Goal: Task Accomplishment & Management: Use online tool/utility

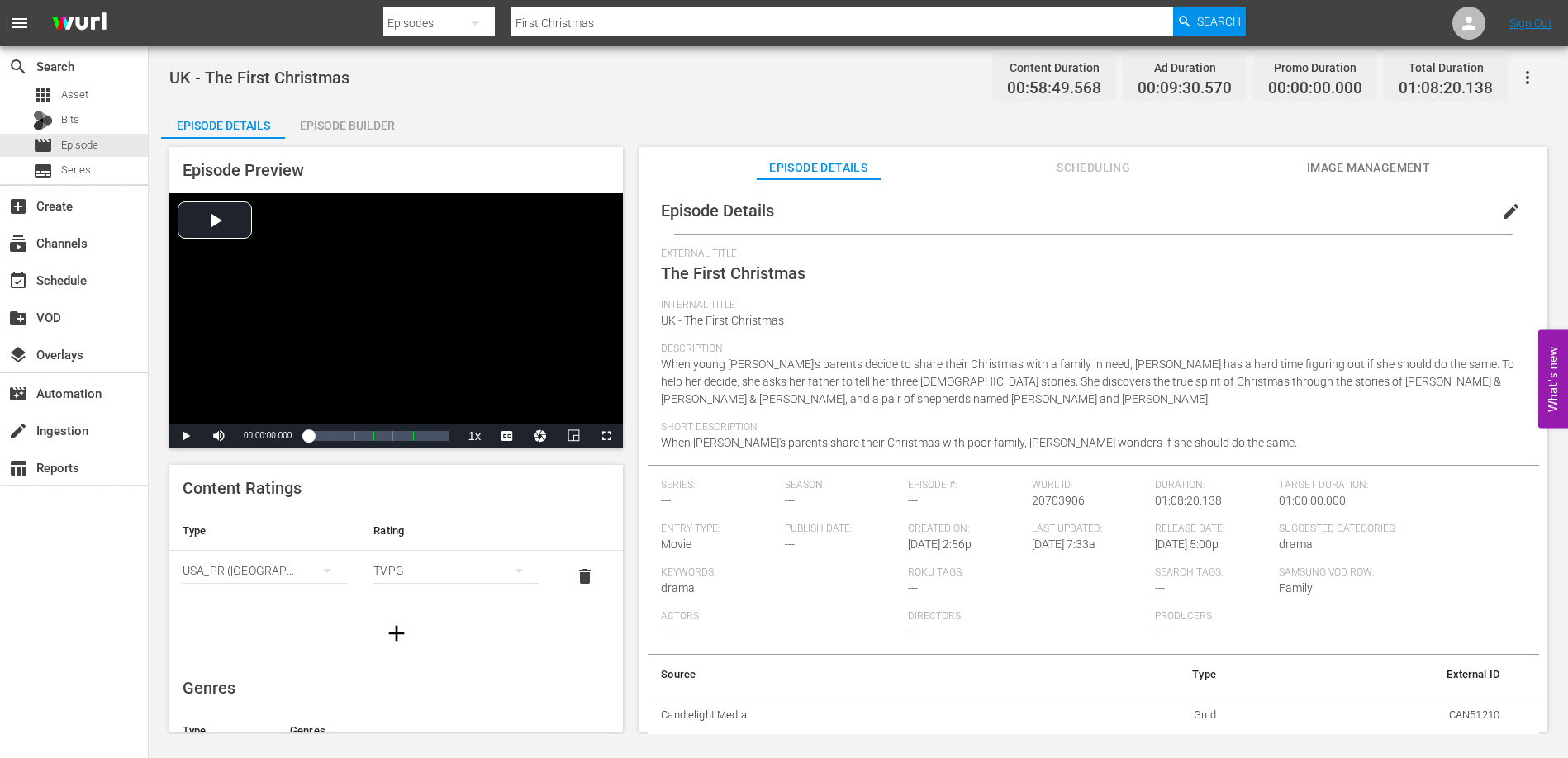
click at [635, 113] on div "Episode Details Episode Builder Episode Preview Video Player is loading. Play V…" at bounding box center [859, 425] width 1394 height 639
click at [394, 128] on div "Episode Builder" at bounding box center [347, 126] width 124 height 40
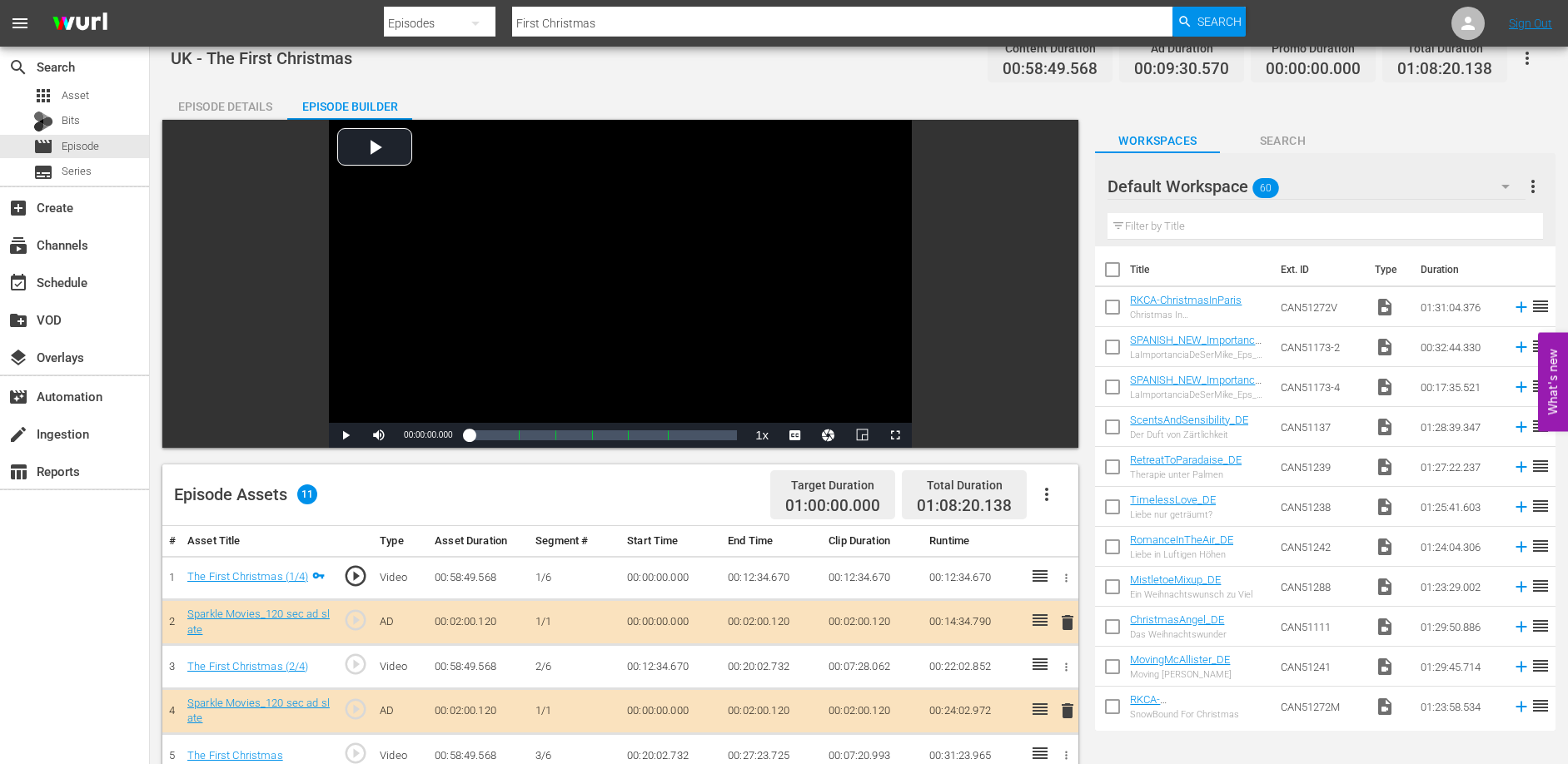
scroll to position [22, 0]
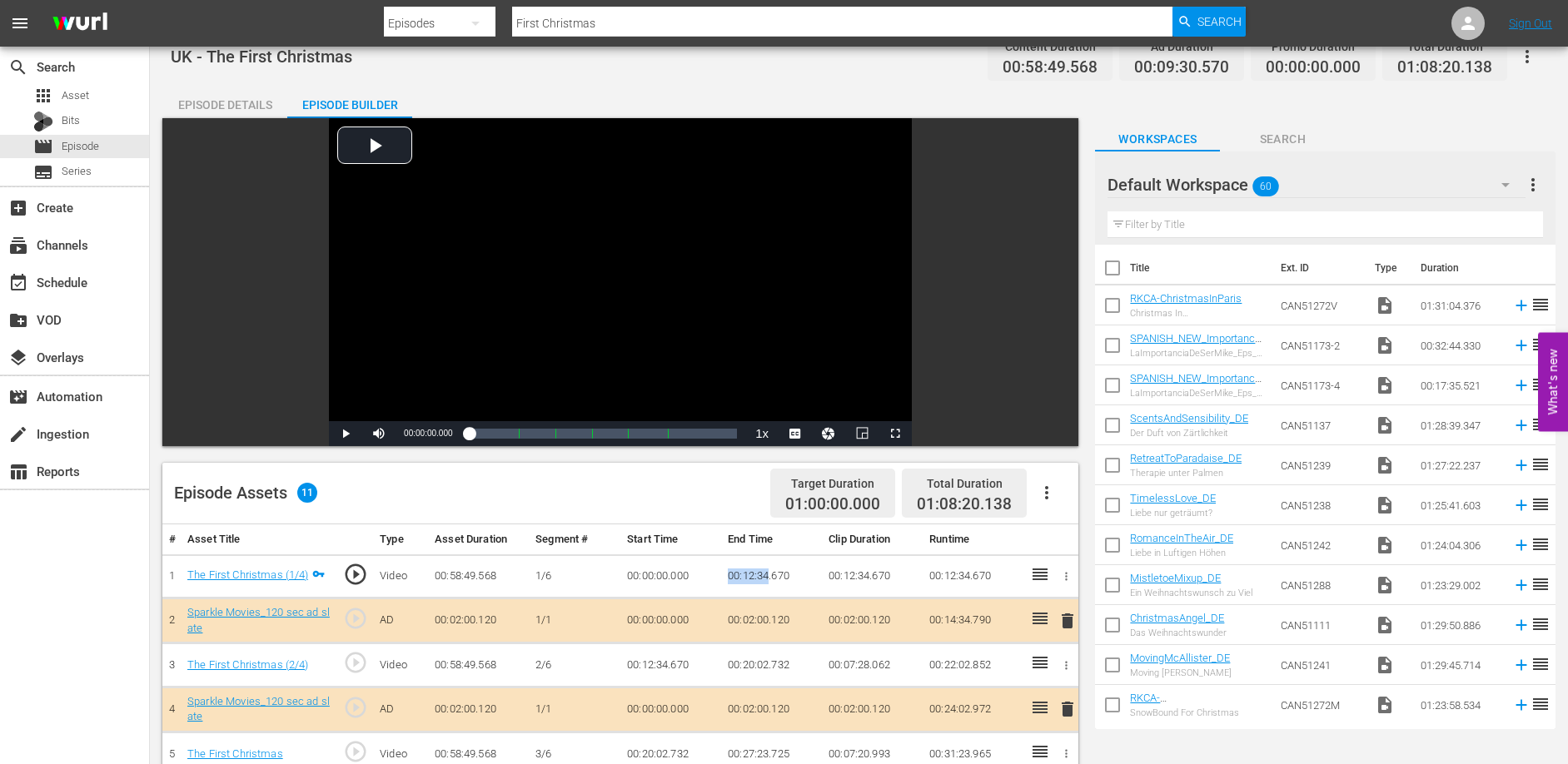
drag, startPoint x: 729, startPoint y: 574, endPoint x: 767, endPoint y: 576, distance: 38.1
click at [767, 576] on td "00:12:34.670" at bounding box center [771, 576] width 101 height 44
copy td "00:12:34"
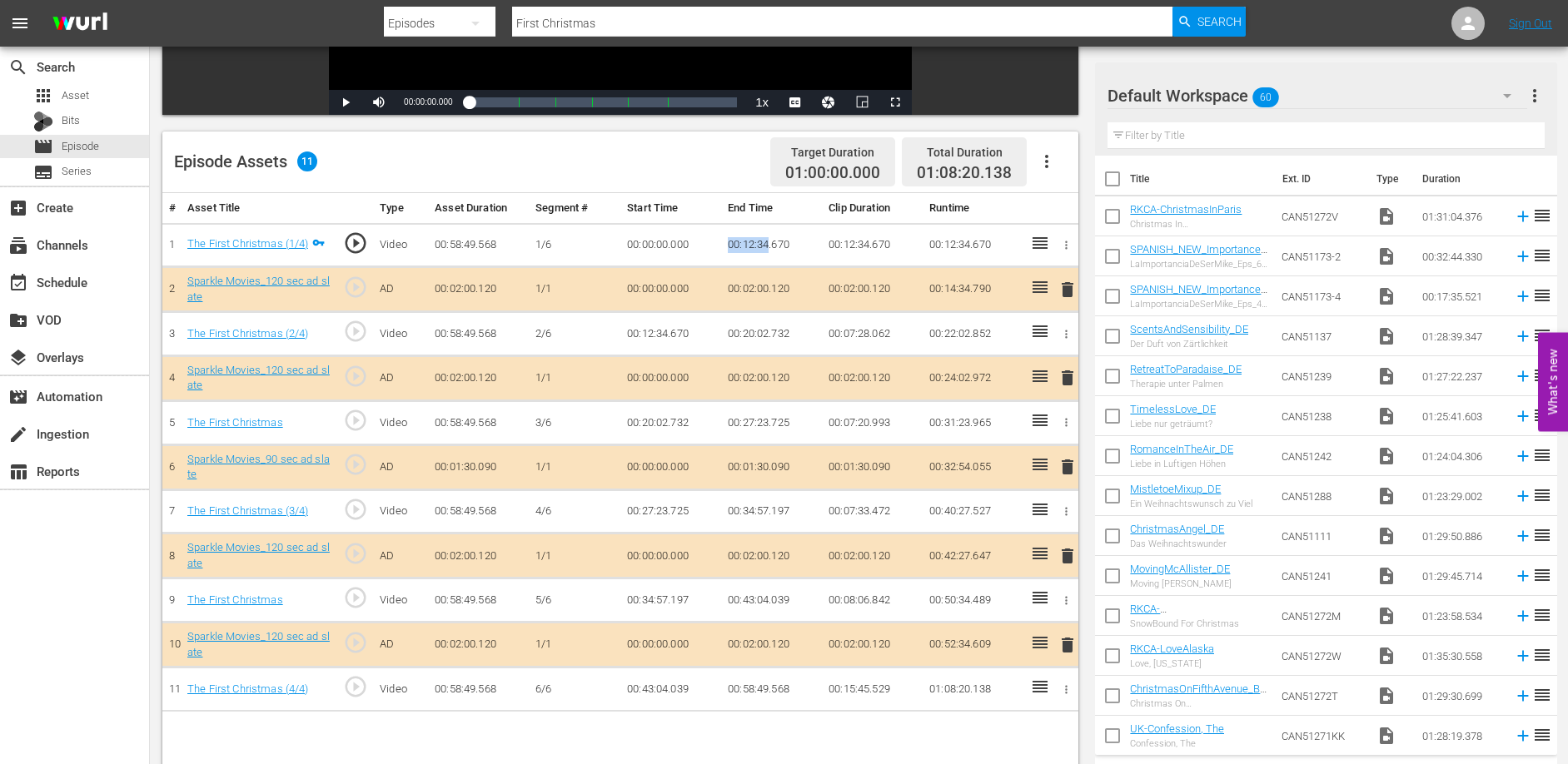
scroll to position [400, 0]
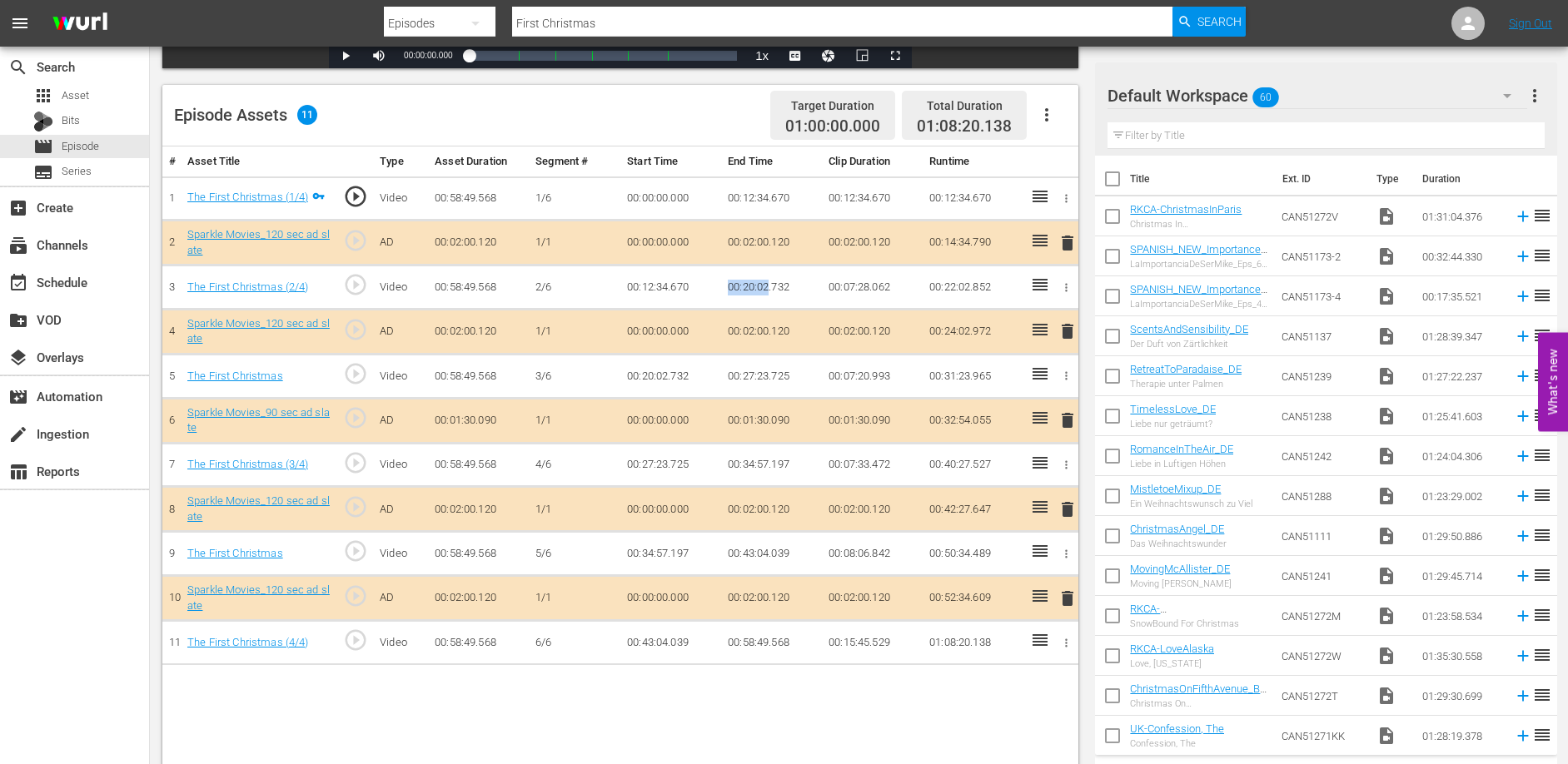
drag, startPoint x: 728, startPoint y: 287, endPoint x: 768, endPoint y: 285, distance: 40.0
click at [768, 285] on td "00:20:02.732" at bounding box center [771, 287] width 101 height 44
copy td "00:20:02"
drag, startPoint x: 729, startPoint y: 552, endPoint x: 770, endPoint y: 550, distance: 41.0
click at [770, 550] on td "00:43:04.039" at bounding box center [771, 554] width 101 height 44
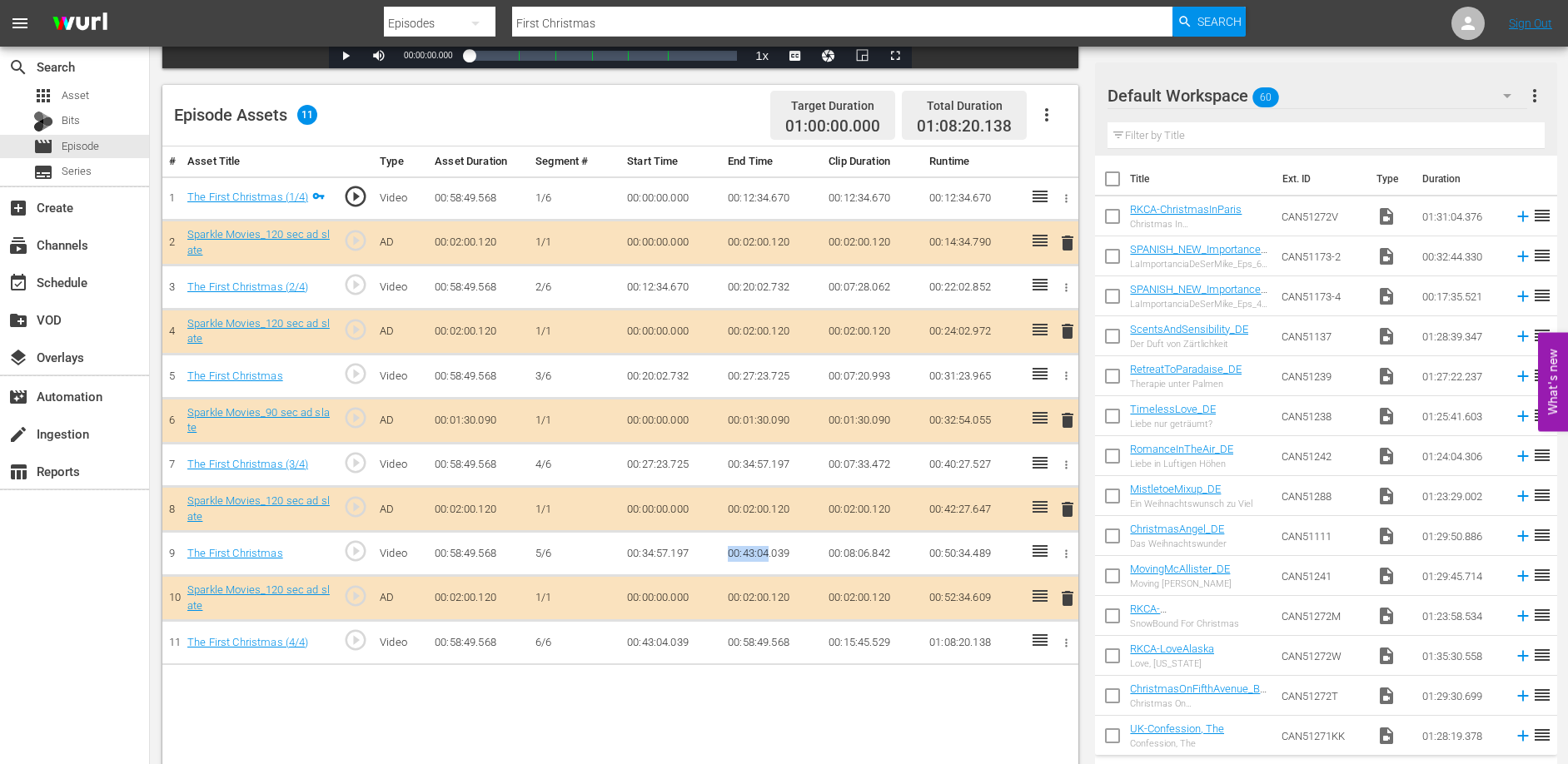
copy td "00:43:04"
drag, startPoint x: 728, startPoint y: 375, endPoint x: 768, endPoint y: 374, distance: 40.0
click at [768, 374] on td "00:27:23.725" at bounding box center [771, 376] width 101 height 44
copy td "00:27:23"
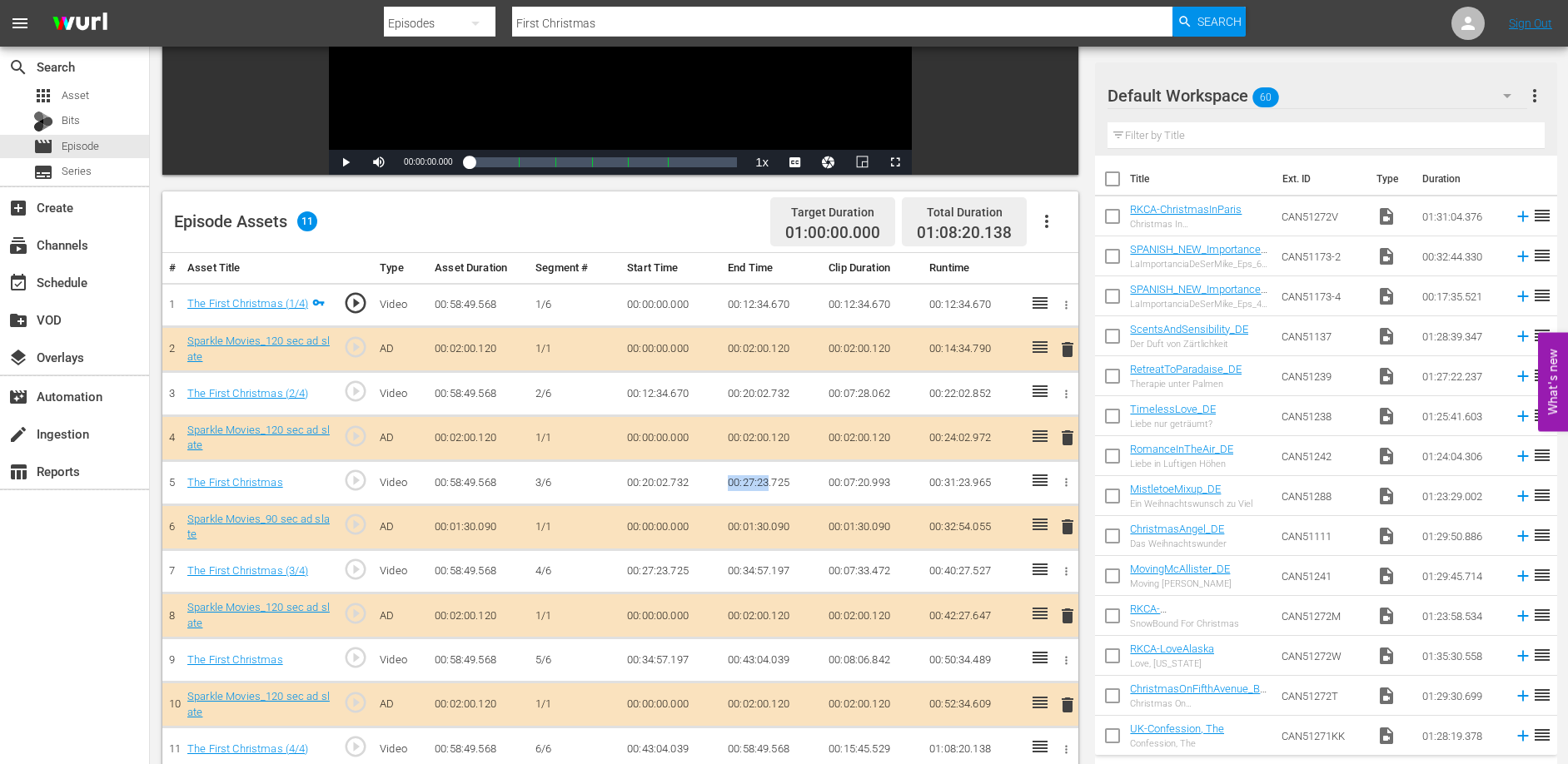
scroll to position [0, 0]
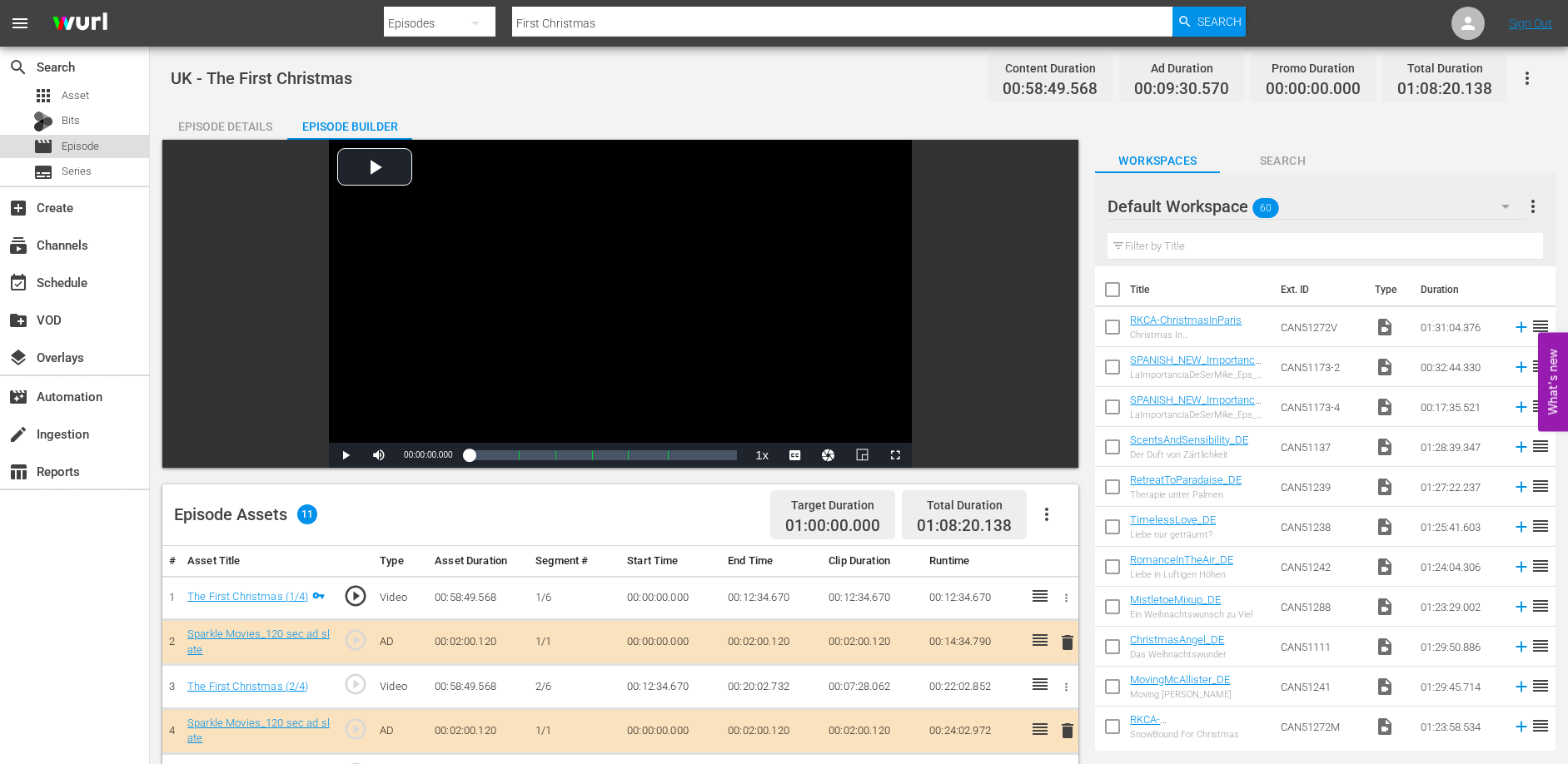
click at [95, 144] on span "Episode" at bounding box center [80, 147] width 38 height 17
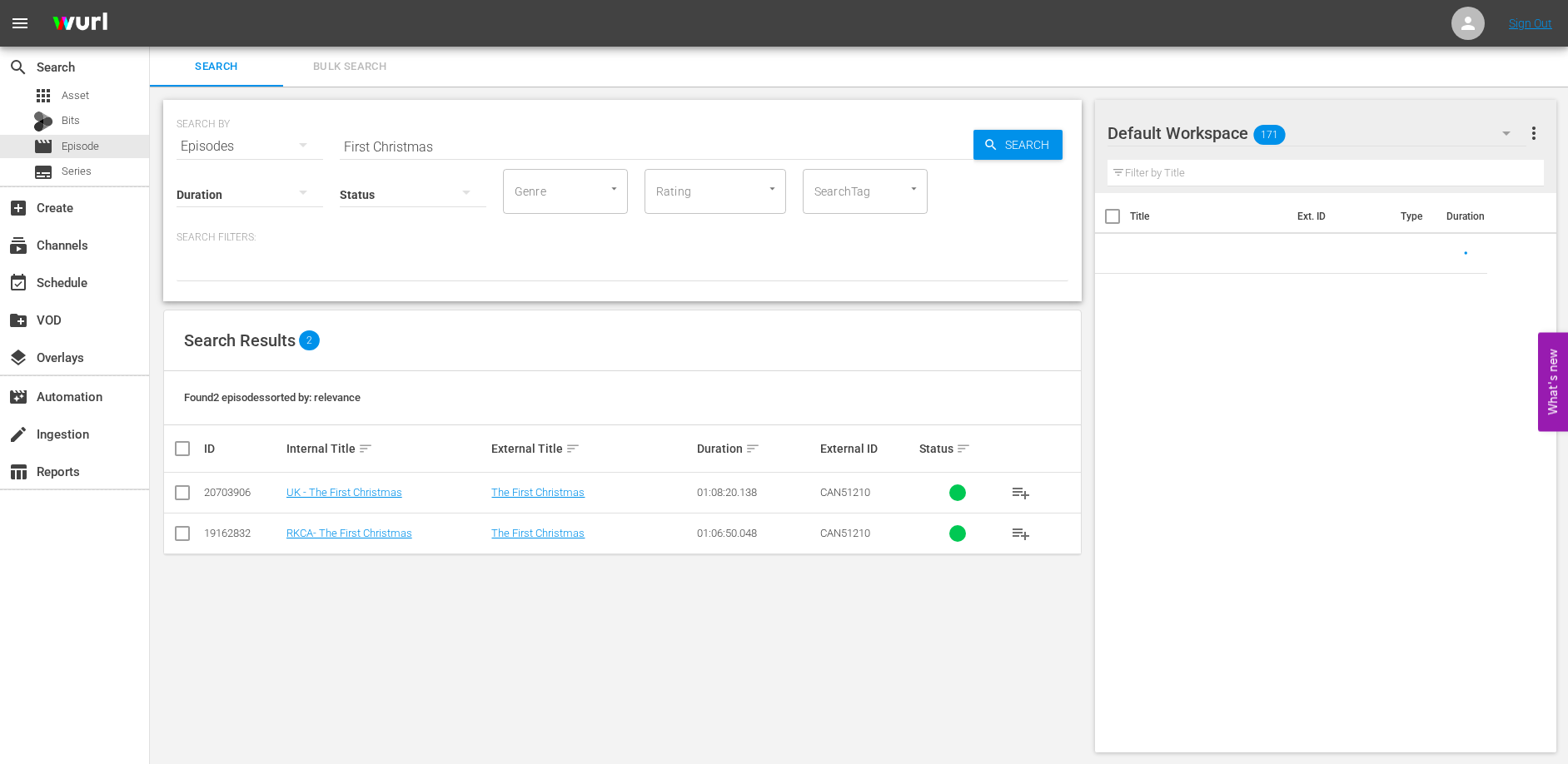
click at [537, 138] on input "First Christmas" at bounding box center [656, 147] width 633 height 40
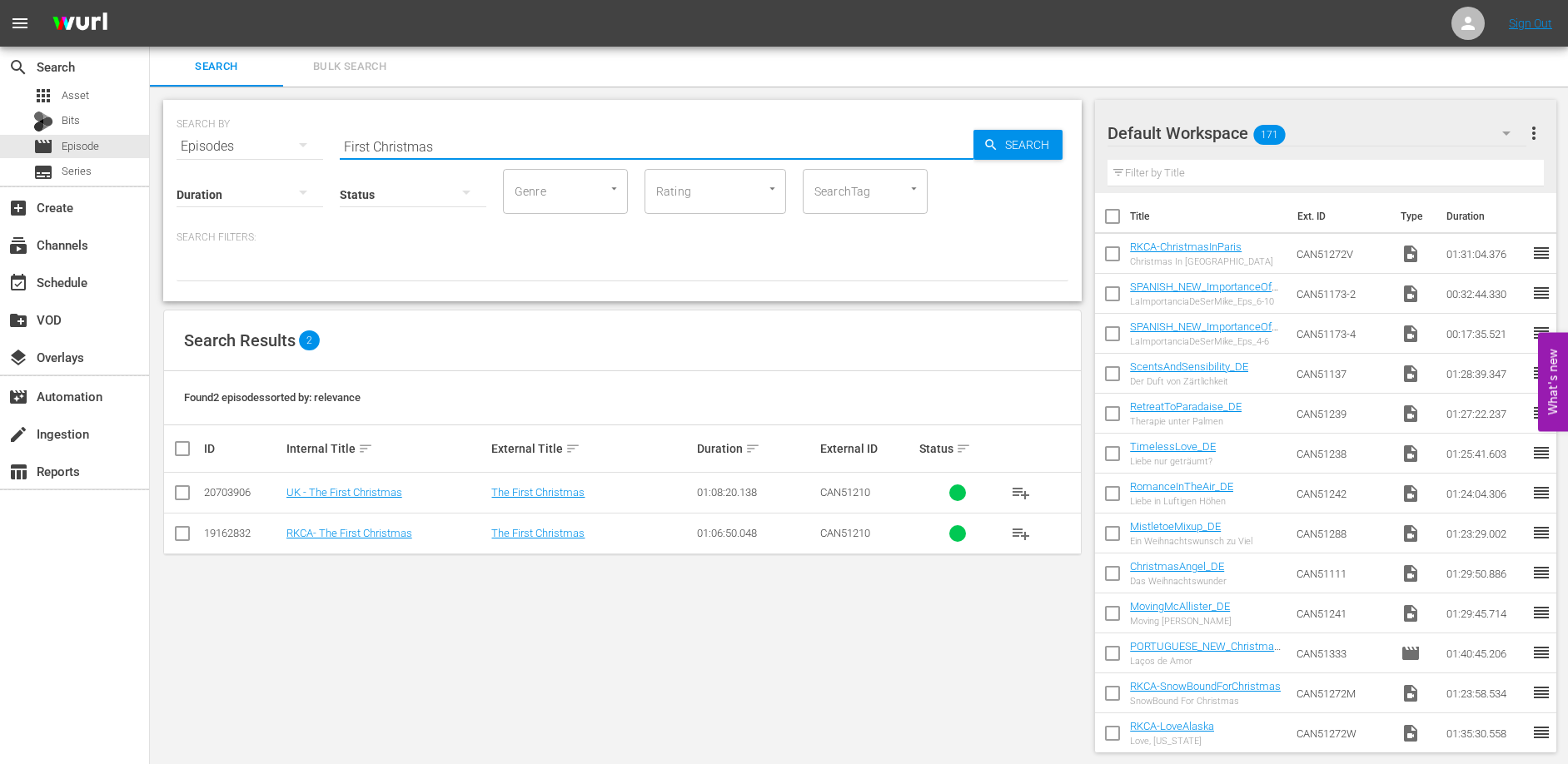
click at [533, 139] on input "First Christmas" at bounding box center [656, 147] width 633 height 40
type input "F"
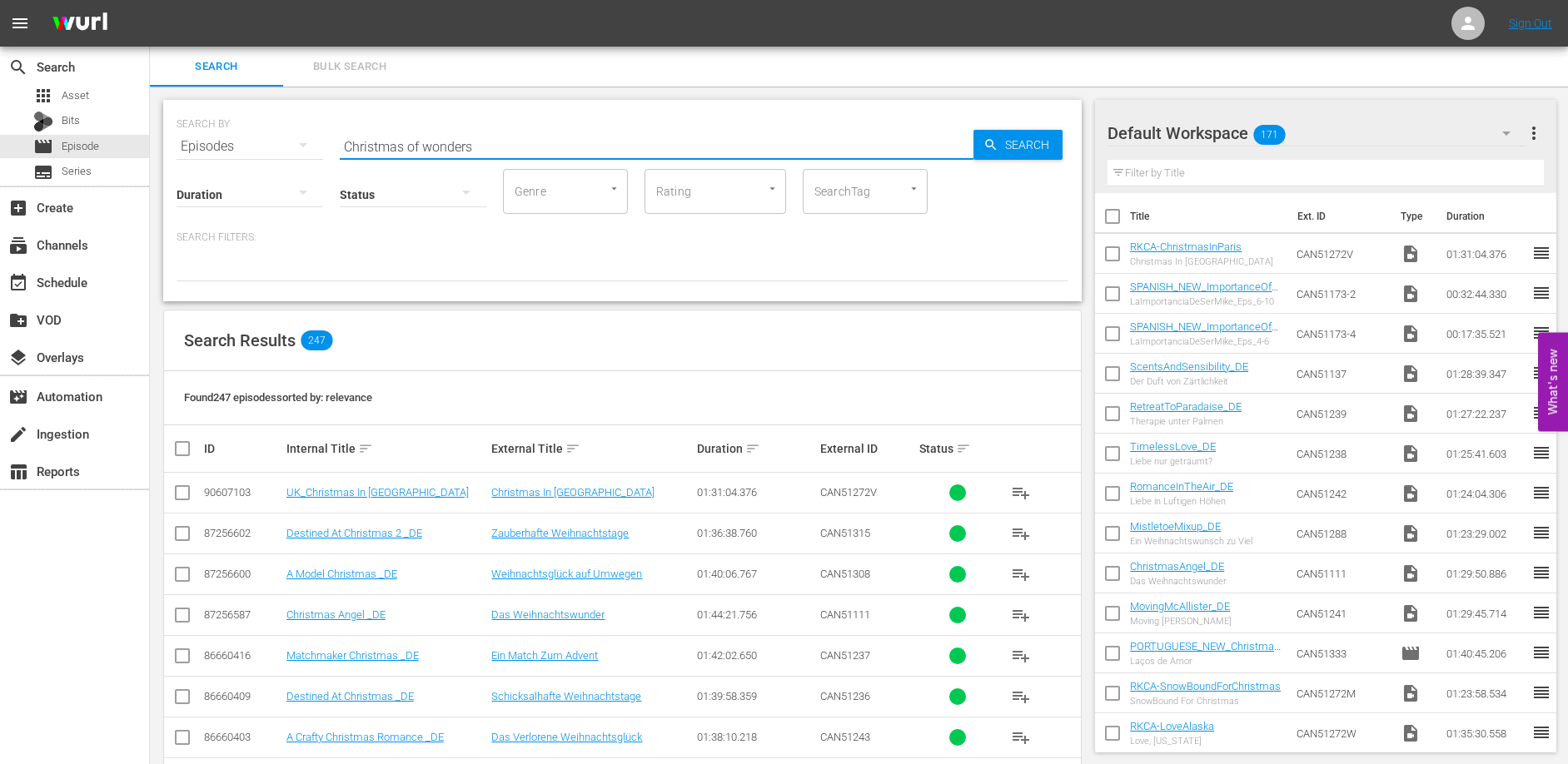
type input "Christmas of wonders"
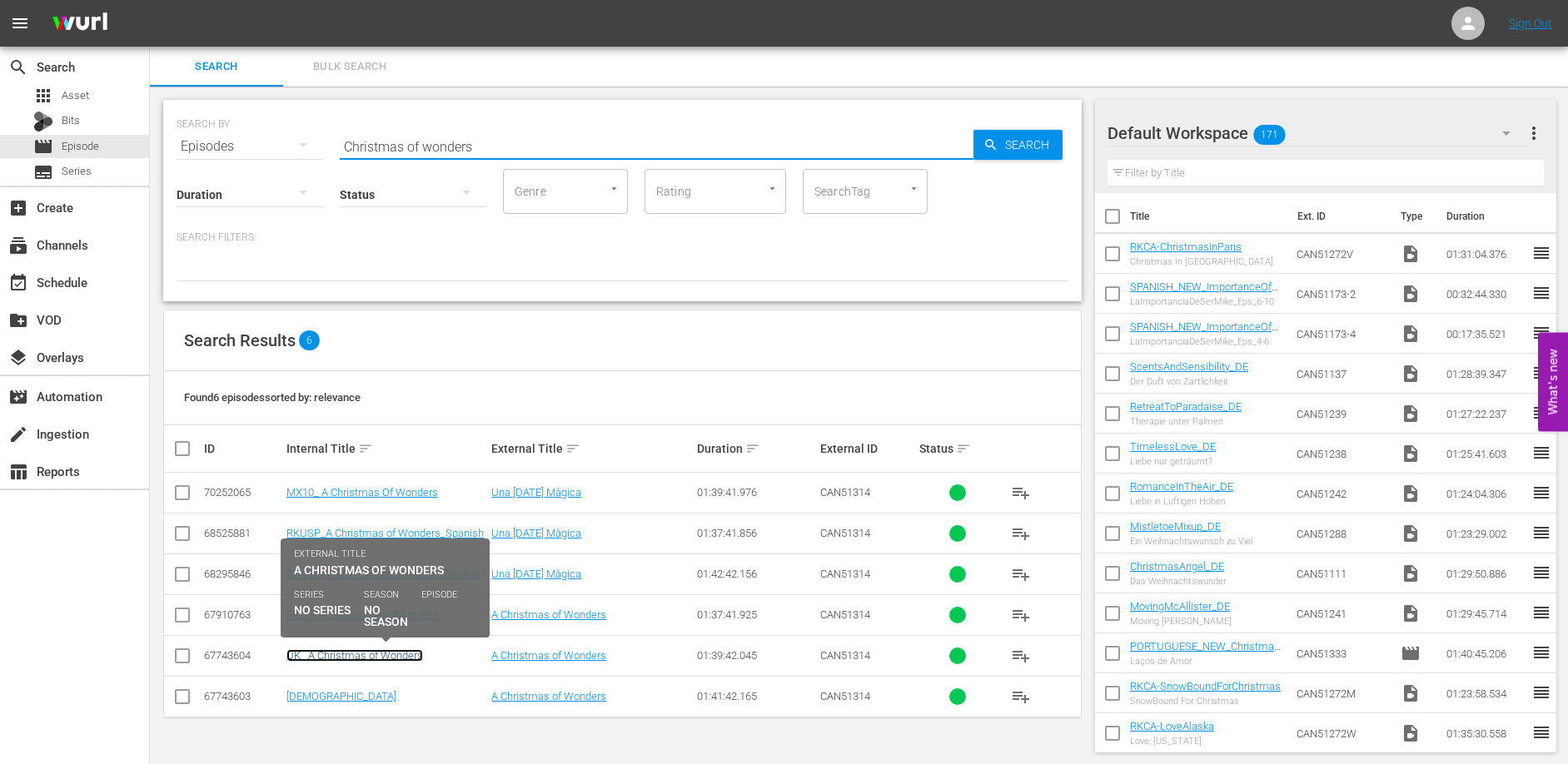
click at [361, 655] on link "UK_ A Christmas of Wonders" at bounding box center [355, 655] width 137 height 13
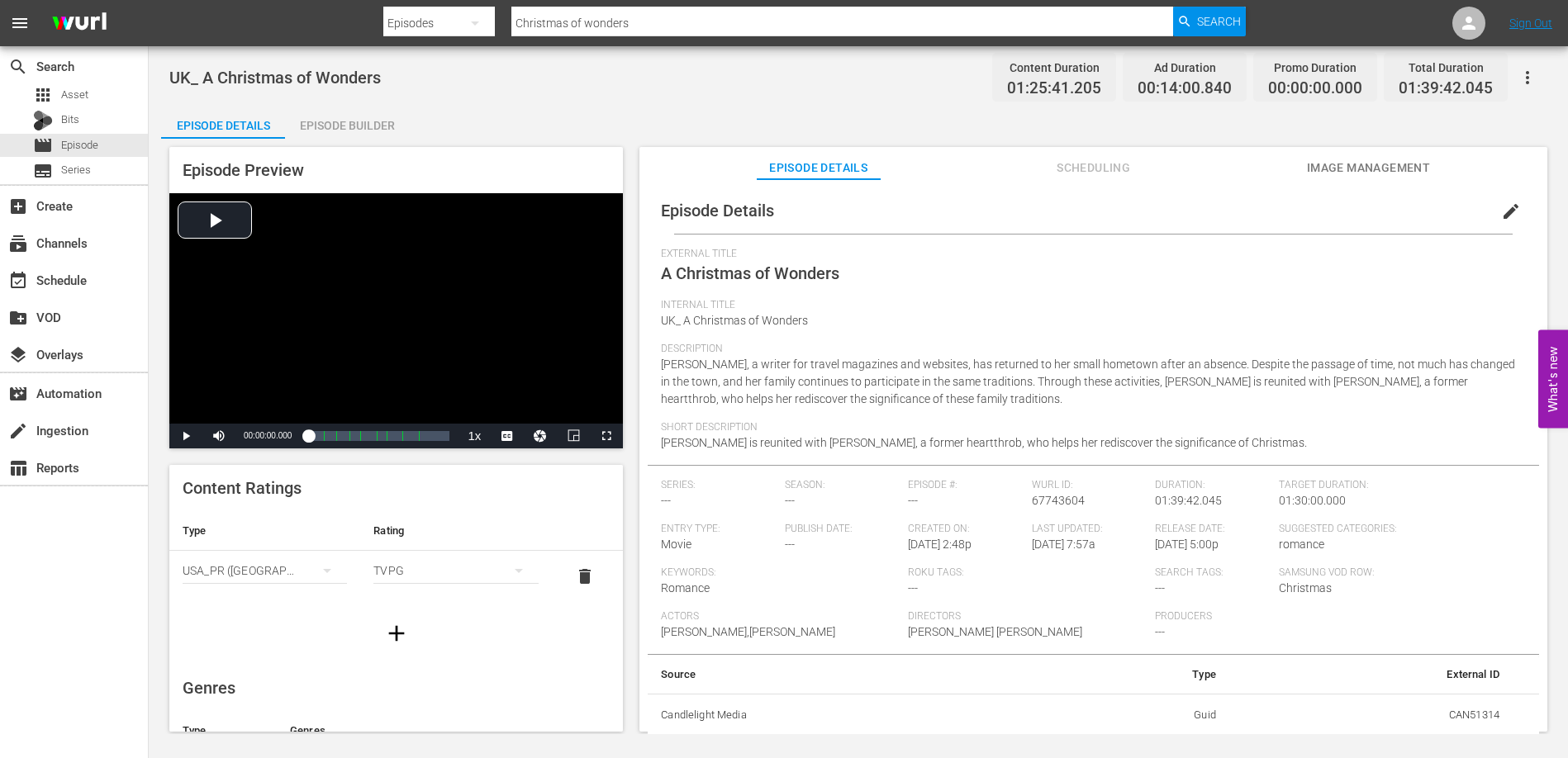
click at [310, 114] on div "Episode Builder" at bounding box center [347, 126] width 124 height 40
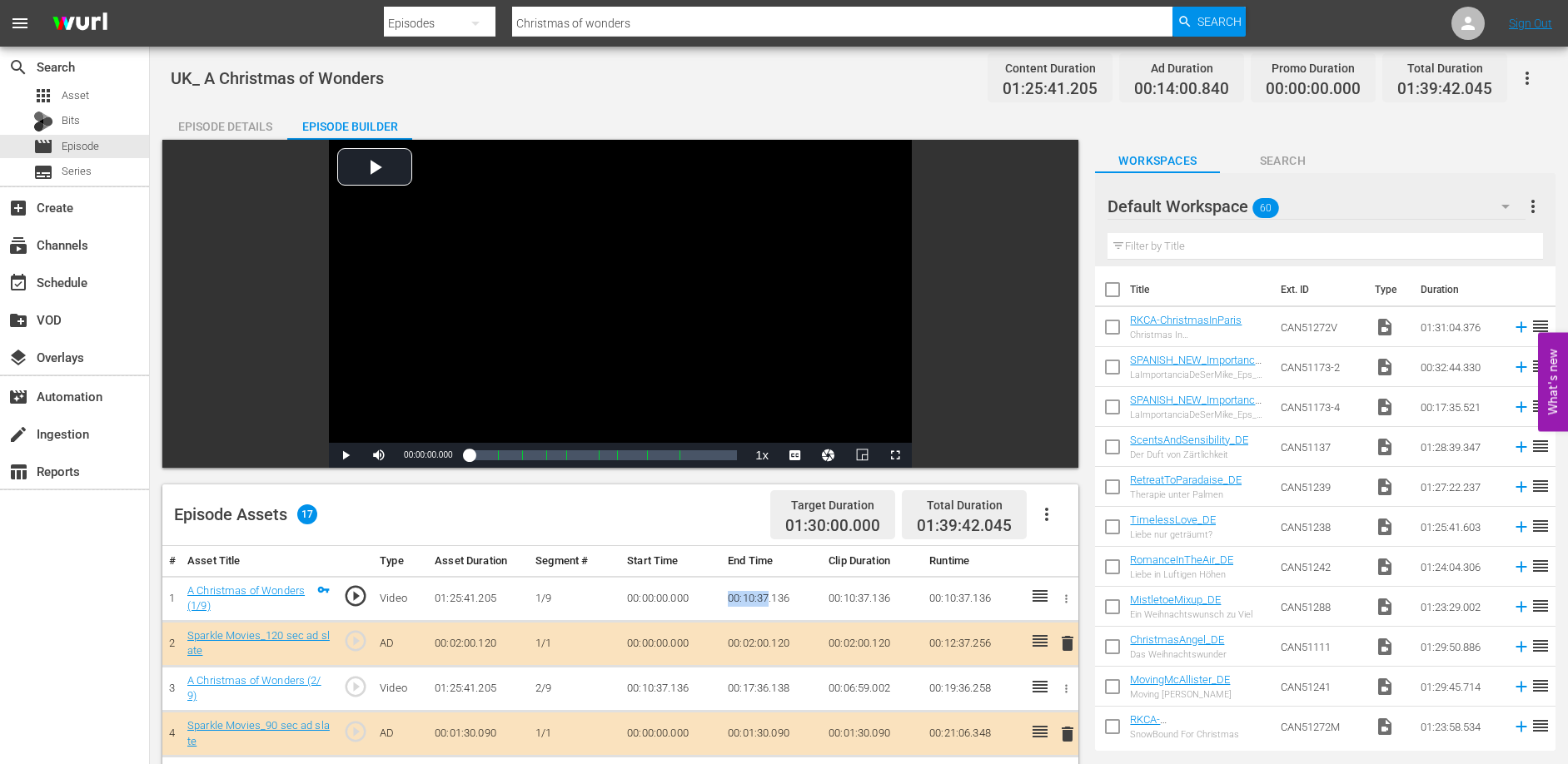
drag, startPoint x: 729, startPoint y: 596, endPoint x: 769, endPoint y: 592, distance: 40.2
click at [769, 592] on td "00:10:37.136" at bounding box center [771, 598] width 101 height 45
copy td "00:10:37"
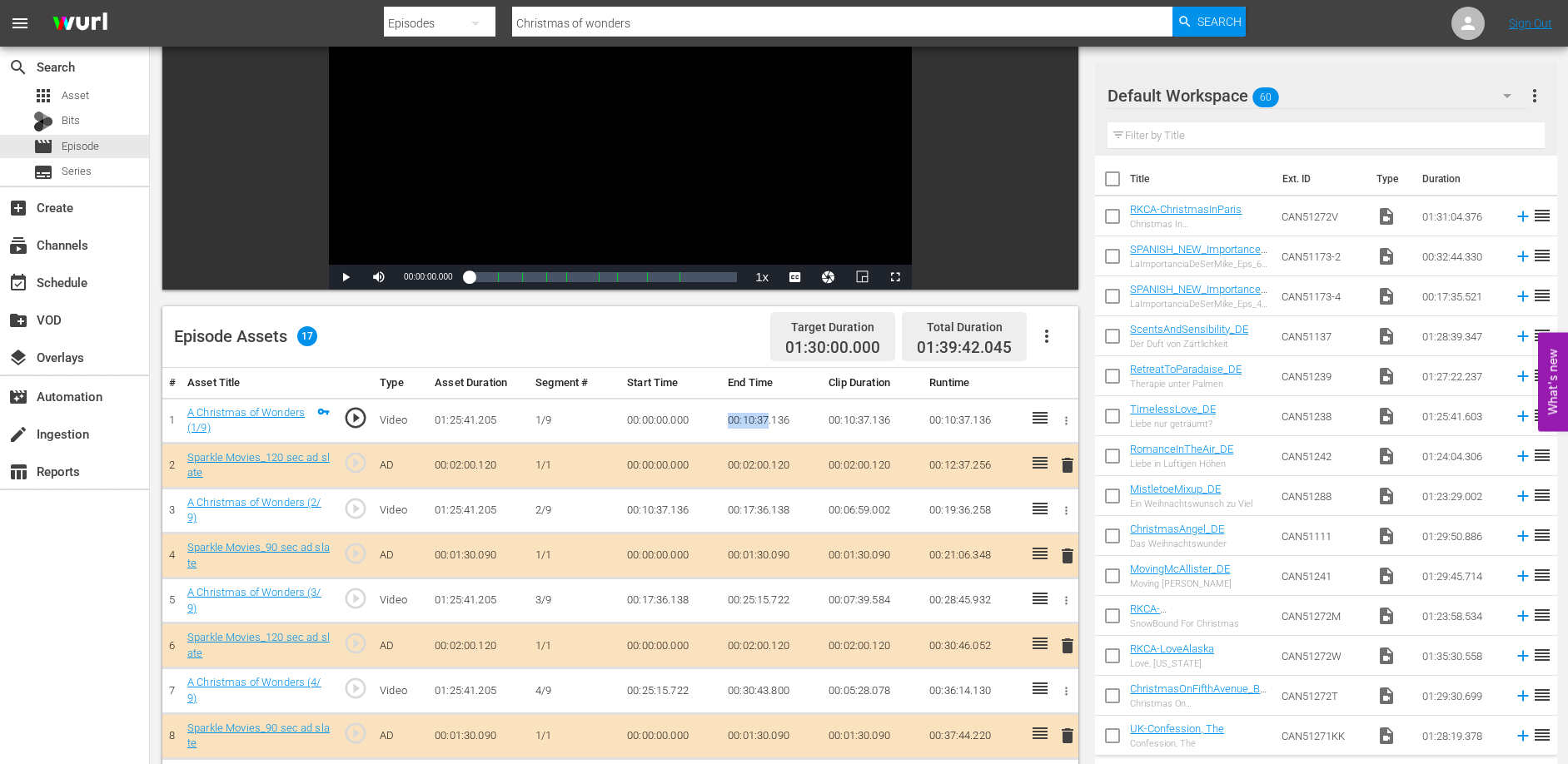
scroll to position [530, 0]
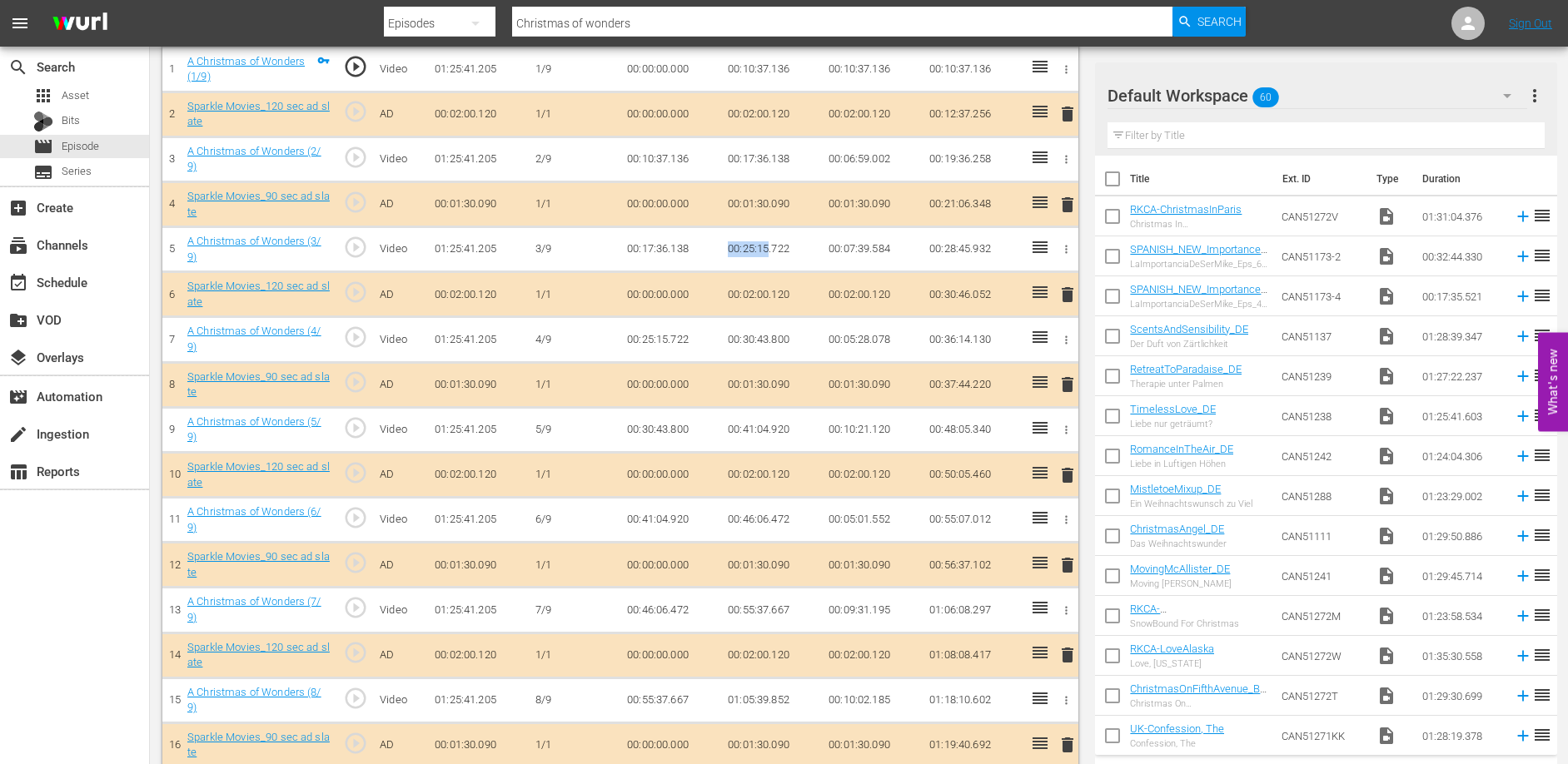
drag, startPoint x: 729, startPoint y: 247, endPoint x: 769, endPoint y: 243, distance: 40.2
click at [769, 243] on td "00:25:15.722" at bounding box center [771, 249] width 101 height 45
copy td "00:25:15"
drag, startPoint x: 726, startPoint y: 430, endPoint x: 769, endPoint y: 430, distance: 43.0
click at [769, 430] on td "00:41:04.920" at bounding box center [771, 430] width 101 height 45
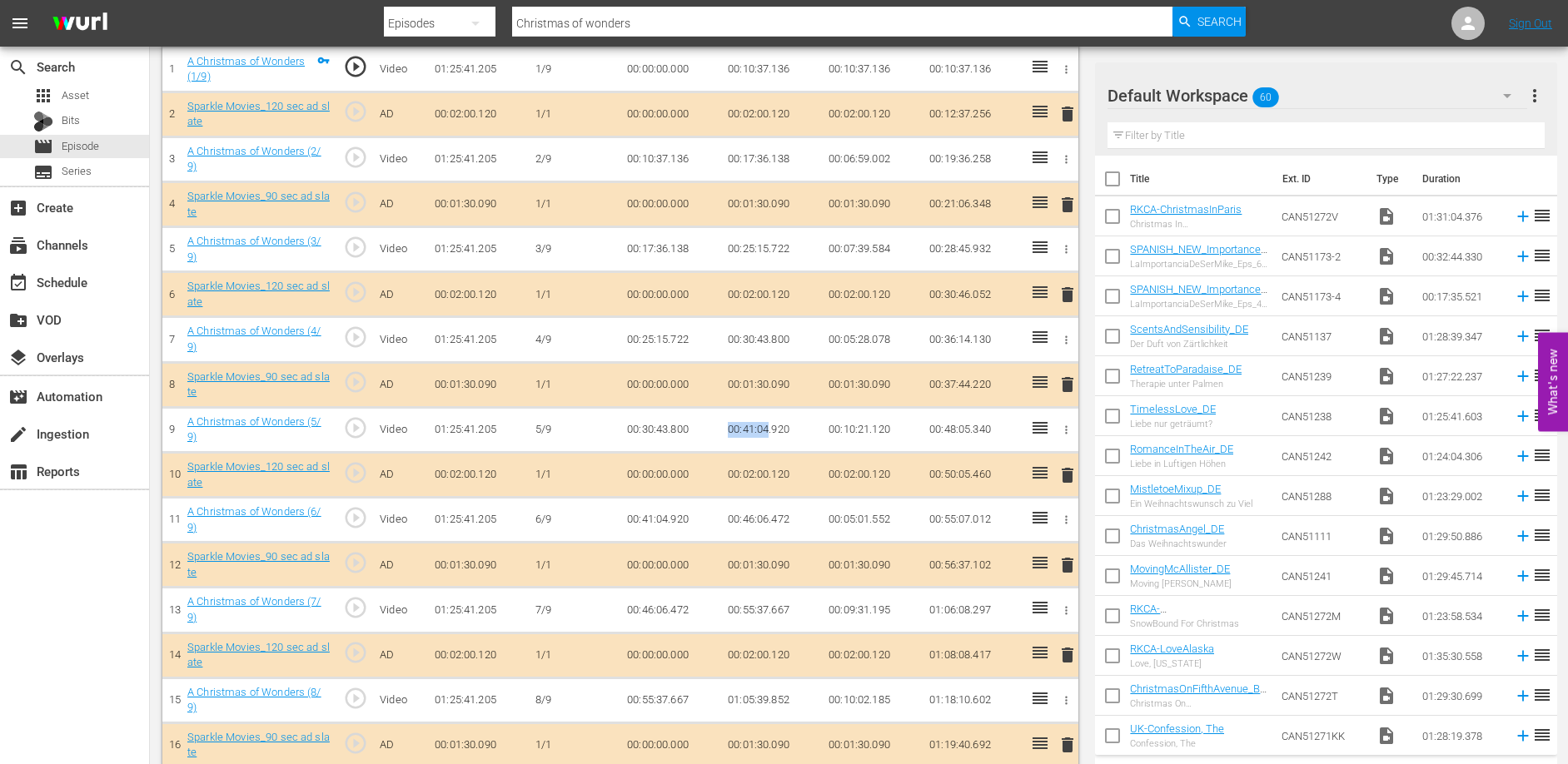
copy td "00:41:04"
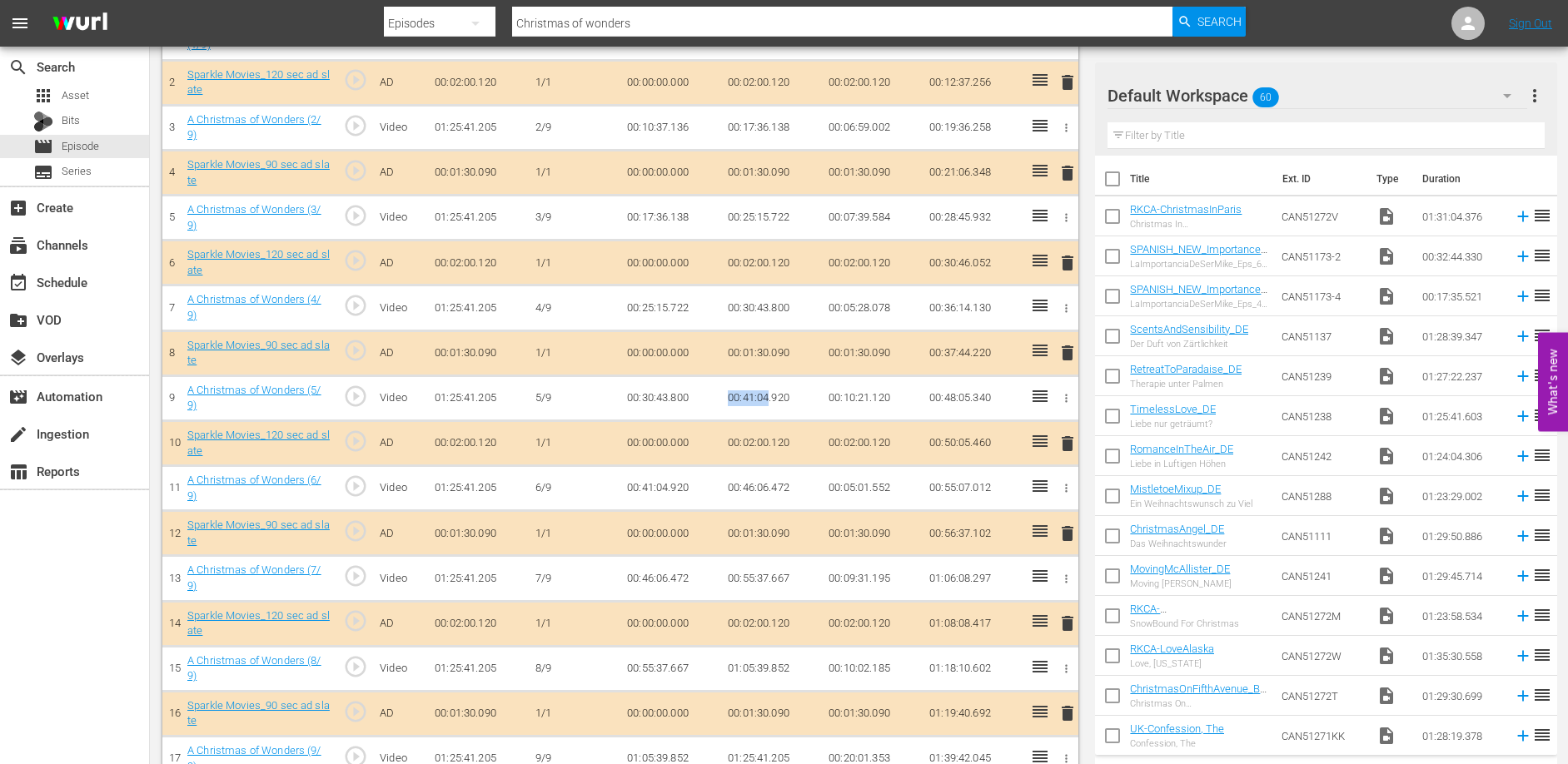
scroll to position [591, 0]
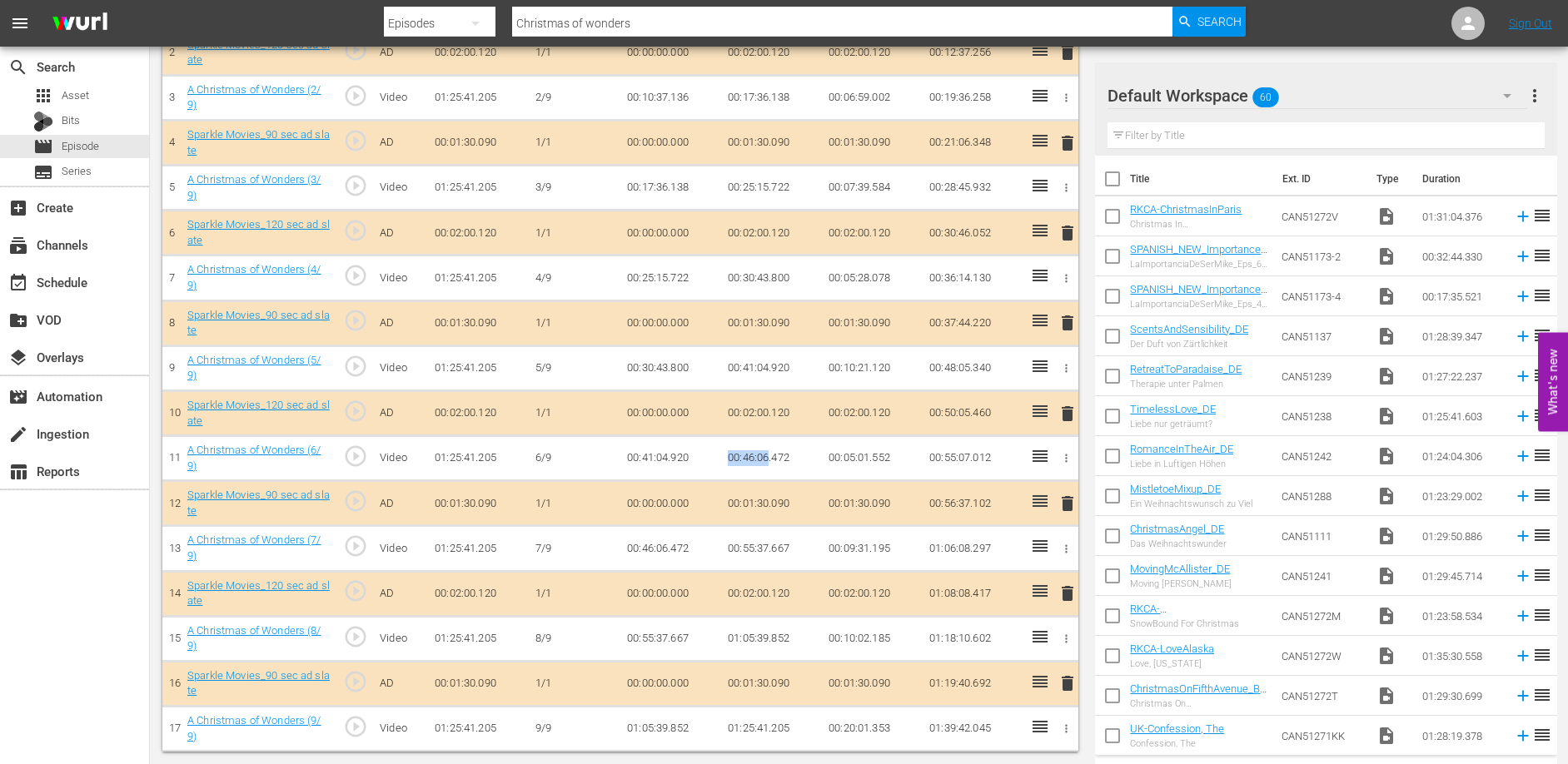
drag, startPoint x: 727, startPoint y: 455, endPoint x: 767, endPoint y: 459, distance: 40.2
click at [767, 459] on td "00:46:06.472" at bounding box center [771, 459] width 101 height 45
click at [723, 546] on td "00:55:37.667" at bounding box center [771, 549] width 101 height 45
drag, startPoint x: 724, startPoint y: 544, endPoint x: 769, endPoint y: 544, distance: 45.0
click at [769, 544] on td "00:55:37.667" at bounding box center [771, 549] width 101 height 45
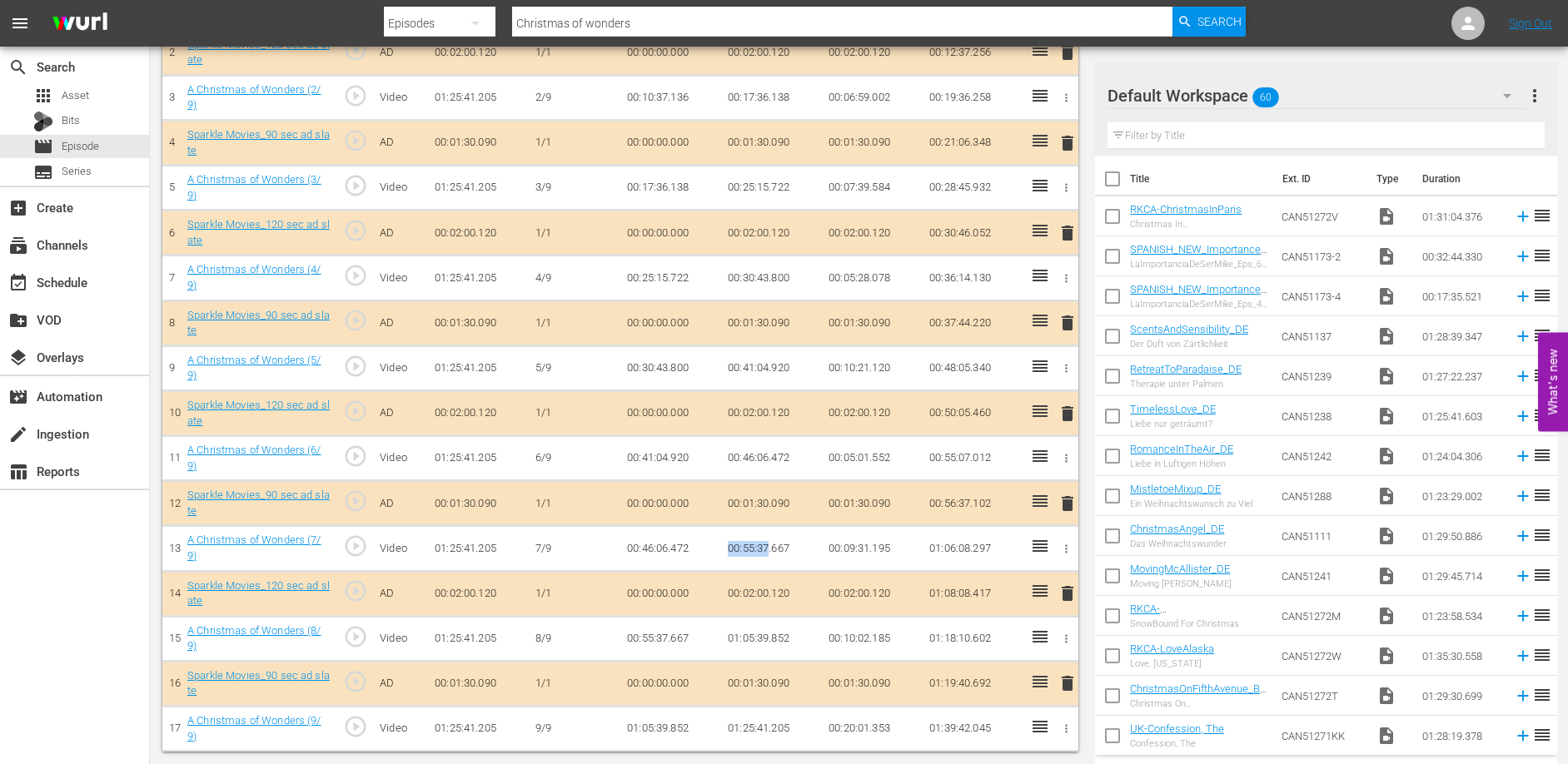
copy td "00:55:37"
drag, startPoint x: 726, startPoint y: 635, endPoint x: 767, endPoint y: 636, distance: 41.0
click at [767, 636] on td "01:05:39.852" at bounding box center [771, 638] width 101 height 45
copy td "01:05:39"
click at [91, 580] on div "search Search apps Asset Bits movie Episode subtitles Series add_box Create sub…" at bounding box center [75, 429] width 150 height 764
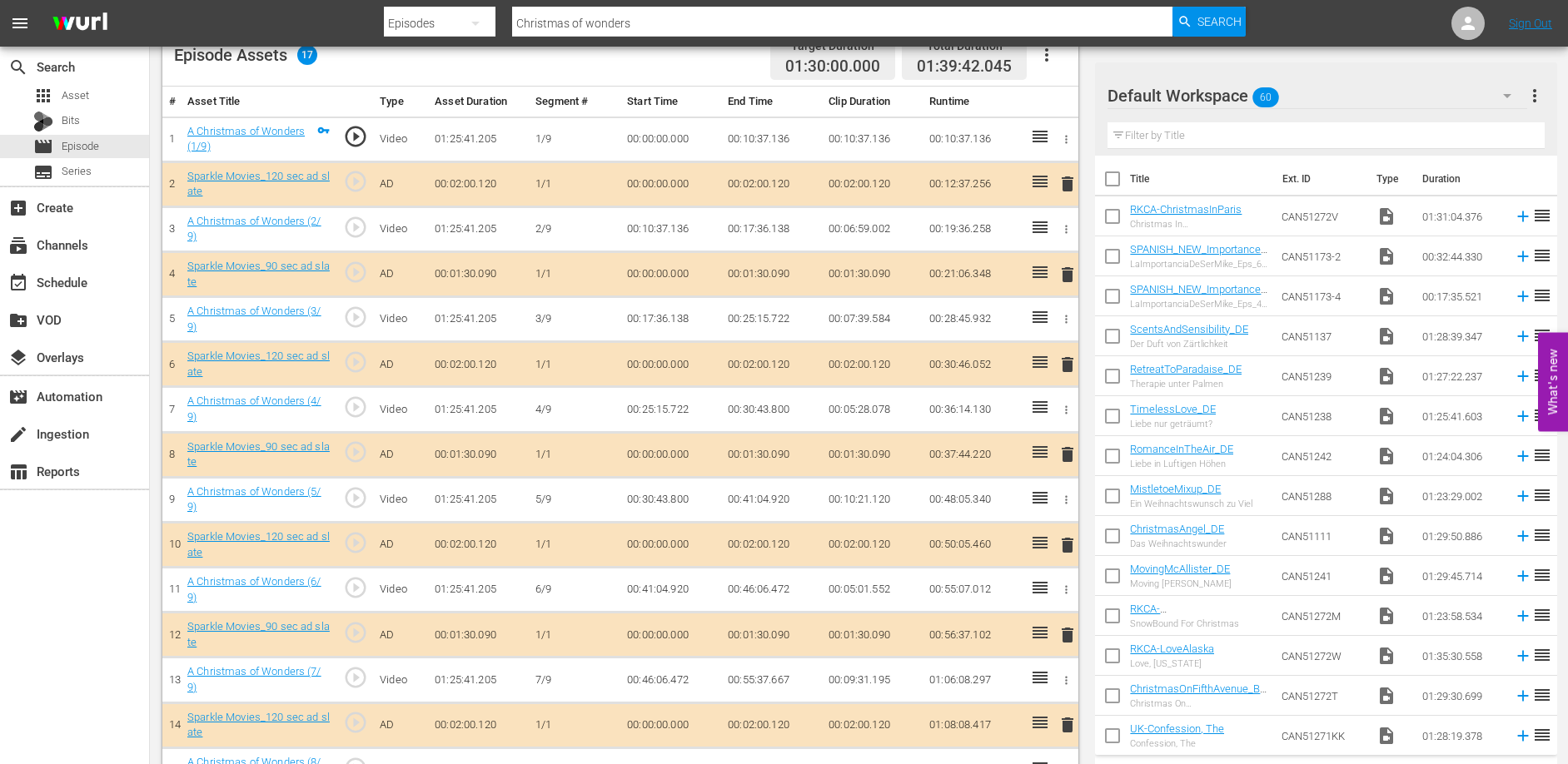
scroll to position [0, 0]
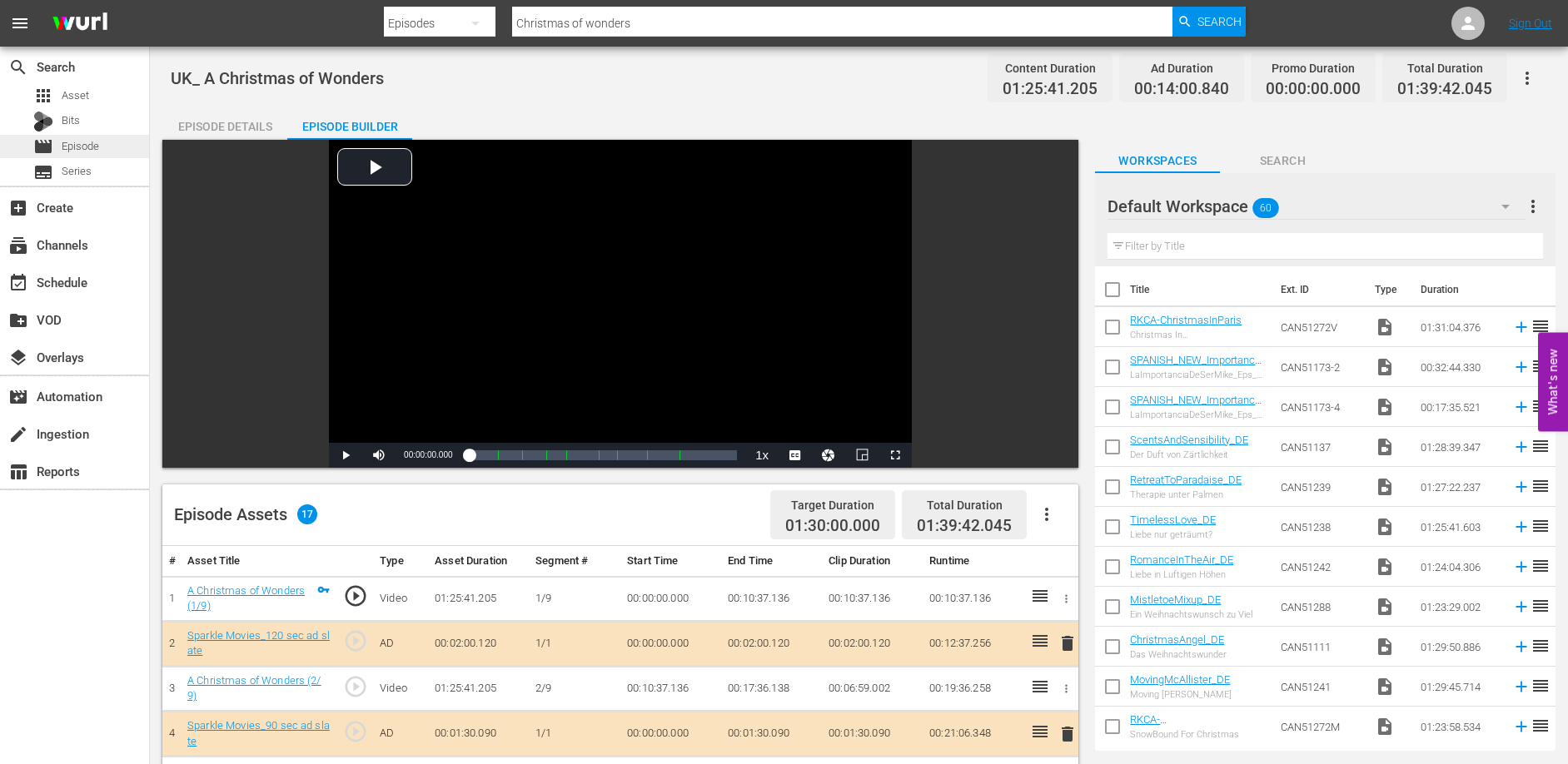
click at [91, 141] on span "Episode" at bounding box center [80, 147] width 38 height 17
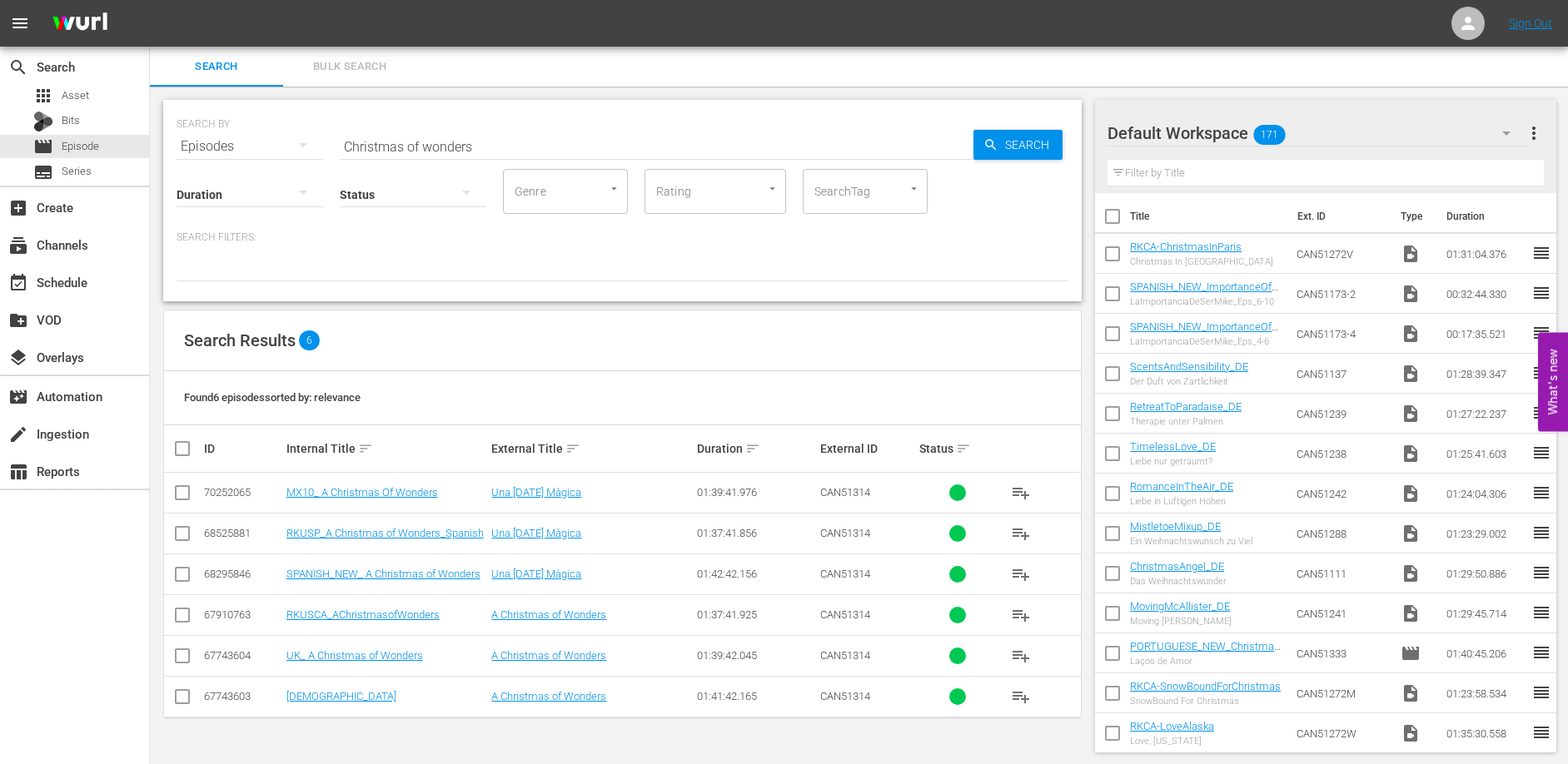
click at [577, 144] on input "Christmas of wonders" at bounding box center [656, 147] width 633 height 40
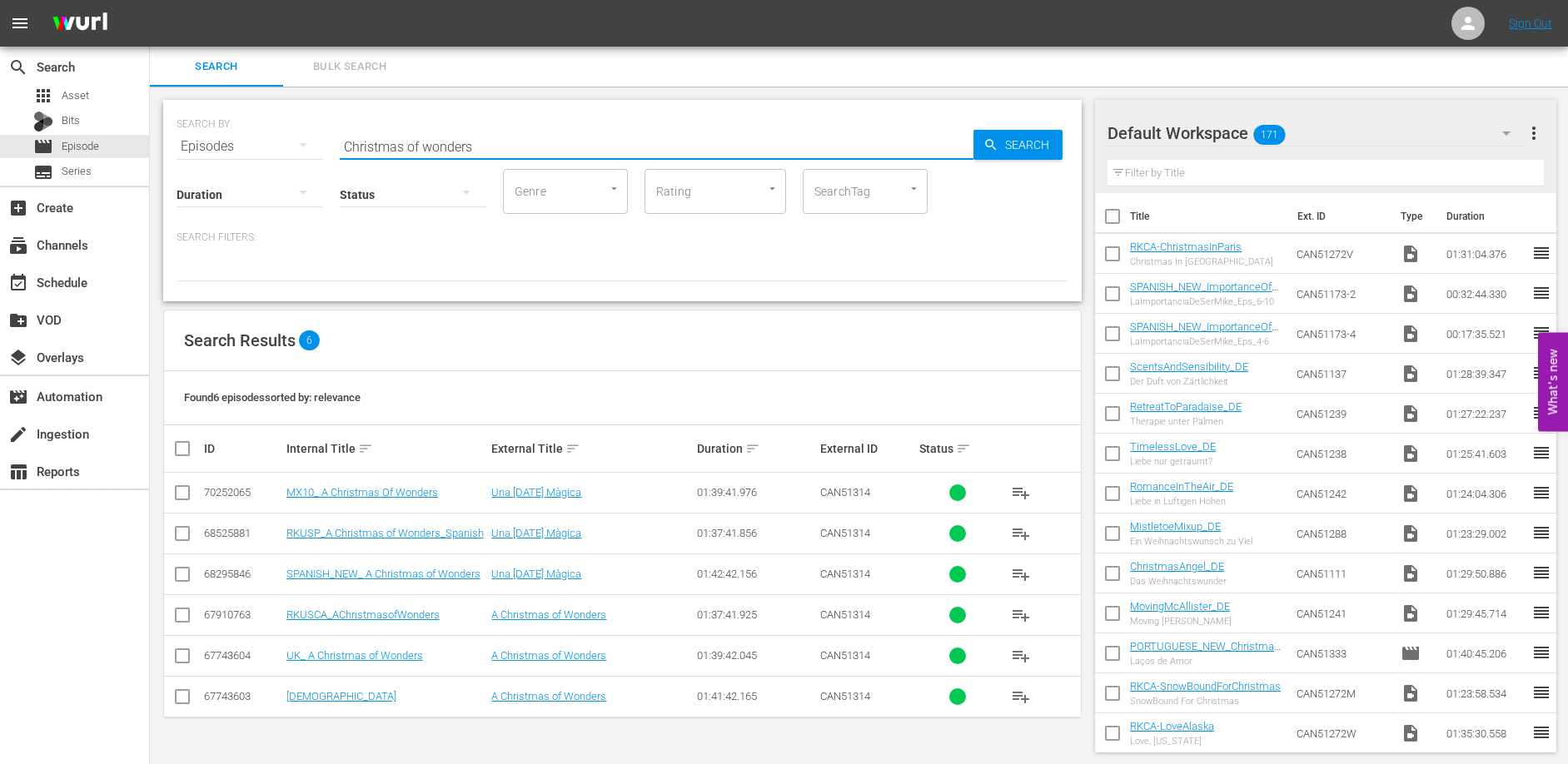
click at [576, 144] on input "Christmas of wonders" at bounding box center [656, 147] width 633 height 40
click at [575, 144] on input "Christmas of wonders" at bounding box center [656, 147] width 633 height 40
click at [571, 145] on input "Christmas of wonders" at bounding box center [656, 147] width 633 height 40
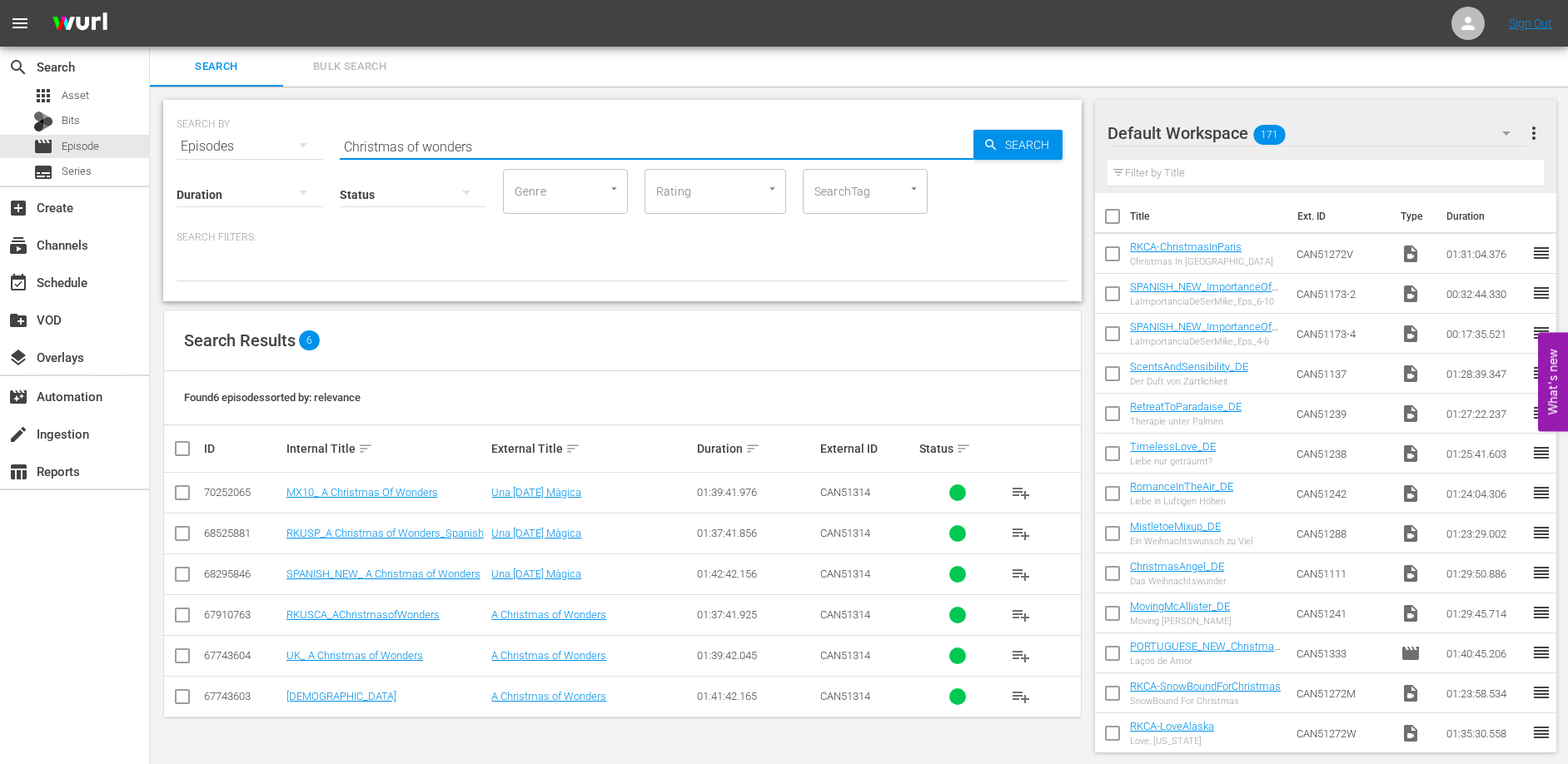
click at [571, 145] on input "Christmas of wonders" at bounding box center [656, 147] width 633 height 40
type input "A model Christmas"
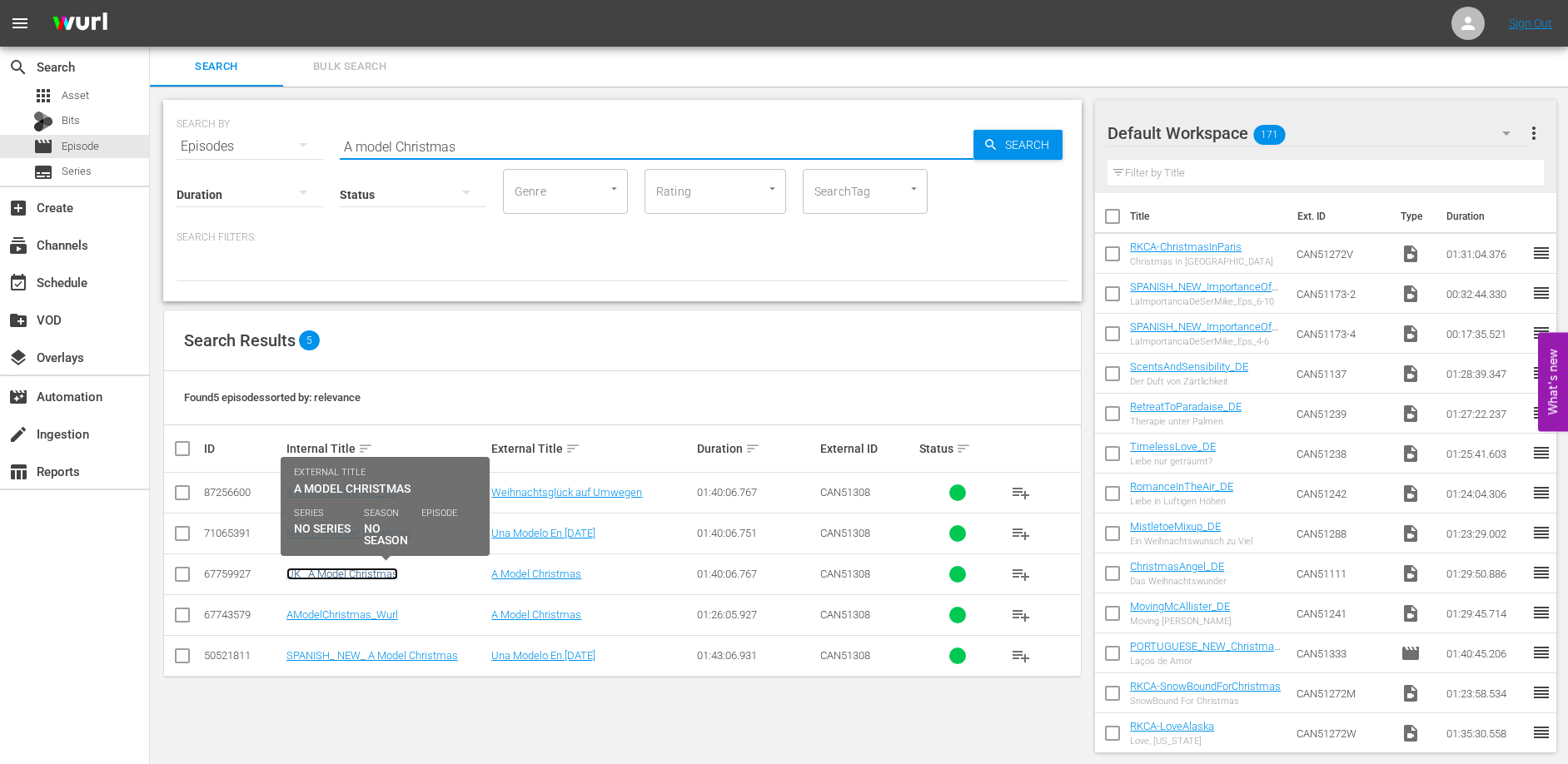
click at [329, 572] on link "UK_ A Model Christmas" at bounding box center [342, 573] width 112 height 13
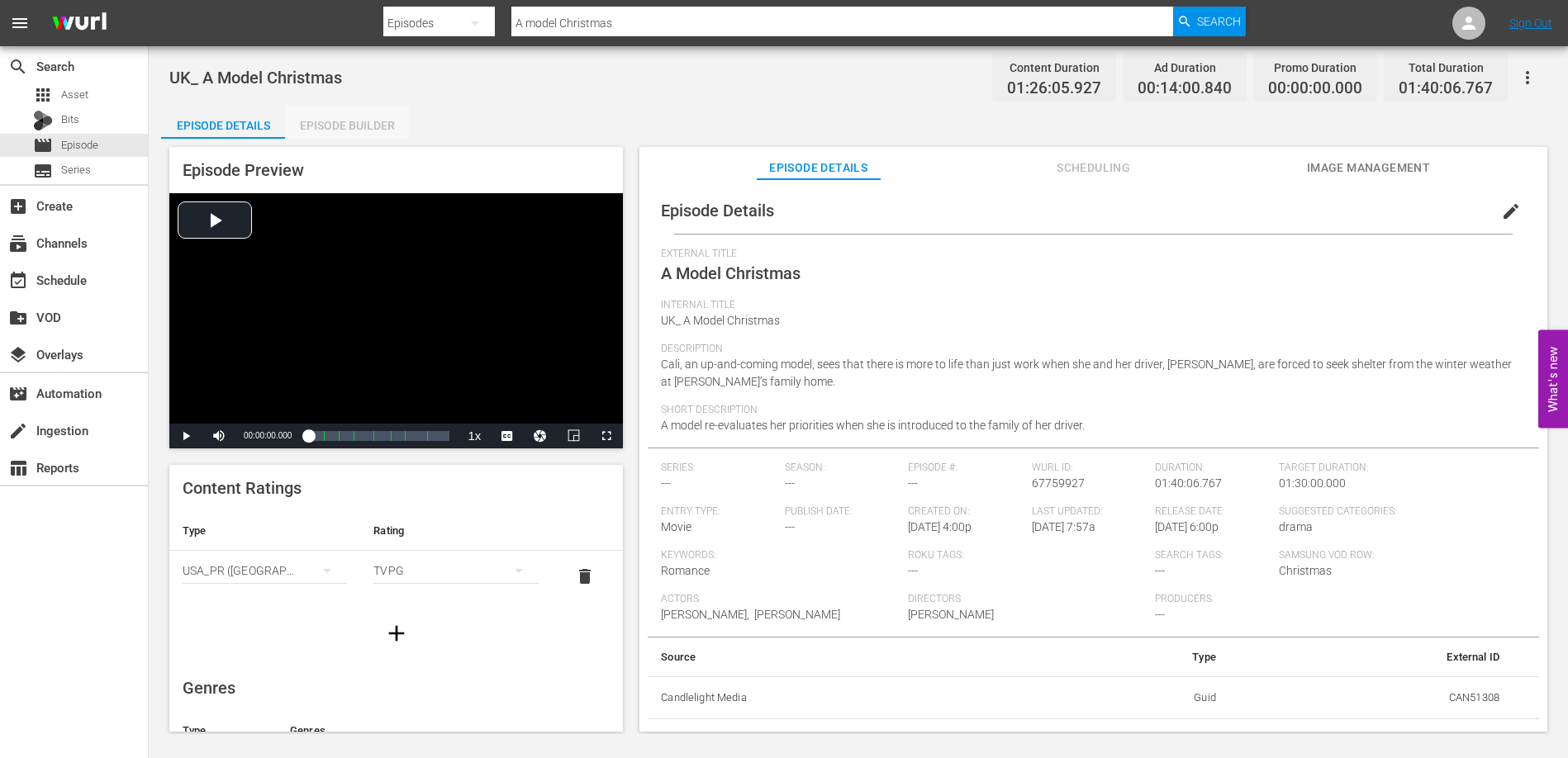
click at [354, 130] on div "Episode Builder" at bounding box center [347, 126] width 124 height 40
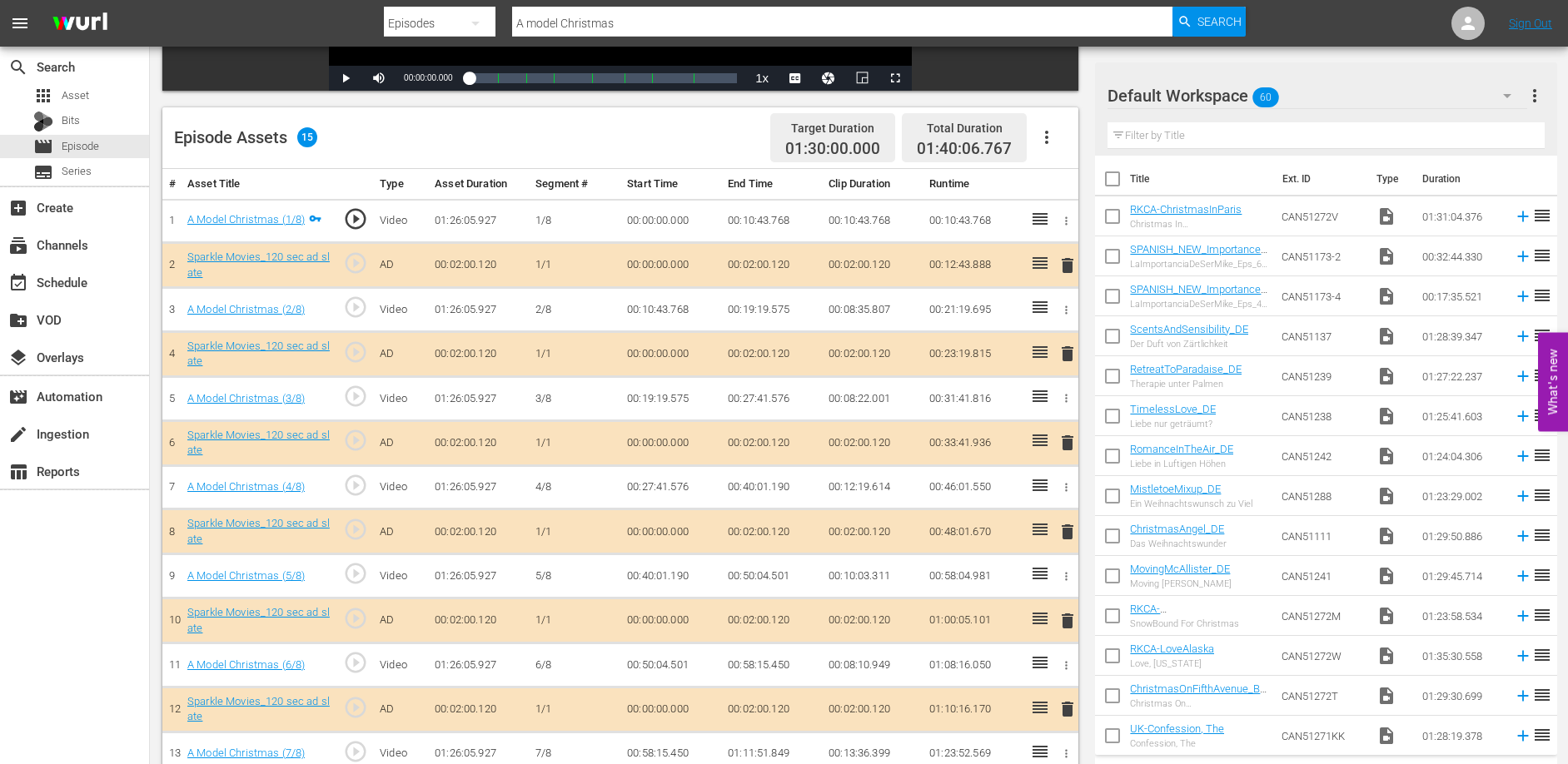
scroll to position [400, 0]
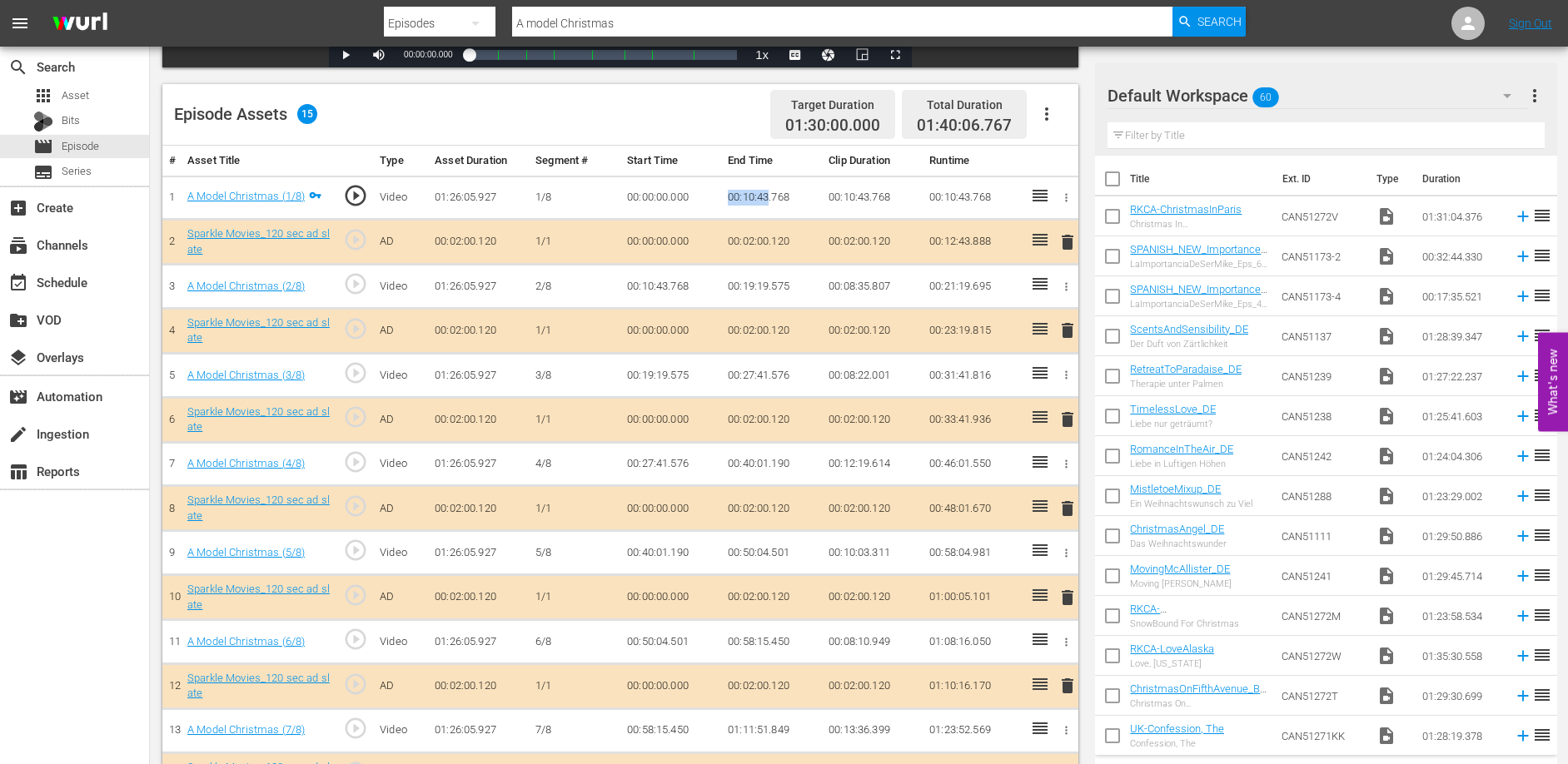
drag, startPoint x: 729, startPoint y: 196, endPoint x: 768, endPoint y: 194, distance: 39.1
click at [768, 194] on td "00:10:43.768" at bounding box center [771, 198] width 101 height 44
copy td "00:10:43"
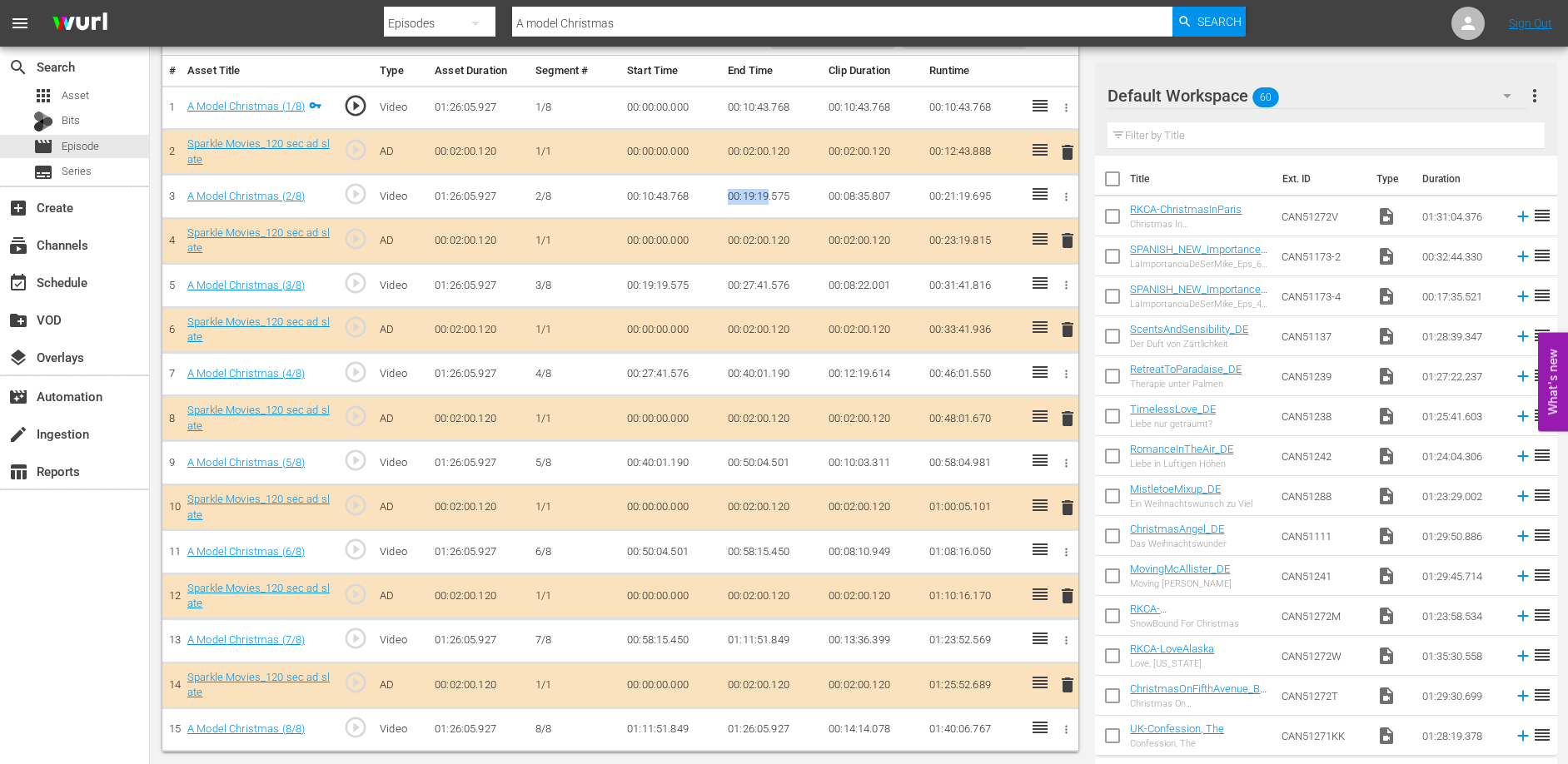
drag, startPoint x: 728, startPoint y: 195, endPoint x: 769, endPoint y: 197, distance: 41.0
click at [769, 197] on td "00:19:19.575" at bounding box center [771, 197] width 101 height 44
drag, startPoint x: 728, startPoint y: 284, endPoint x: 768, endPoint y: 288, distance: 40.2
click at [768, 288] on td "00:27:41.576" at bounding box center [771, 285] width 101 height 44
drag, startPoint x: 725, startPoint y: 462, endPoint x: 769, endPoint y: 465, distance: 44.1
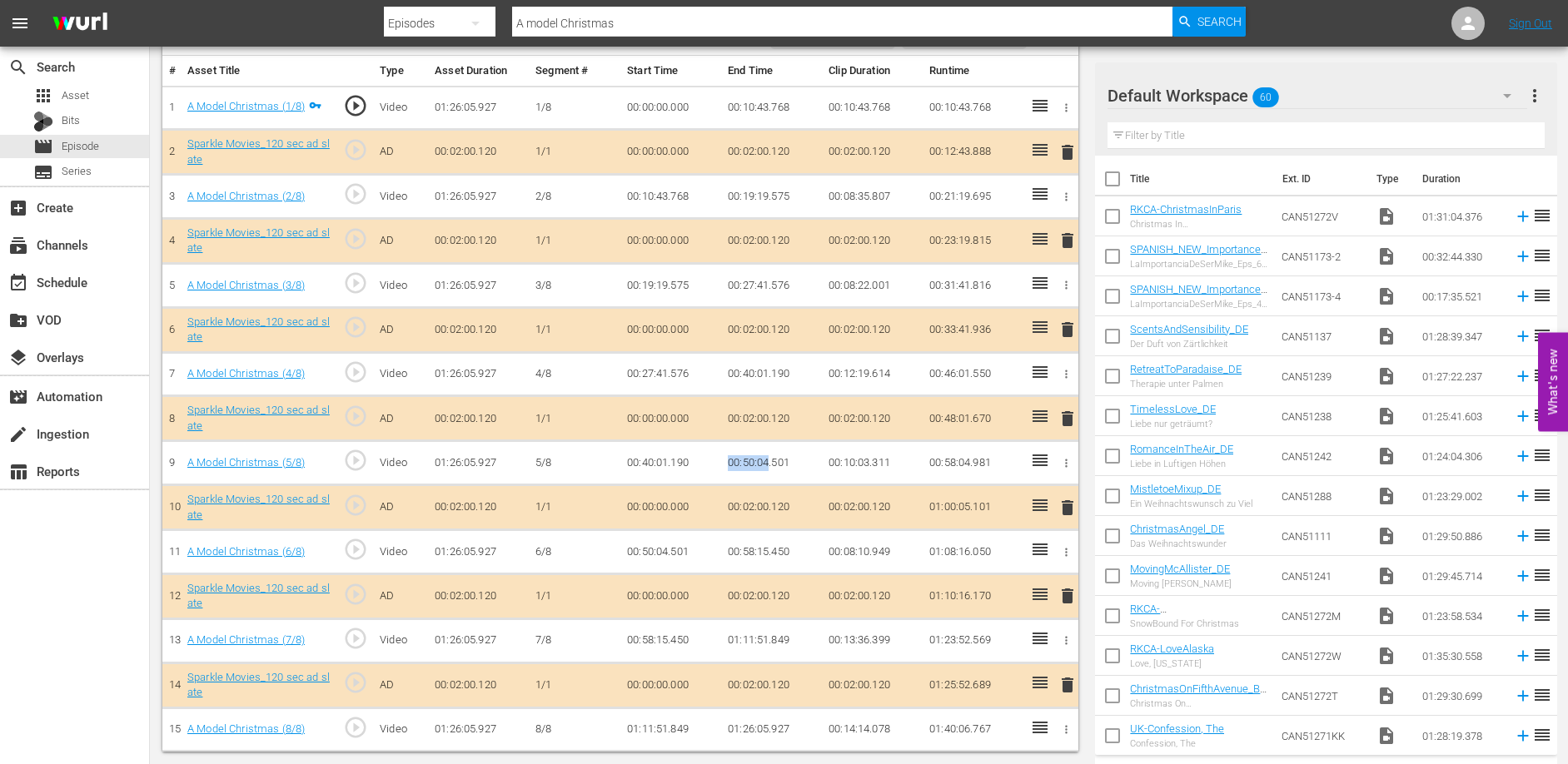
click at [769, 465] on td "00:50:04.501" at bounding box center [771, 463] width 101 height 44
click at [727, 637] on td "01:11:51.849" at bounding box center [771, 640] width 101 height 44
drag, startPoint x: 724, startPoint y: 636, endPoint x: 770, endPoint y: 637, distance: 46.0
click at [770, 637] on td "01:11:51.849" at bounding box center [771, 640] width 101 height 44
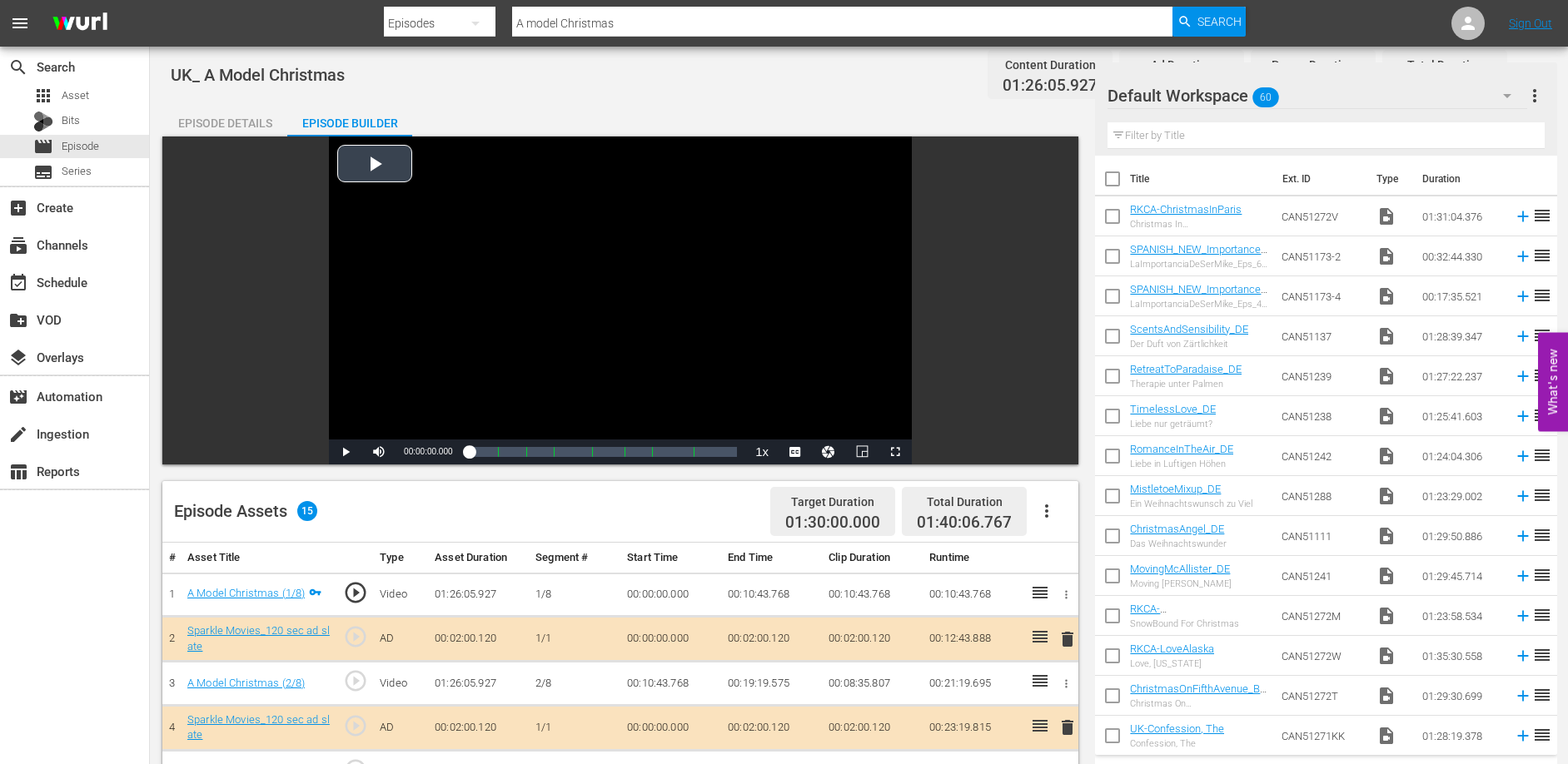
scroll to position [0, 0]
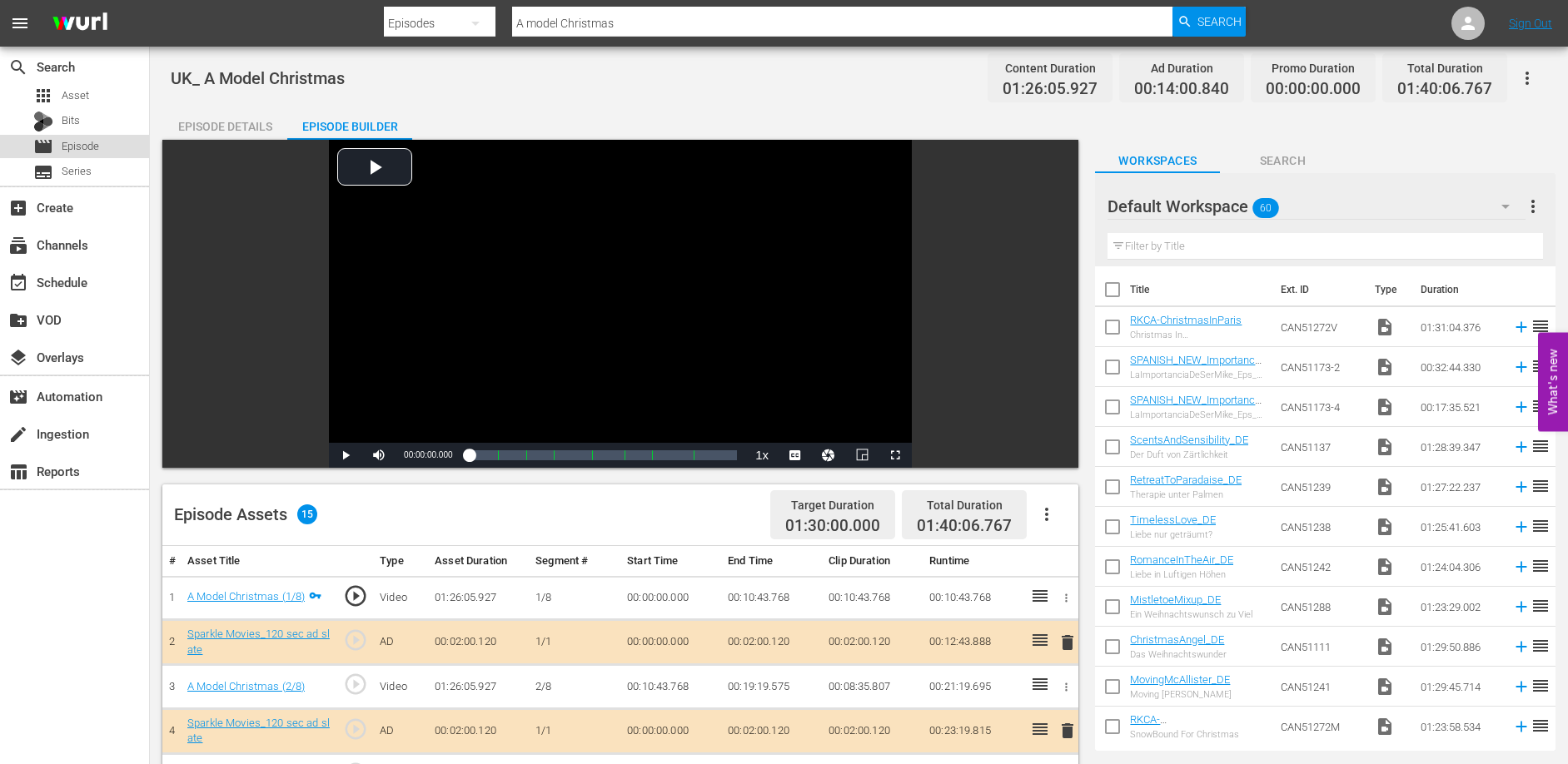
click at [69, 150] on span "Episode" at bounding box center [80, 147] width 38 height 17
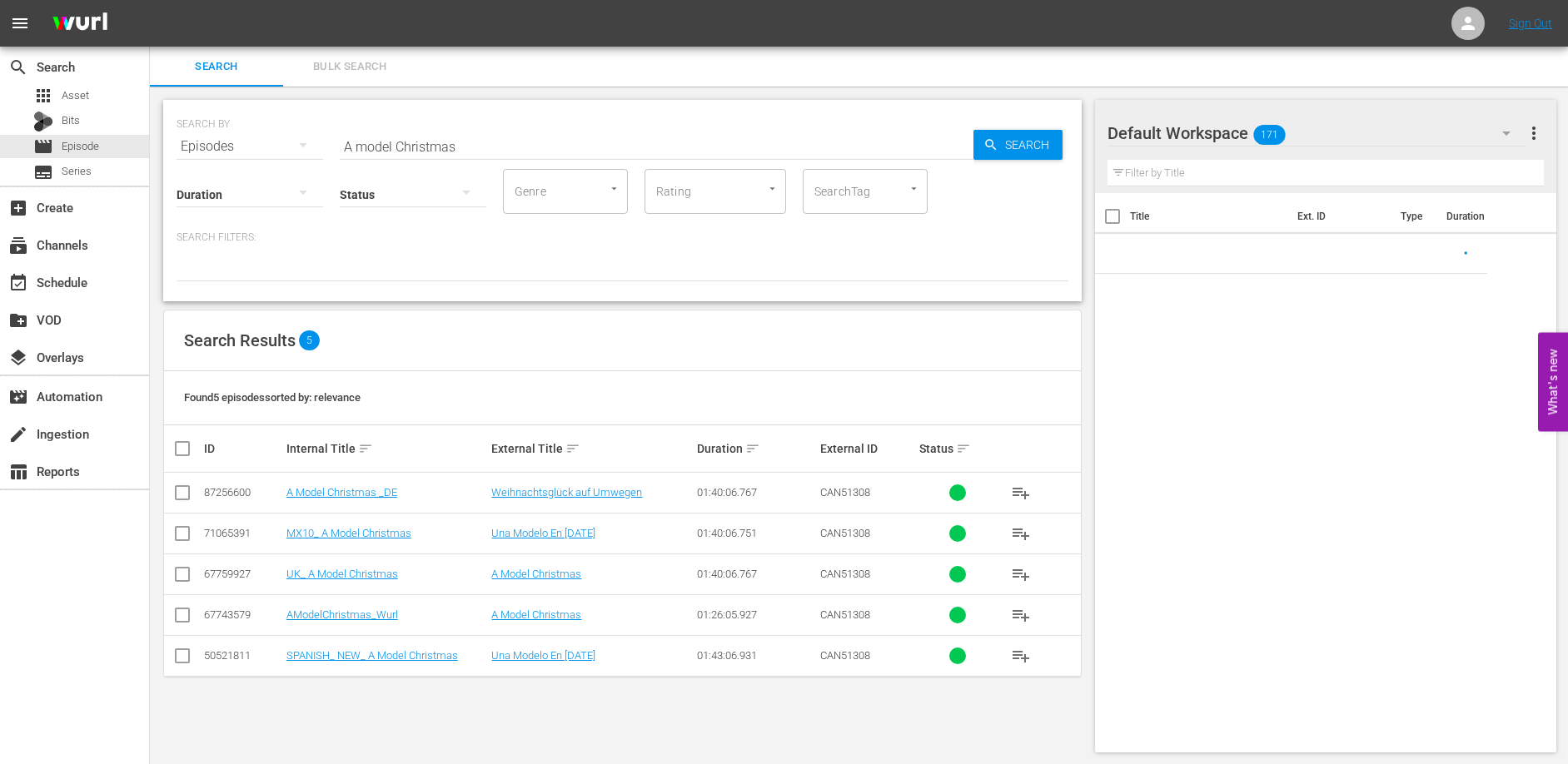
click at [469, 140] on input "A model Christmas" at bounding box center [656, 147] width 633 height 40
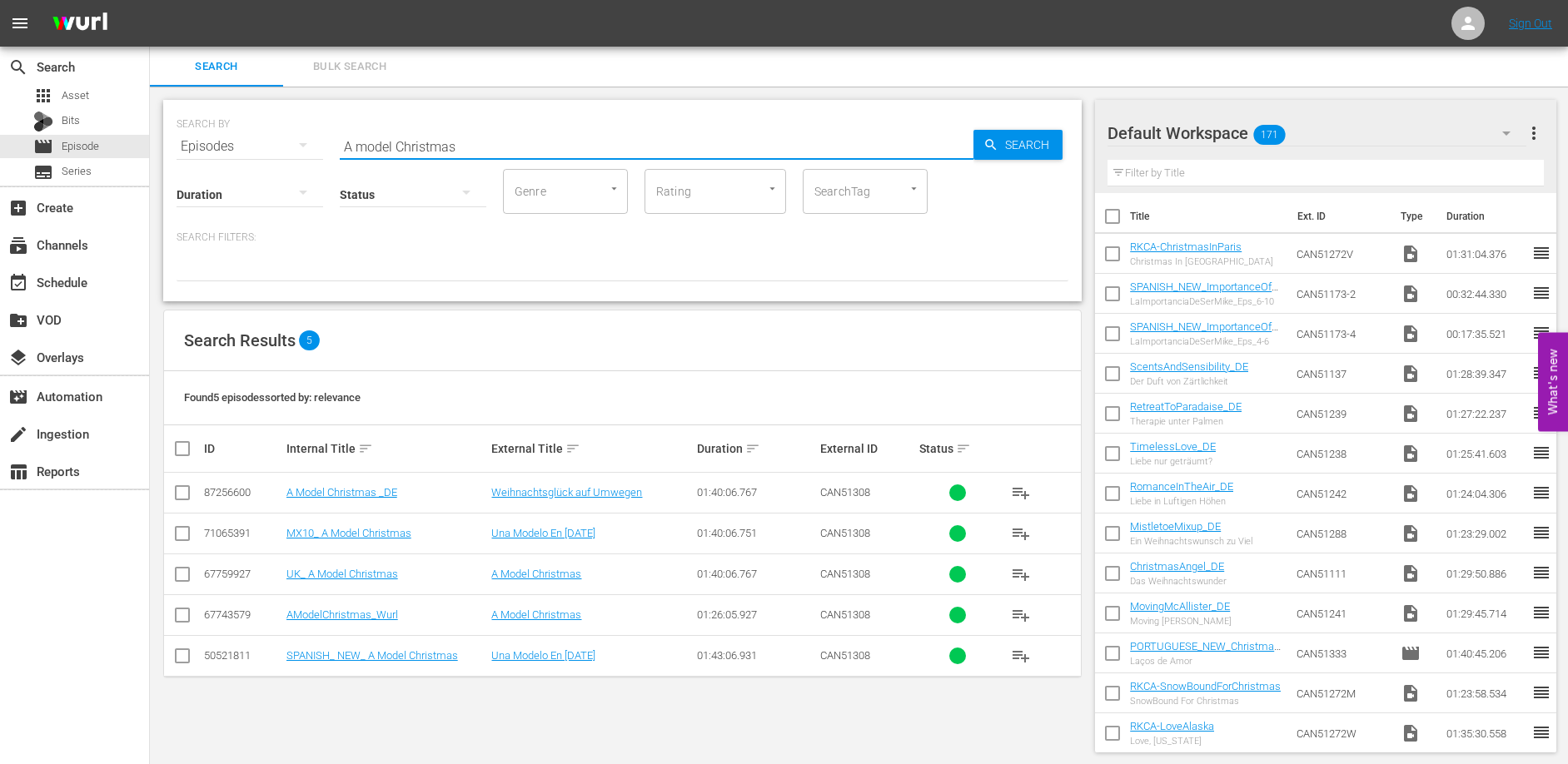
click at [469, 140] on input "A model Christmas" at bounding box center [656, 147] width 633 height 40
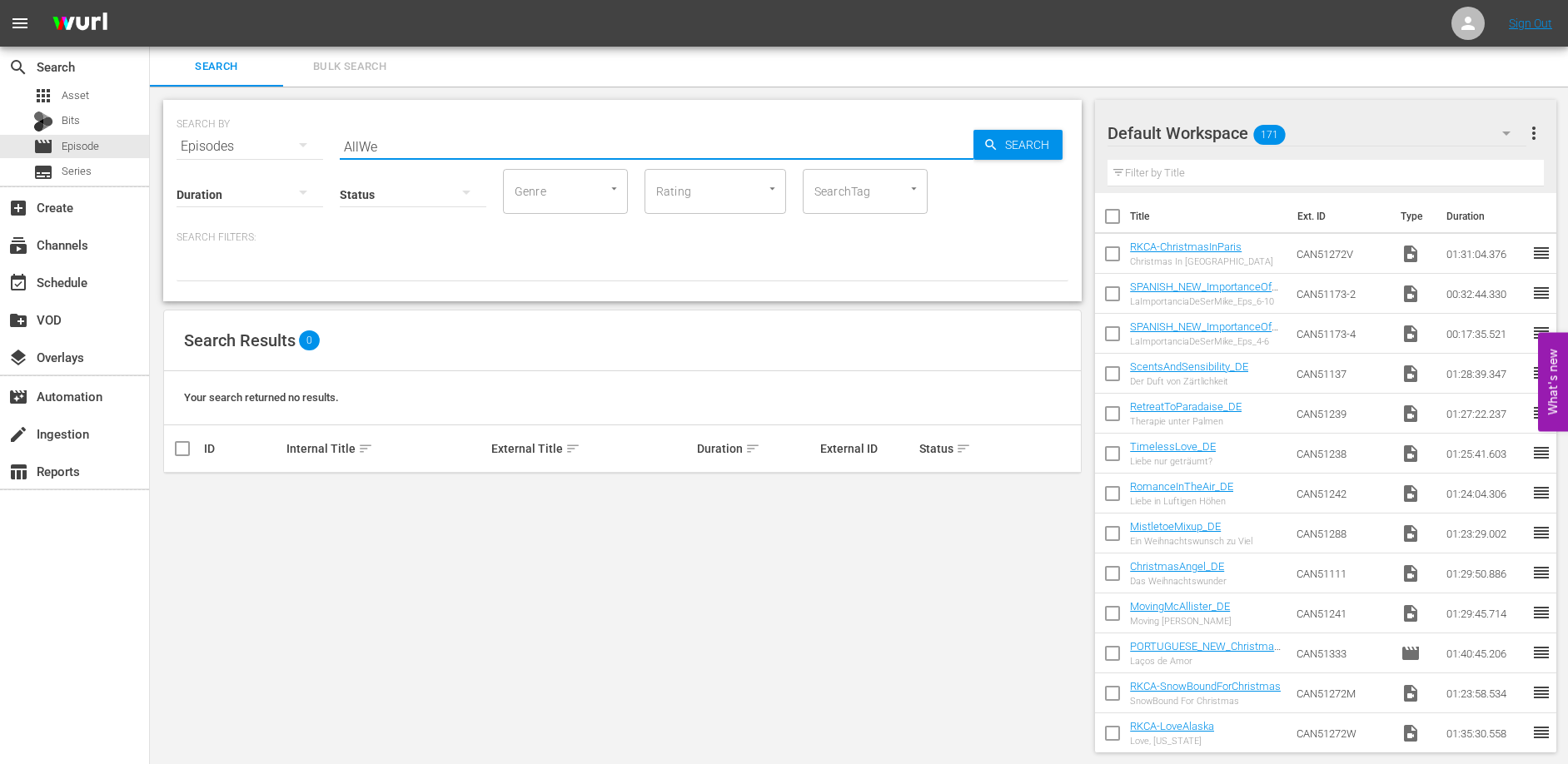
type input "AllWe"
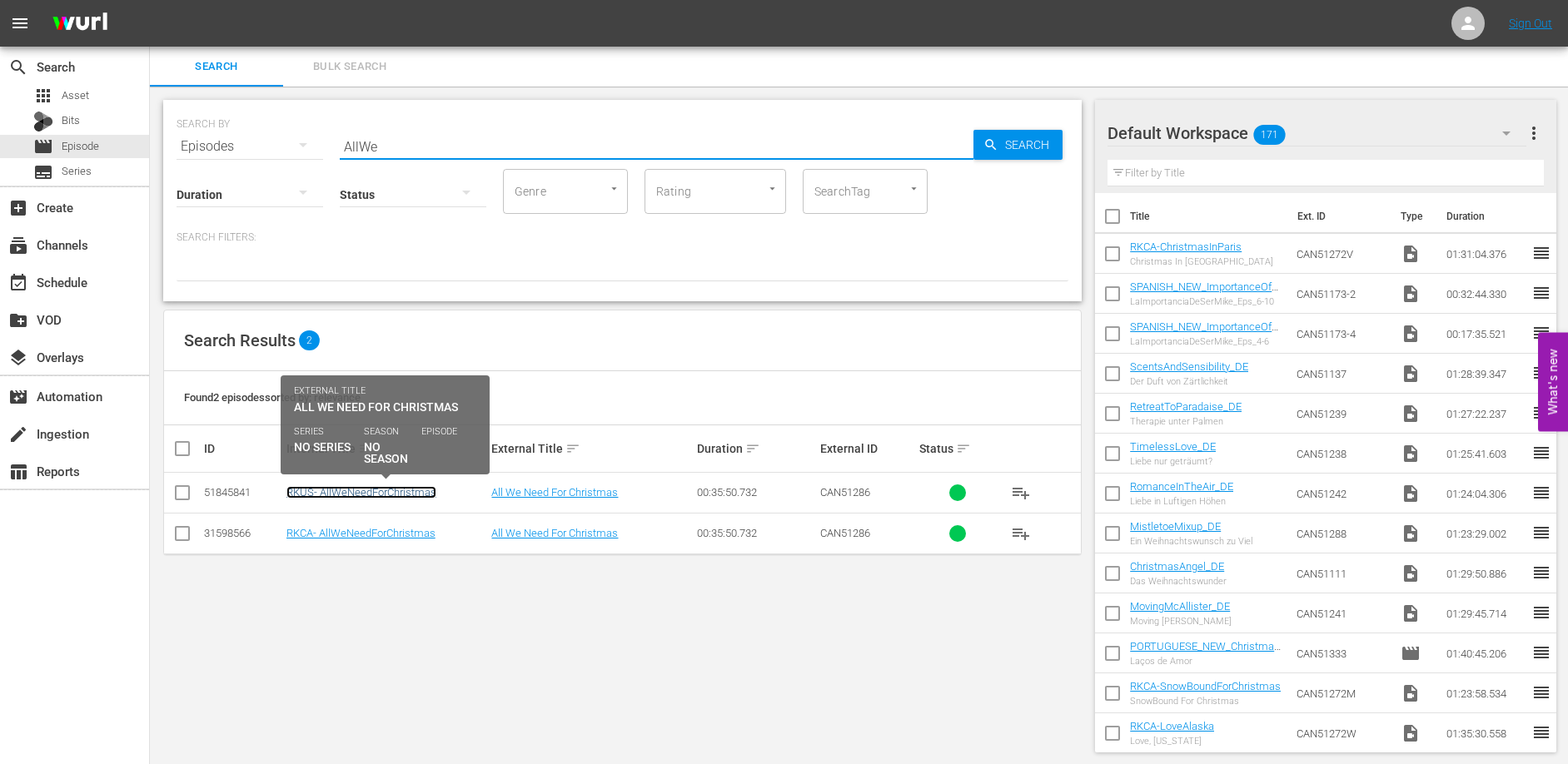
click at [364, 492] on link "RKUS- AllWeNeedForChristmas" at bounding box center [361, 492] width 150 height 13
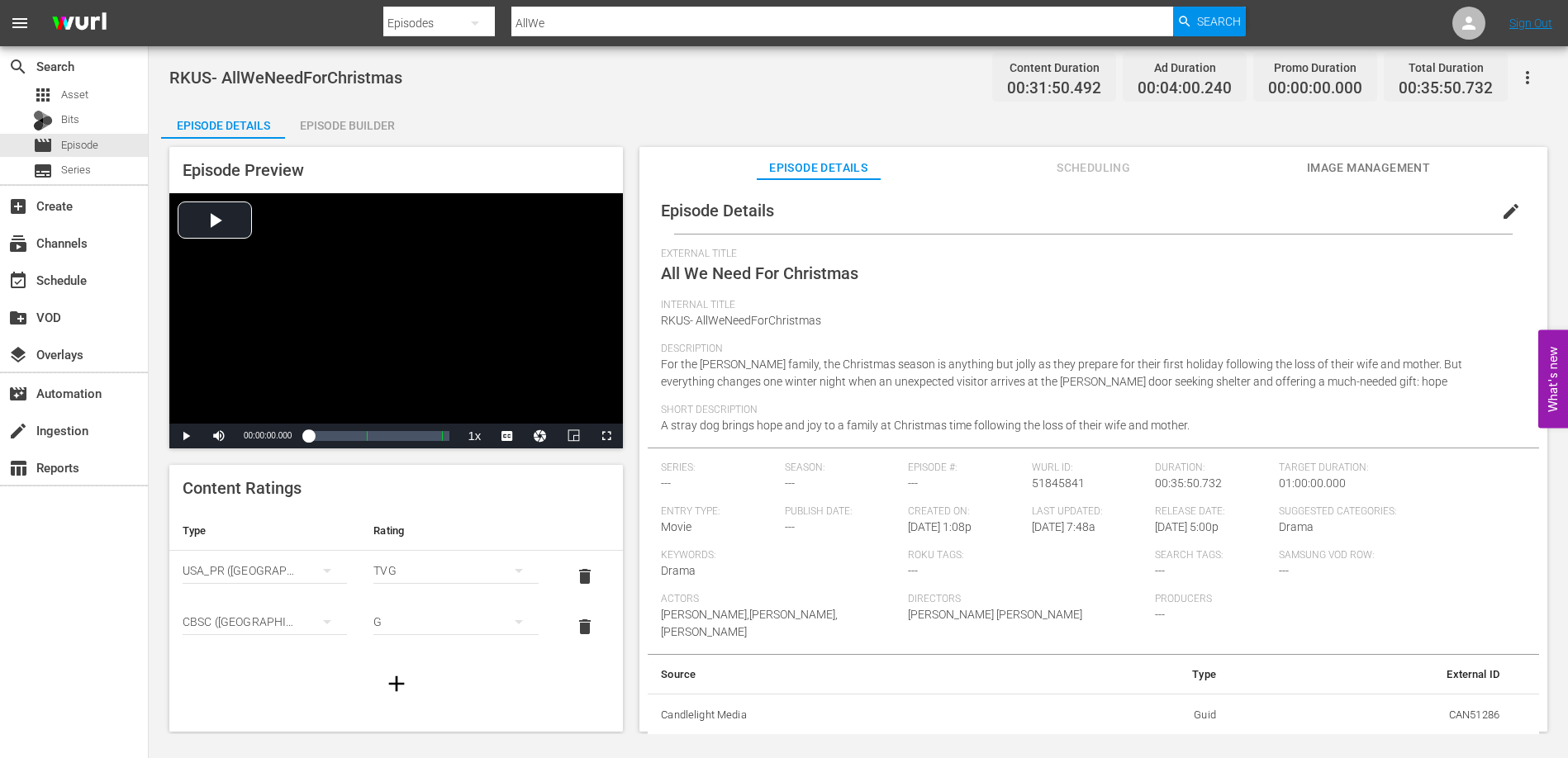
click at [325, 119] on div "Episode Builder" at bounding box center [347, 126] width 124 height 40
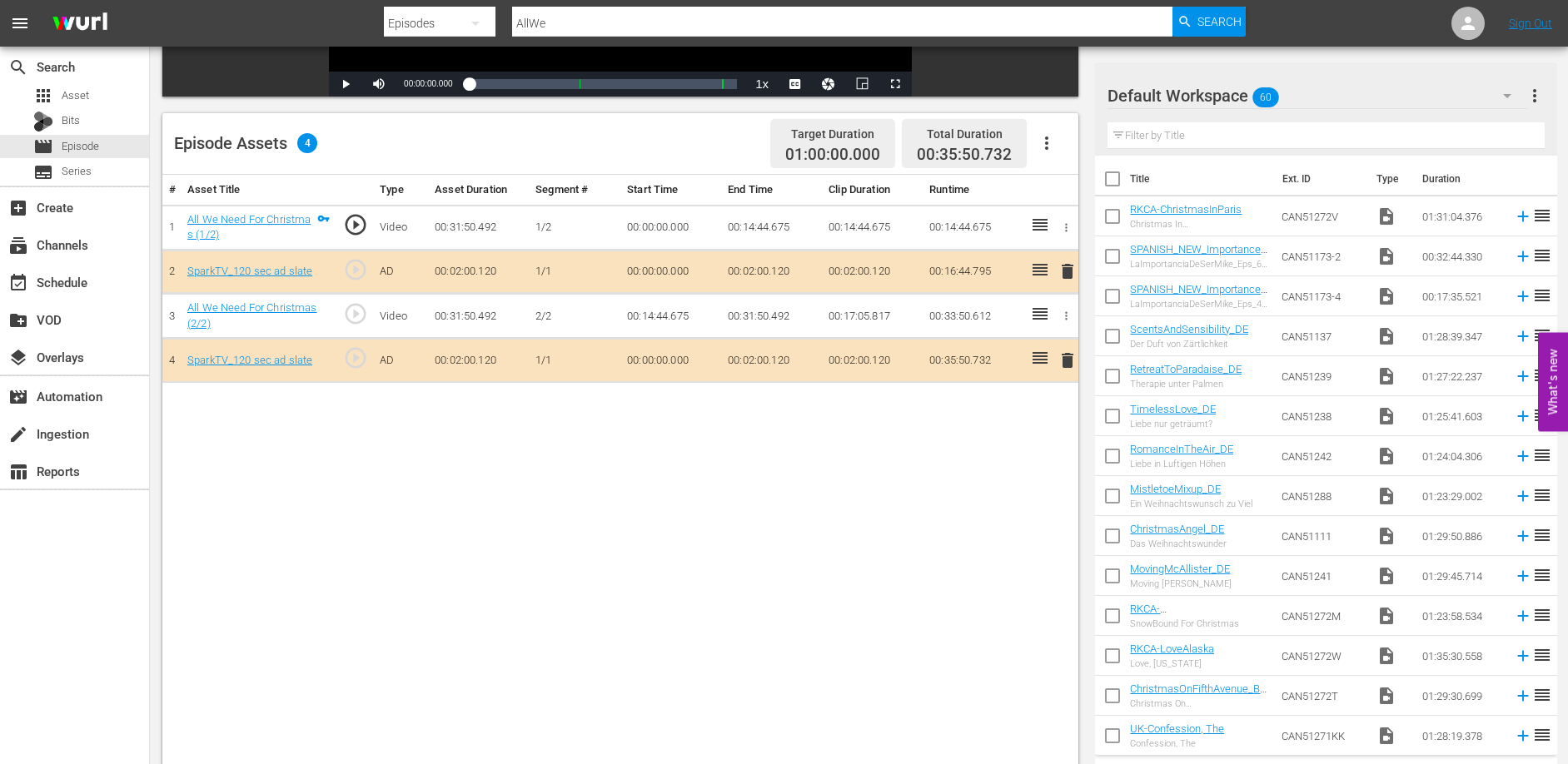
scroll to position [339, 0]
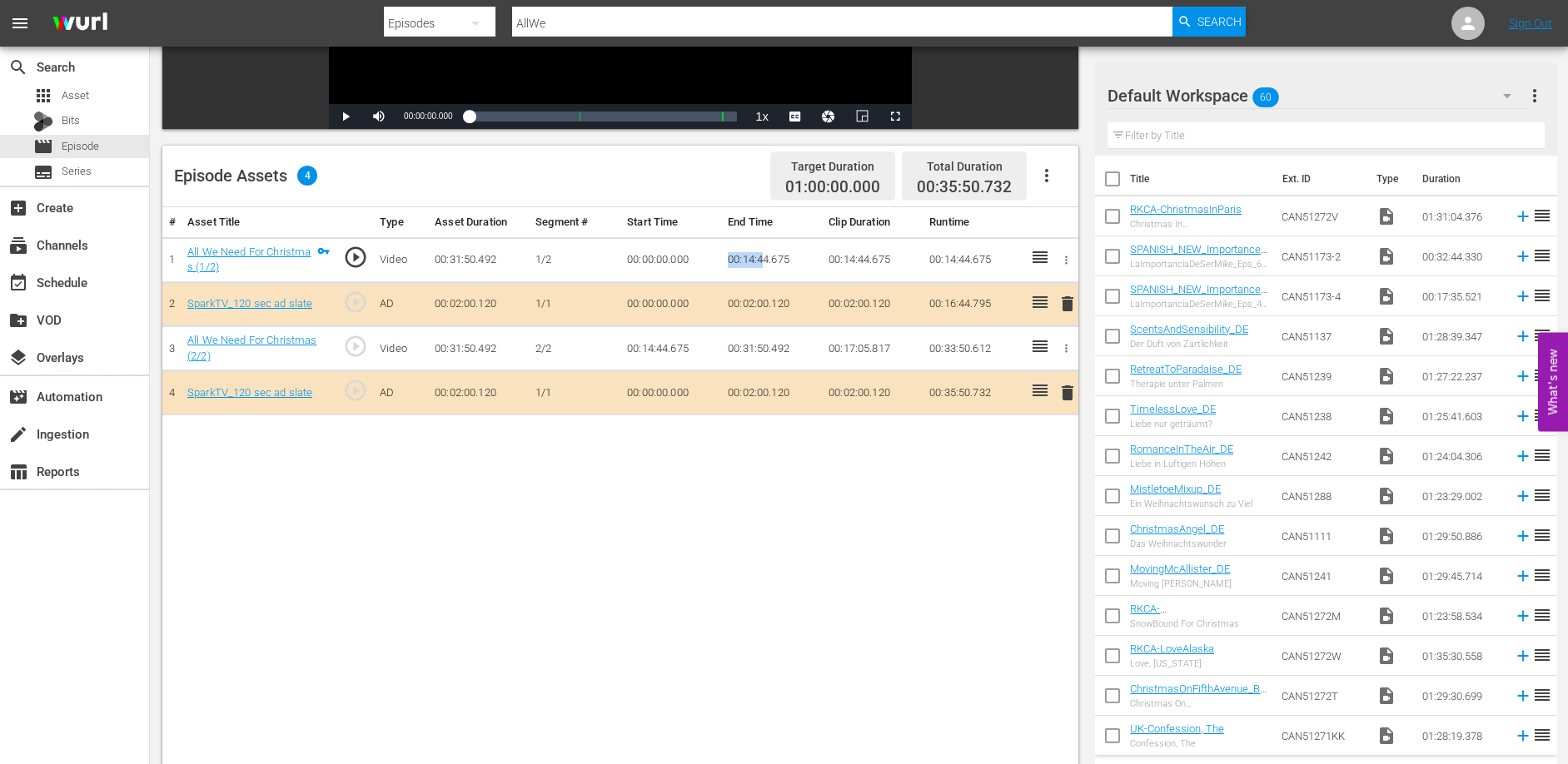
drag, startPoint x: 727, startPoint y: 257, endPoint x: 779, endPoint y: 261, distance: 52.2
click at [767, 258] on td "00:14:44.675" at bounding box center [771, 259] width 101 height 45
click at [730, 348] on td "00:31:50.492" at bounding box center [771, 349] width 101 height 45
drag, startPoint x: 726, startPoint y: 348, endPoint x: 769, endPoint y: 346, distance: 43.0
click at [769, 346] on td "00:31:50.492" at bounding box center [771, 349] width 101 height 45
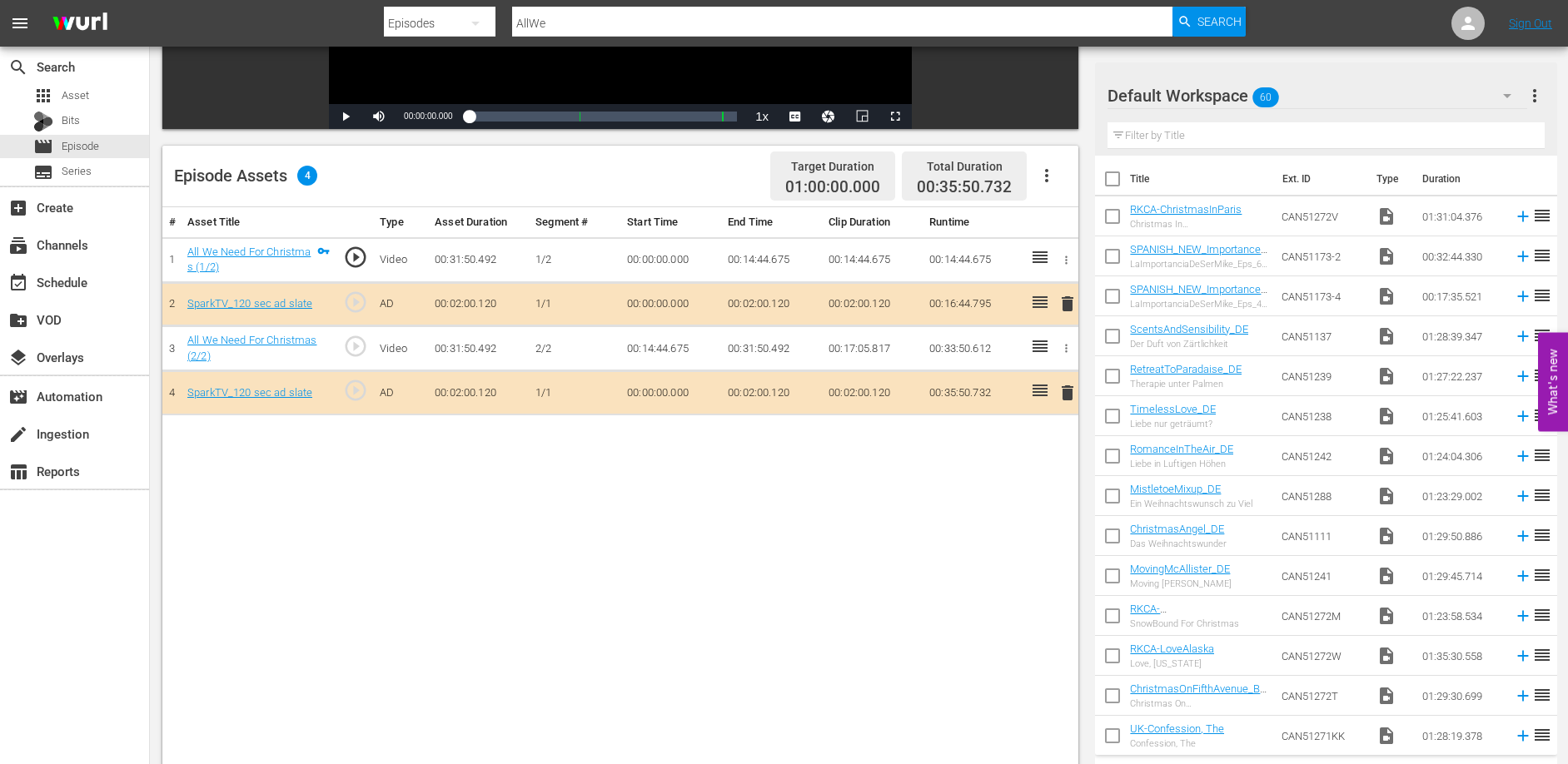
click at [705, 454] on div "# Asset Title Type Asset Duration Segment # Start Time End Time Clip Duration R…" at bounding box center [621, 526] width 916 height 639
click at [545, 109] on div "Loaded : 0.31% 00:10:07.815 All We Need For Christmas (1/2) 00:00:00.000" at bounding box center [603, 117] width 268 height 17
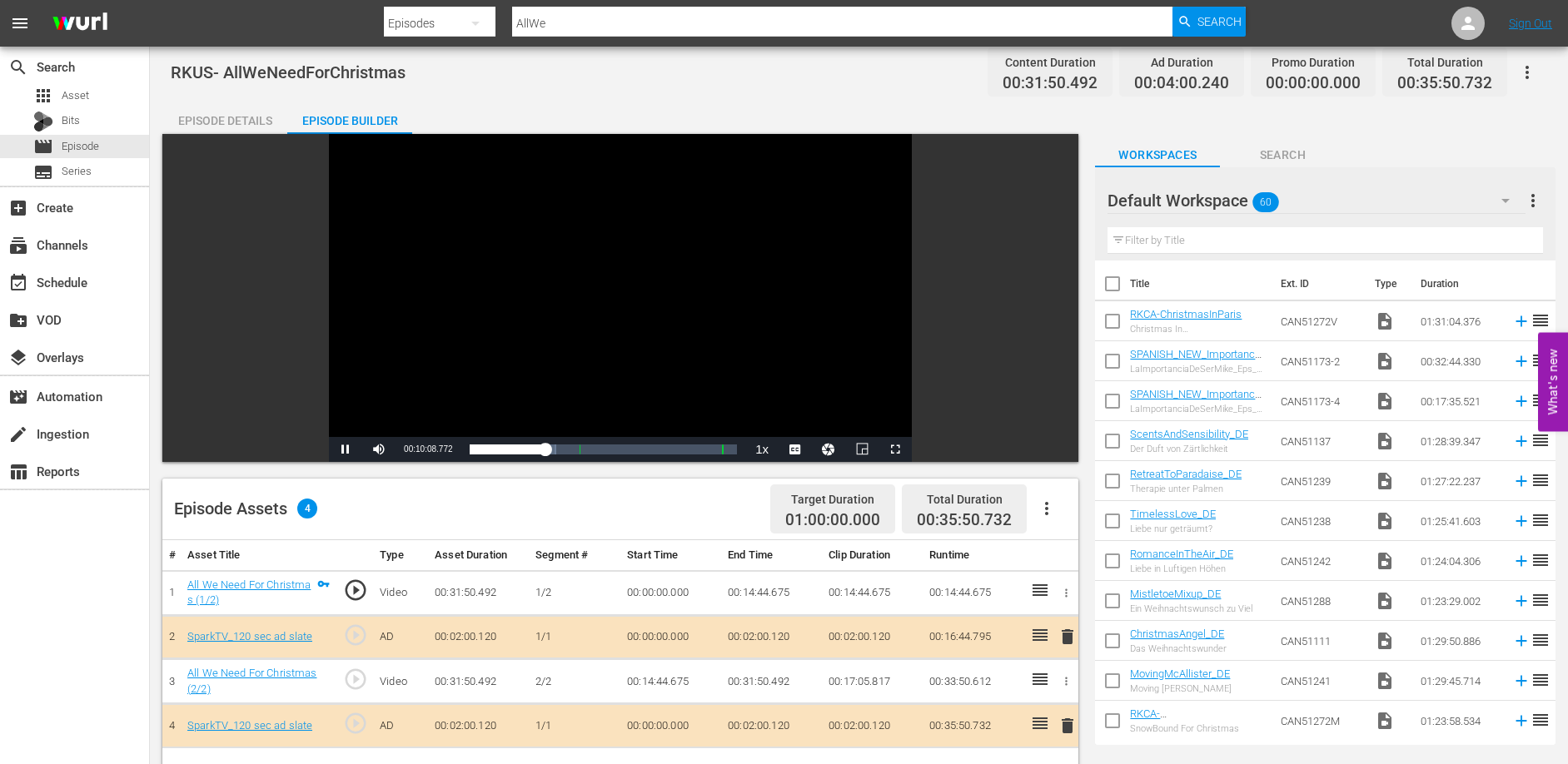
scroll to position [0, 0]
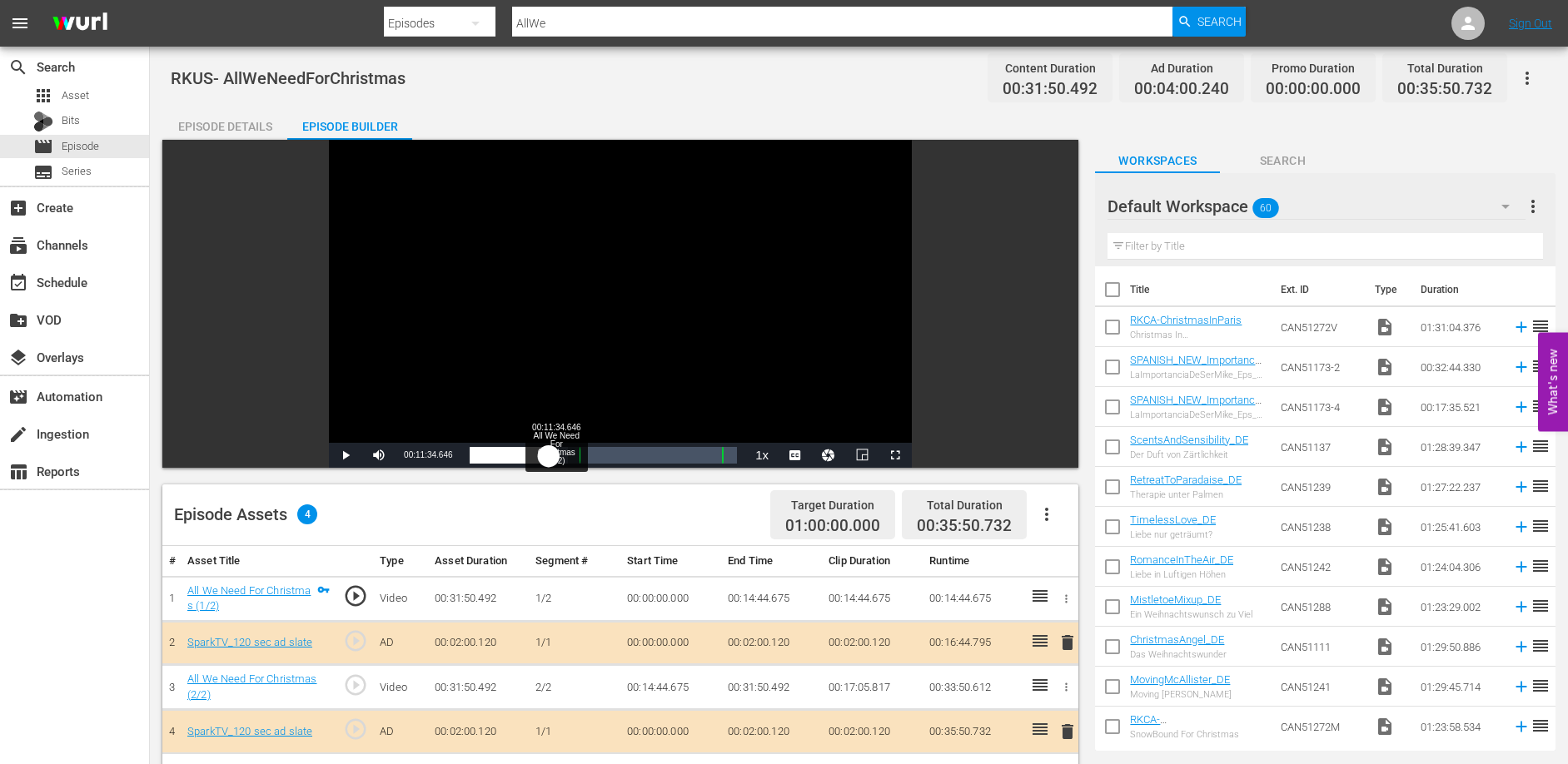
click at [550, 456] on div "00:10:40.109" at bounding box center [510, 455] width 80 height 17
click at [557, 457] on div "00:11:44.547" at bounding box center [514, 455] width 89 height 17
click at [560, 457] on div "00:11:56.256" at bounding box center [516, 455] width 92 height 17
click at [345, 455] on span "Video Player" at bounding box center [345, 455] width 0 height 0
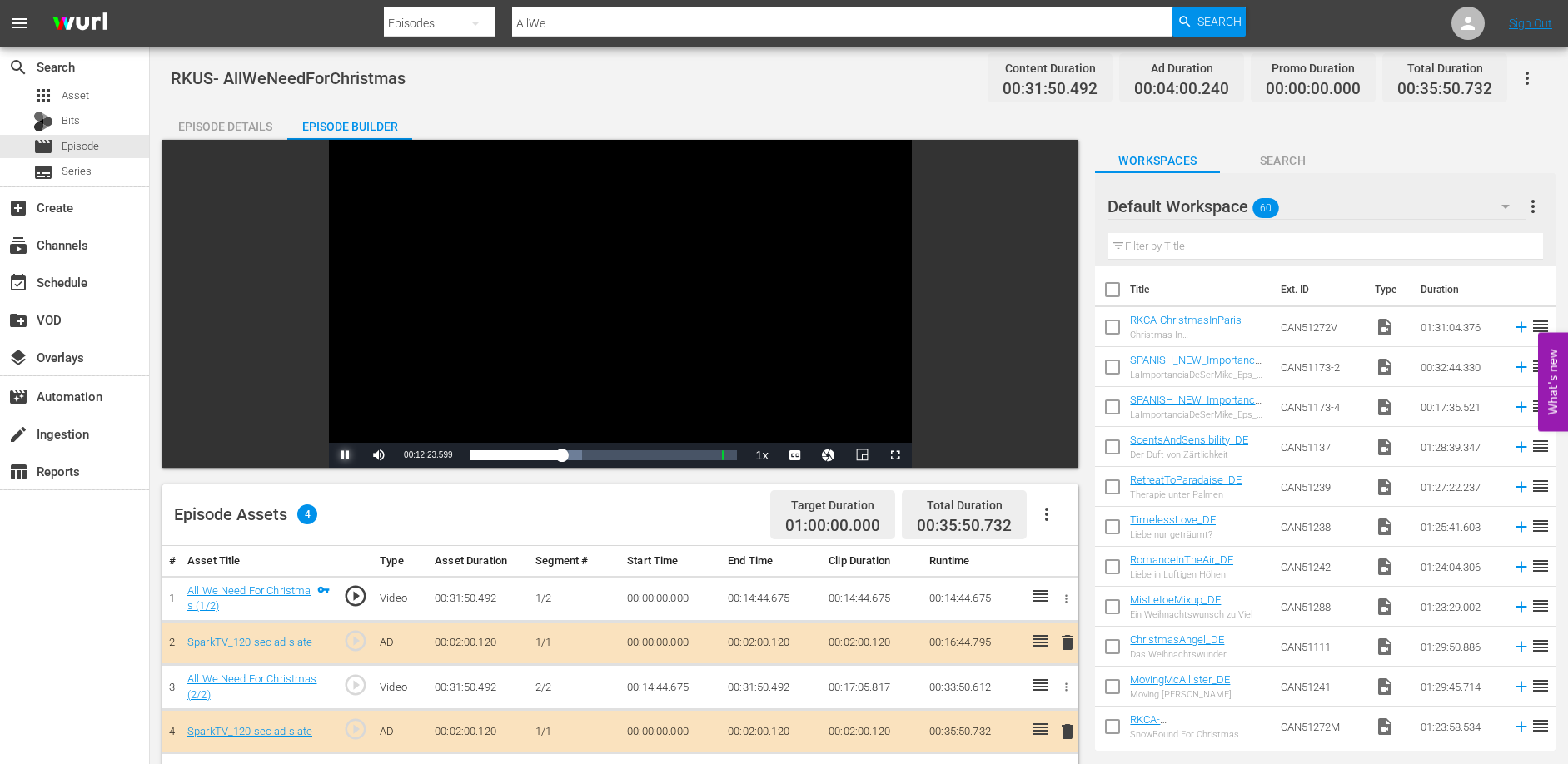
click at [345, 455] on span "Video Player" at bounding box center [345, 455] width 0 height 0
click at [562, 457] on div "00:12:25.507" at bounding box center [516, 455] width 93 height 17
click at [567, 457] on div "00:13:38.971" at bounding box center [519, 455] width 99 height 17
click at [564, 457] on div "00:13:01.606" at bounding box center [517, 455] width 96 height 17
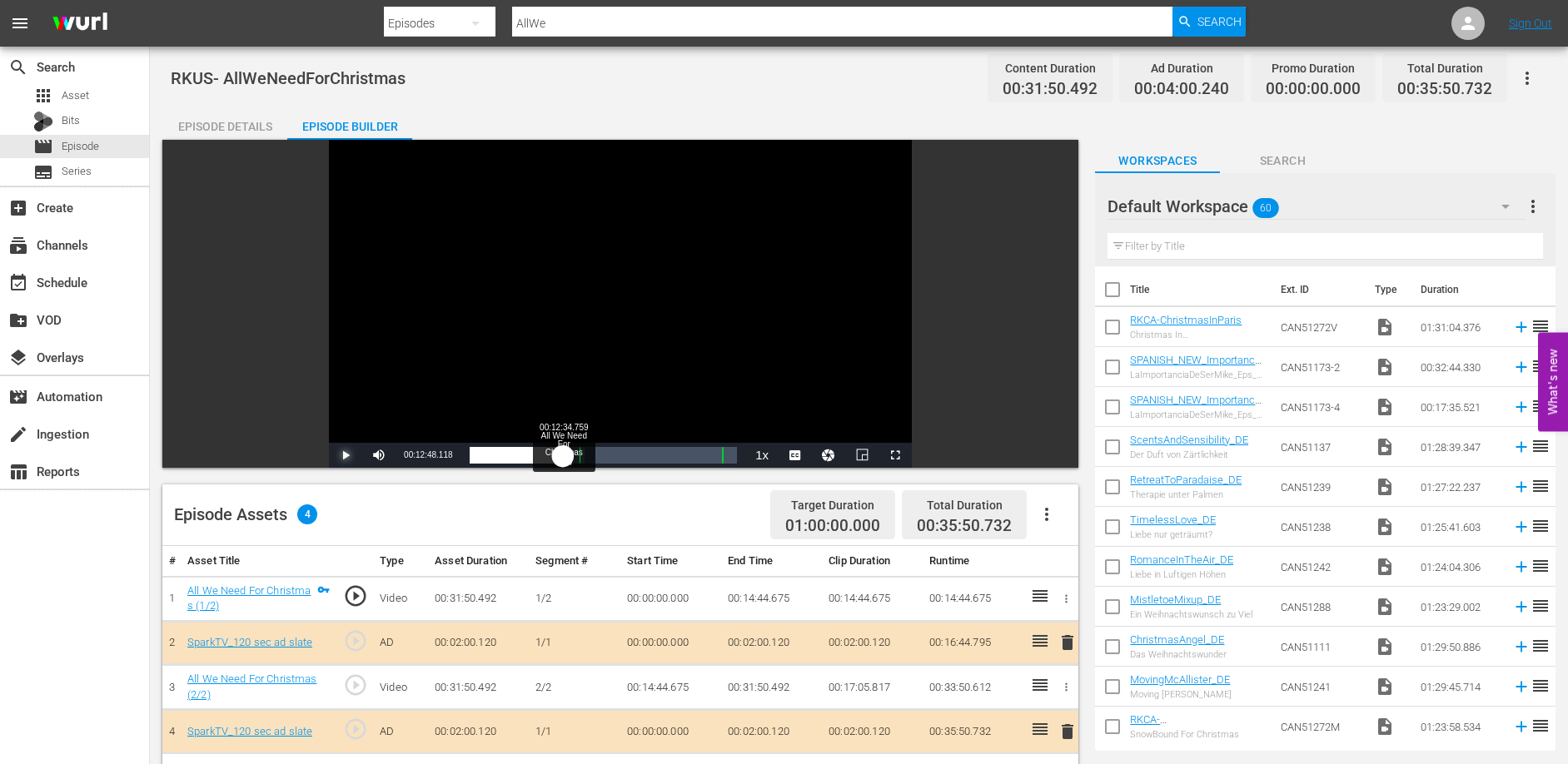
click at [562, 456] on div "00:12:49.085" at bounding box center [517, 455] width 94 height 17
click at [345, 455] on span "Video Player" at bounding box center [345, 455] width 0 height 0
drag, startPoint x: 403, startPoint y: 455, endPoint x: 437, endPoint y: 456, distance: 34.0
click at [436, 456] on span "00:12:38.548" at bounding box center [428, 455] width 48 height 9
click at [589, 453] on div "Loaded : 43.07% 00:16:15.176 SparkTV_120 sec ad slate 00:12:38.548 Cue Point 1:…" at bounding box center [603, 455] width 268 height 17
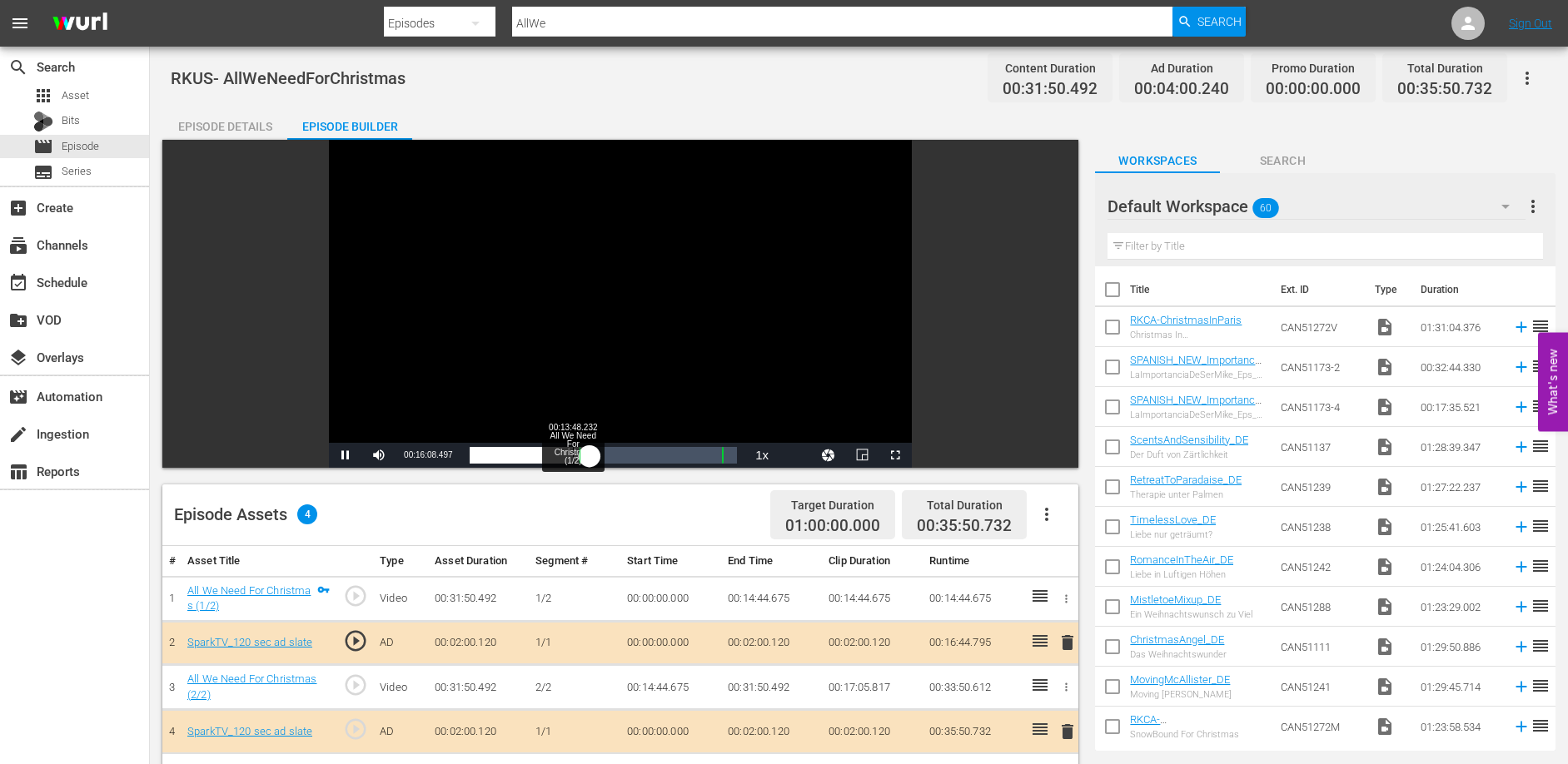
click at [572, 455] on div "Loaded : 43.07% 00:13:48.232 All We Need For Christmas (1/2) 00:00:00.000 Cue P…" at bounding box center [603, 455] width 268 height 17
drag, startPoint x: 572, startPoint y: 455, endPoint x: 561, endPoint y: 450, distance: 12.1
click at [561, 450] on div "00:13:49.273" at bounding box center [516, 455] width 93 height 17
click at [563, 450] on div "00:12:22.157" at bounding box center [517, 455] width 95 height 17
click at [561, 450] on div "00:12:42.532" at bounding box center [516, 455] width 93 height 17
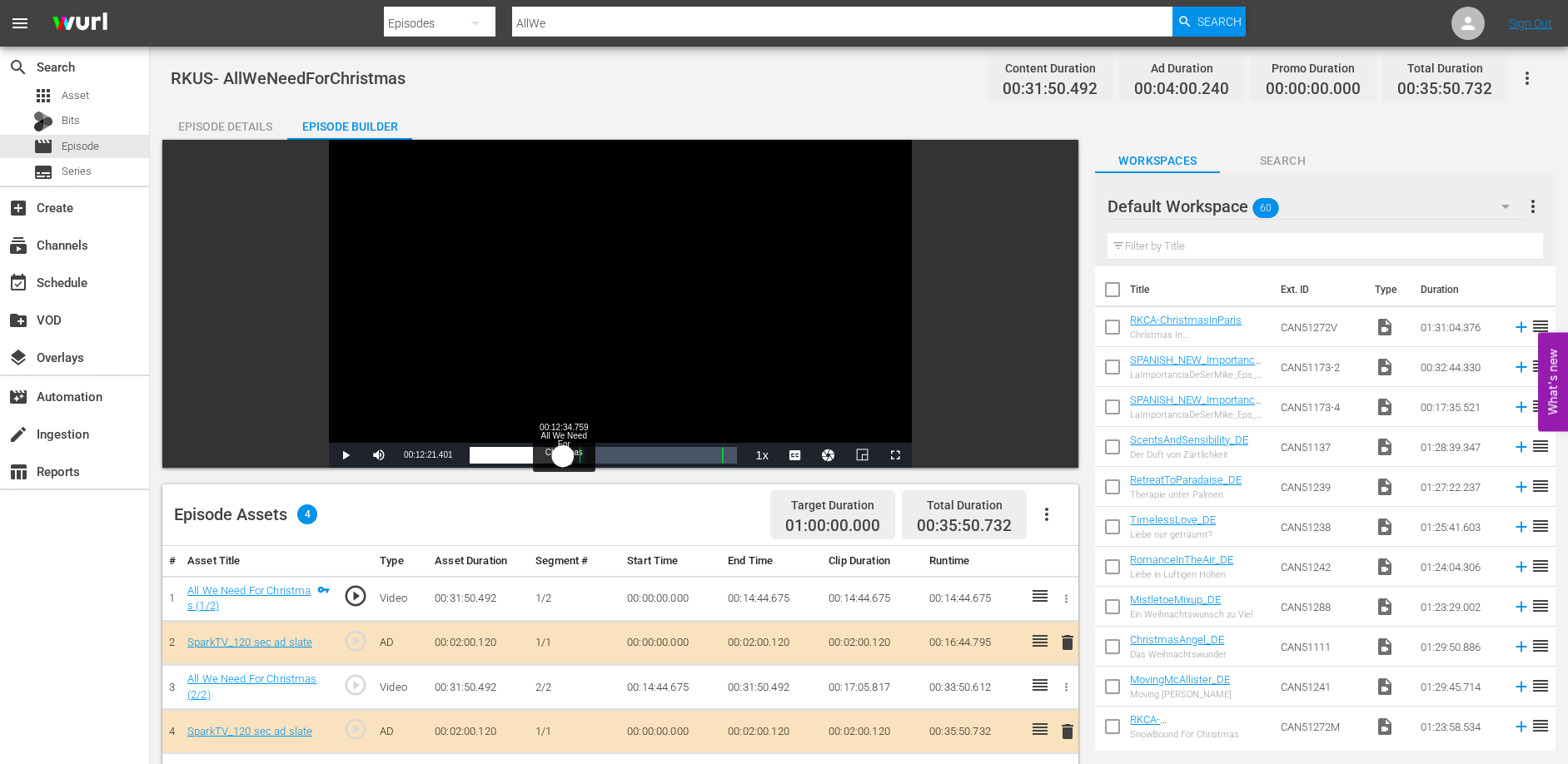
click at [562, 450] on div "00:12:21.949" at bounding box center [517, 455] width 94 height 17
click at [345, 455] on span "Video Player" at bounding box center [345, 455] width 0 height 0
click at [608, 455] on div "Loaded : 43.38% 00:18:42.121 All We Need For Christmas (2/2) 00:12:43.125 Cue P…" at bounding box center [603, 455] width 268 height 17
click at [628, 455] on div "Loaded : 53.43% 00:21:22.424 All We Need For Christmas (2/2) 00:16:43.239 Cue P…" at bounding box center [603, 455] width 268 height 17
click at [618, 452] on div "00:19:22.908" at bounding box center [545, 455] width 151 height 17
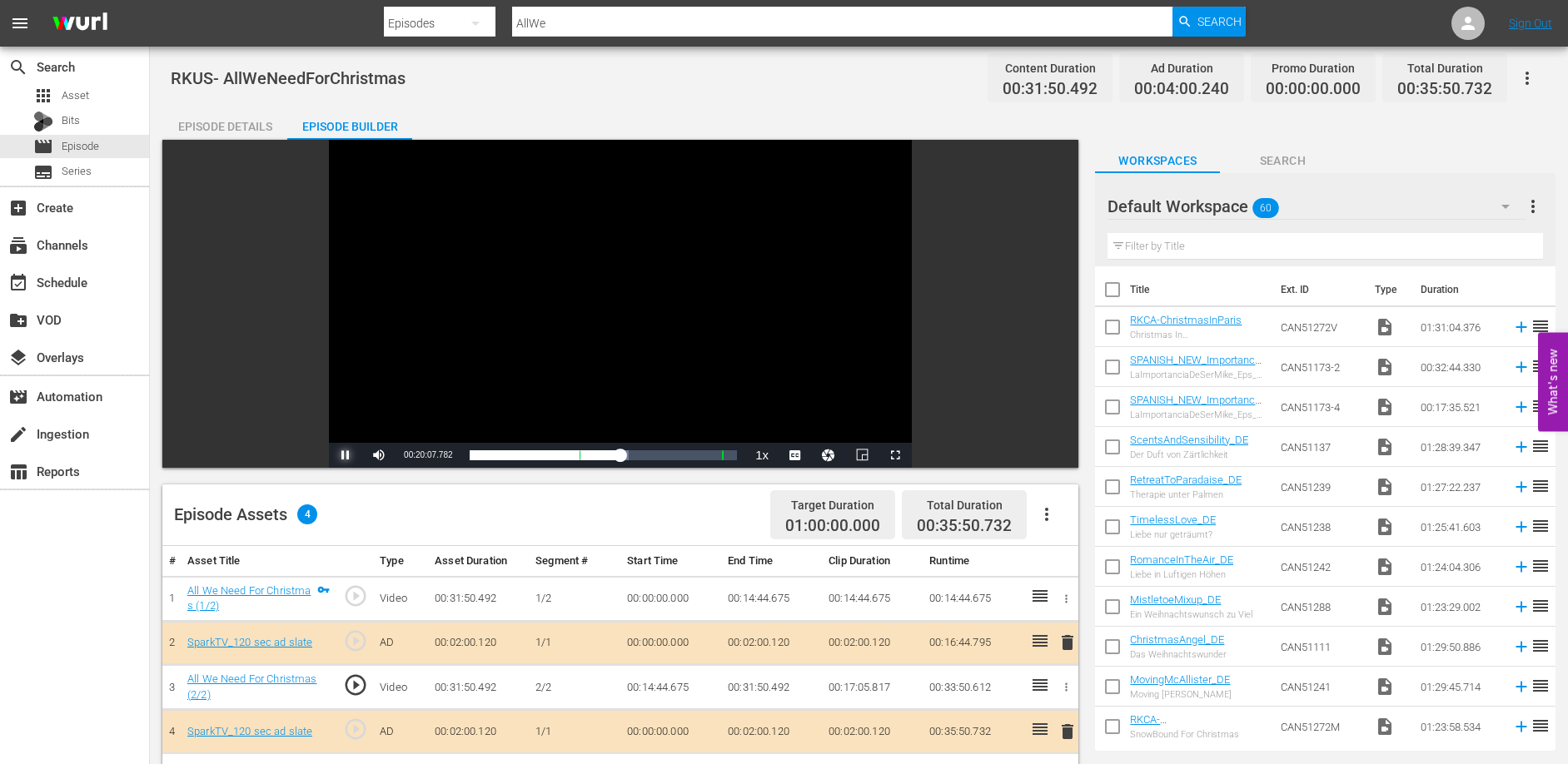
click at [345, 455] on span "Video Player" at bounding box center [345, 455] width 0 height 0
click at [616, 452] on div "00:18:07.870" at bounding box center [545, 455] width 151 height 17
click at [345, 455] on span "Video Player" at bounding box center [345, 455] width 0 height 0
click at [610, 454] on div "00:17:57.981" at bounding box center [541, 455] width 142 height 17
click at [602, 455] on div "00:17:07.407" at bounding box center [542, 455] width 144 height 17
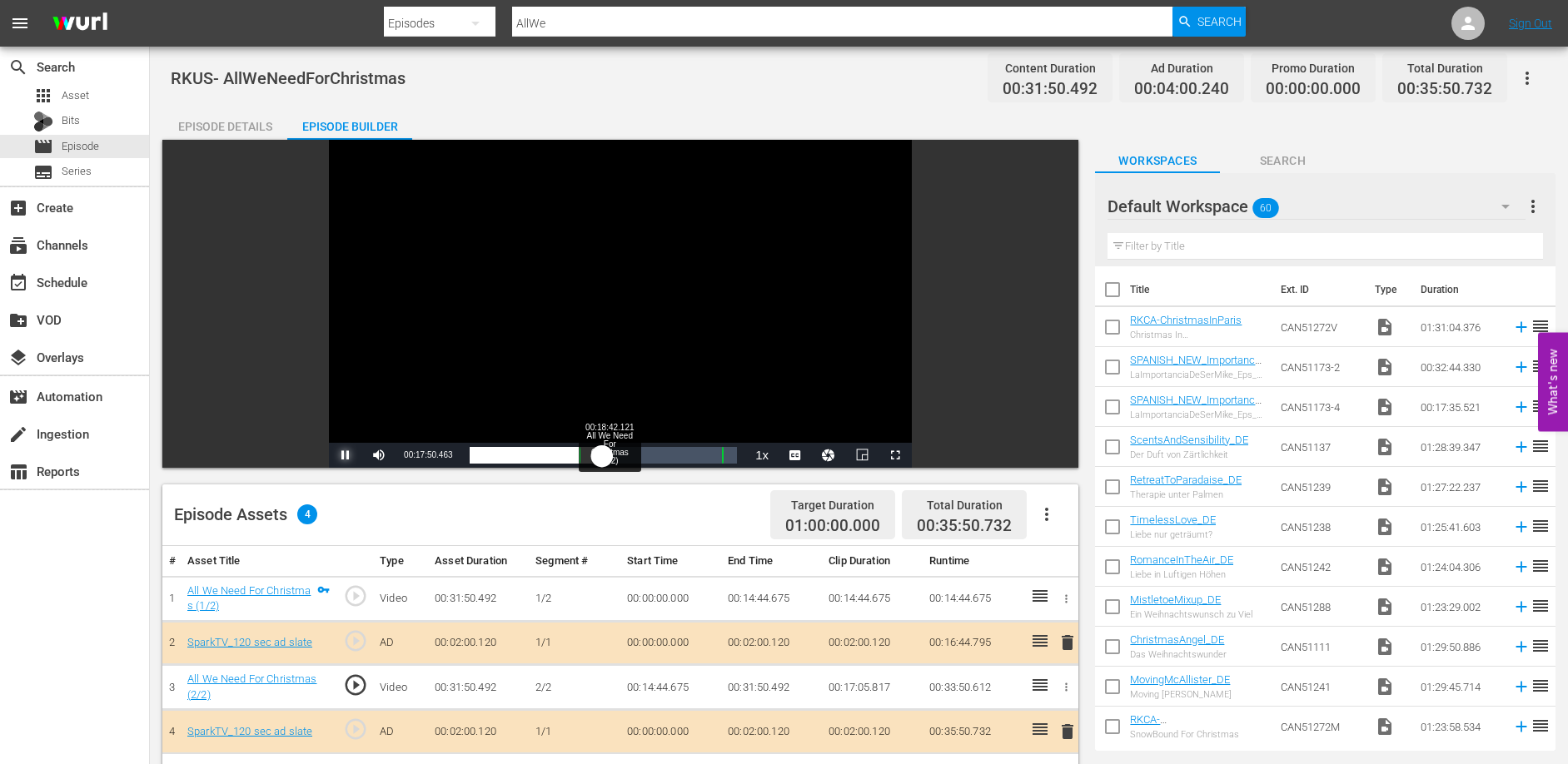
click at [602, 456] on div "00:15:50.547" at bounding box center [537, 455] width 134 height 17
click at [623, 455] on div "Loaded : 53.44% 00:20:35.669 All We Need For Christmas (2/2) 00:16:50.092 Cue P…" at bounding box center [603, 455] width 268 height 17
click at [623, 455] on div "00:18:37.061" at bounding box center [547, 455] width 154 height 17
click at [623, 455] on div "00:19:03.392" at bounding box center [548, 455] width 158 height 17
click at [345, 455] on span "Video Player" at bounding box center [345, 455] width 0 height 0
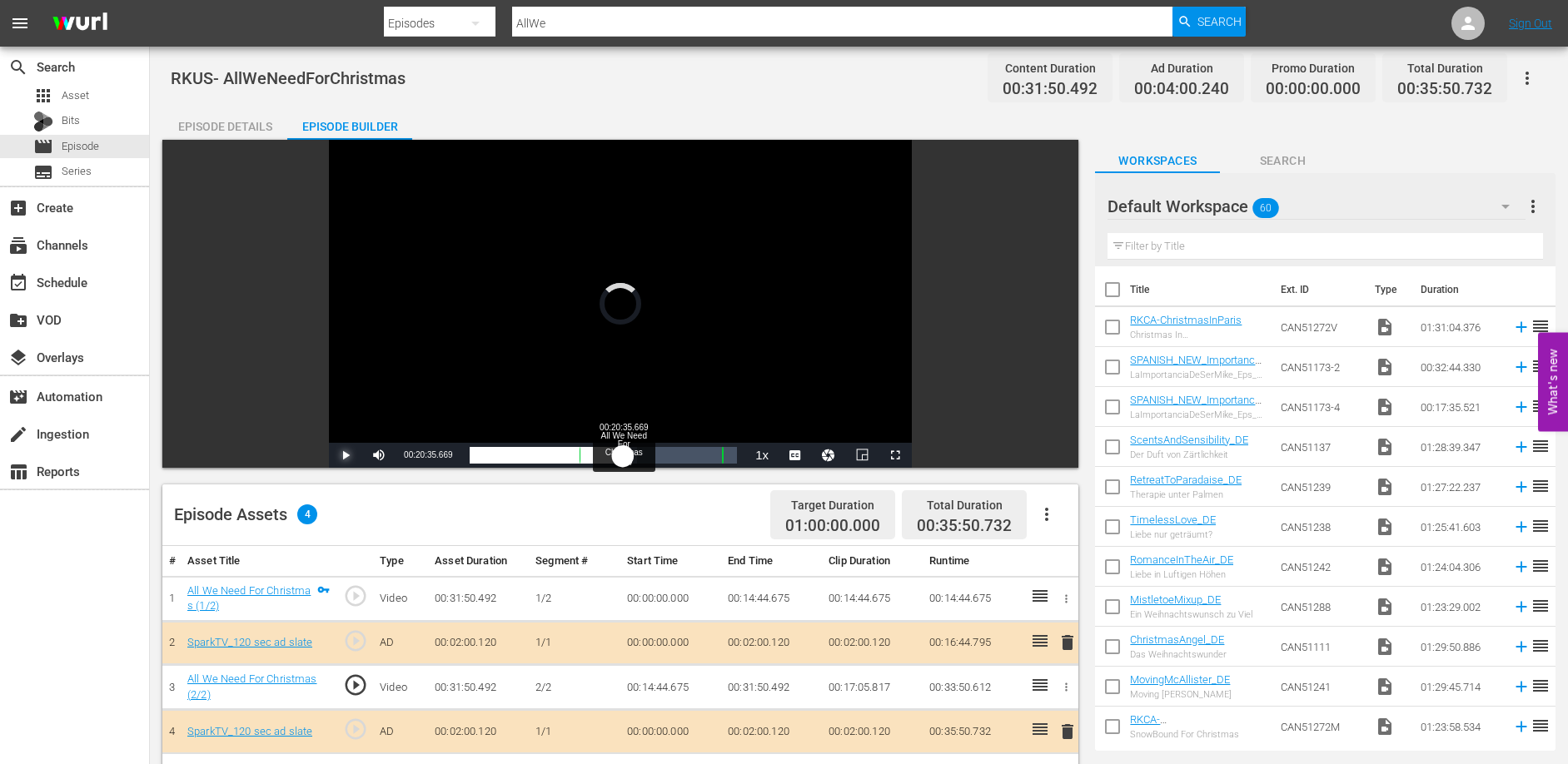
click at [623, 454] on div "00:18:35.659" at bounding box center [547, 455] width 154 height 17
click at [348, 486] on div "Episode Assets 4 Target Duration 01:00:00.000 Total Duration 00:35:50.732" at bounding box center [621, 515] width 916 height 62
click at [345, 455] on span "Video Player" at bounding box center [345, 455] width 0 height 0
click at [350, 487] on div "Episode Assets 4 Target Duration 01:00:00.000 Total Duration 00:35:50.732" at bounding box center [621, 515] width 916 height 62
click at [345, 455] on span "Video Player" at bounding box center [345, 455] width 0 height 0
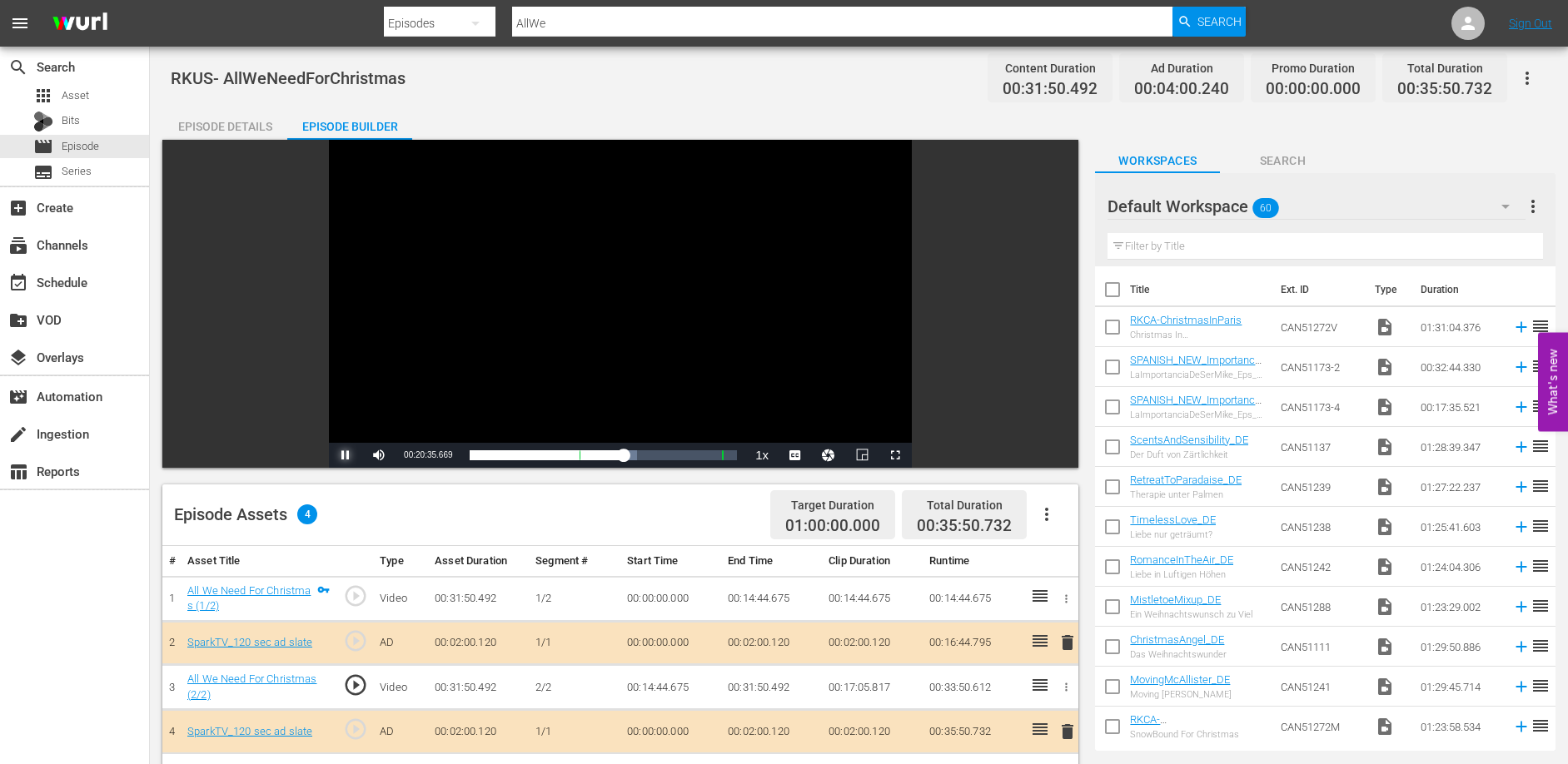
click at [345, 455] on span "Video Player" at bounding box center [345, 455] width 0 height 0
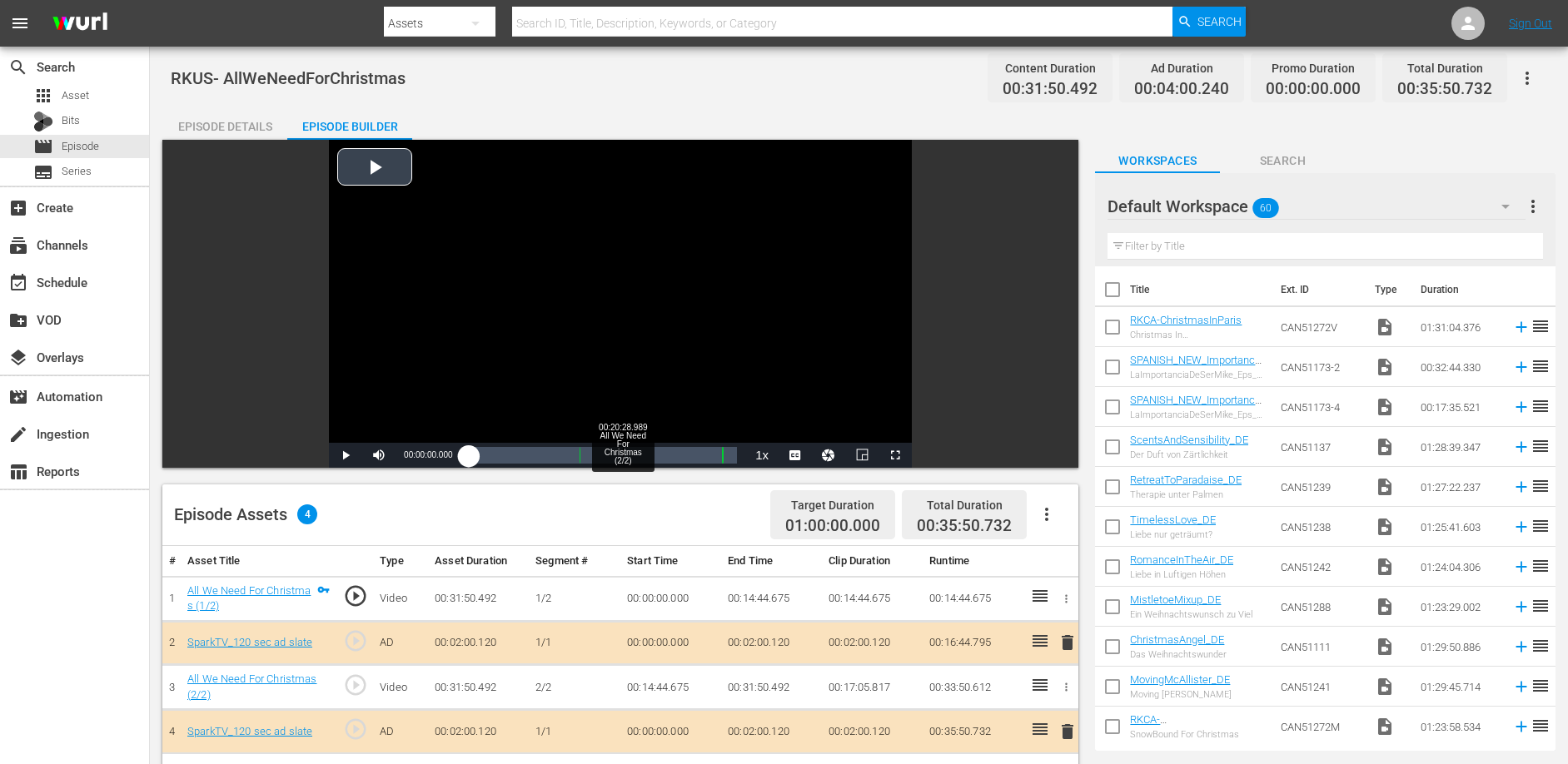
click at [622, 450] on div "Loaded : 0.31% 00:20:28.989 All We Need For Christmas (2/2) 00:00:00.000" at bounding box center [603, 455] width 268 height 17
click at [626, 452] on div "00:18:34.261" at bounding box center [548, 455] width 158 height 17
click at [624, 452] on div "00:19:02.917" at bounding box center [547, 455] width 156 height 17
click at [625, 457] on div "00:18:51.799" at bounding box center [547, 455] width 156 height 17
click at [628, 458] on div "00:19:15.049" at bounding box center [549, 455] width 159 height 17
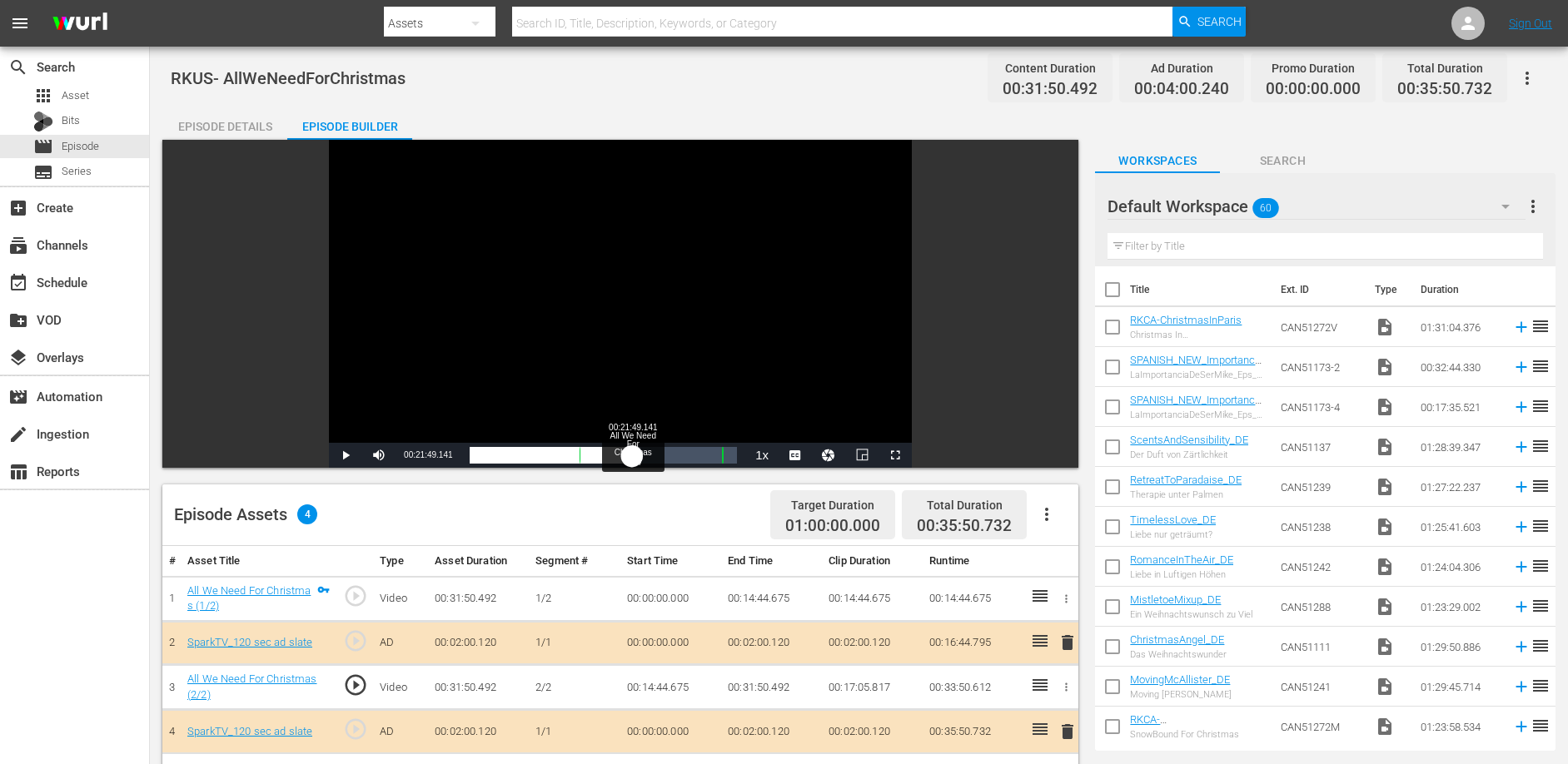
click at [632, 458] on div "00:19:23.370" at bounding box center [552, 455] width 164 height 17
click at [635, 458] on div "00:19:50.181" at bounding box center [553, 455] width 167 height 17
click at [631, 457] on div "00:20:16.268" at bounding box center [553, 455] width 167 height 17
click at [630, 457] on div "00:19:43.253" at bounding box center [551, 455] width 163 height 17
click at [627, 457] on div "00:19:36.396" at bounding box center [551, 455] width 162 height 17
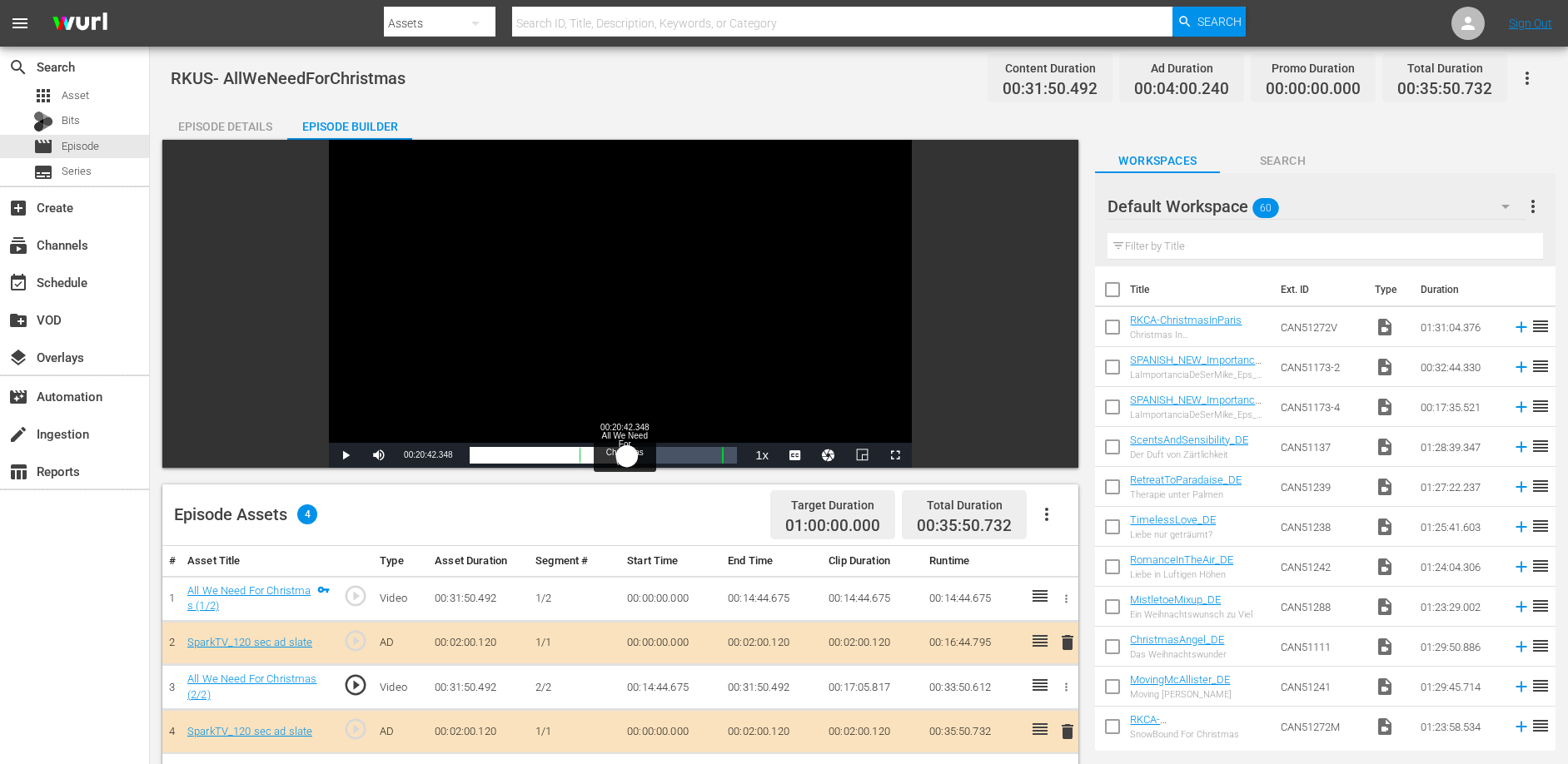
click at [623, 458] on div "00:19:09.856" at bounding box center [549, 455] width 159 height 17
click at [345, 455] on span "Video Player" at bounding box center [345, 455] width 0 height 0
click at [618, 460] on div "00:18:50.442" at bounding box center [547, 455] width 156 height 17
click at [619, 455] on div "00:18:05.641" at bounding box center [545, 455] width 150 height 17
click at [624, 458] on div "00:18:19.605" at bounding box center [547, 455] width 156 height 17
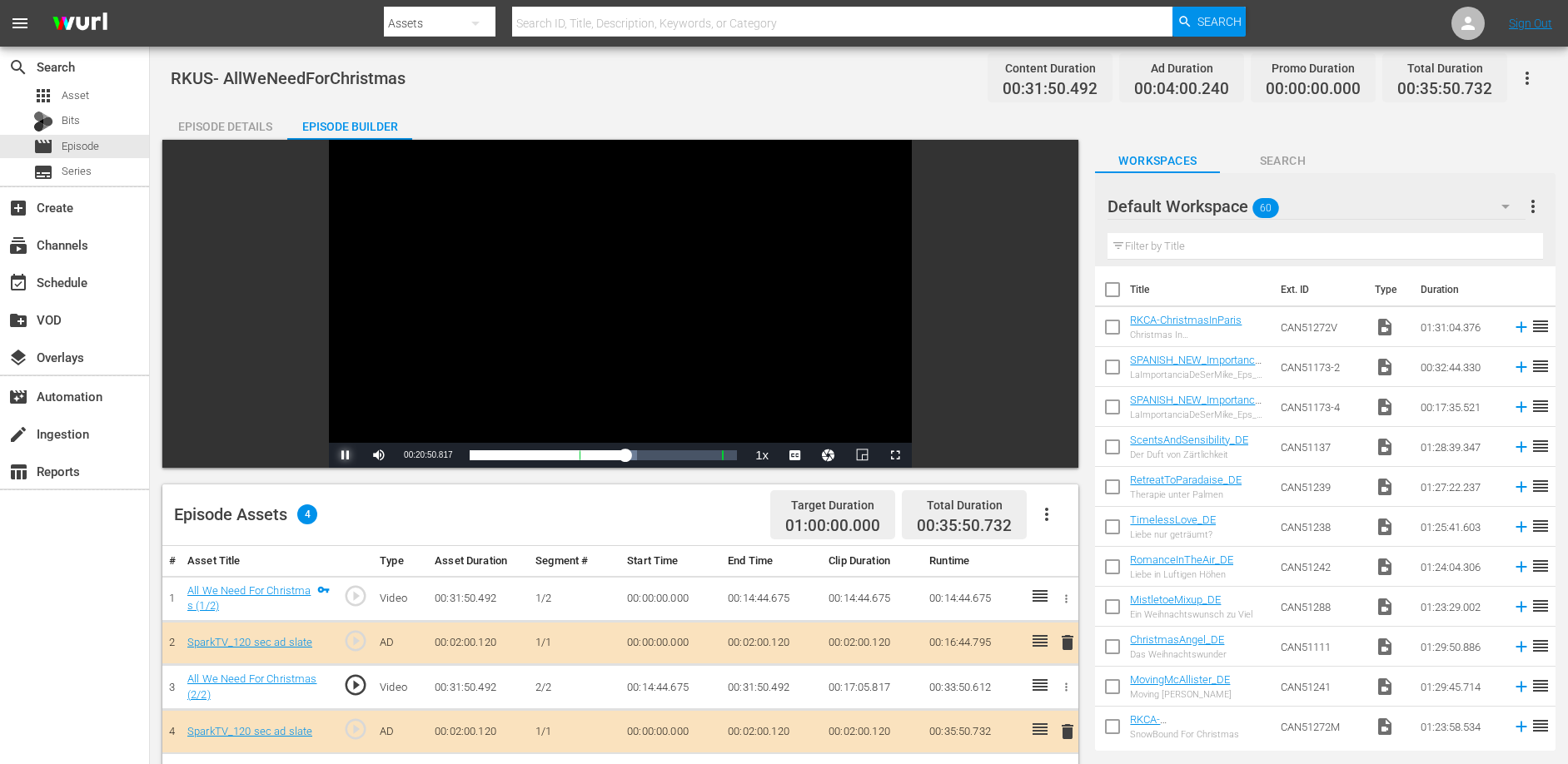
click at [345, 455] on span "Video Player" at bounding box center [345, 455] width 0 height 0
click at [624, 456] on div "00:18:50.913" at bounding box center [547, 455] width 156 height 17
click at [345, 455] on span "Video Player" at bounding box center [345, 455] width 0 height 0
click at [621, 459] on div "00:18:50.471" at bounding box center [546, 455] width 153 height 17
click at [345, 455] on span "Video Player" at bounding box center [345, 455] width 0 height 0
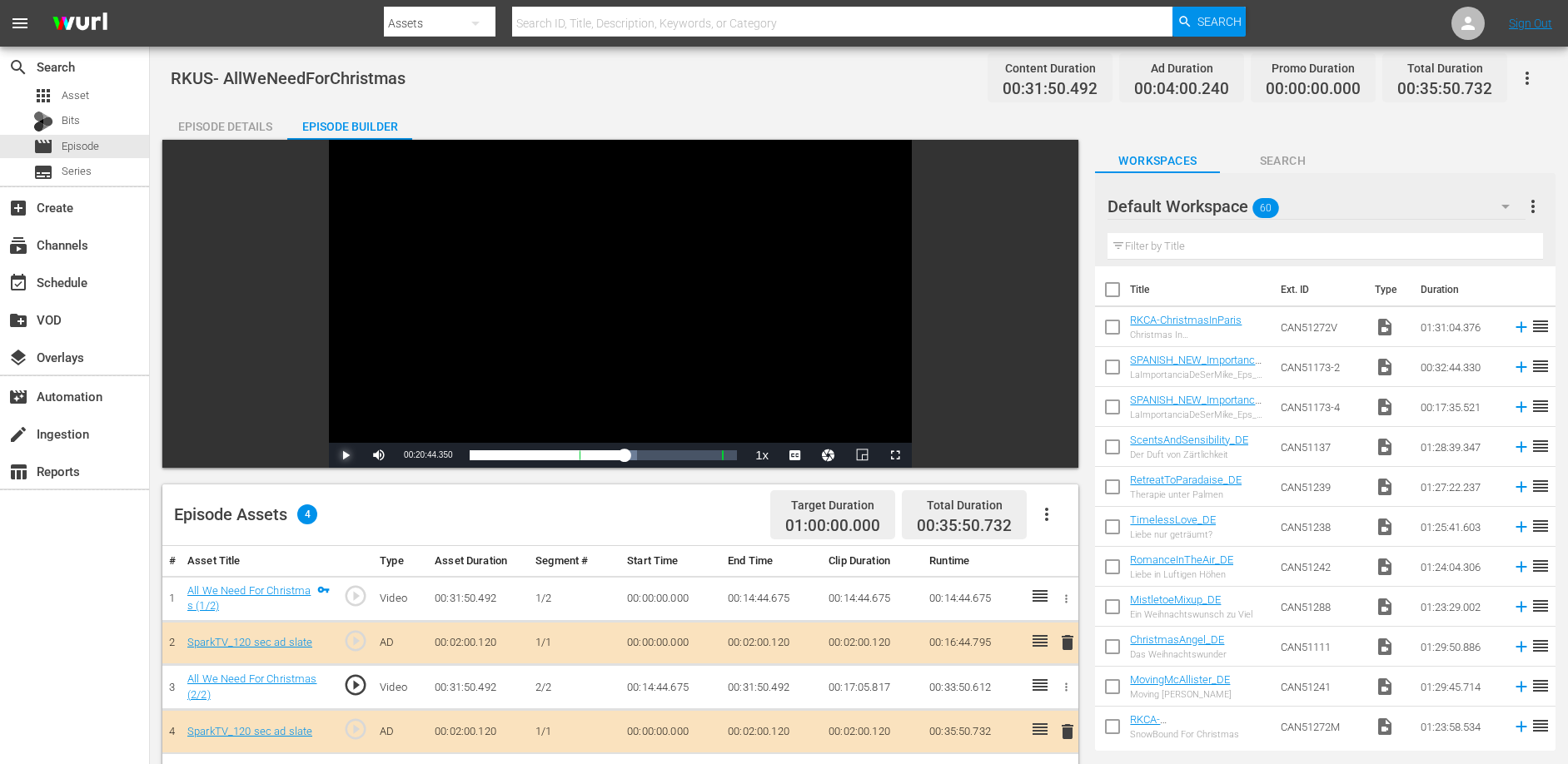
click at [345, 455] on span "Video Player" at bounding box center [345, 455] width 0 height 0
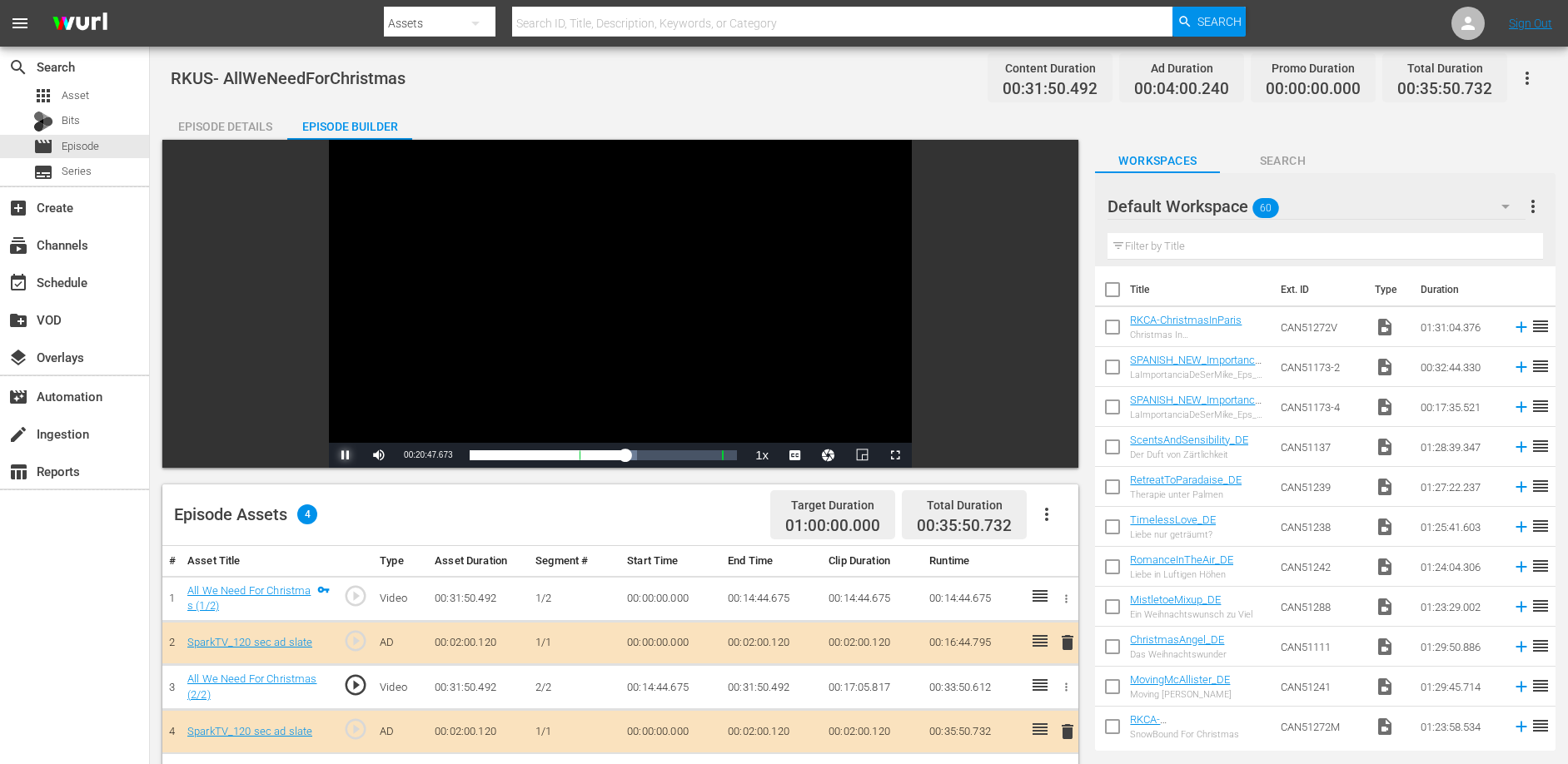
click at [345, 455] on span "Video Player" at bounding box center [345, 455] width 0 height 0
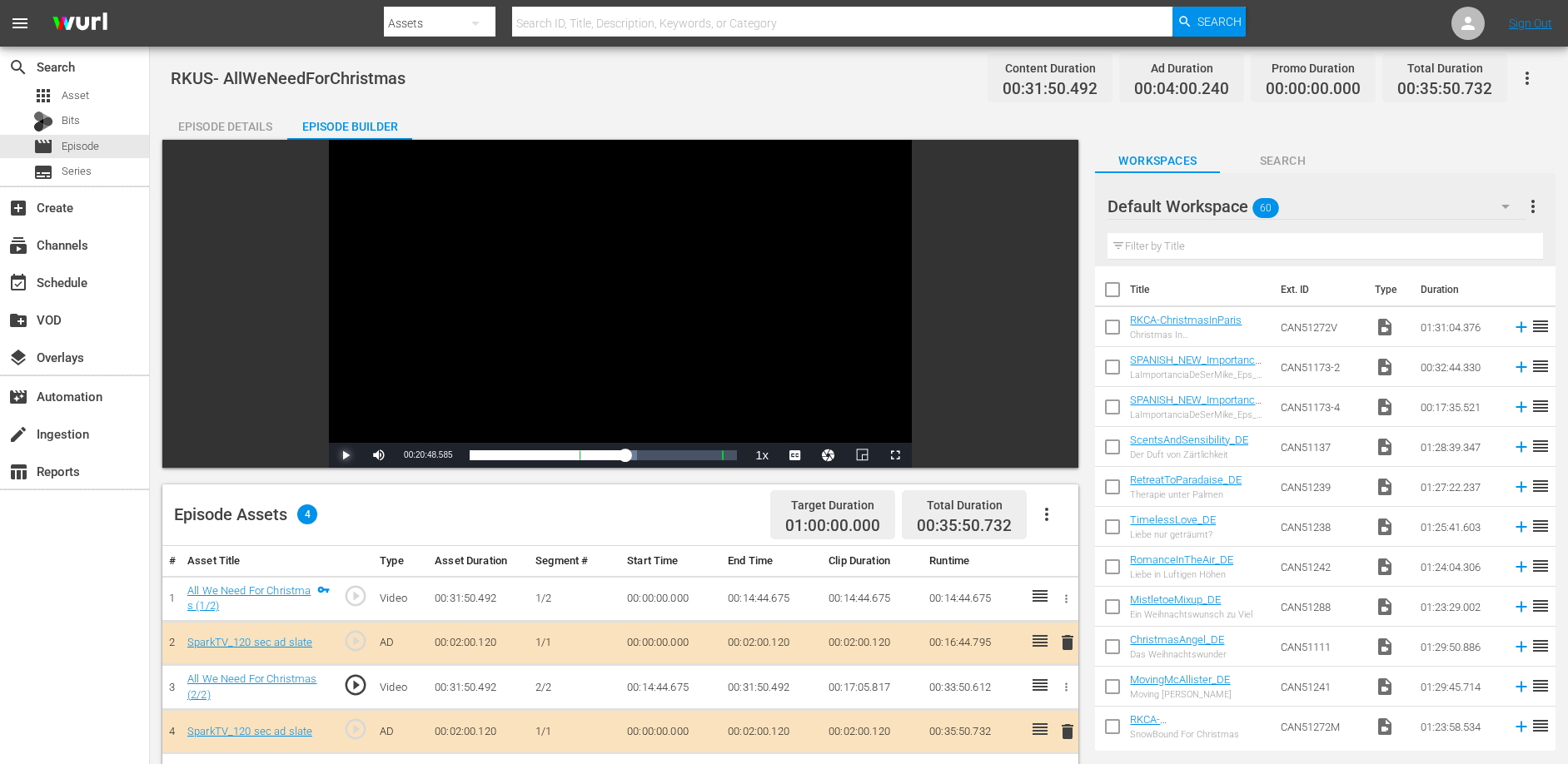
click at [345, 455] on span "Video Player" at bounding box center [345, 455] width 0 height 0
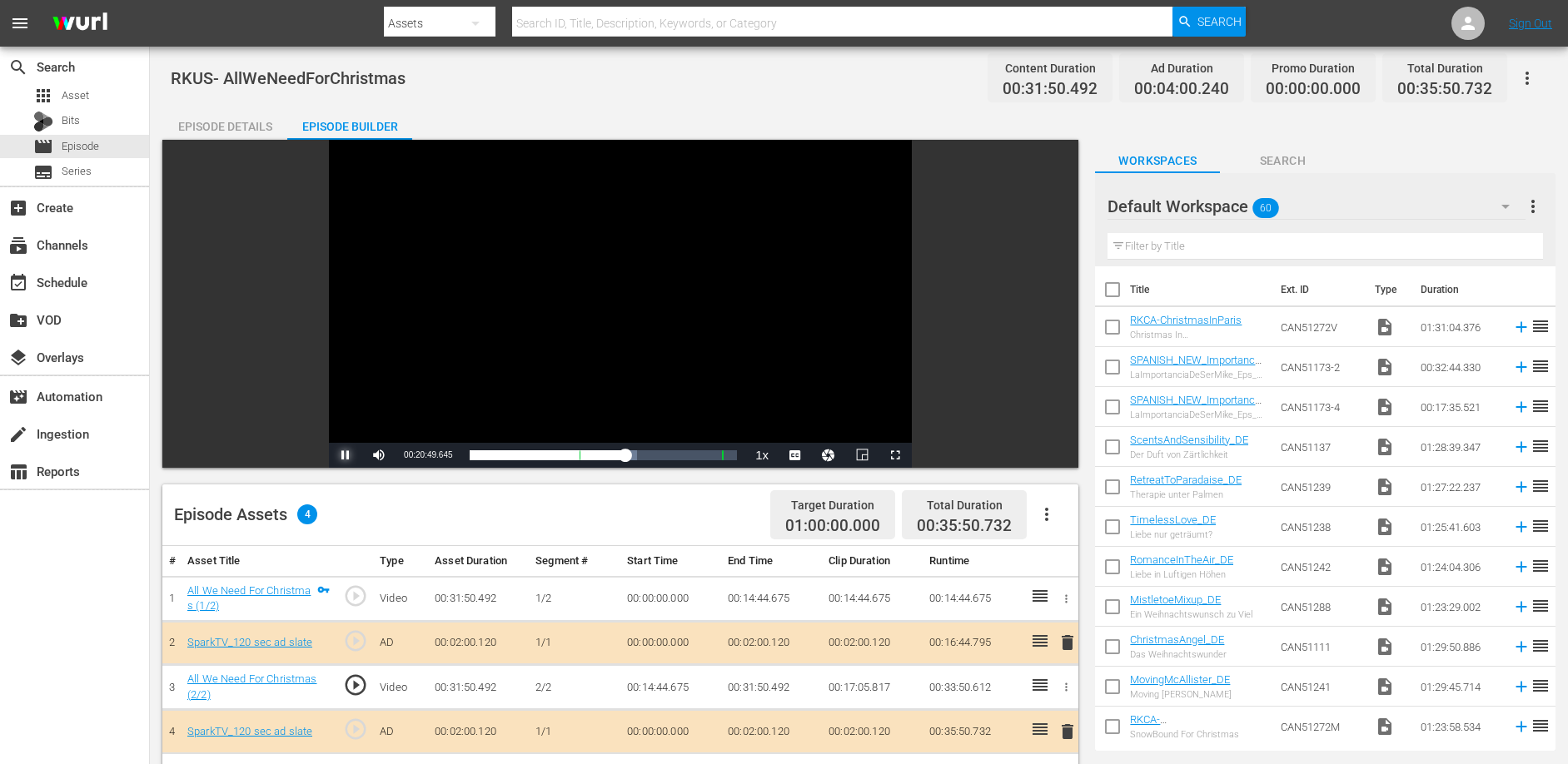
click at [345, 455] on span "Video Player" at bounding box center [345, 455] width 0 height 0
drag, startPoint x: 403, startPoint y: 455, endPoint x: 436, endPoint y: 459, distance: 33.2
click at [436, 459] on span "00:20:50.295" at bounding box center [428, 455] width 48 height 9
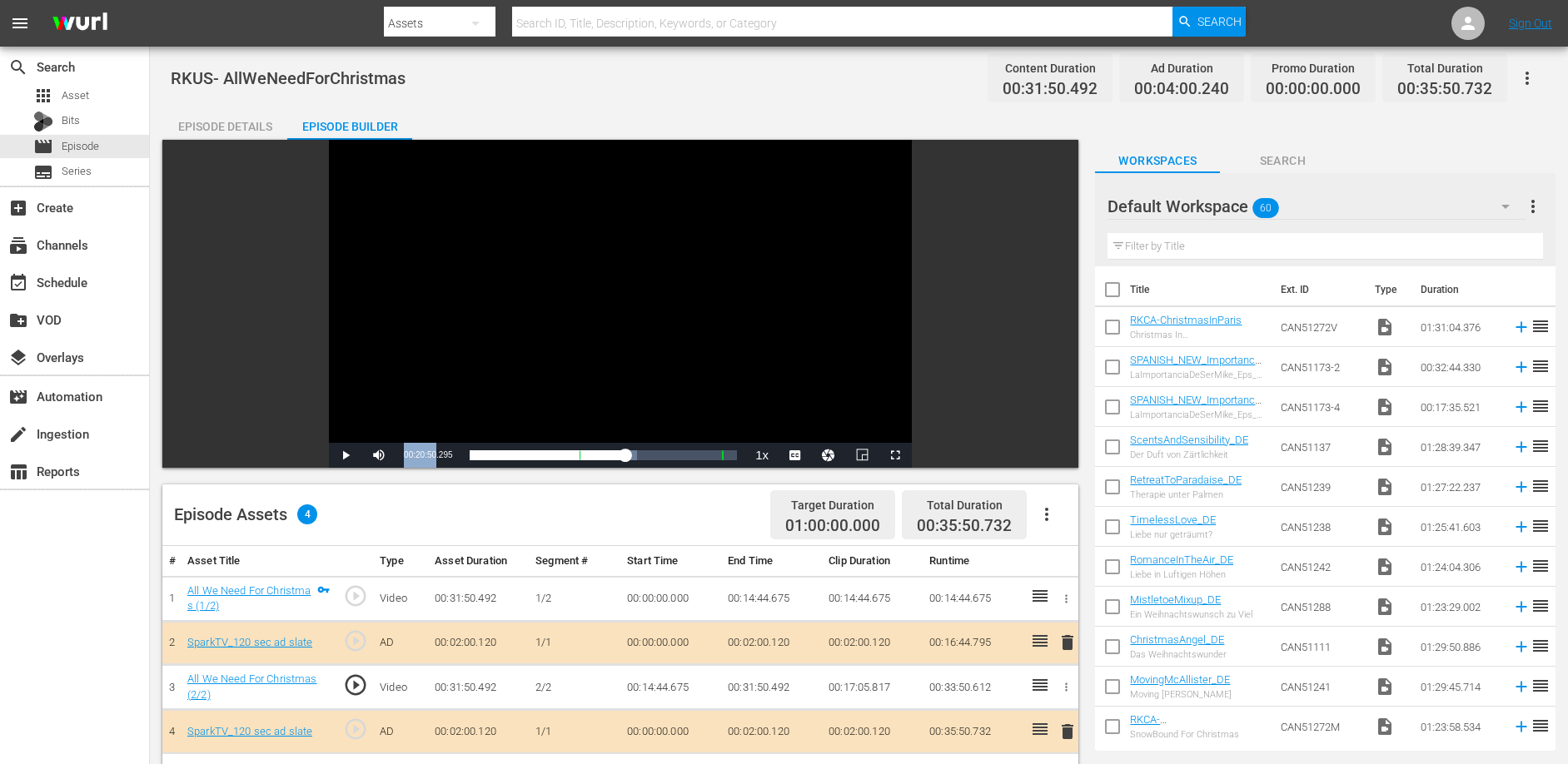
copy span "00:20:50"
click at [86, 146] on span "Episode" at bounding box center [80, 147] width 38 height 17
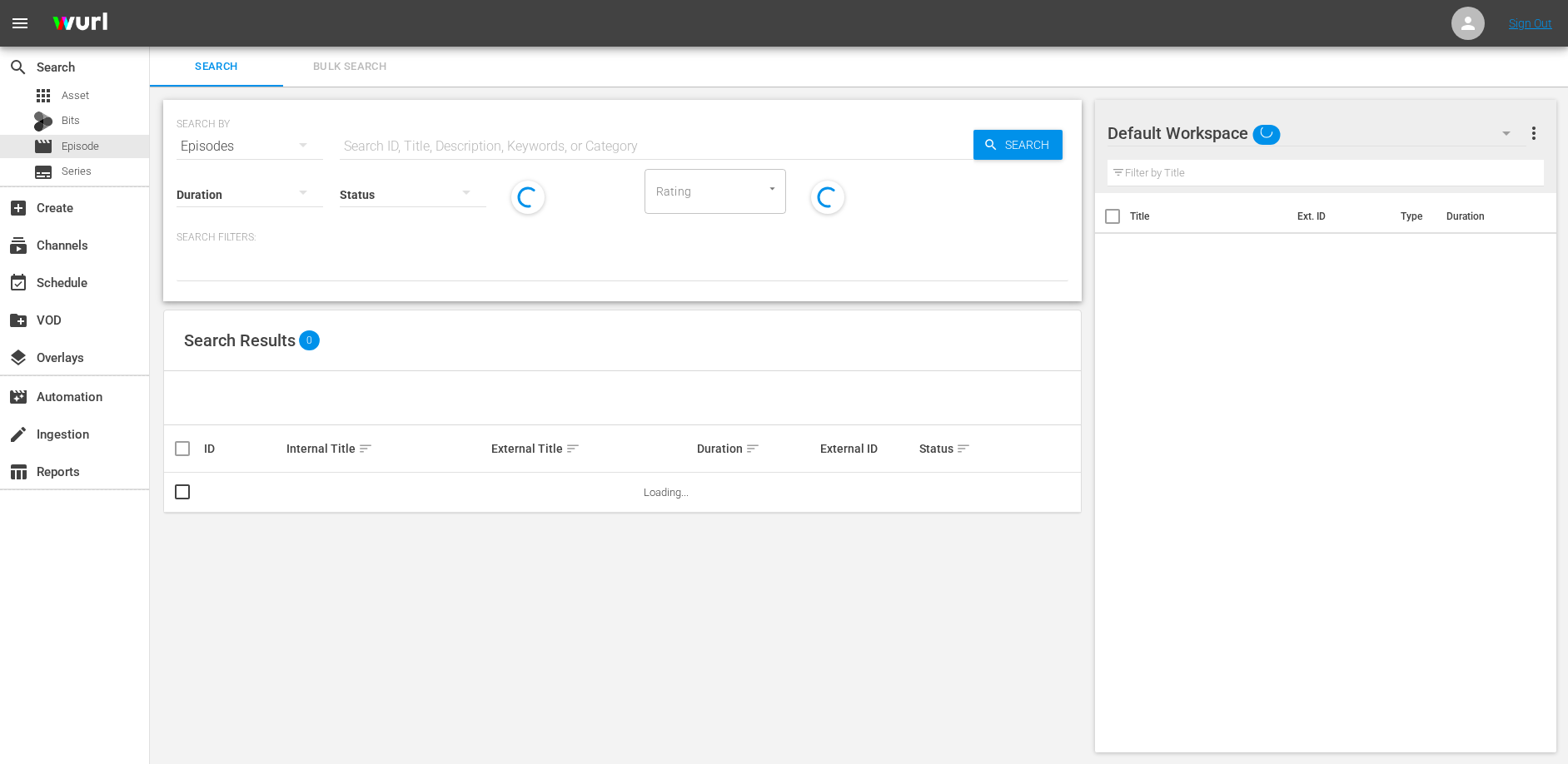
click at [428, 153] on input "text" at bounding box center [656, 147] width 633 height 40
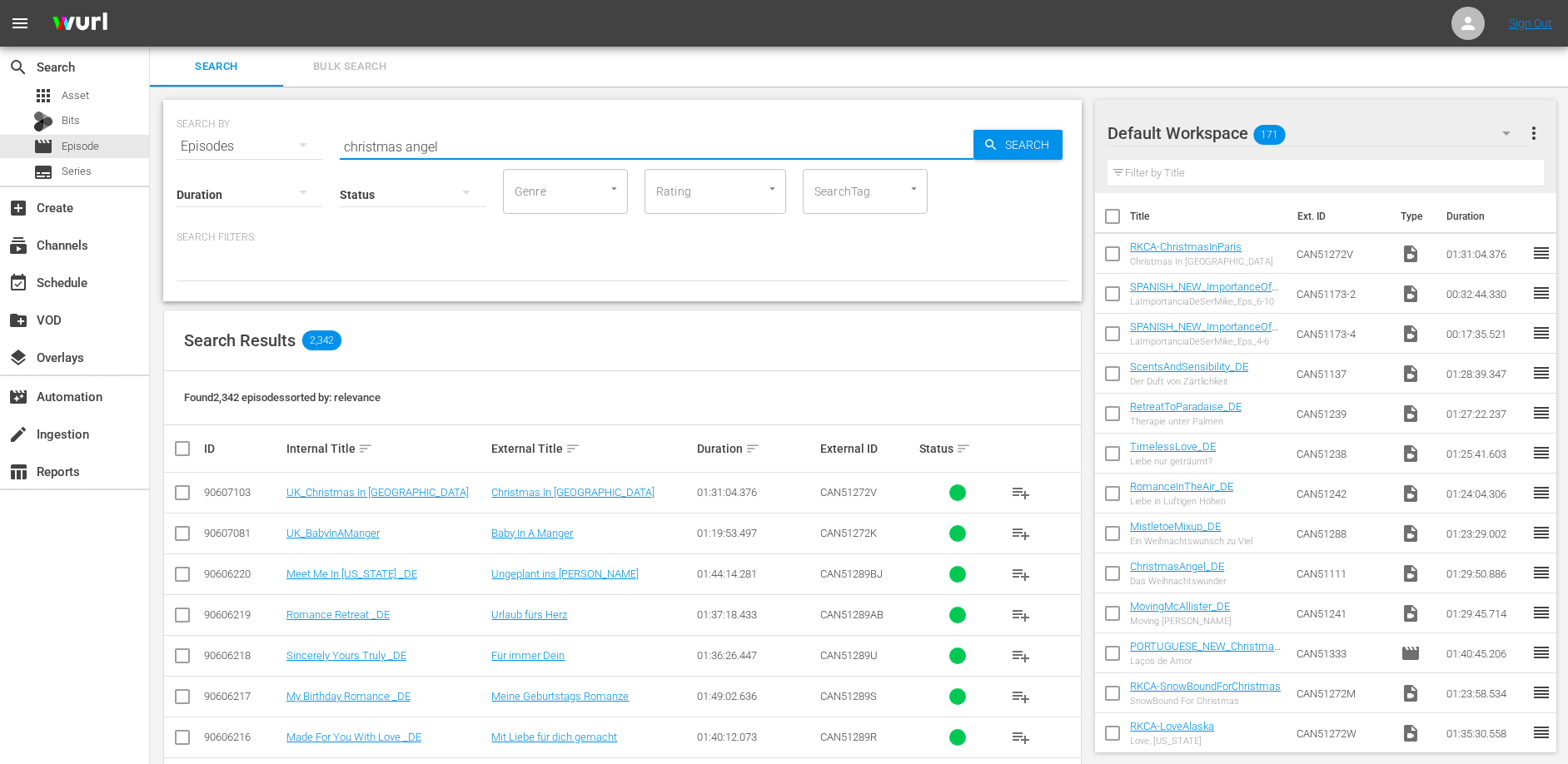
type input "christmas angel"
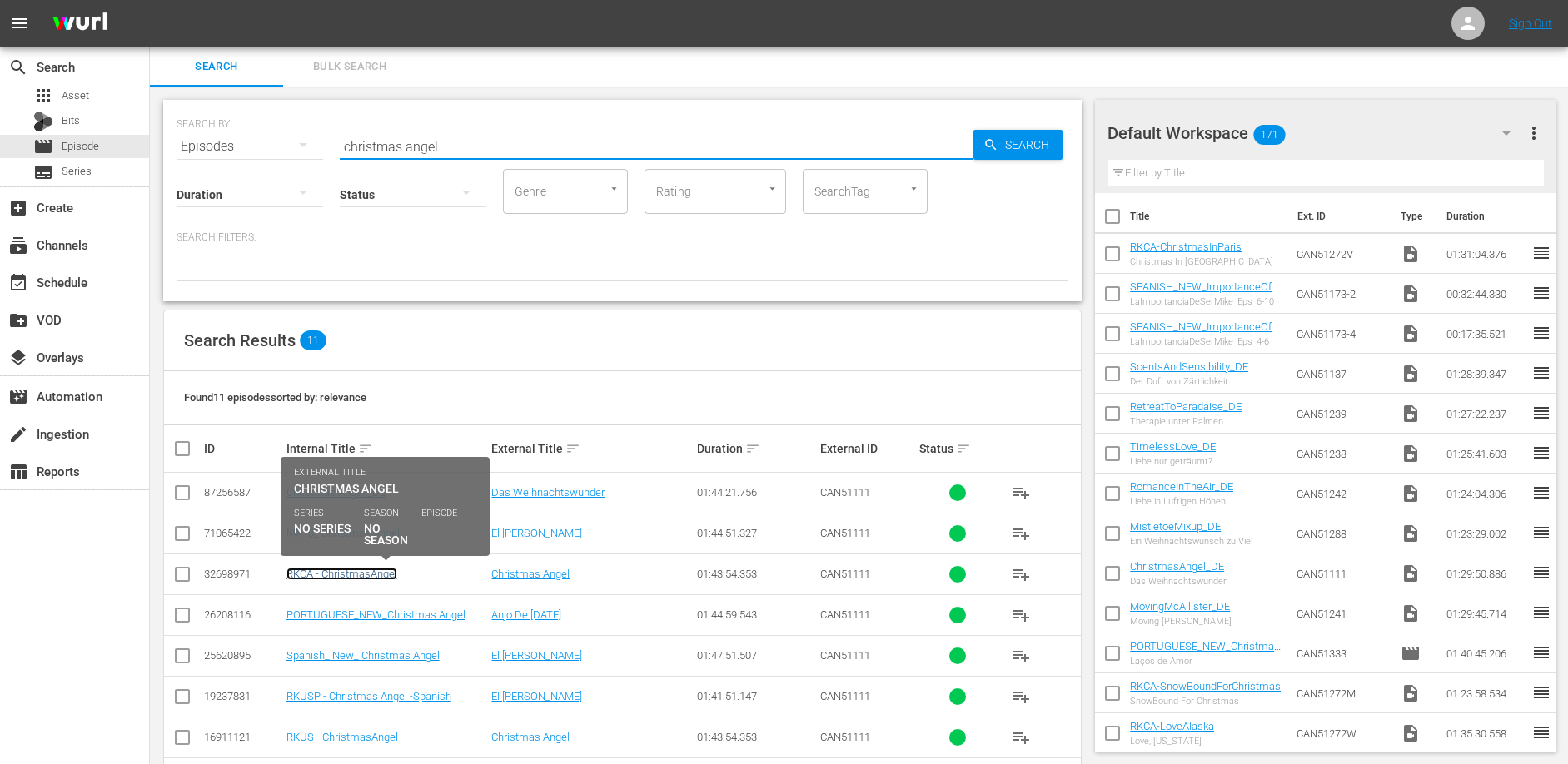
click at [384, 576] on link "RKCA - ChristmasAngel" at bounding box center [341, 573] width 111 height 13
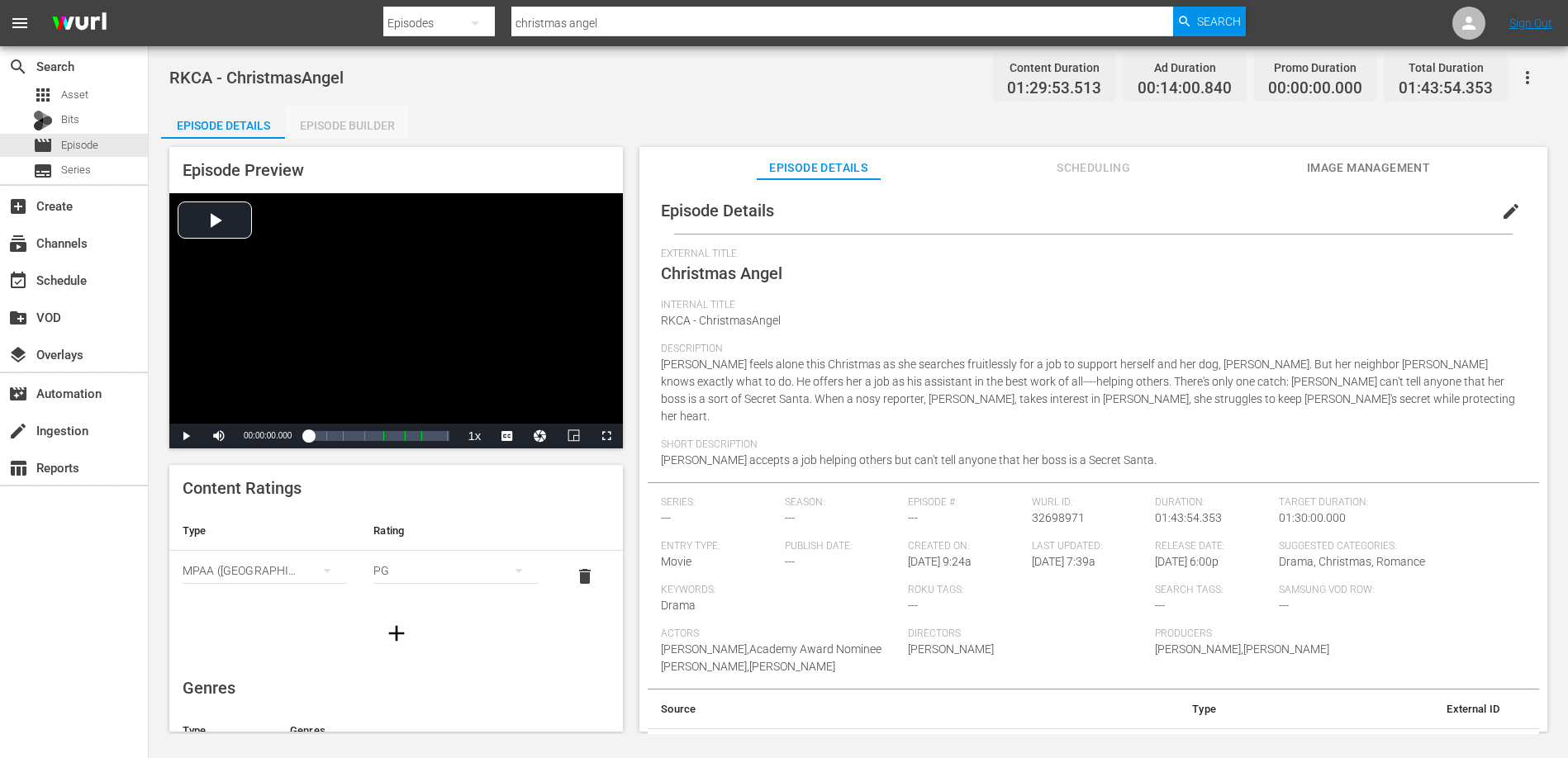
click at [351, 121] on div "Episode Builder" at bounding box center [347, 126] width 124 height 40
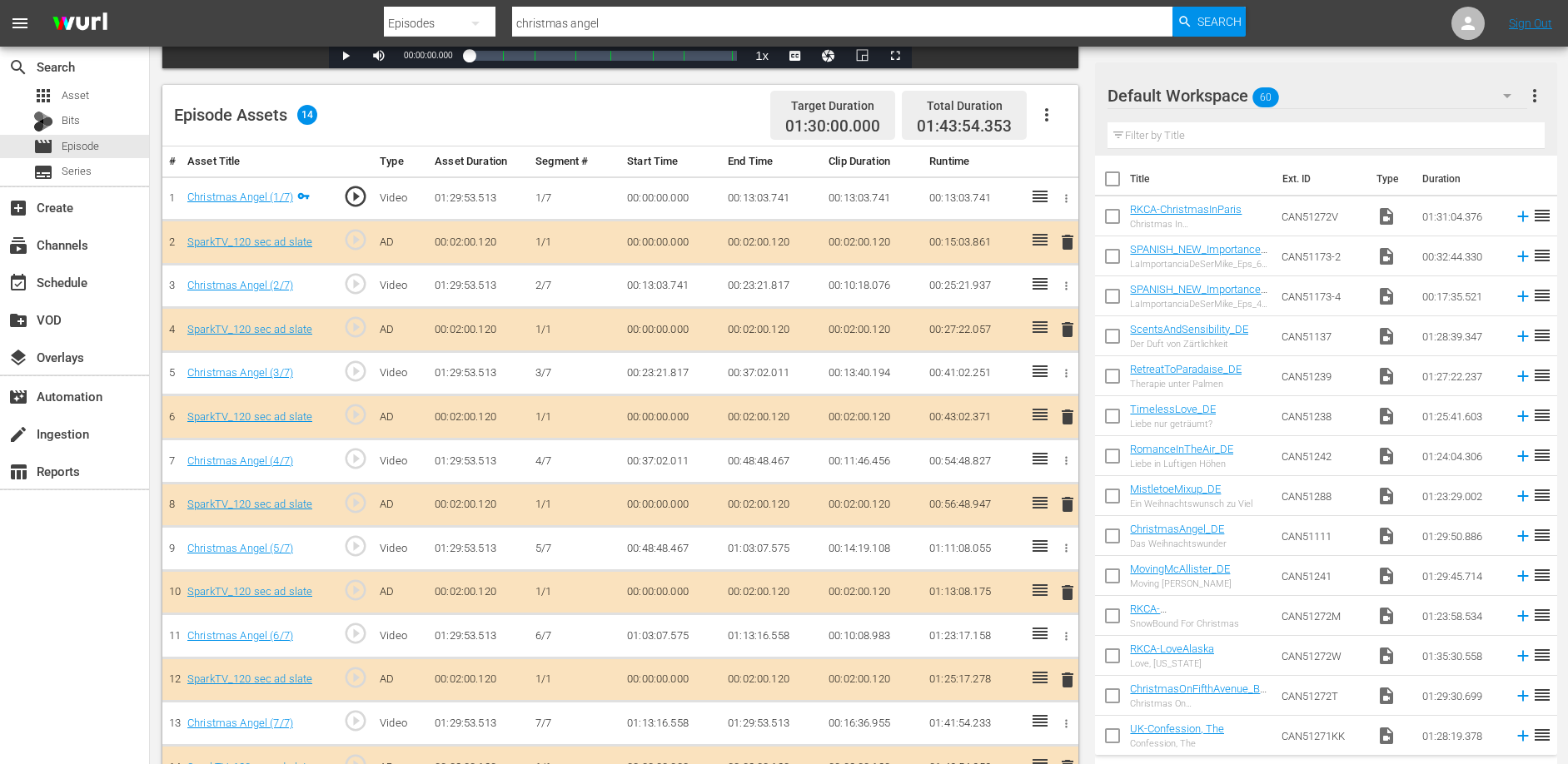
scroll to position [302, 0]
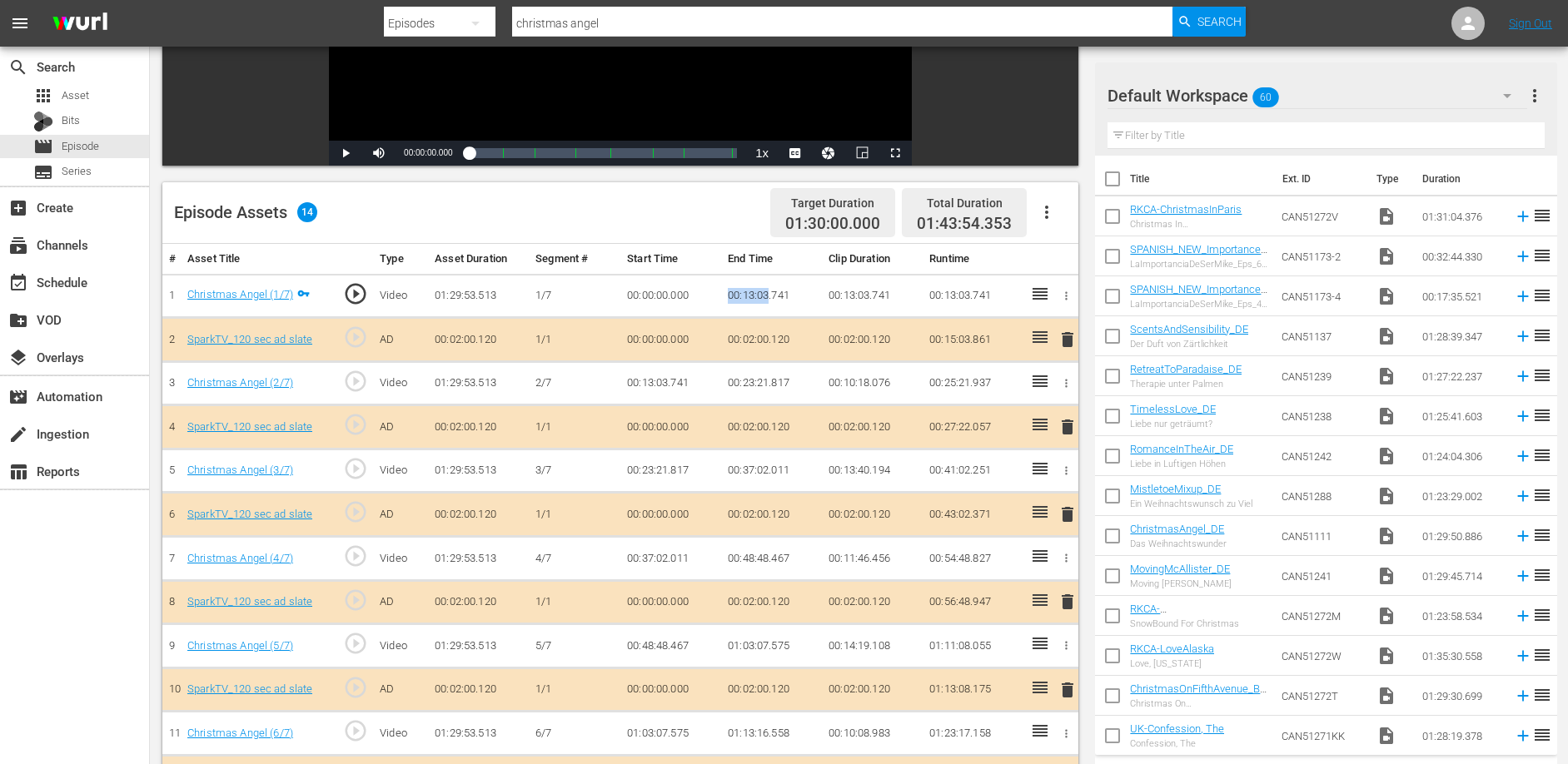
drag, startPoint x: 724, startPoint y: 293, endPoint x: 769, endPoint y: 294, distance: 45.0
click at [769, 294] on td "00:13:03.741" at bounding box center [771, 295] width 101 height 44
copy td "00:13:03"
drag, startPoint x: 728, startPoint y: 382, endPoint x: 767, endPoint y: 383, distance: 39.0
click at [767, 383] on td "00:23:21.817" at bounding box center [771, 383] width 101 height 44
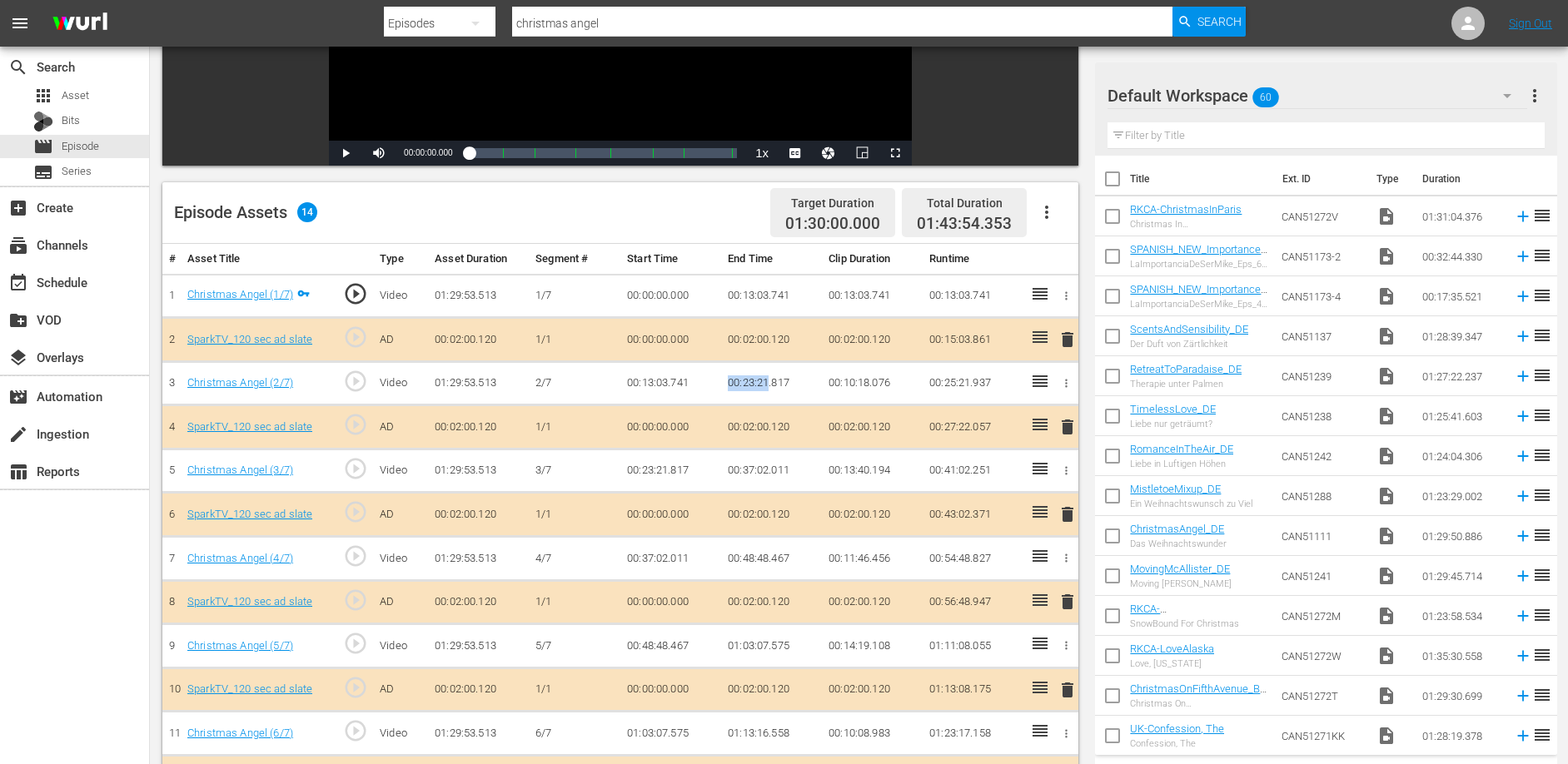
copy td "00:23:21"
drag, startPoint x: 727, startPoint y: 555, endPoint x: 769, endPoint y: 559, distance: 42.2
click at [769, 559] on td "00:48:48.467" at bounding box center [771, 559] width 101 height 44
copy td "00:48:48"
drag, startPoint x: 729, startPoint y: 646, endPoint x: 768, endPoint y: 646, distance: 39.0
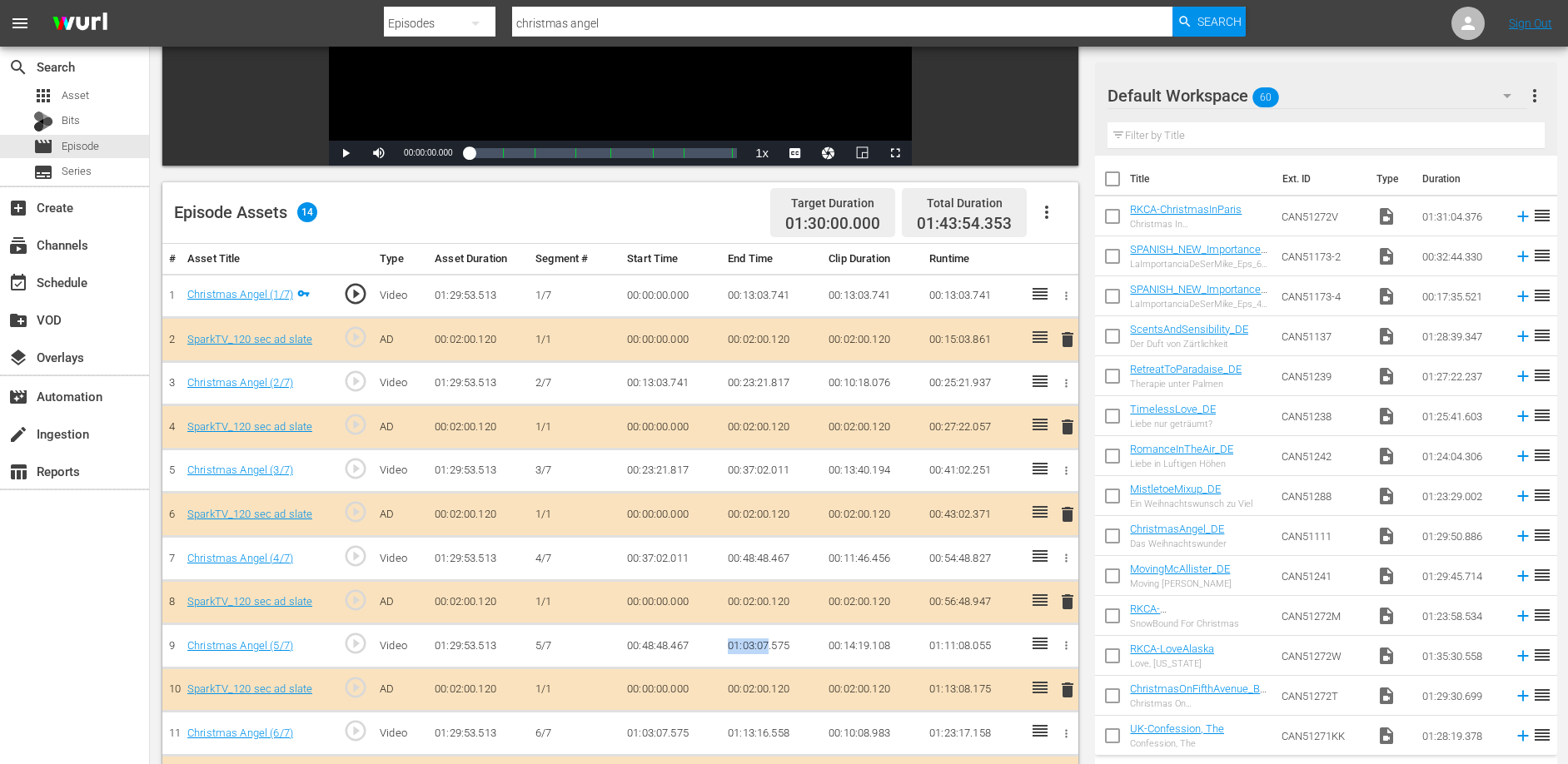
click at [768, 646] on td "01:03:07.575" at bounding box center [771, 646] width 101 height 44
copy td "01:03:07"
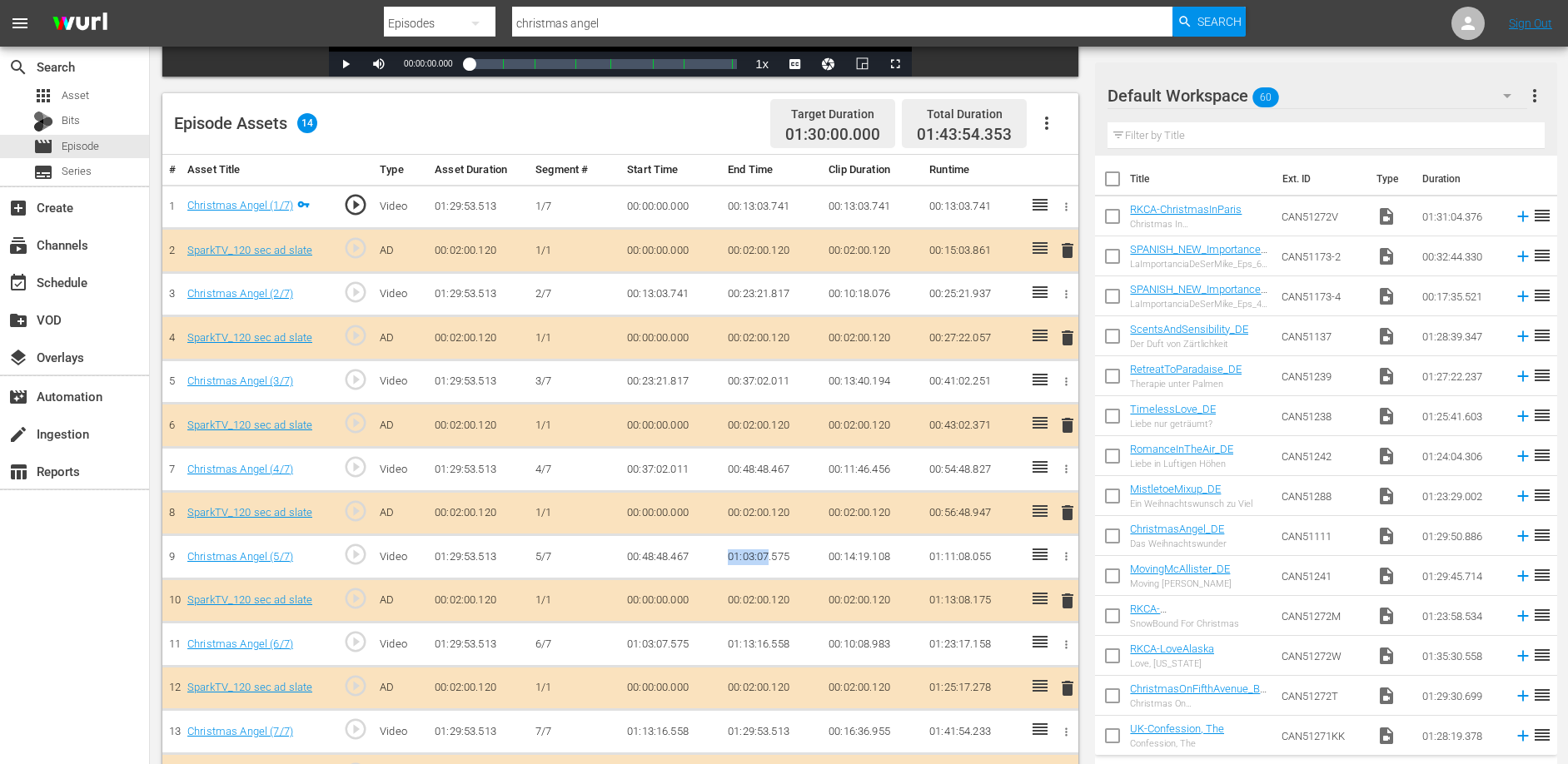
scroll to position [438, 0]
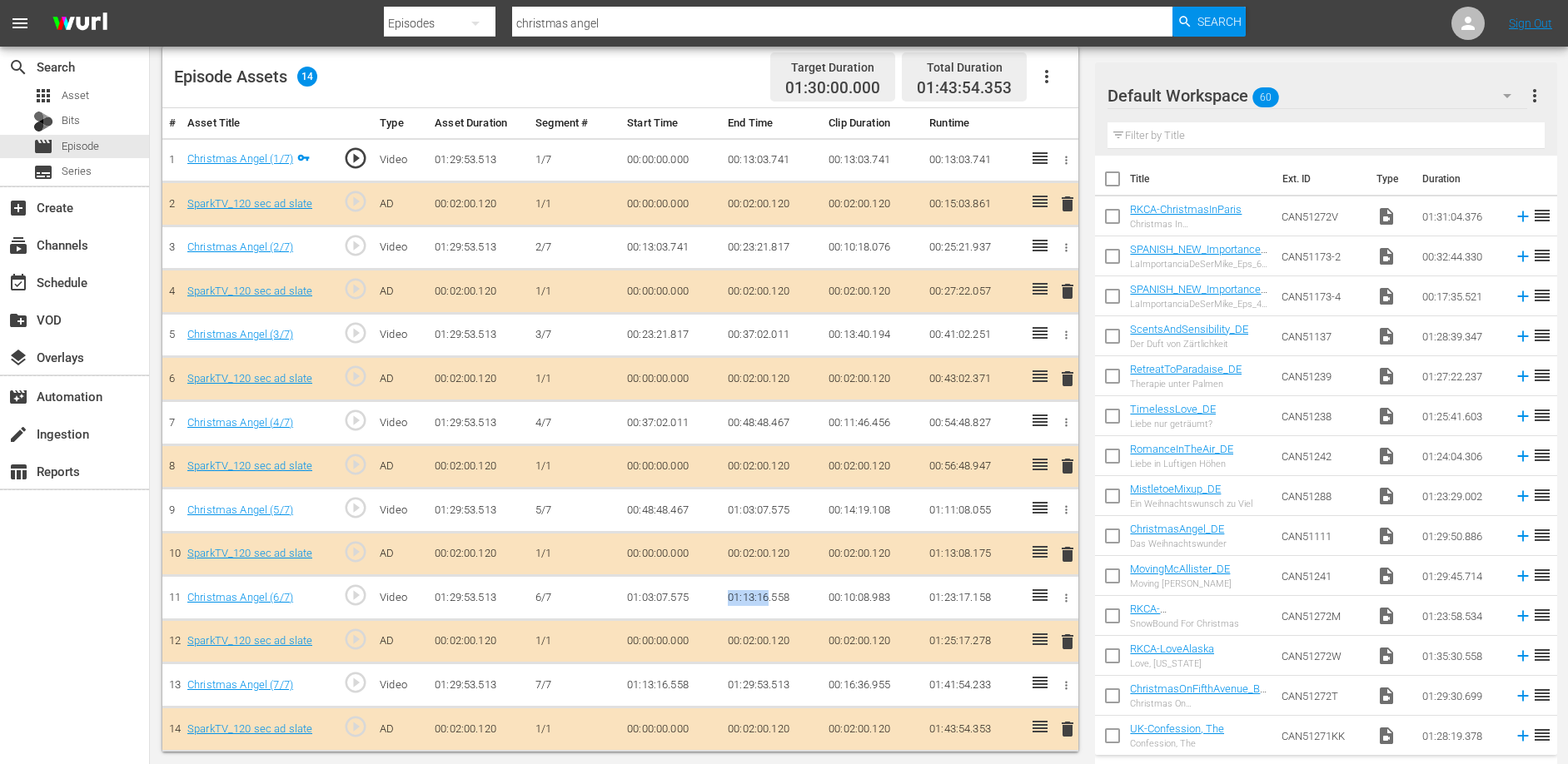
drag, startPoint x: 728, startPoint y: 595, endPoint x: 770, endPoint y: 594, distance: 42.0
click at [770, 594] on td "01:13:16.558" at bounding box center [771, 597] width 101 height 44
copy td "01:13:16"
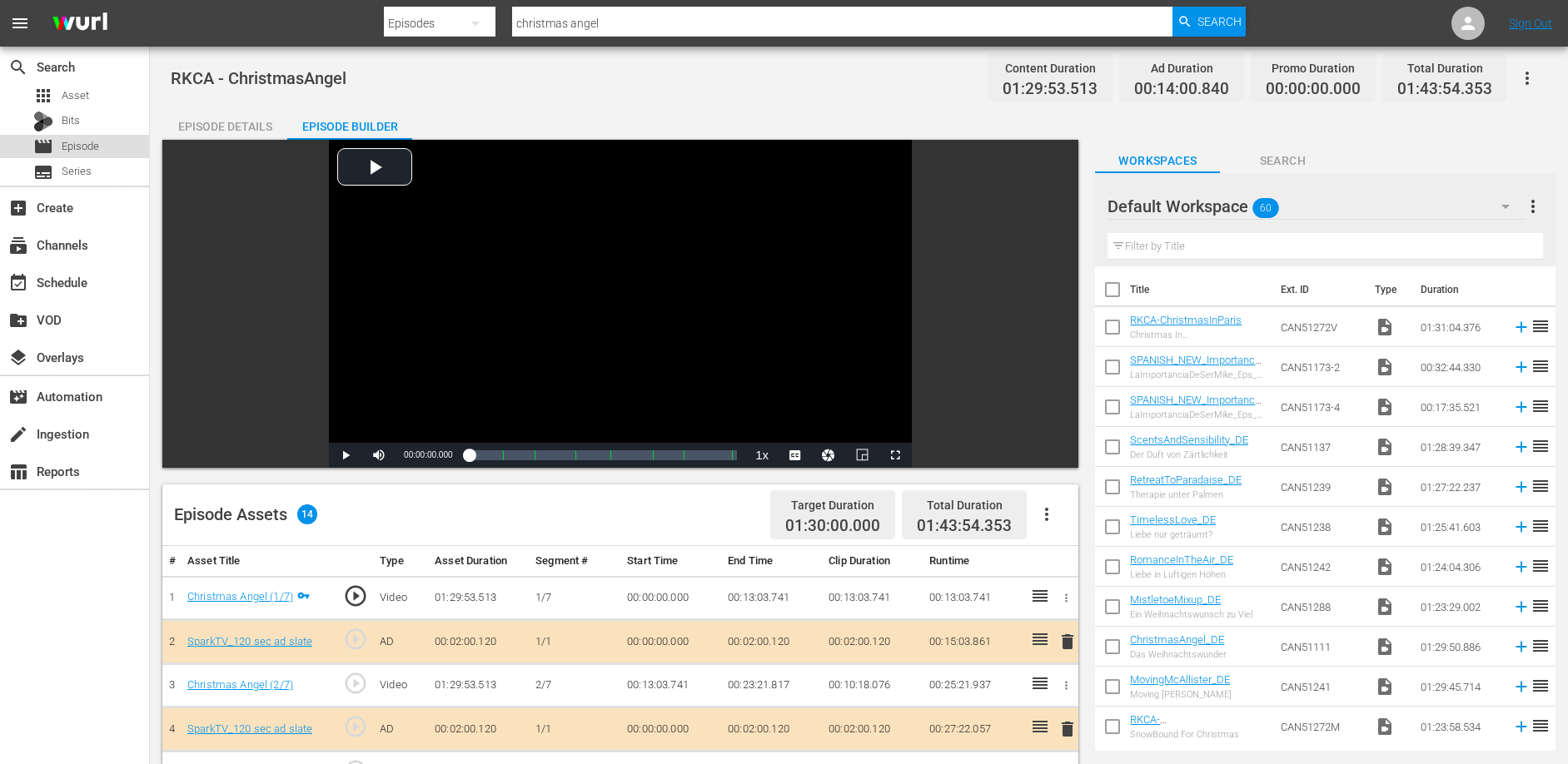
click at [68, 153] on span "Episode" at bounding box center [80, 147] width 38 height 17
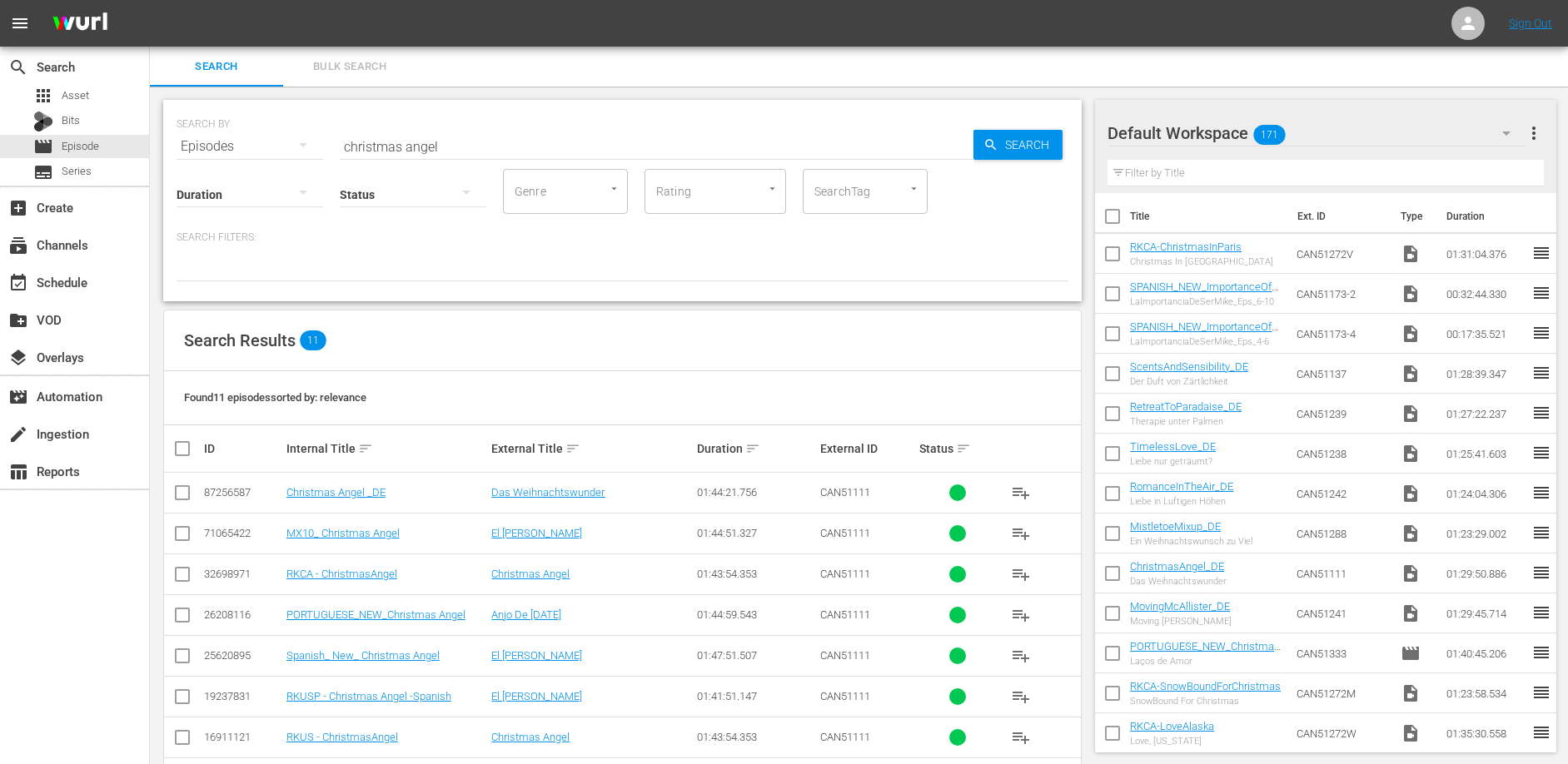
click at [521, 142] on input "christmas angel" at bounding box center [656, 147] width 633 height 40
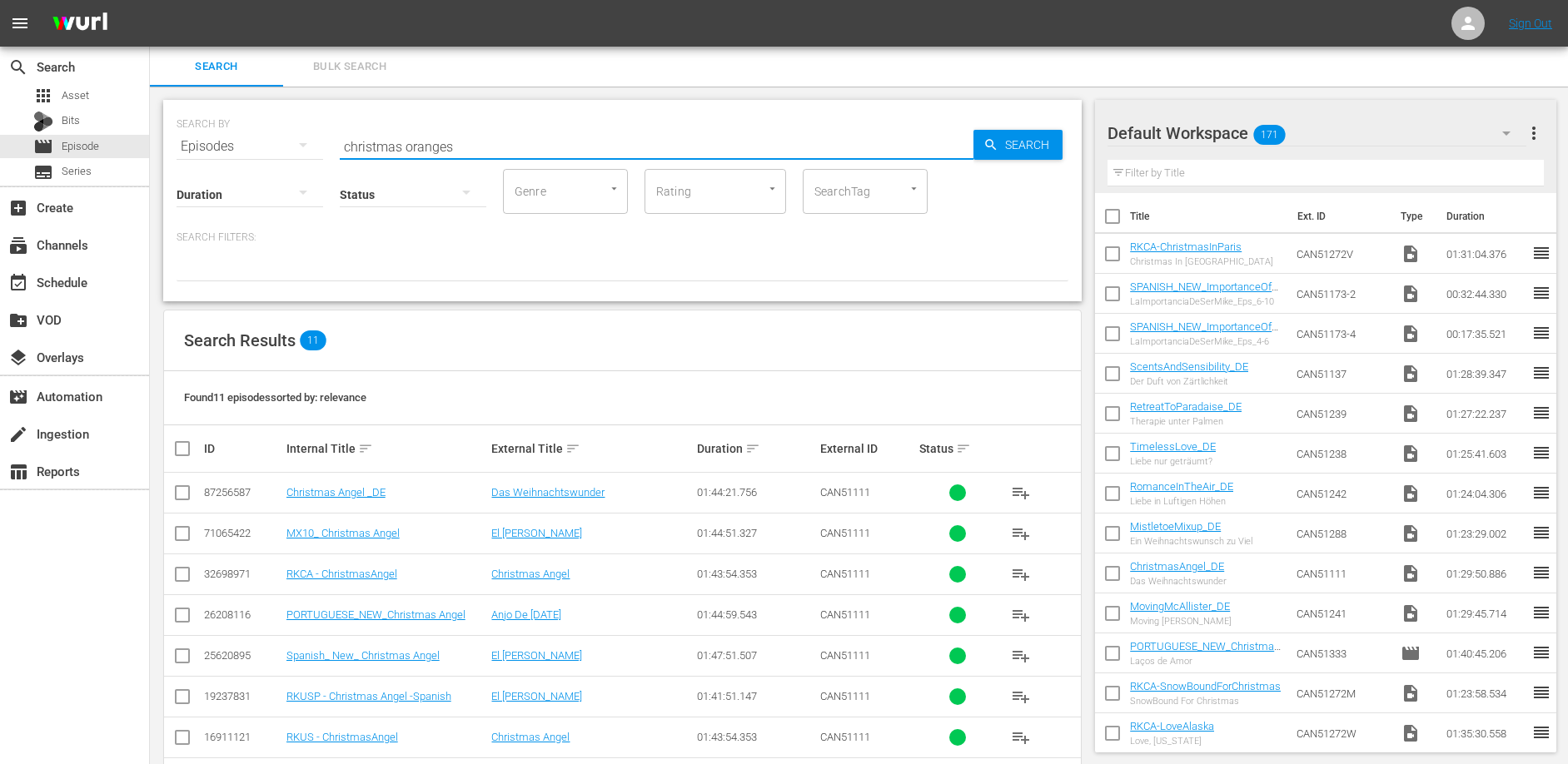
type input "christmas oranges"
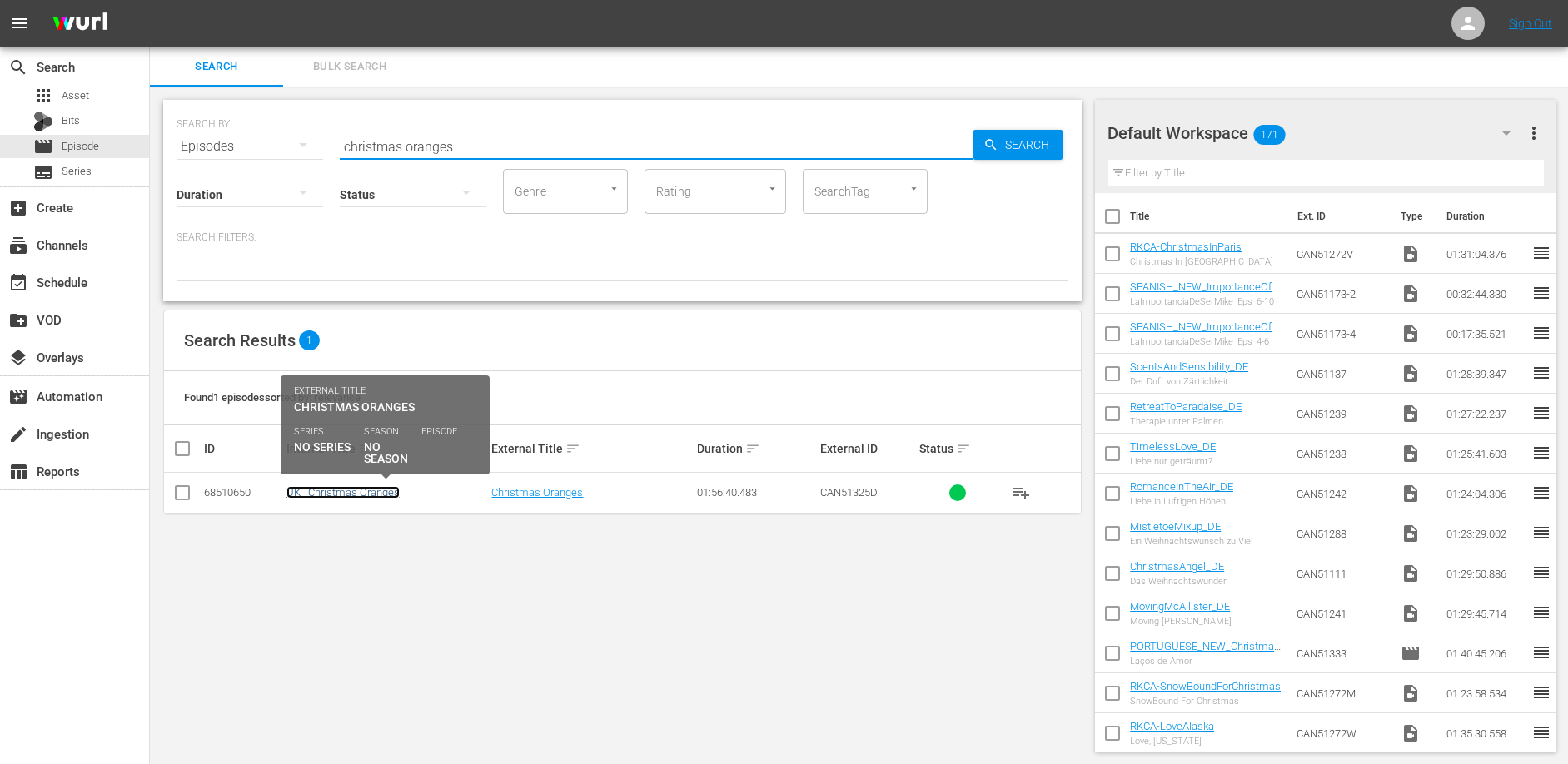
click at [371, 493] on link "UK_ Christmas Oranges" at bounding box center [343, 492] width 113 height 13
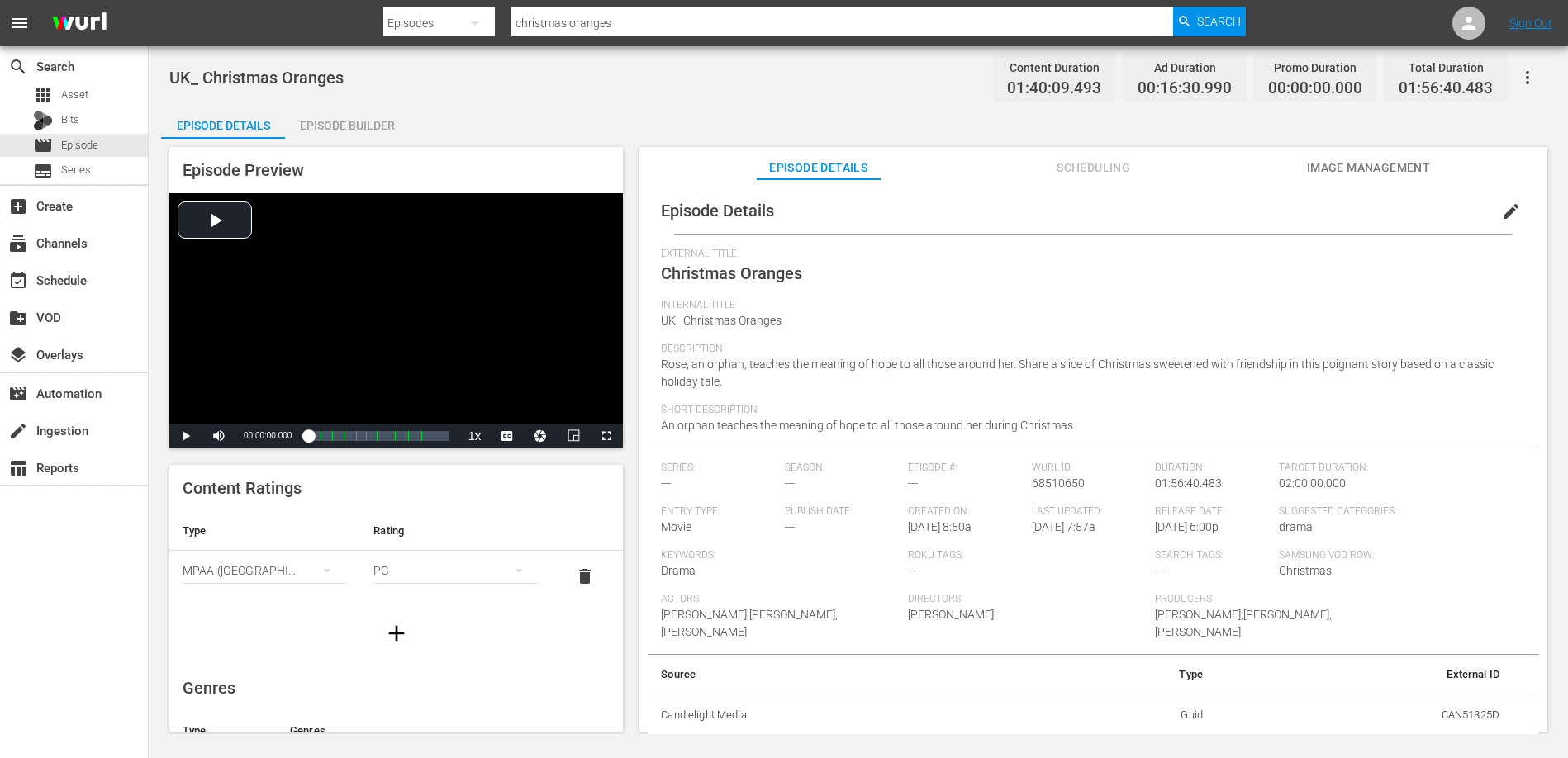
click at [347, 129] on div "Episode Builder" at bounding box center [347, 126] width 124 height 40
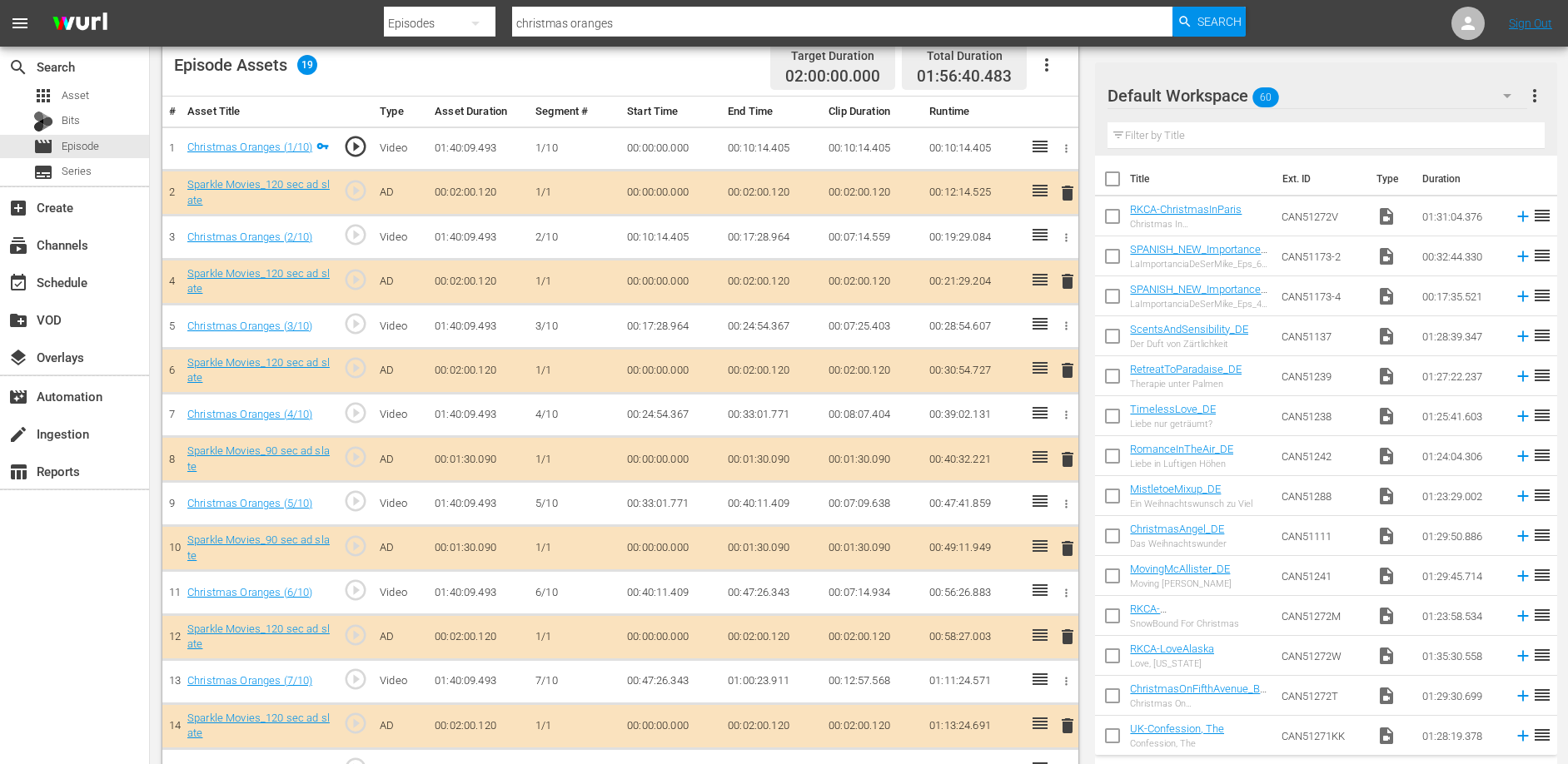
scroll to position [449, 0]
drag, startPoint x: 729, startPoint y: 149, endPoint x: 770, endPoint y: 148, distance: 41.0
click at [769, 148] on td "00:10:14.405" at bounding box center [771, 149] width 101 height 44
copy td "00:10:14"
drag, startPoint x: 729, startPoint y: 239, endPoint x: 779, endPoint y: 236, distance: 50.1
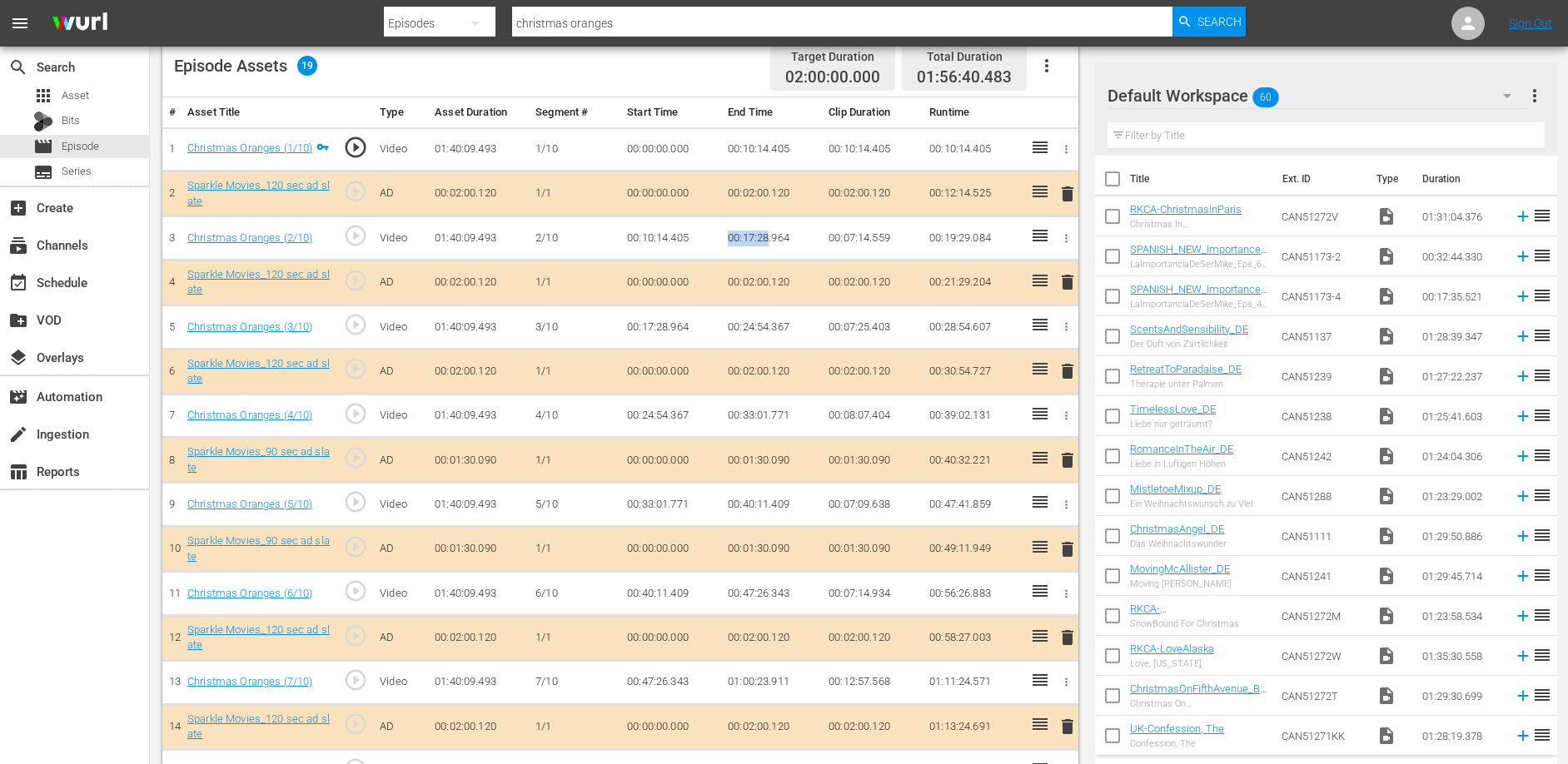
click at [769, 239] on td "00:17:28.964" at bounding box center [771, 238] width 101 height 44
copy td "00:17:28"
drag, startPoint x: 728, startPoint y: 327, endPoint x: 769, endPoint y: 325, distance: 41.0
click at [769, 325] on td "00:24:54.367" at bounding box center [771, 327] width 101 height 44
copy td "00:24:54"
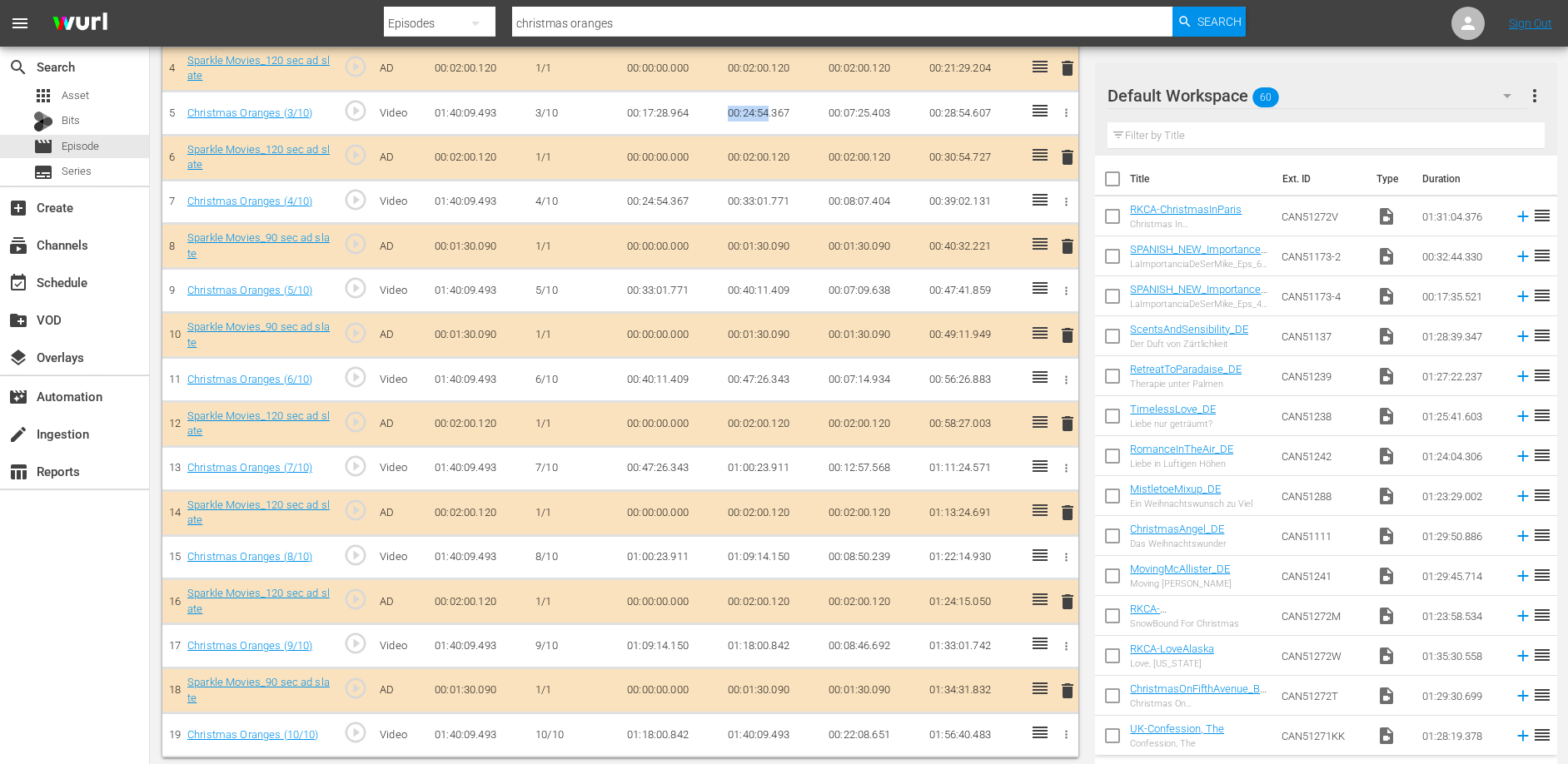
scroll to position [669, 0]
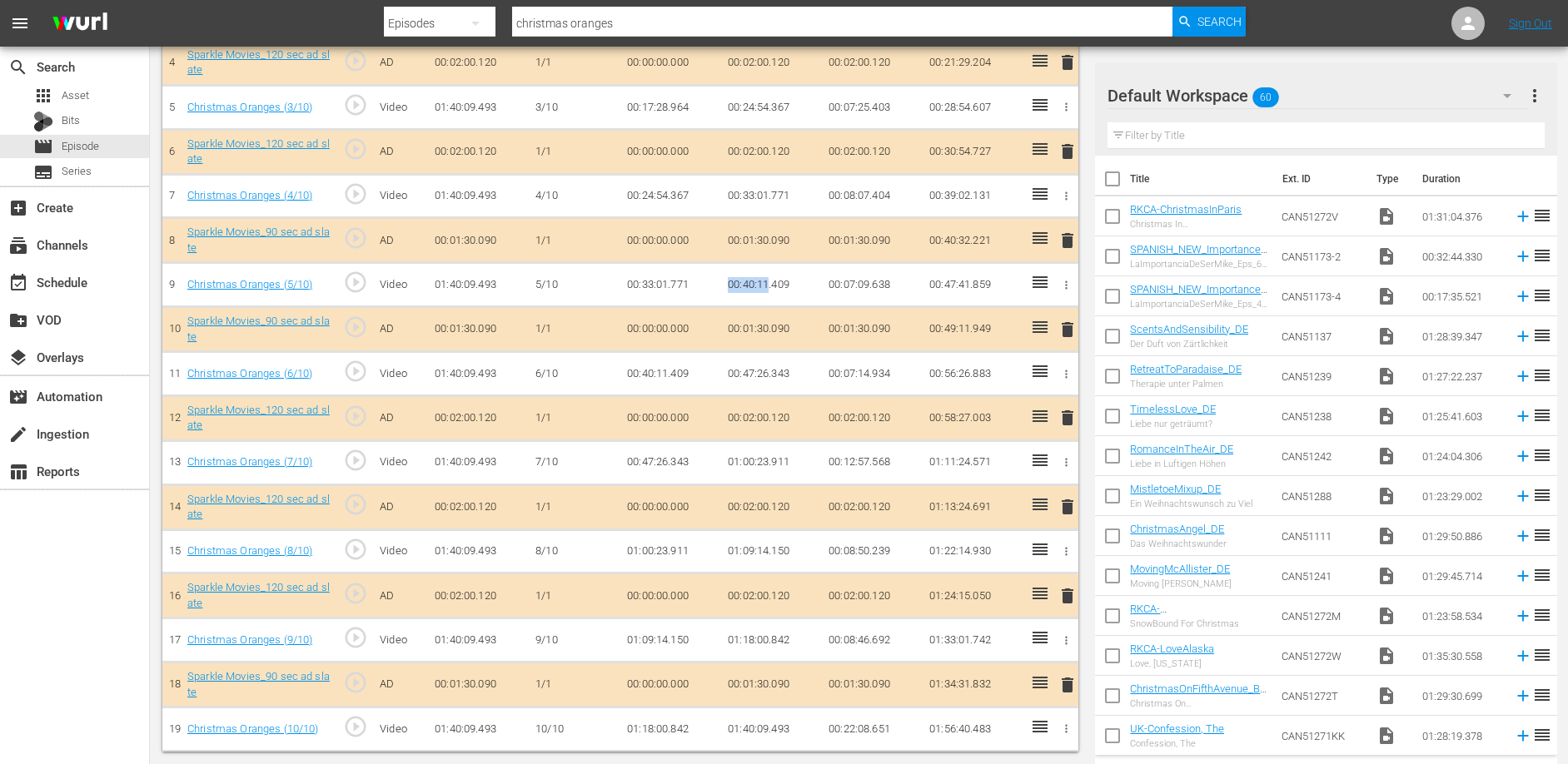
drag, startPoint x: 729, startPoint y: 284, endPoint x: 767, endPoint y: 281, distance: 38.1
click at [767, 281] on td "00:40:11.409" at bounding box center [771, 284] width 101 height 44
copy td "00:40:11"
drag, startPoint x: 730, startPoint y: 459, endPoint x: 768, endPoint y: 461, distance: 38.1
click at [768, 461] on td "01:00:23.911" at bounding box center [771, 462] width 101 height 44
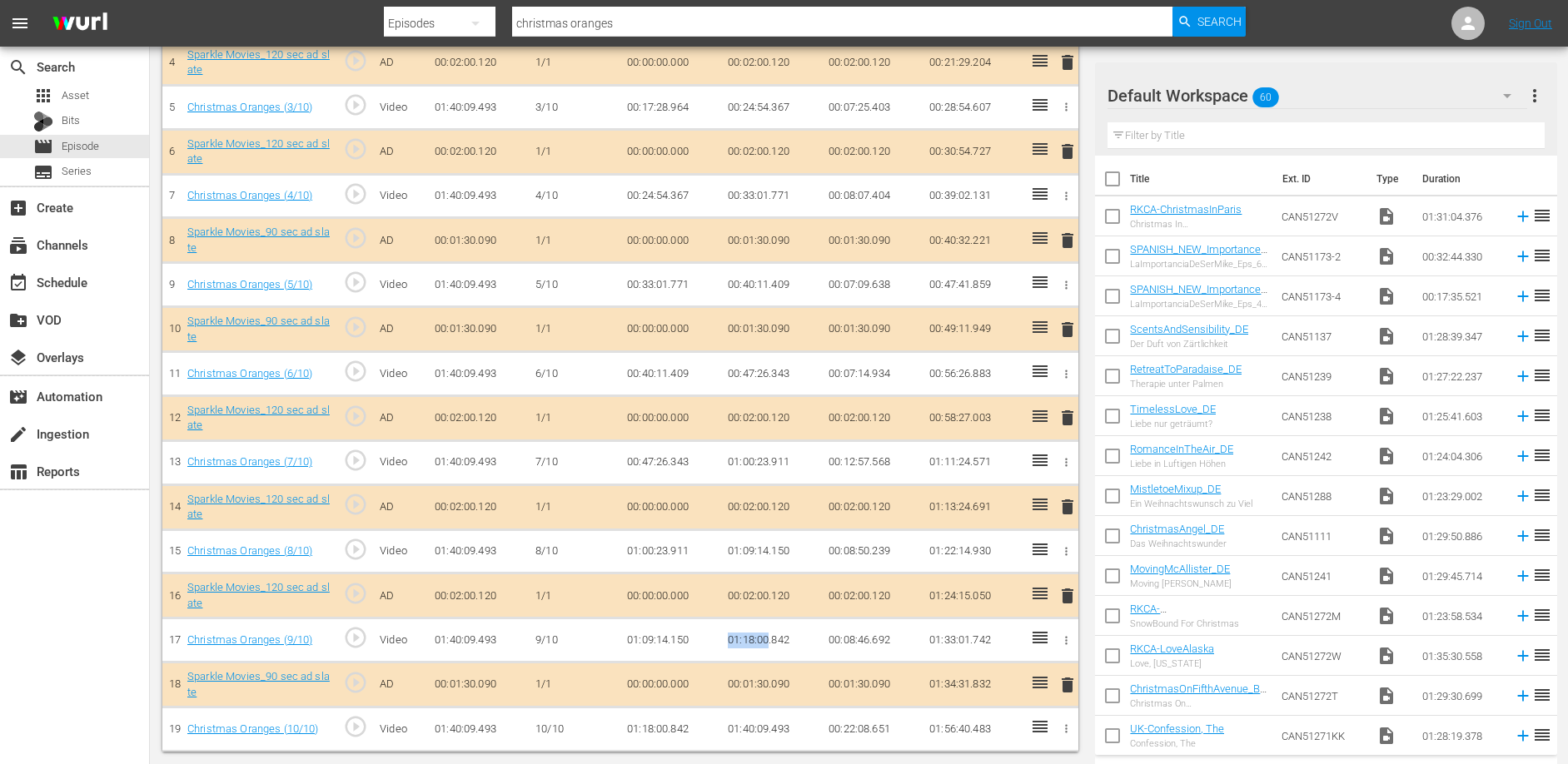
drag, startPoint x: 728, startPoint y: 638, endPoint x: 769, endPoint y: 642, distance: 41.2
click at [768, 642] on td "01:18:00.842" at bounding box center [771, 640] width 101 height 44
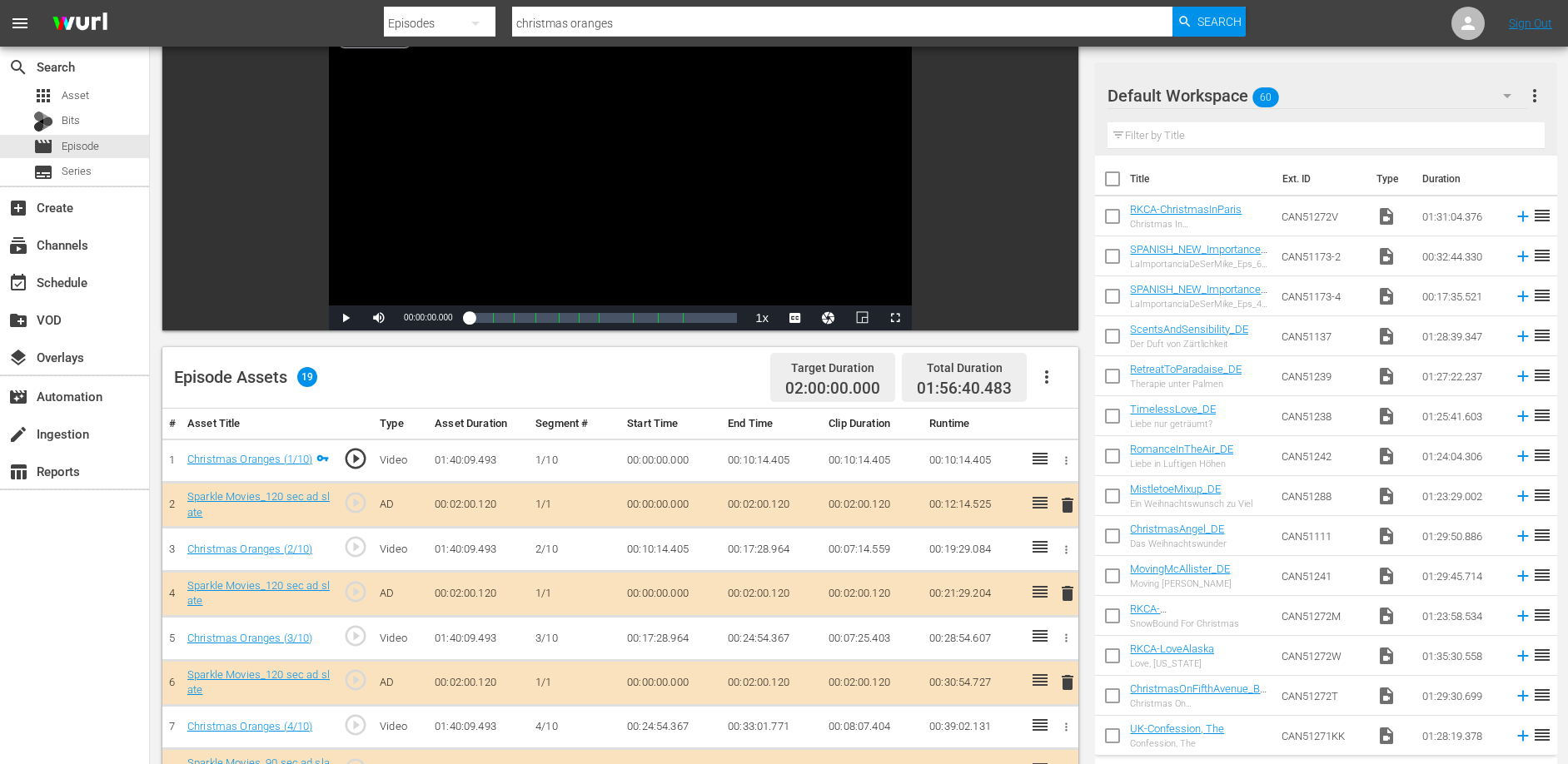
scroll to position [0, 0]
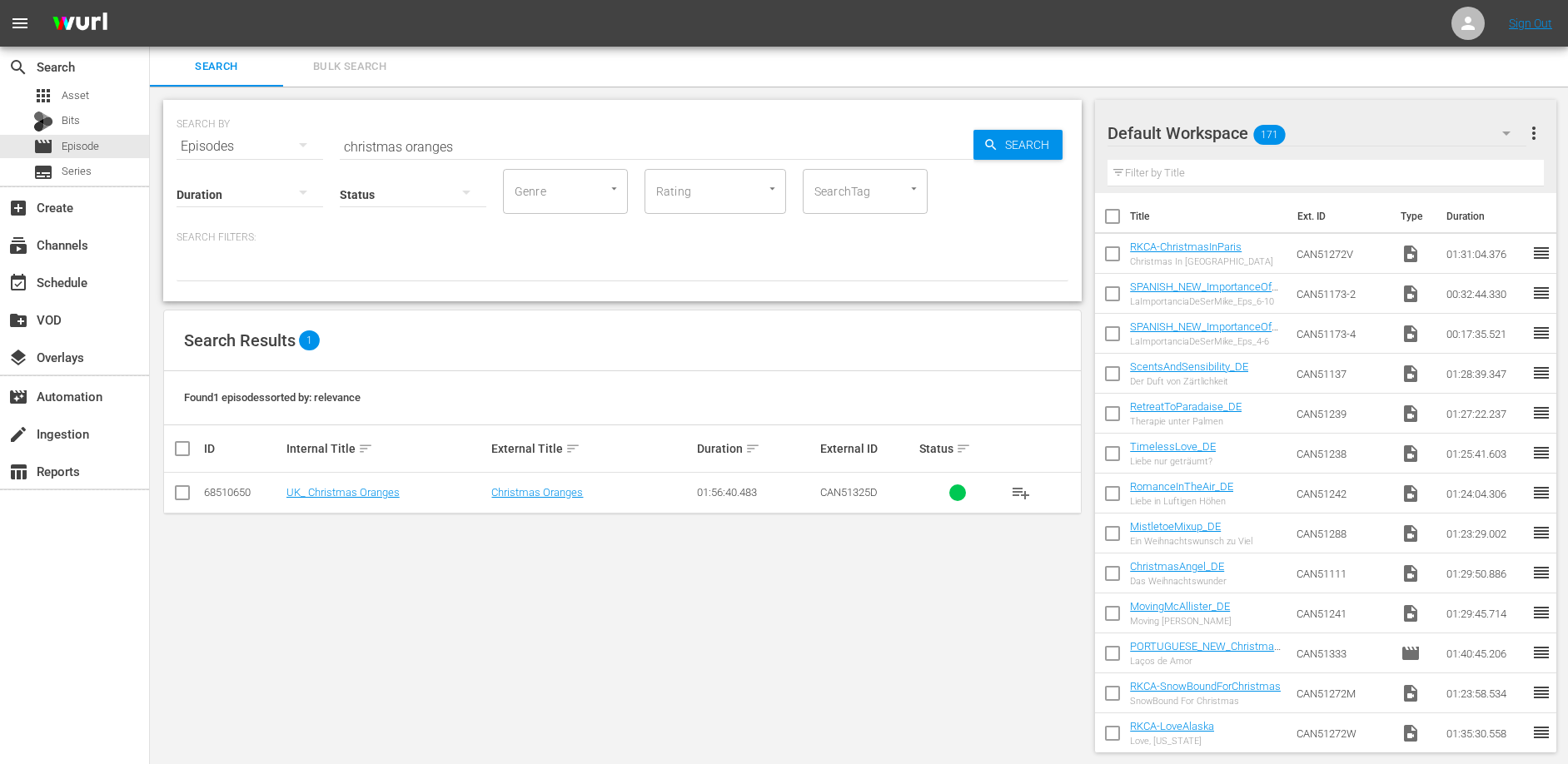
click at [479, 143] on input "christmas oranges" at bounding box center [656, 147] width 633 height 40
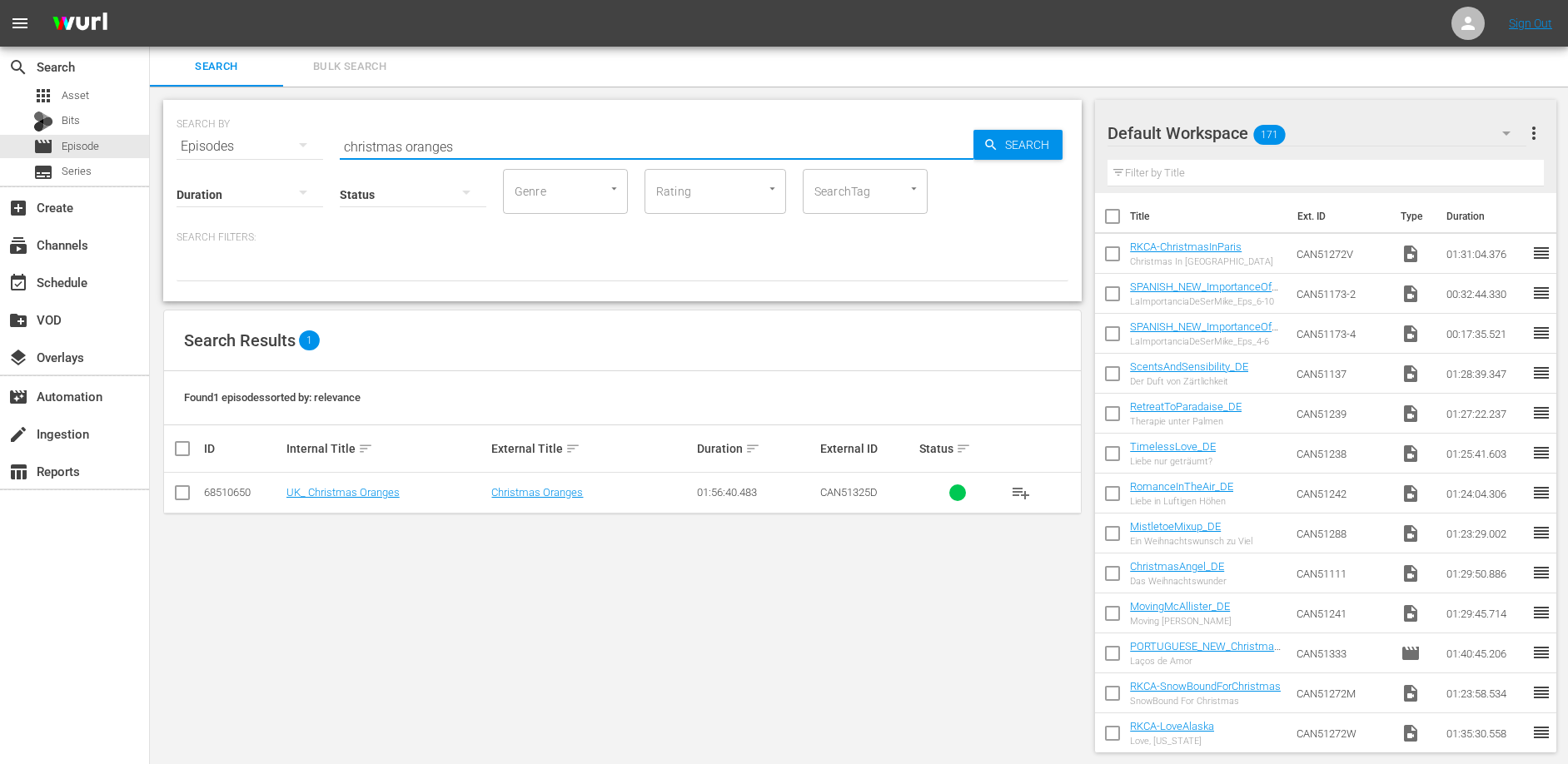
click at [479, 143] on input "christmas oranges" at bounding box center [656, 147] width 633 height 40
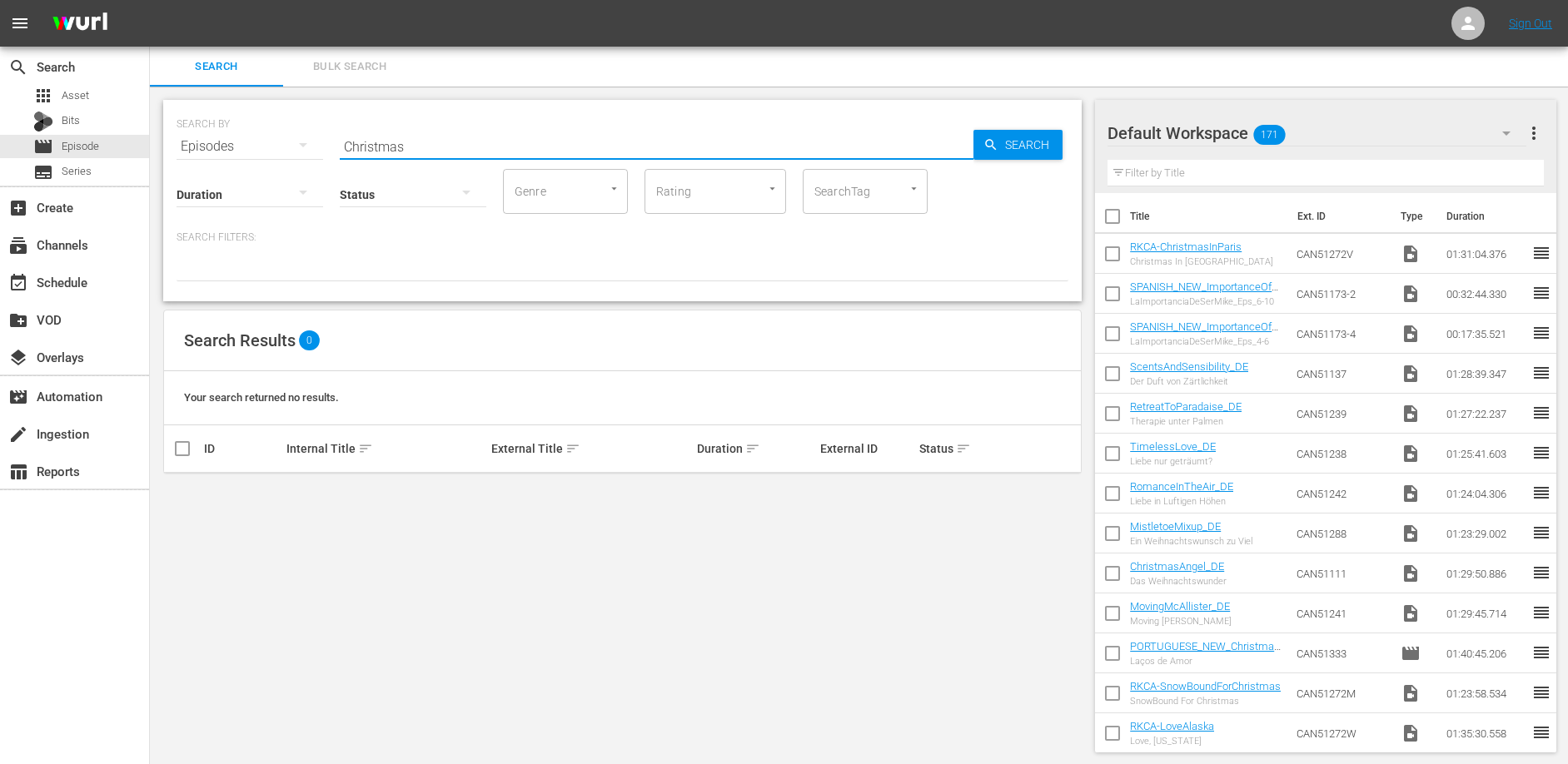
type input "Christmas"
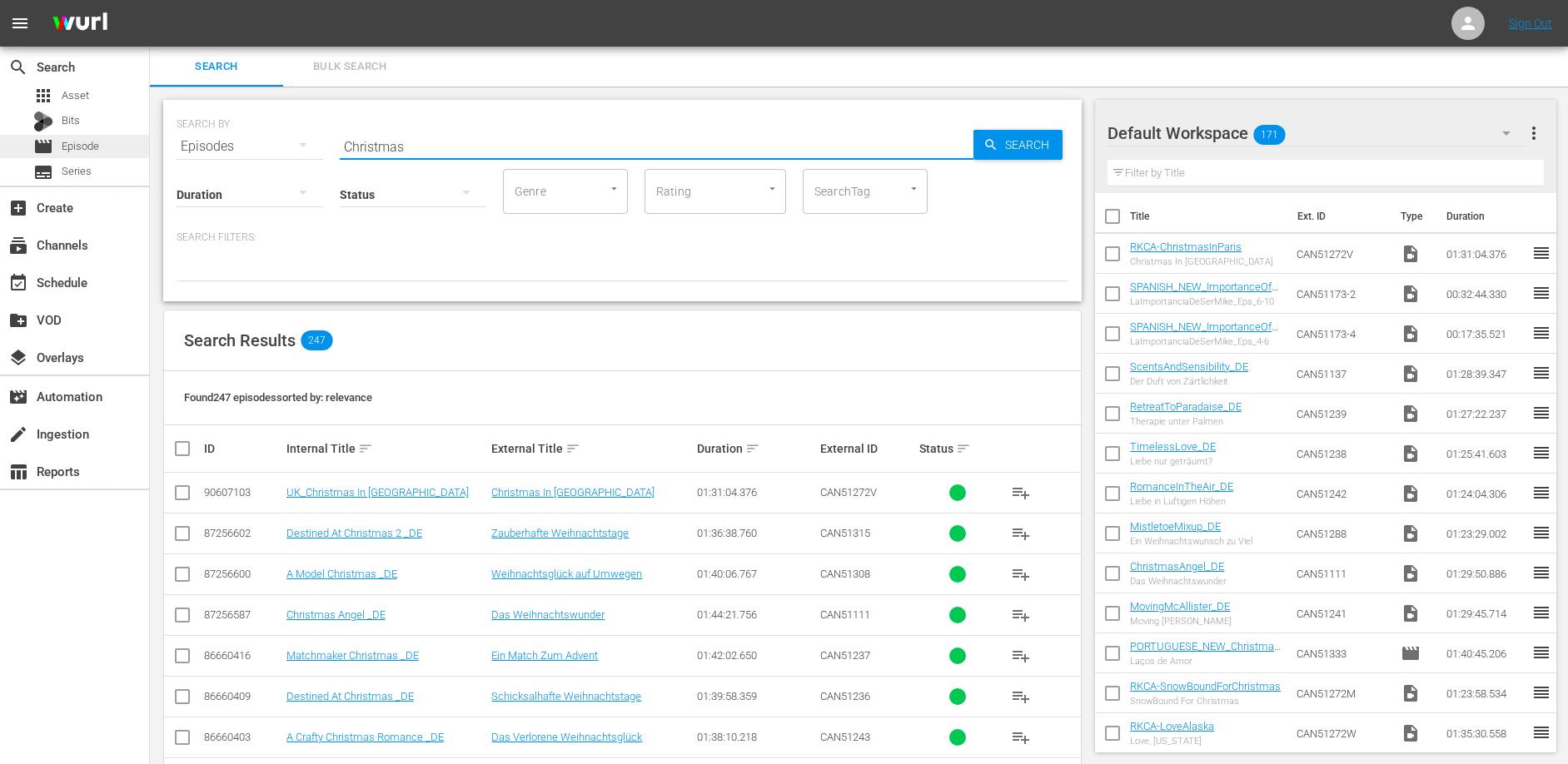
click at [92, 143] on span "Episode" at bounding box center [80, 147] width 38 height 17
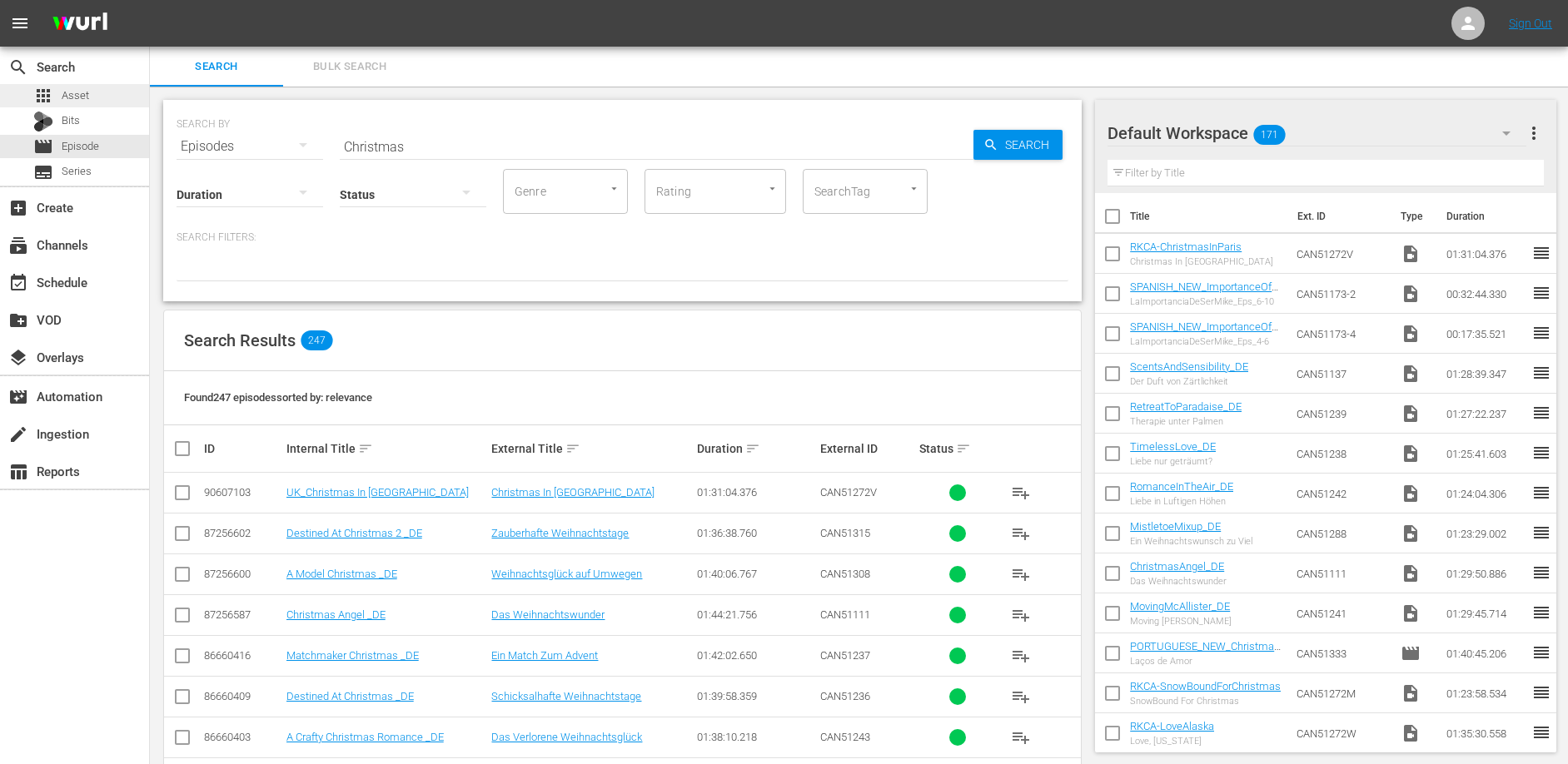
click at [90, 93] on div "apps Asset" at bounding box center [74, 96] width 149 height 23
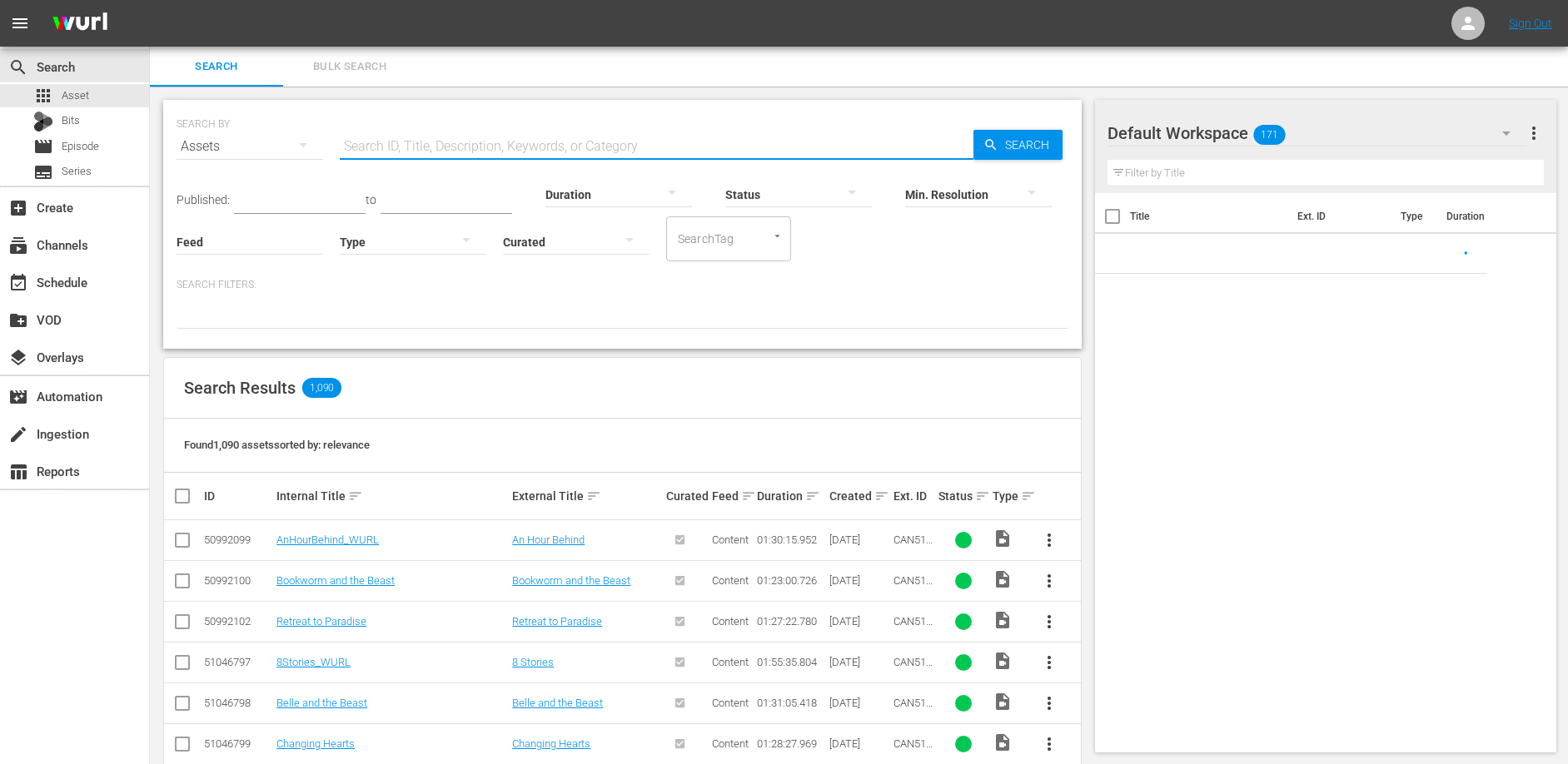
click at [406, 143] on input "text" at bounding box center [656, 147] width 633 height 40
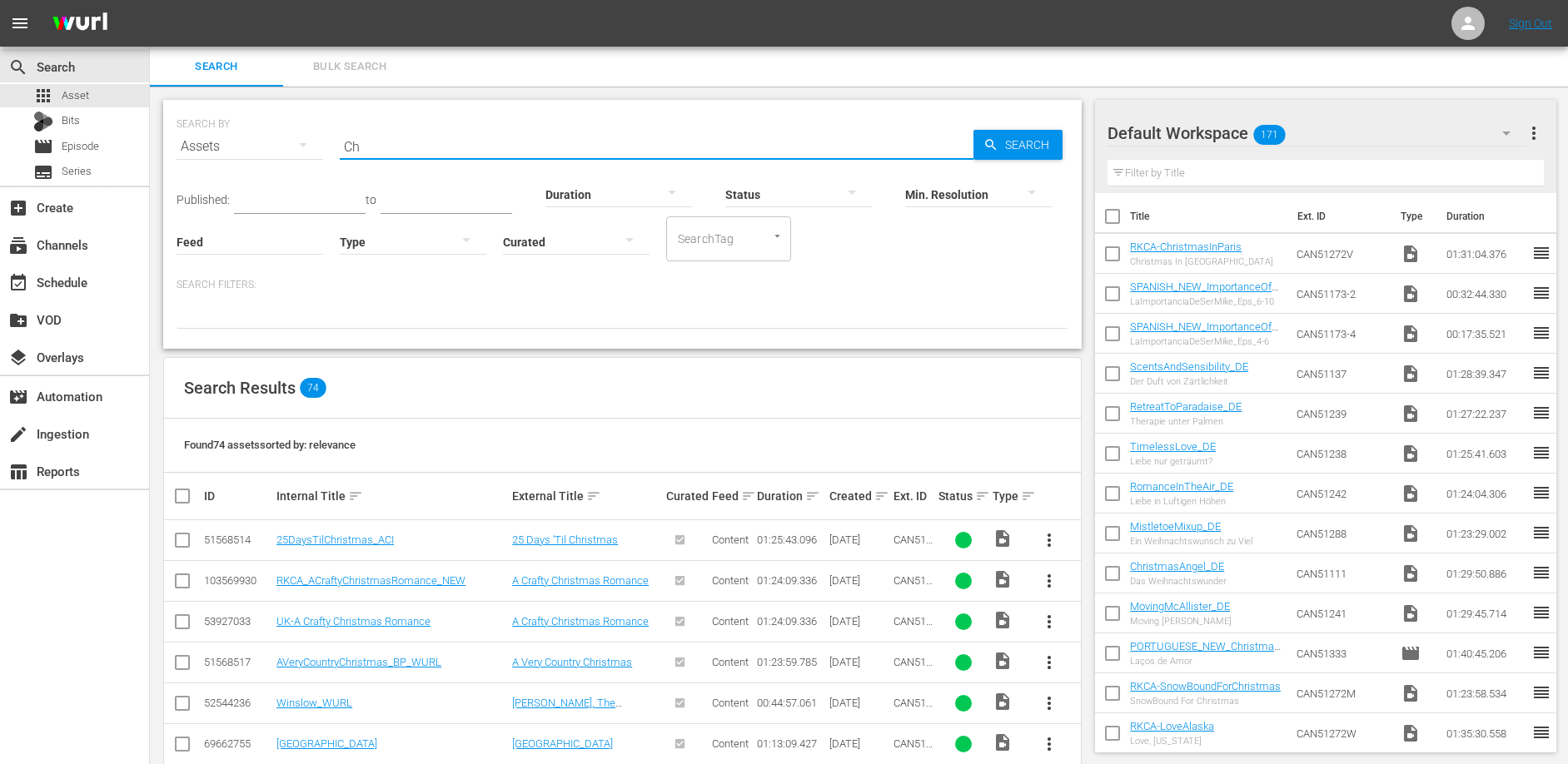
type input "C"
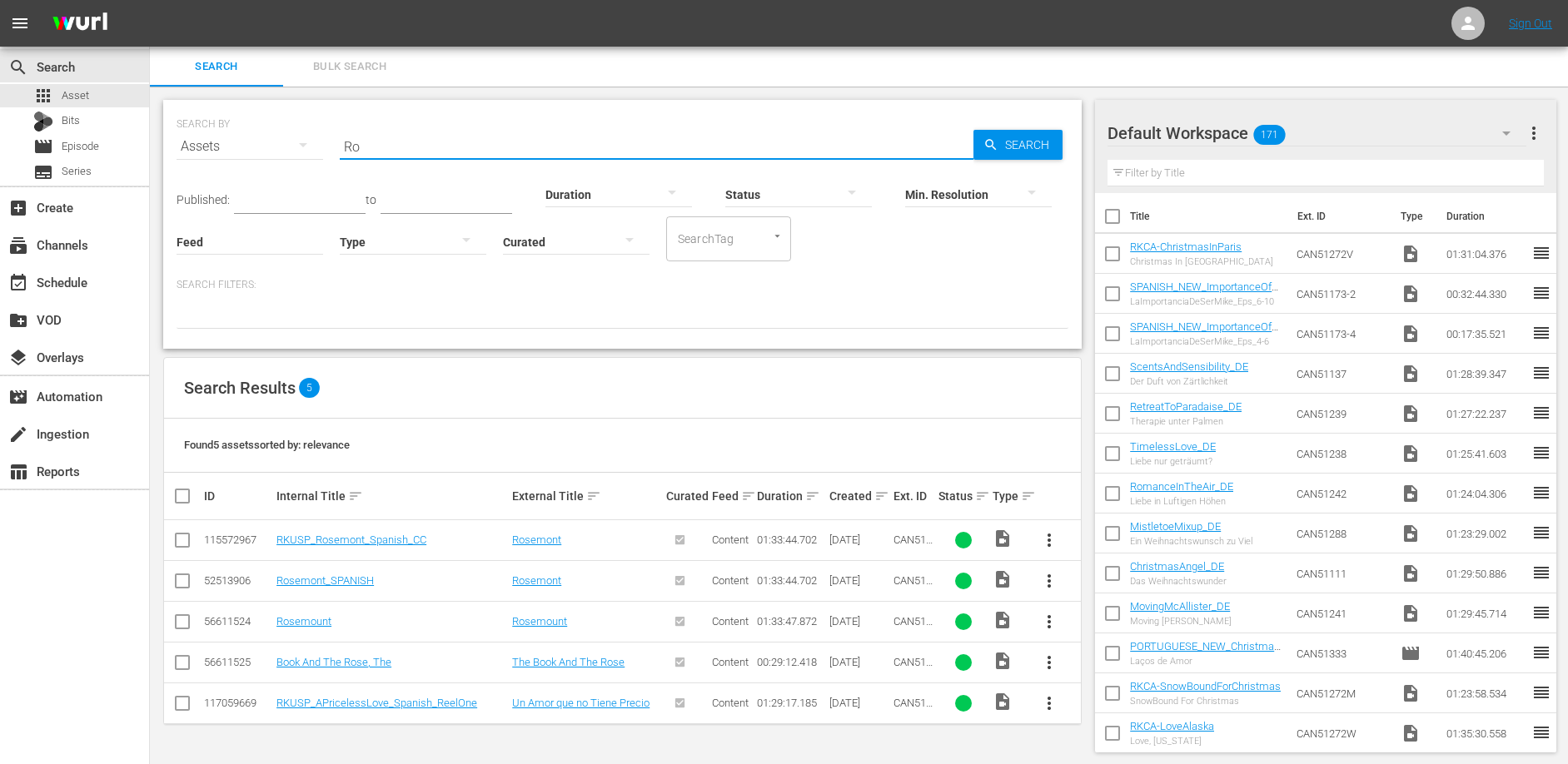
type input "R"
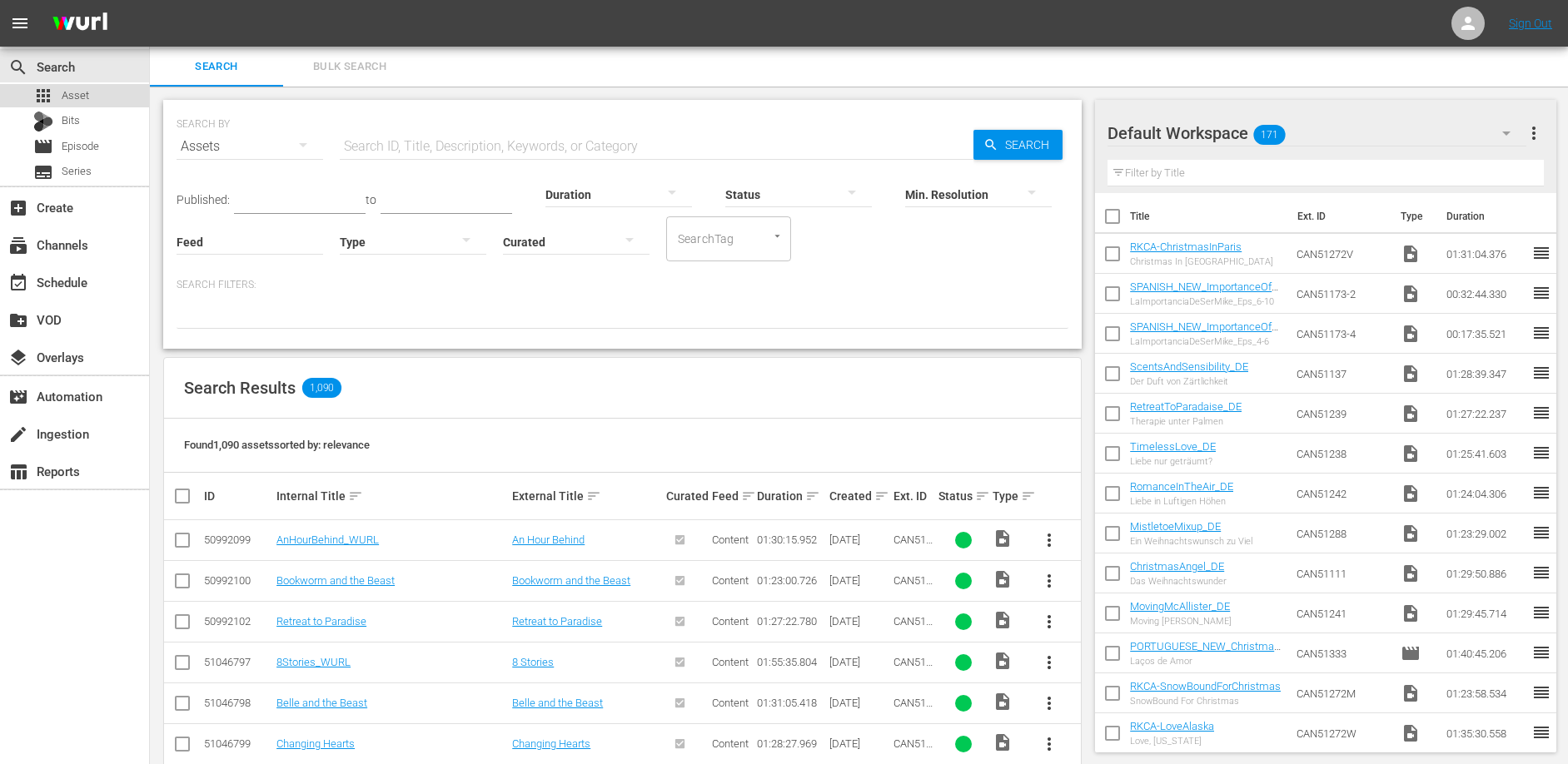
click at [76, 93] on span "Asset" at bounding box center [75, 96] width 28 height 17
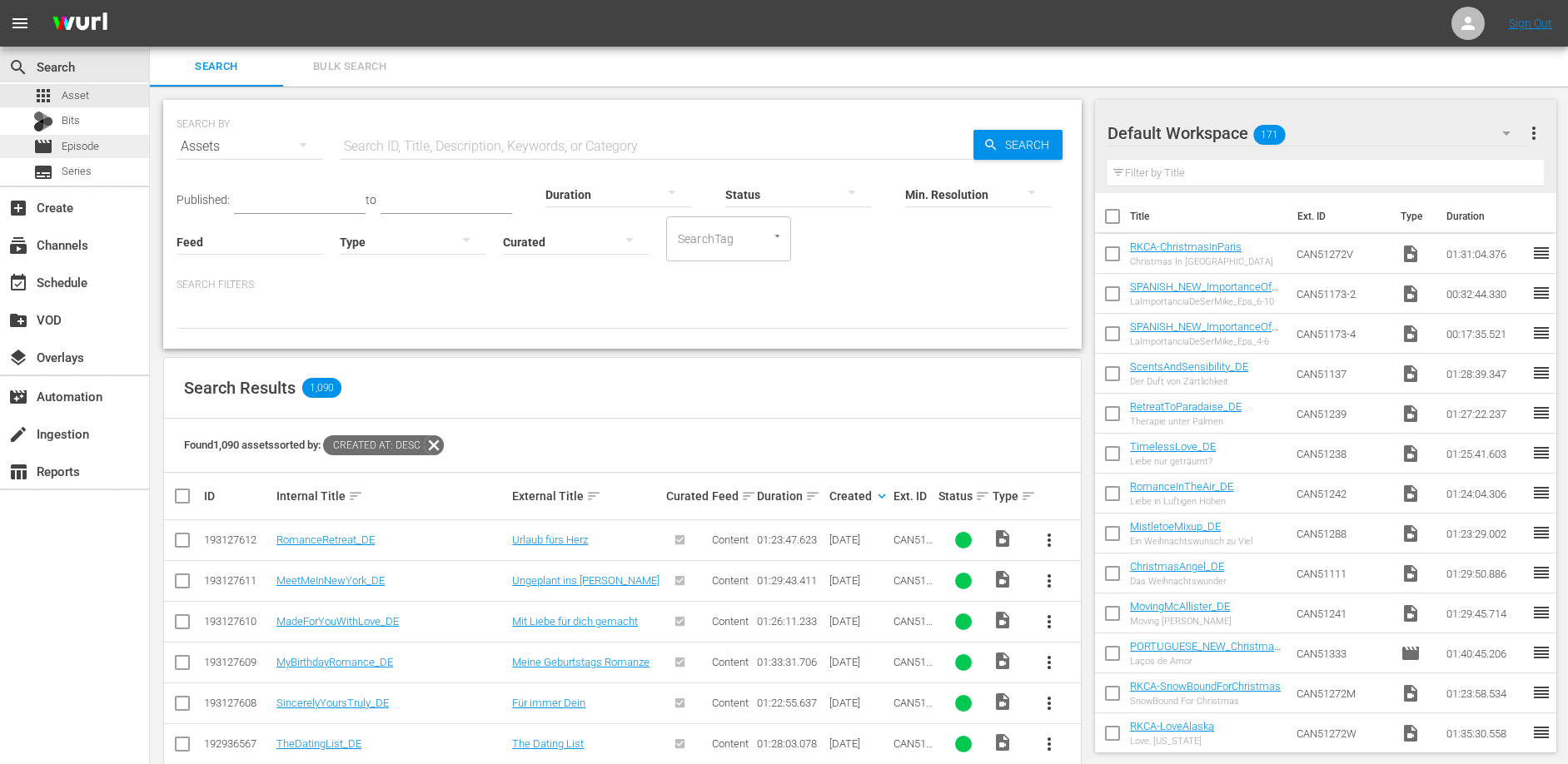
click at [90, 149] on span "Episode" at bounding box center [80, 147] width 38 height 17
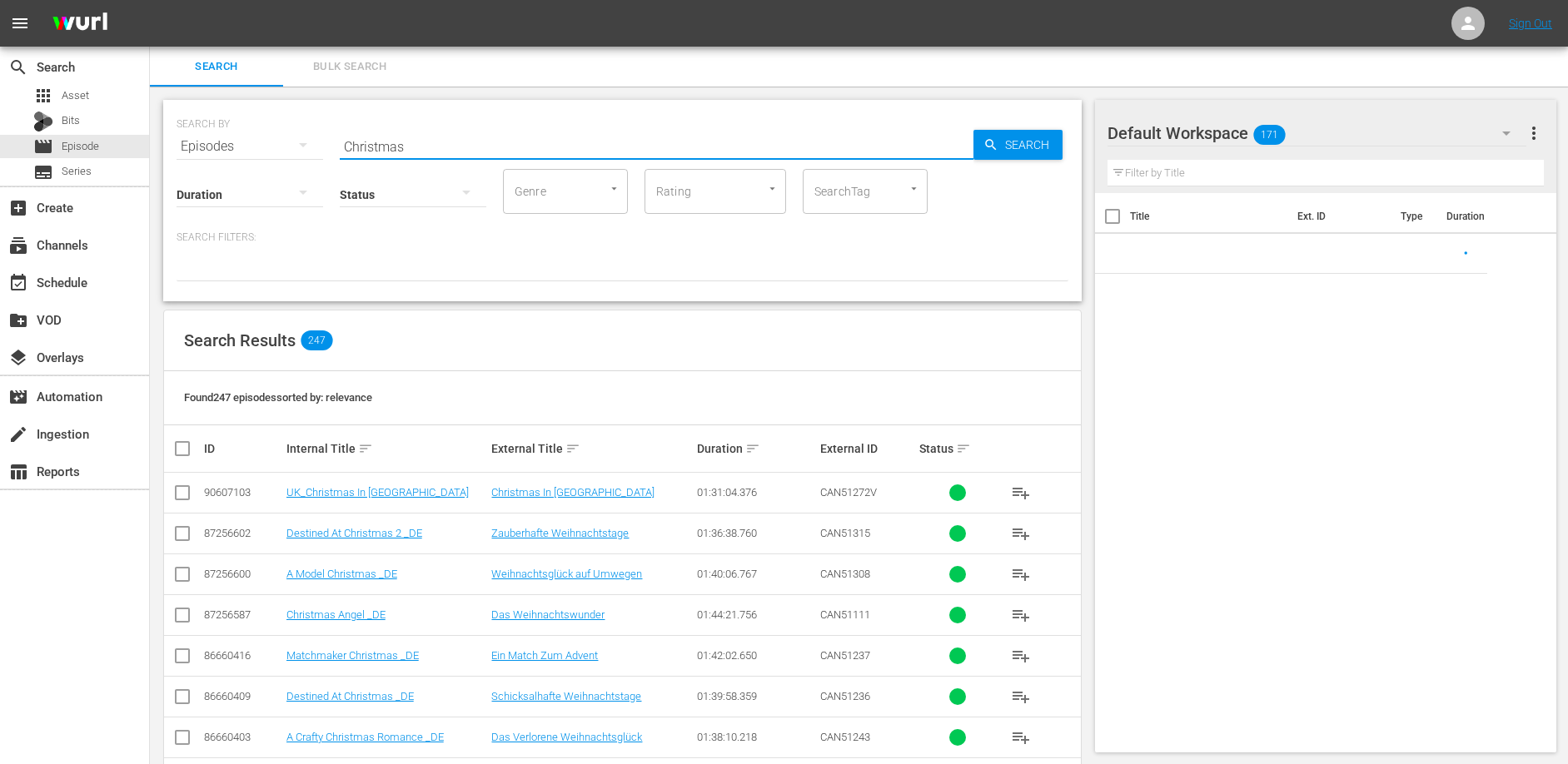
click at [451, 144] on input "Christmas" at bounding box center [656, 147] width 633 height 40
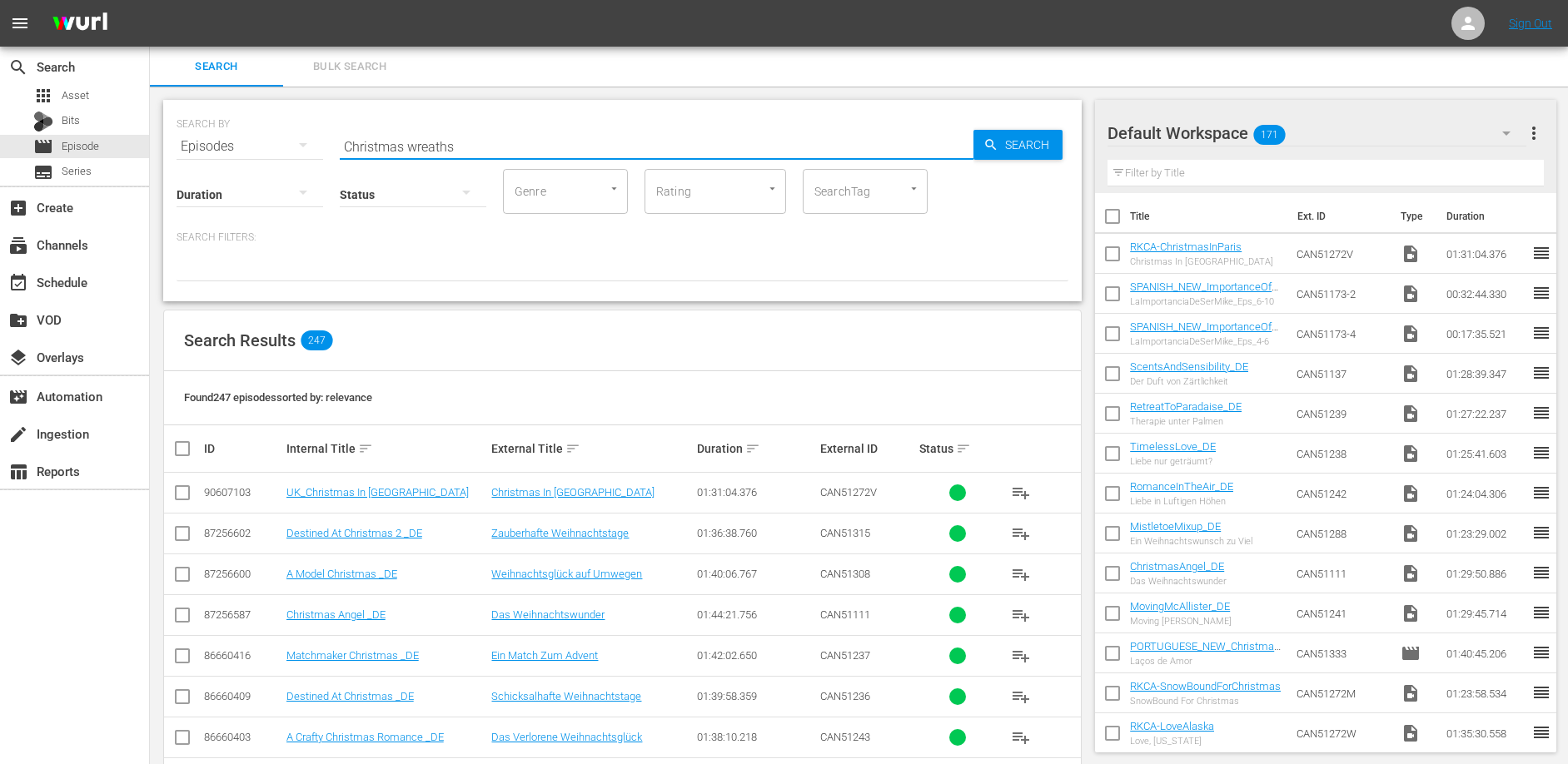
type input "Christmas wreaths"
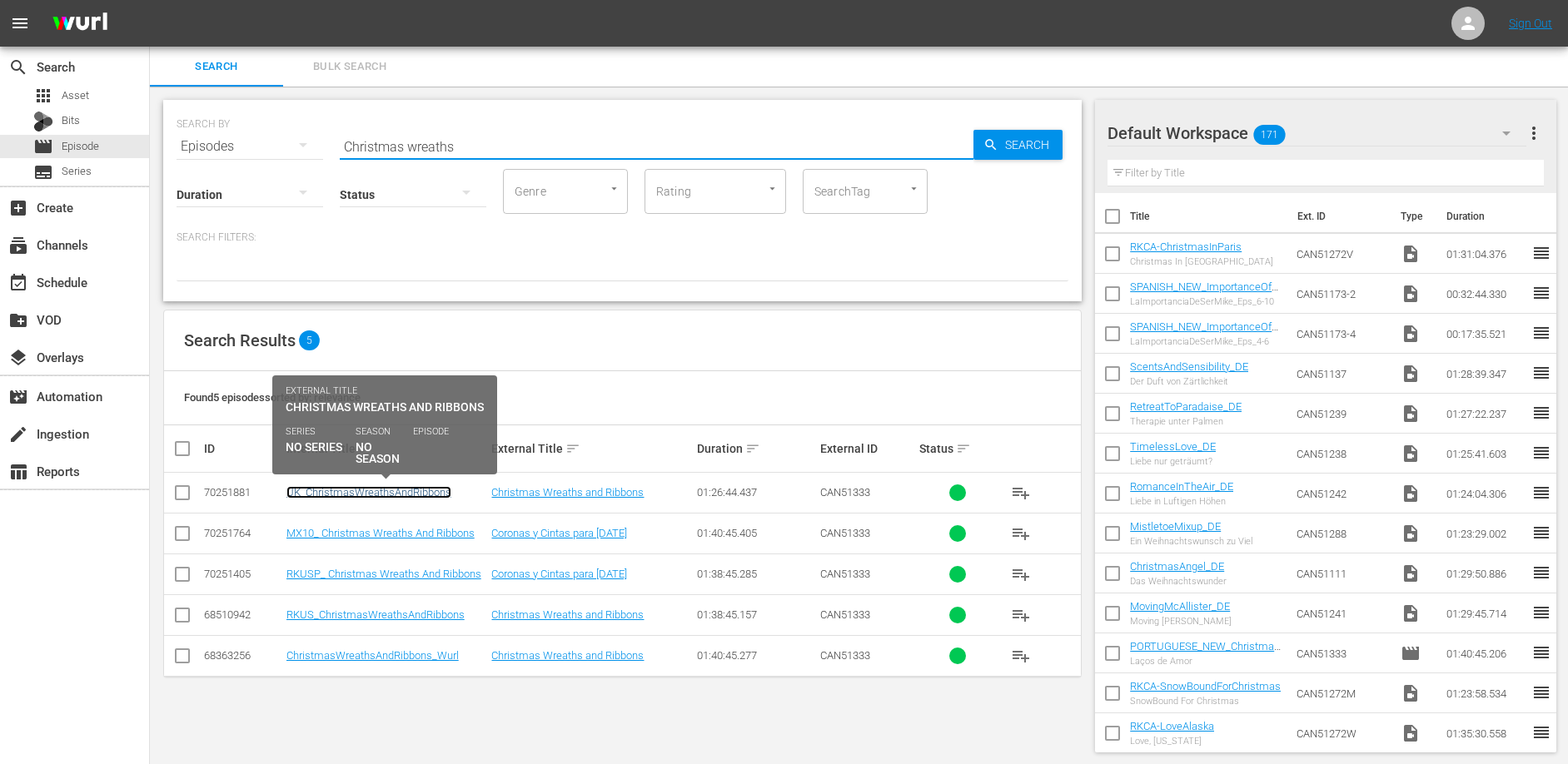
click at [364, 495] on link "UK_ChristmasWreathsAndRibbons" at bounding box center [369, 492] width 165 height 13
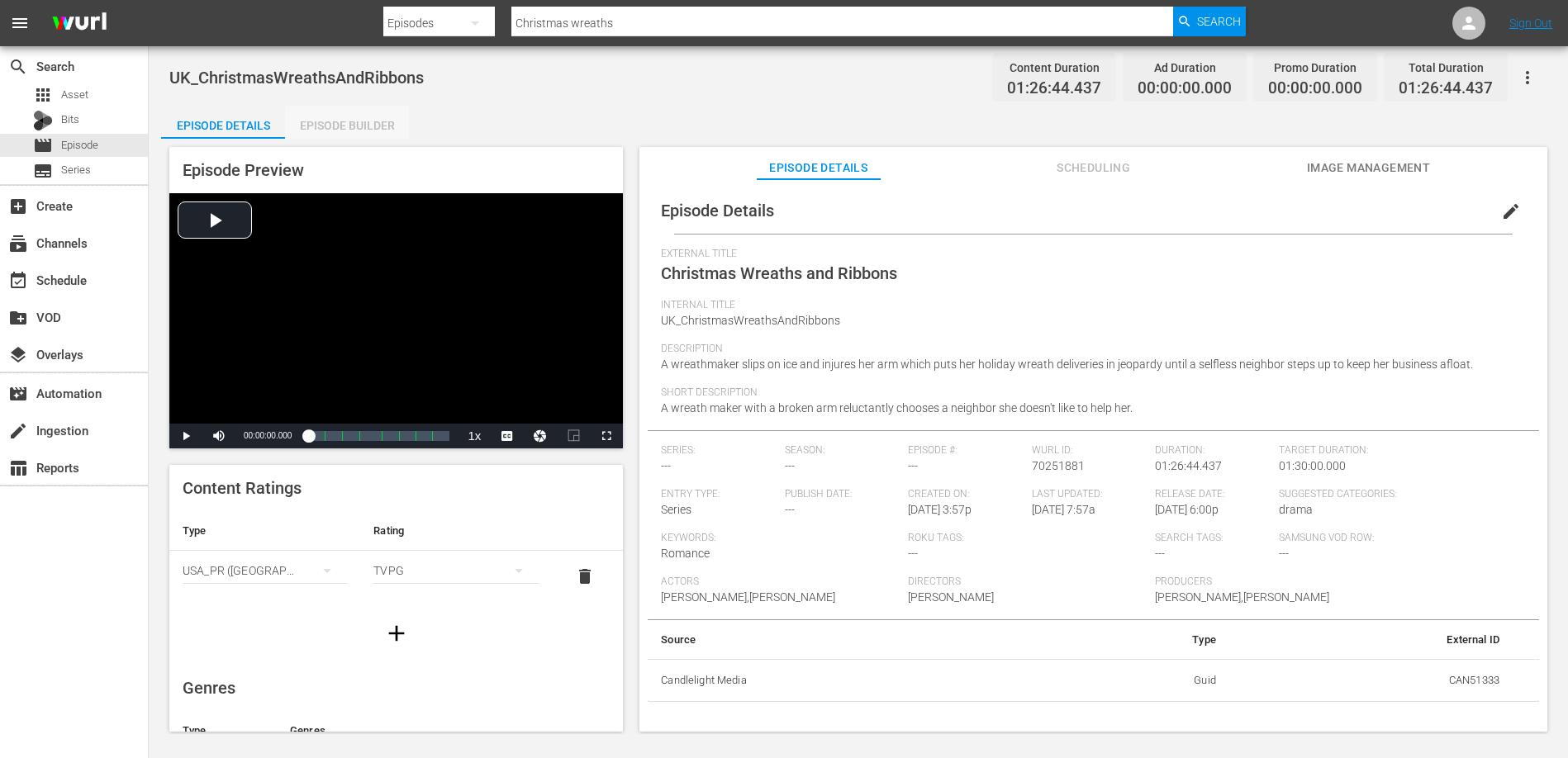
click at [352, 128] on div "Episode Builder" at bounding box center [347, 126] width 124 height 40
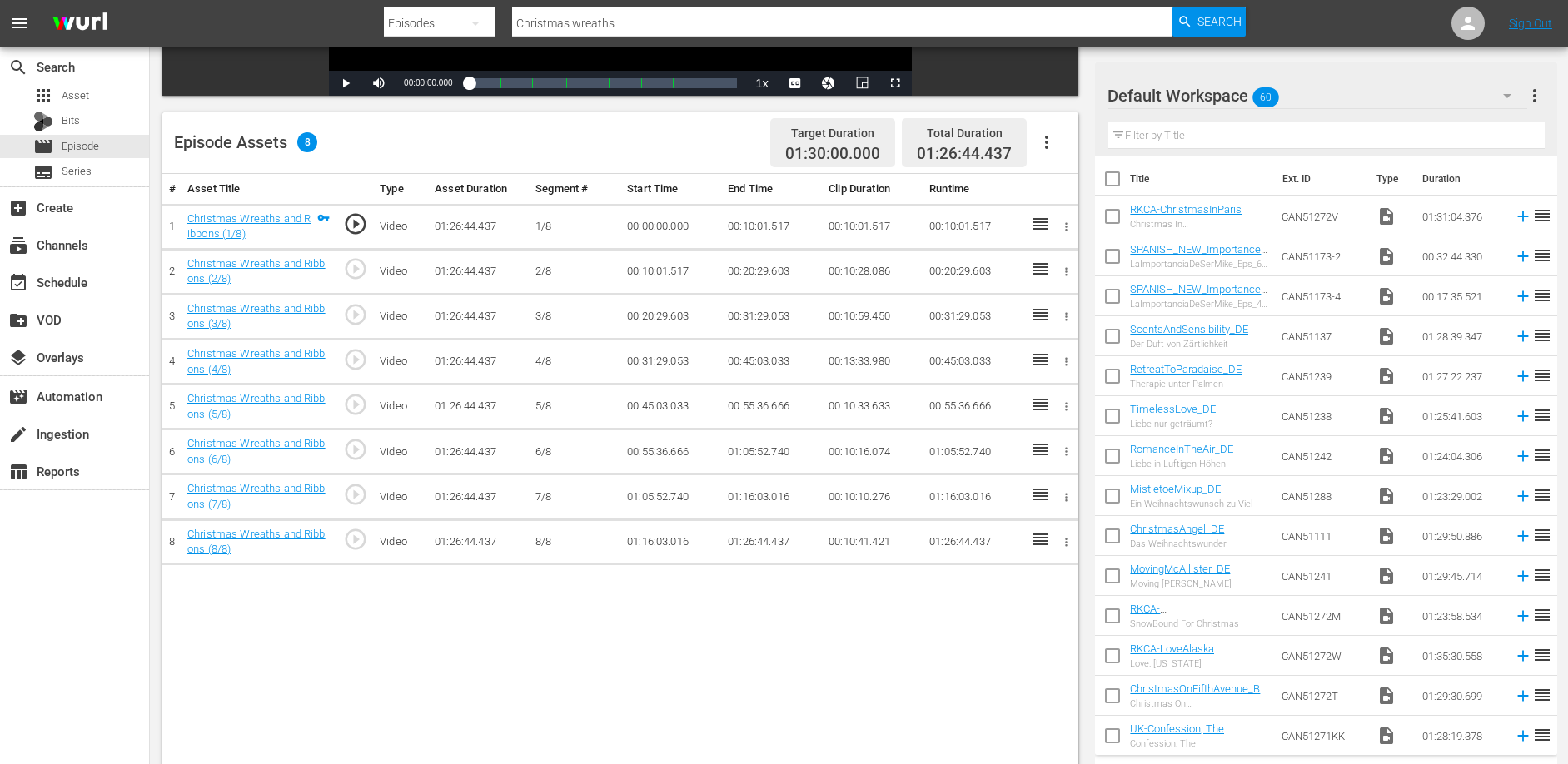
scroll to position [368, 0]
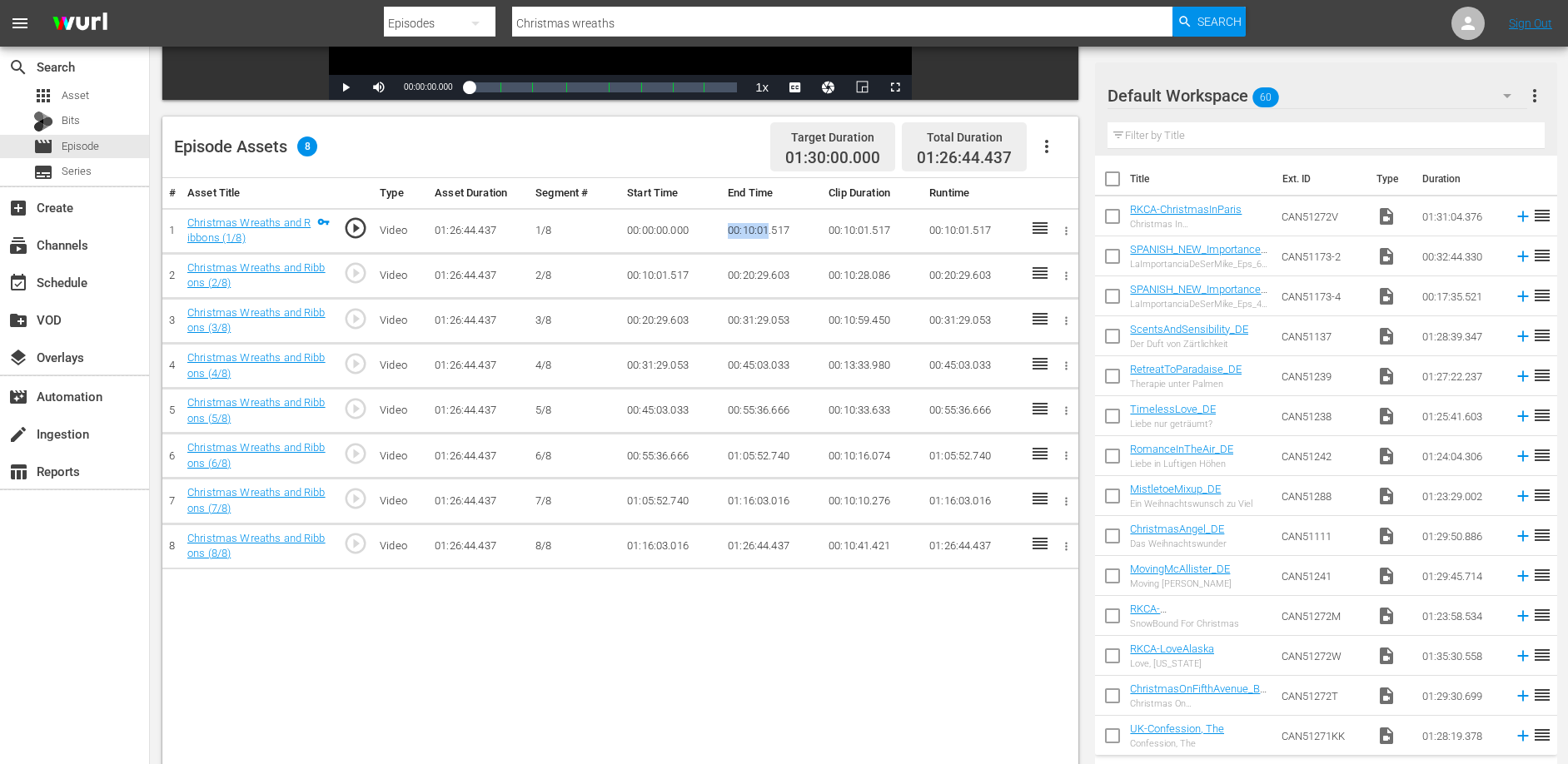
drag, startPoint x: 731, startPoint y: 231, endPoint x: 768, endPoint y: 234, distance: 37.1
click at [768, 234] on td "00:10:01.517" at bounding box center [771, 230] width 101 height 45
drag, startPoint x: 726, startPoint y: 274, endPoint x: 770, endPoint y: 279, distance: 44.3
click at [770, 279] on td "00:20:29.603" at bounding box center [771, 275] width 101 height 45
drag, startPoint x: 725, startPoint y: 320, endPoint x: 769, endPoint y: 319, distance: 44.0
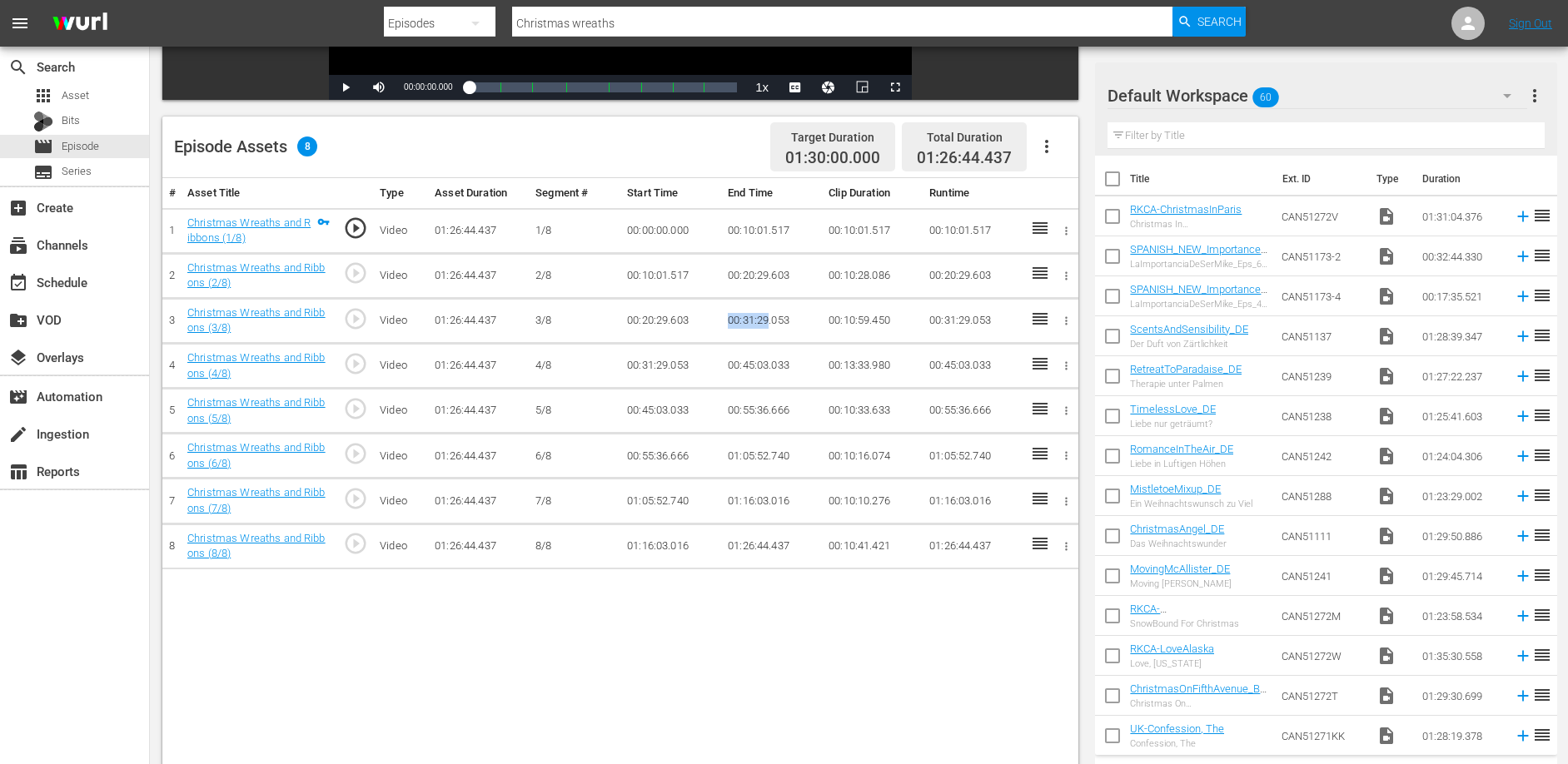
click at [769, 319] on td "00:31:29.053" at bounding box center [771, 320] width 101 height 45
drag, startPoint x: 843, startPoint y: 605, endPoint x: 827, endPoint y: 590, distance: 21.9
click at [842, 605] on div "# Asset Title Type Asset Duration Segment # Start Time End Time Clip Duration R…" at bounding box center [621, 498] width 916 height 639
drag, startPoint x: 728, startPoint y: 408, endPoint x: 769, endPoint y: 411, distance: 41.1
click at [769, 411] on td "00:55:36.666" at bounding box center [771, 411] width 101 height 45
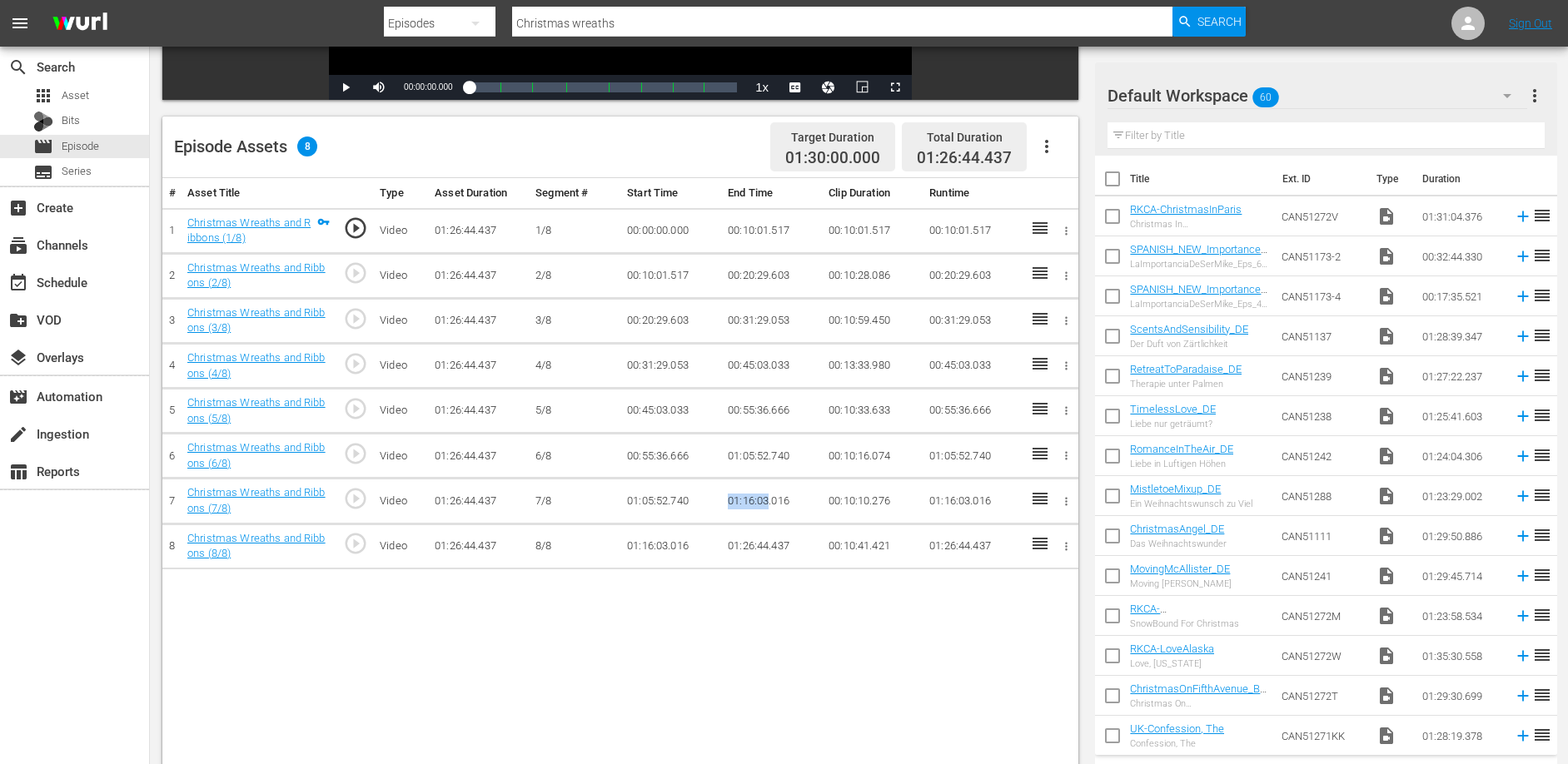
drag, startPoint x: 730, startPoint y: 500, endPoint x: 769, endPoint y: 502, distance: 39.1
click at [769, 502] on td "01:16:03.016" at bounding box center [771, 501] width 101 height 45
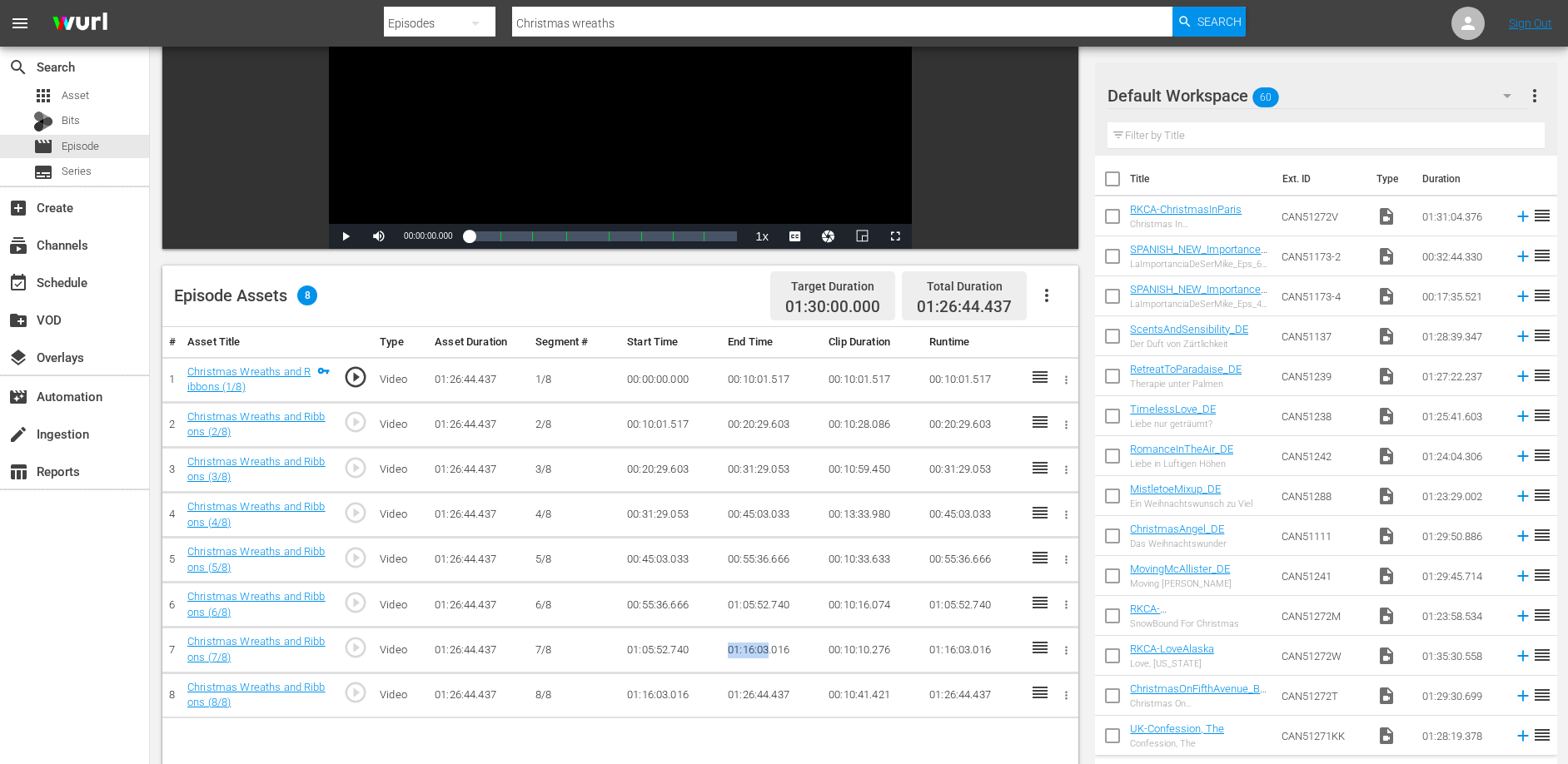
scroll to position [0, 0]
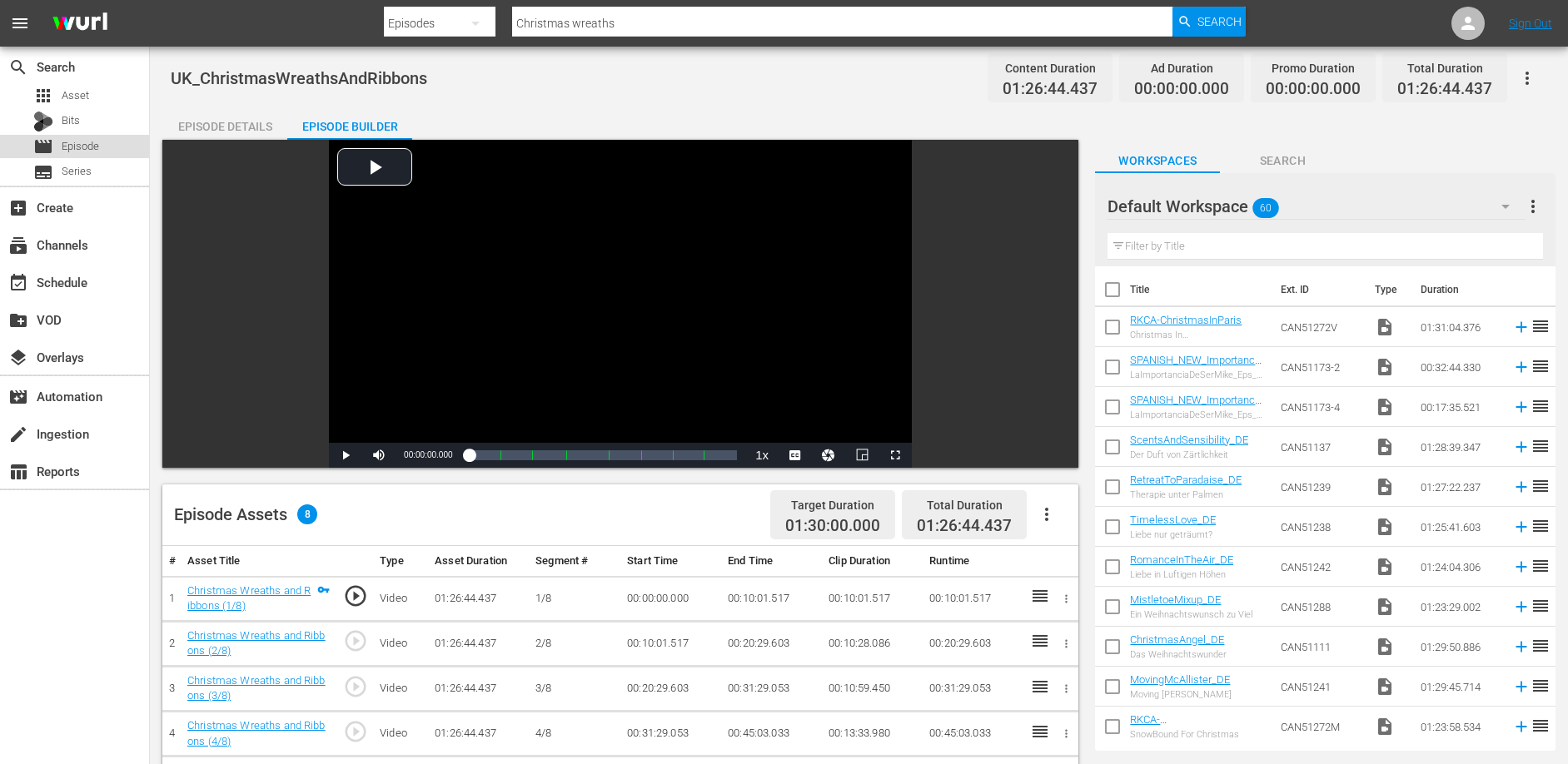
click at [80, 136] on div "movie Episode" at bounding box center [66, 147] width 66 height 23
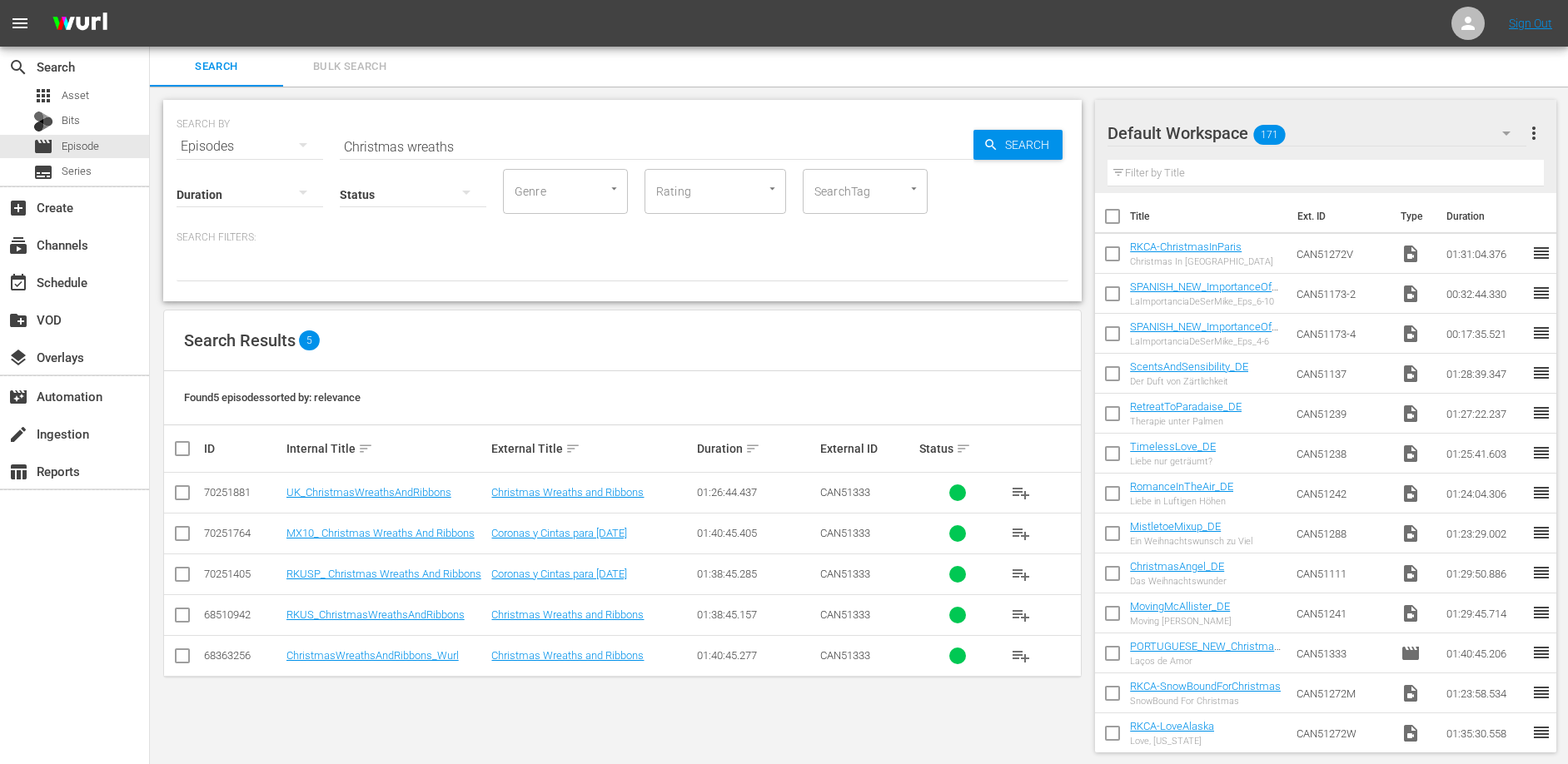
click at [412, 144] on input "Christmas wreaths" at bounding box center [656, 147] width 633 height 40
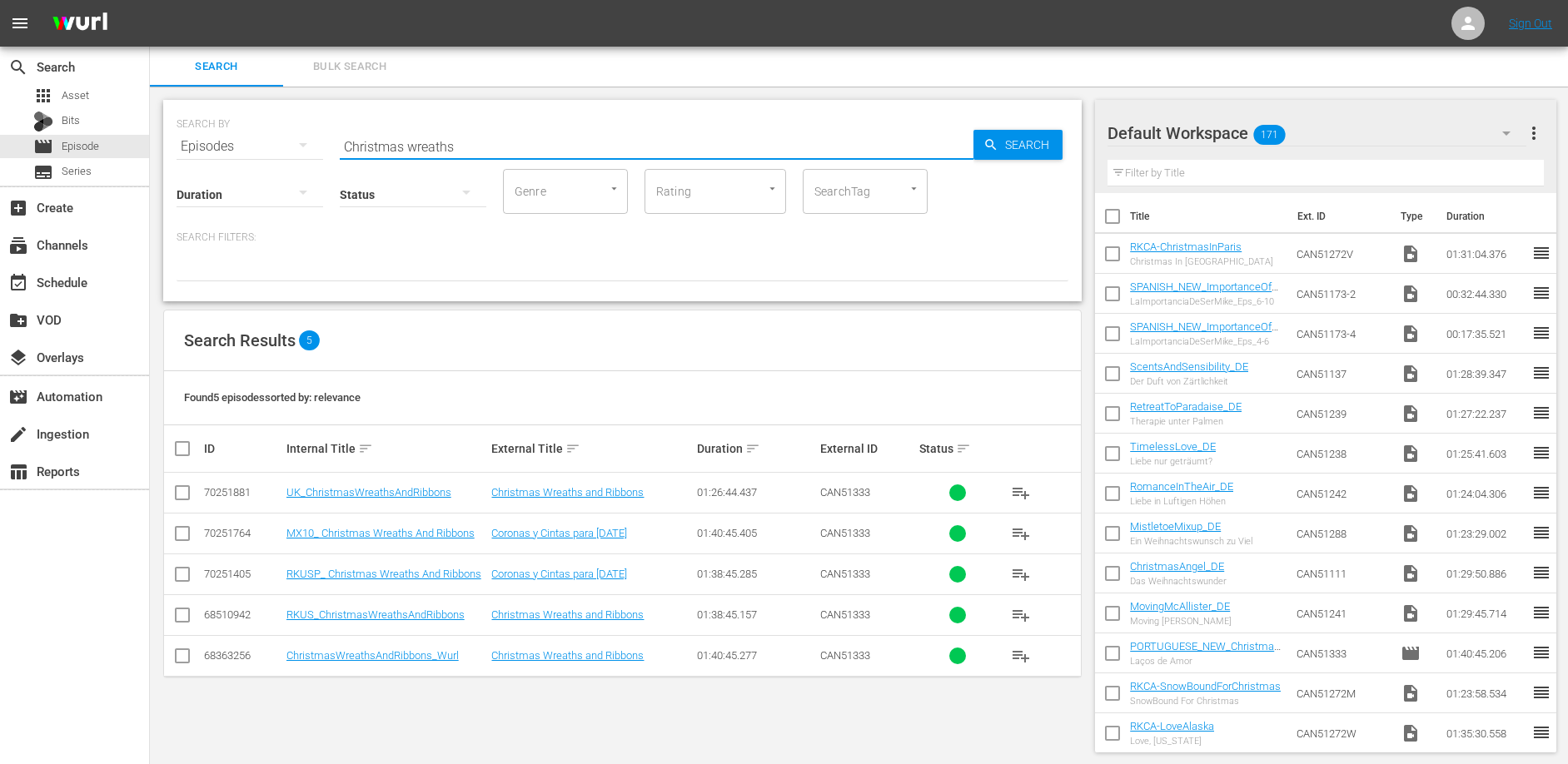
click at [412, 144] on input "Christmas wreaths" at bounding box center [656, 147] width 633 height 40
type input "destined"
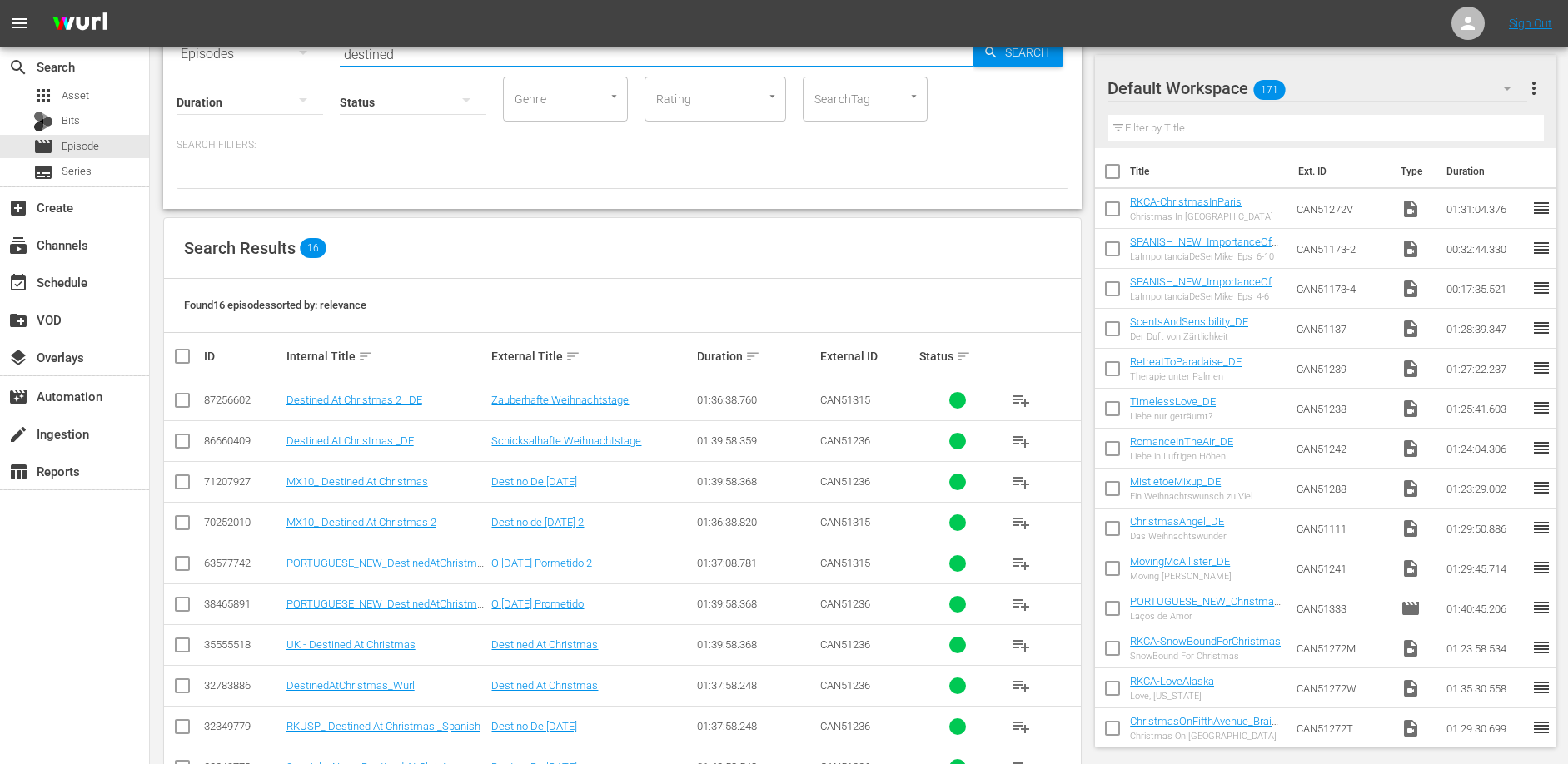
scroll to position [112, 0]
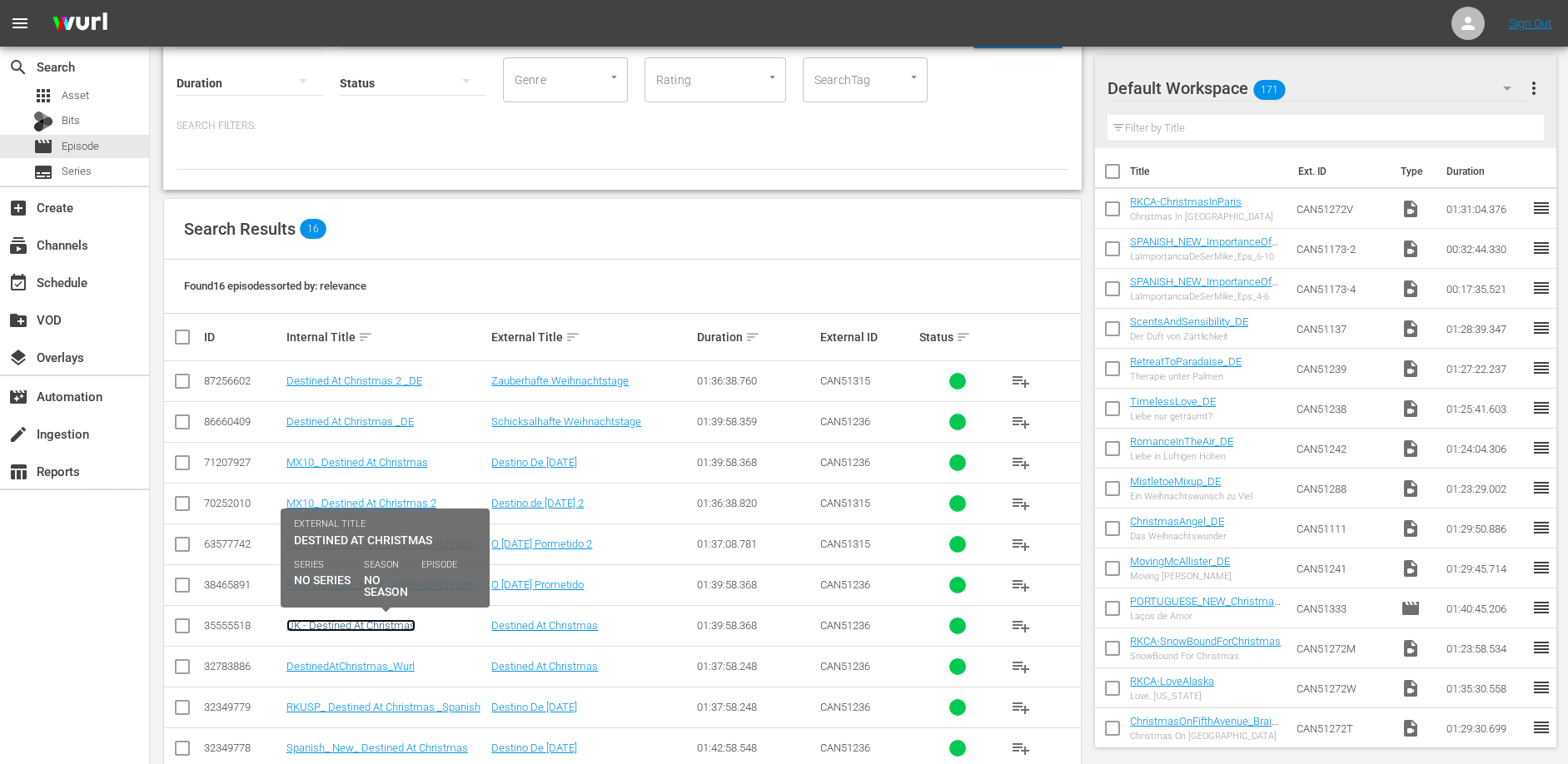
click at [381, 630] on link "UK - Destined At Christmas" at bounding box center [350, 625] width 129 height 13
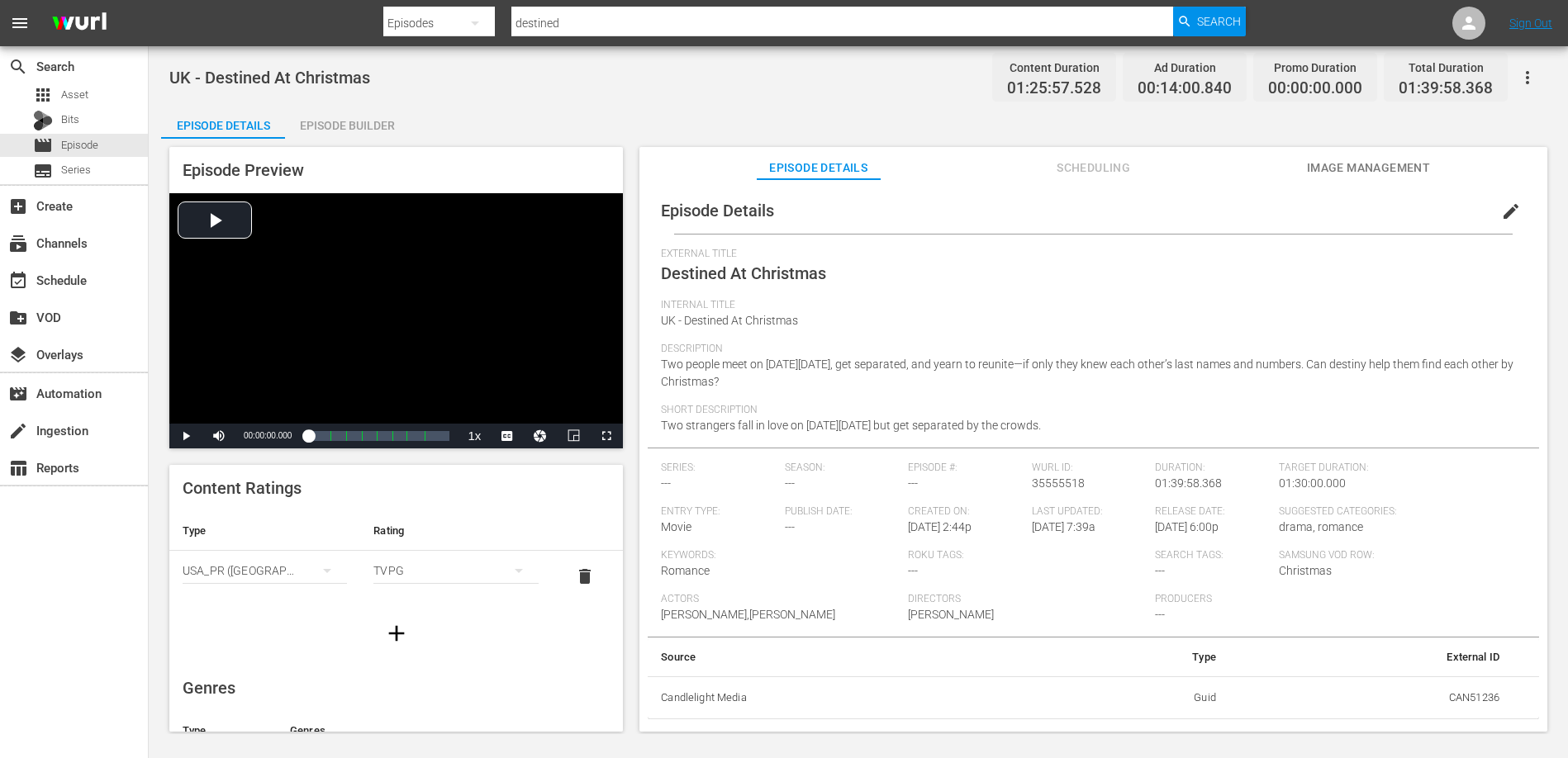
click at [338, 123] on div "Episode Builder" at bounding box center [347, 126] width 124 height 40
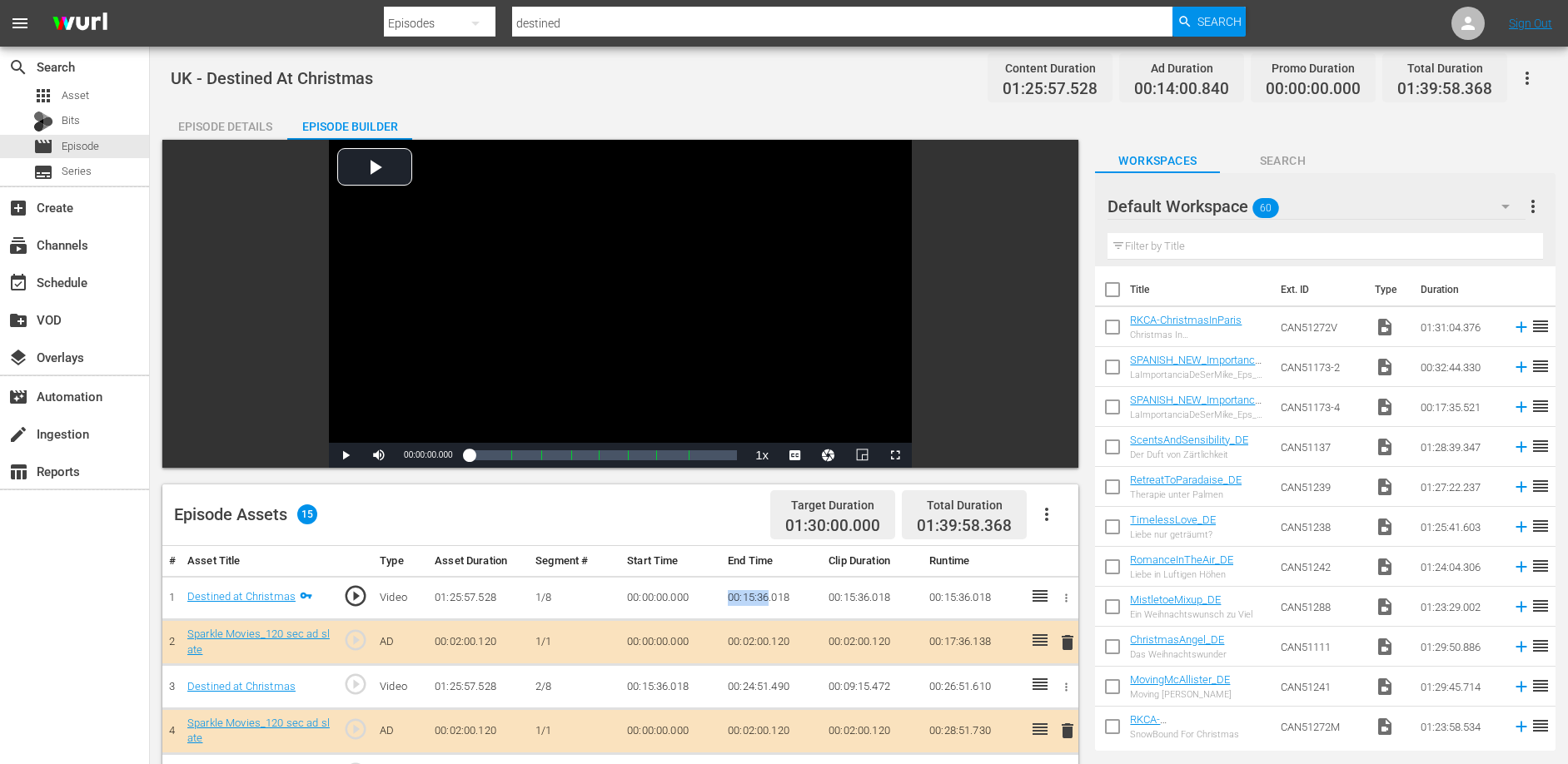
drag, startPoint x: 727, startPoint y: 594, endPoint x: 769, endPoint y: 596, distance: 42.0
click at [769, 596] on td "00:15:36.018" at bounding box center [771, 597] width 101 height 44
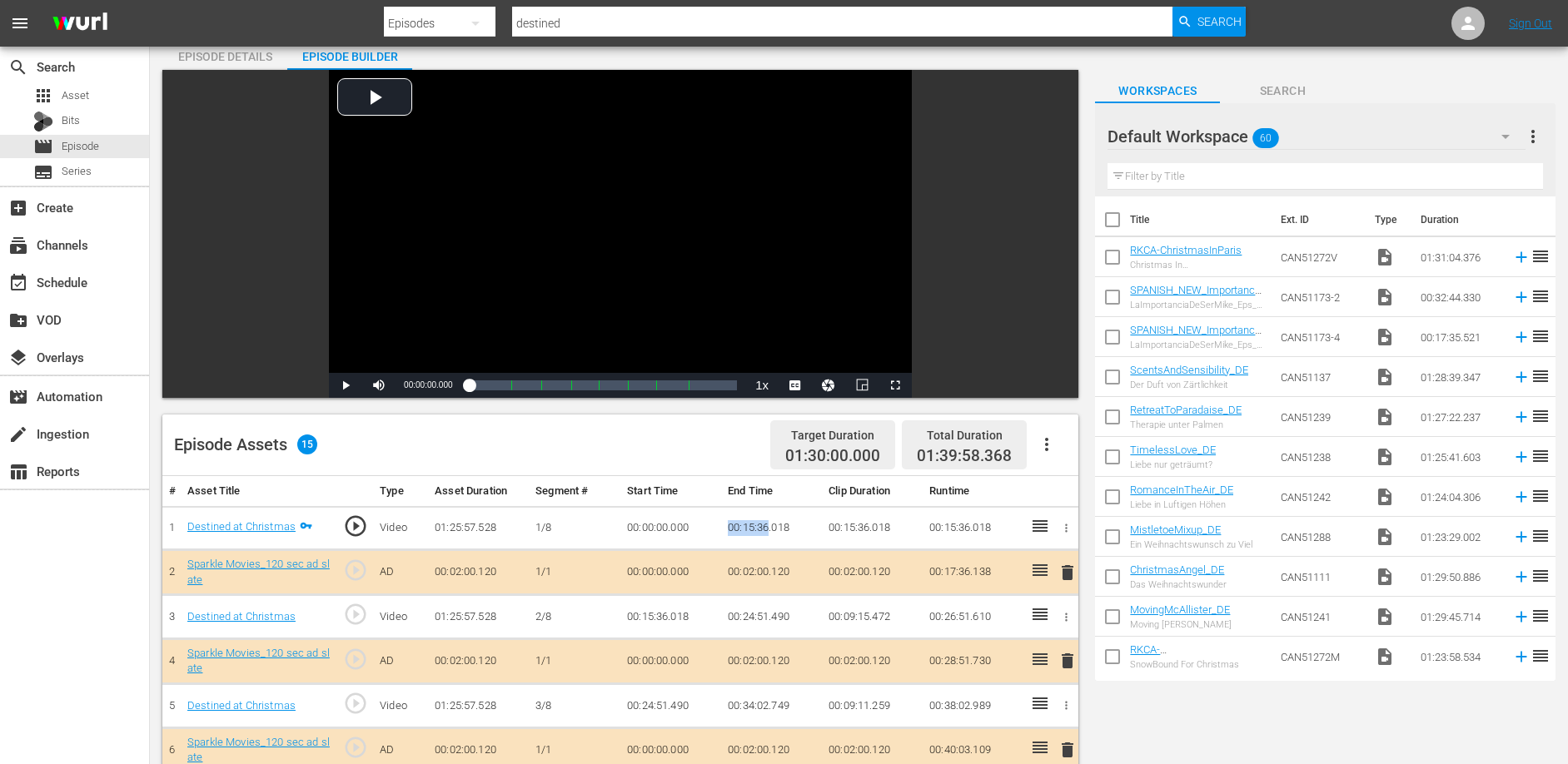
scroll to position [107, 0]
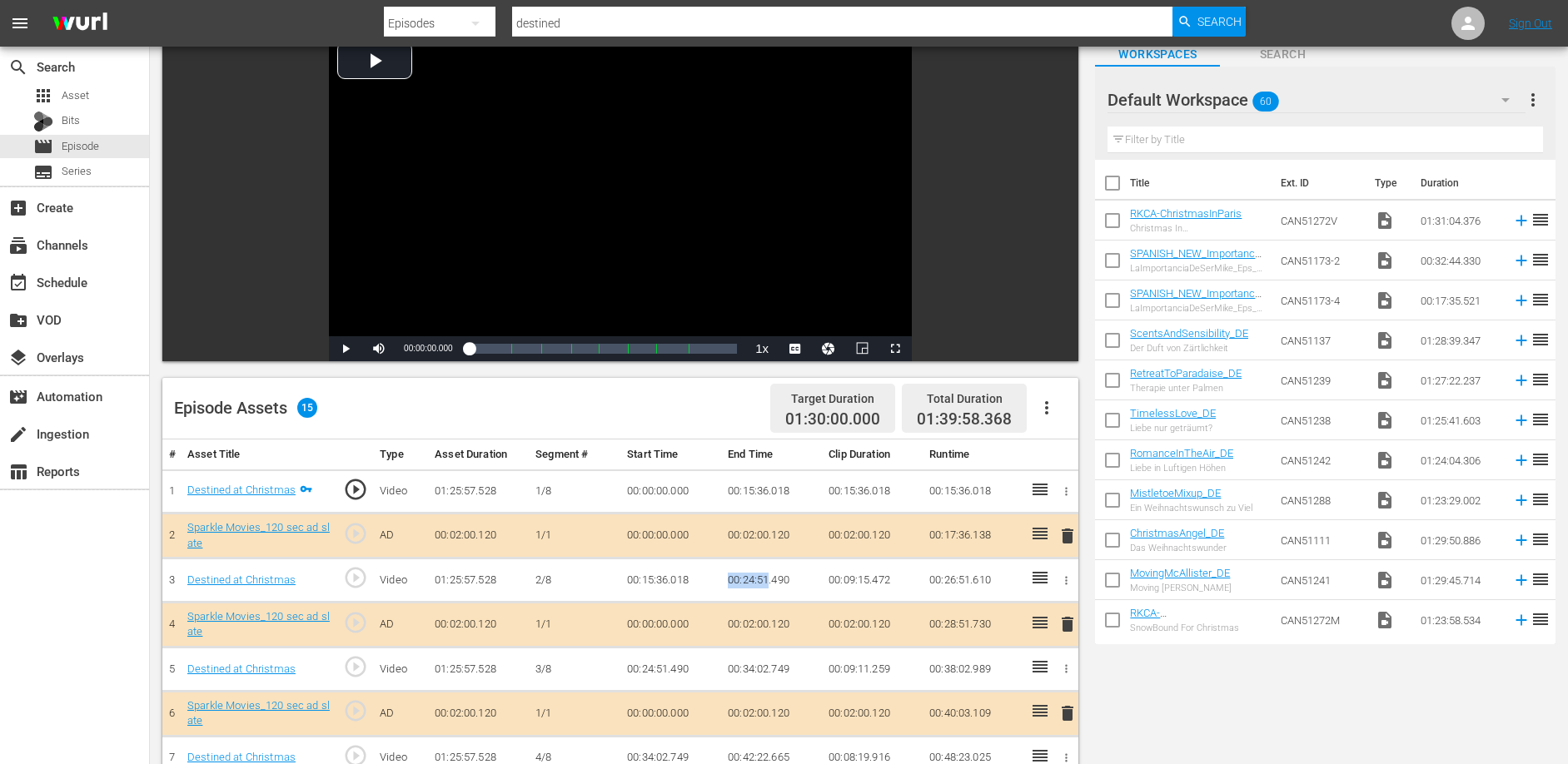
drag, startPoint x: 729, startPoint y: 577, endPoint x: 767, endPoint y: 578, distance: 38.0
click at [767, 578] on td "00:24:51.490" at bounding box center [771, 580] width 101 height 44
drag, startPoint x: 728, startPoint y: 667, endPoint x: 790, endPoint y: 639, distance: 68.0
click at [769, 668] on td "00:34:02.749" at bounding box center [771, 669] width 101 height 44
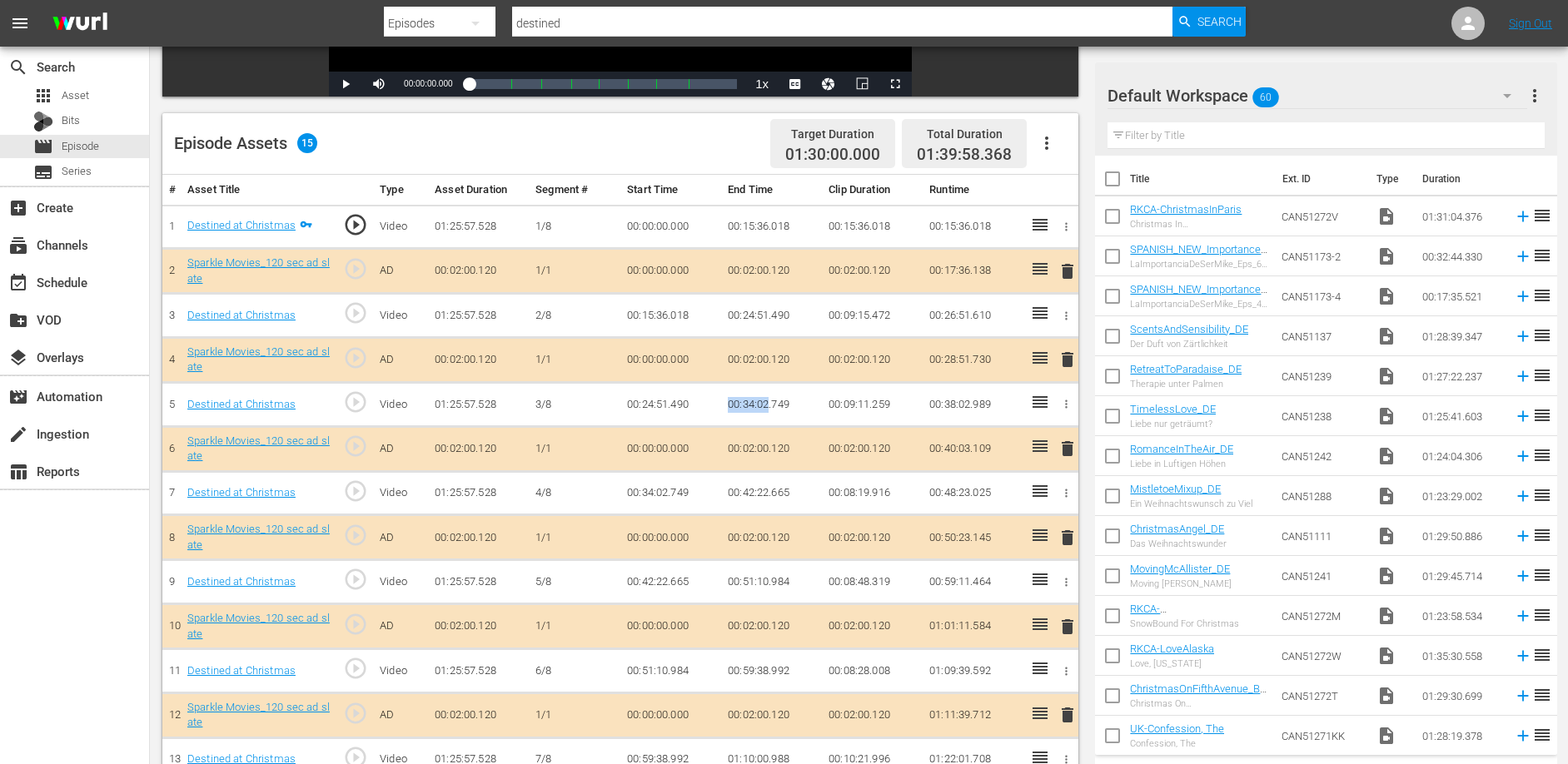
scroll to position [372, 0]
drag, startPoint x: 729, startPoint y: 581, endPoint x: 779, endPoint y: 576, distance: 50.2
click at [769, 581] on td "00:51:10.984" at bounding box center [771, 581] width 101 height 44
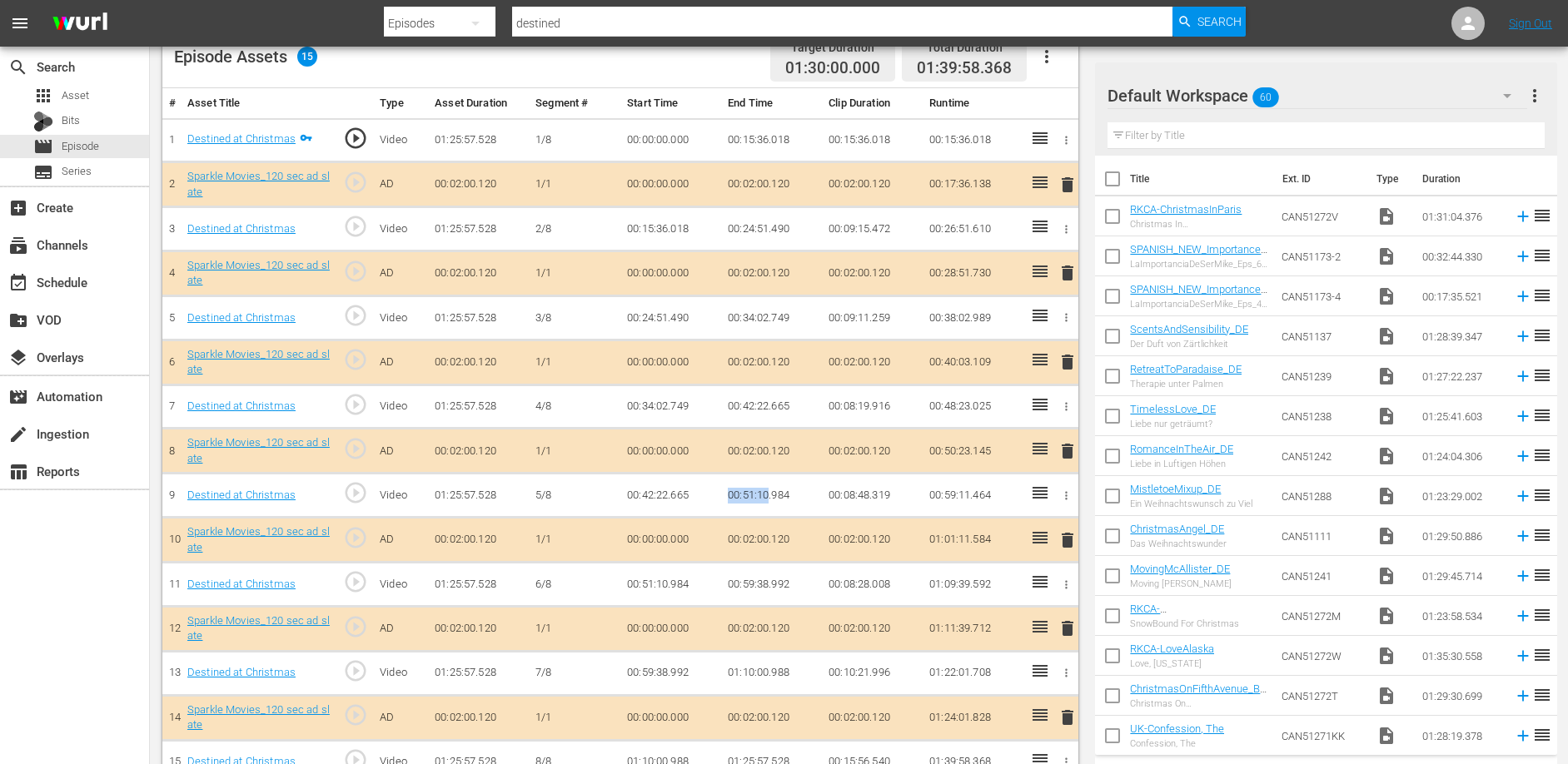
scroll to position [490, 0]
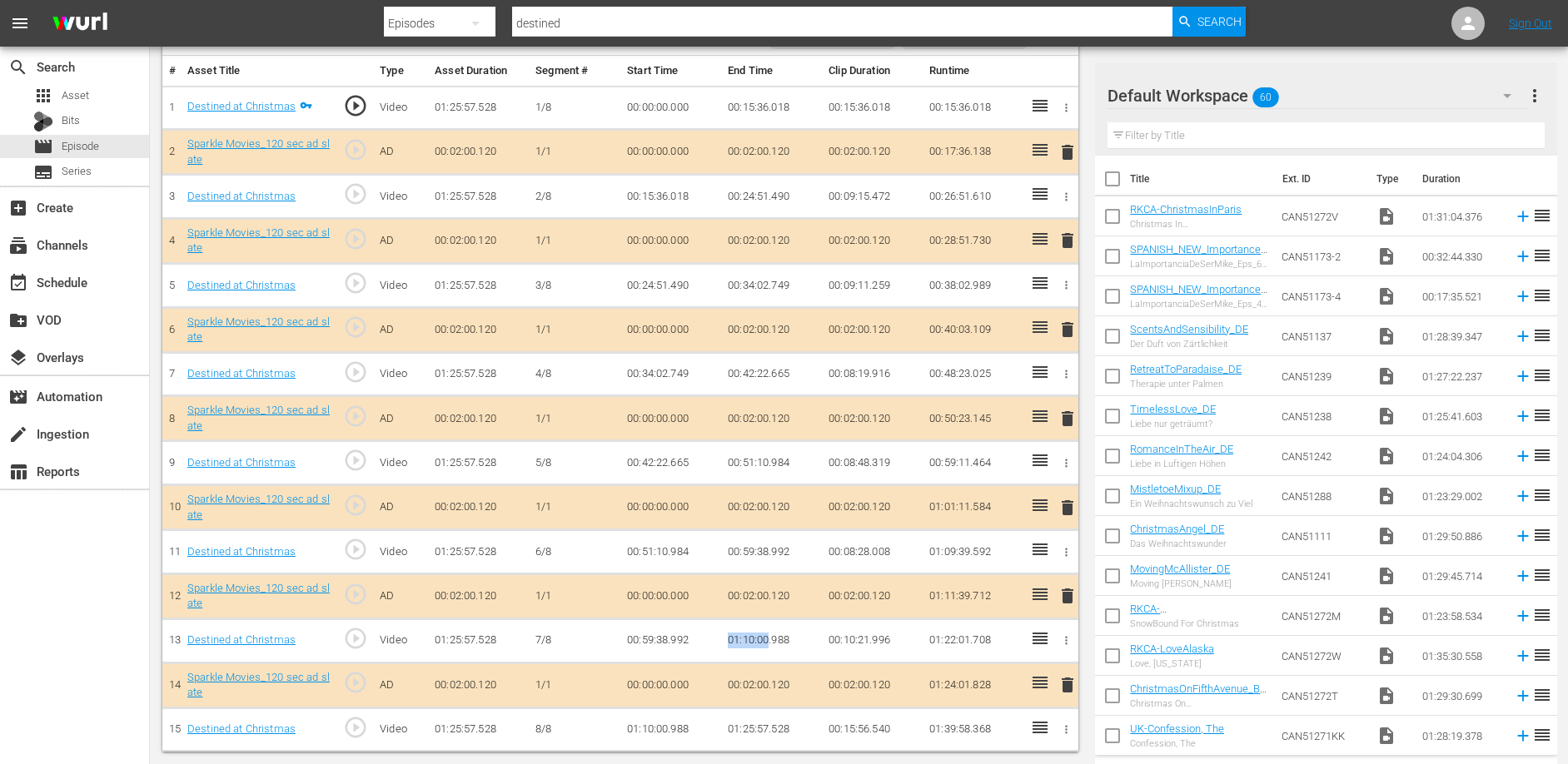
drag, startPoint x: 727, startPoint y: 640, endPoint x: 769, endPoint y: 640, distance: 42.0
click at [769, 641] on td "01:10:00.988" at bounding box center [771, 640] width 101 height 44
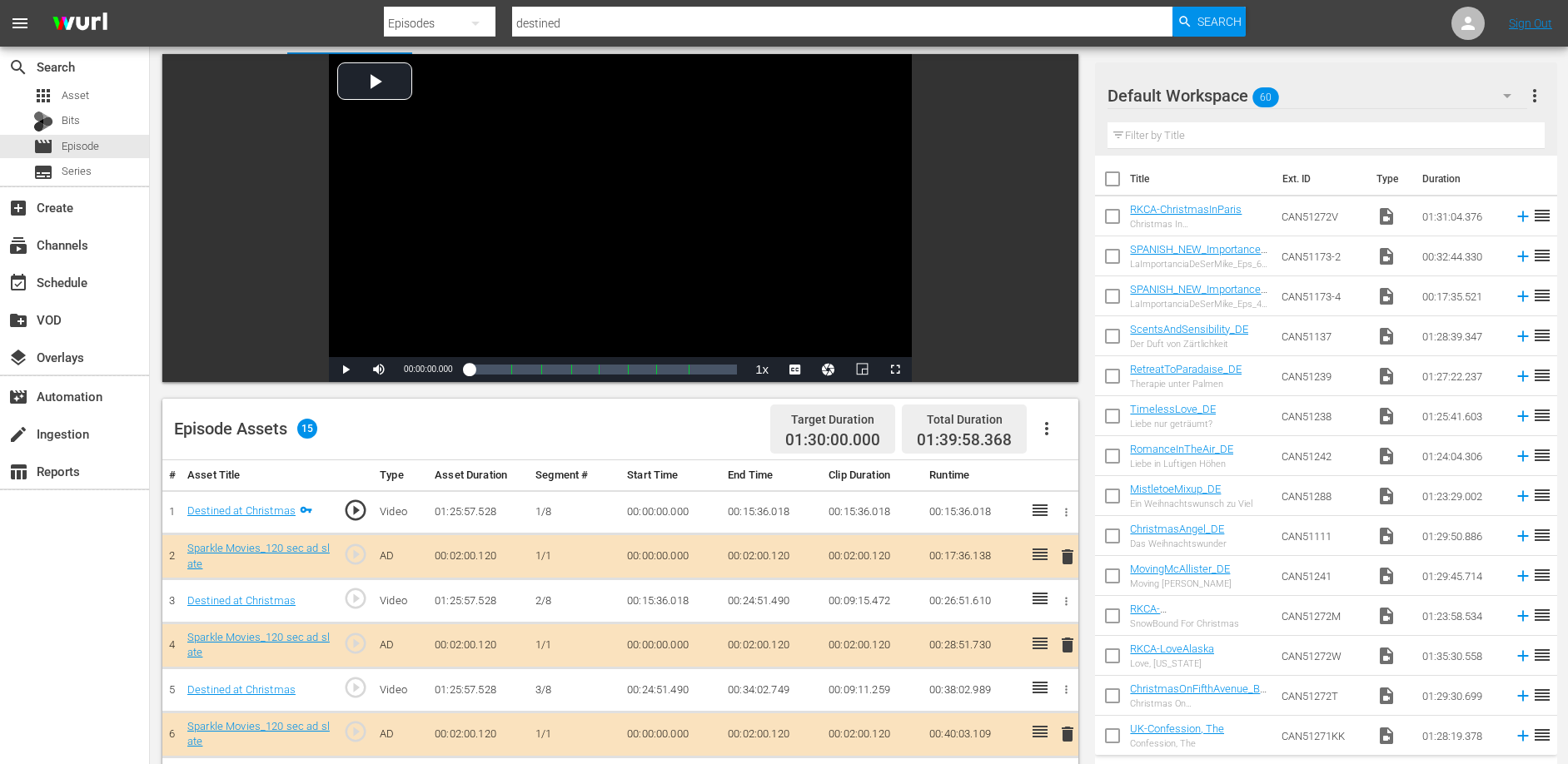
scroll to position [0, 0]
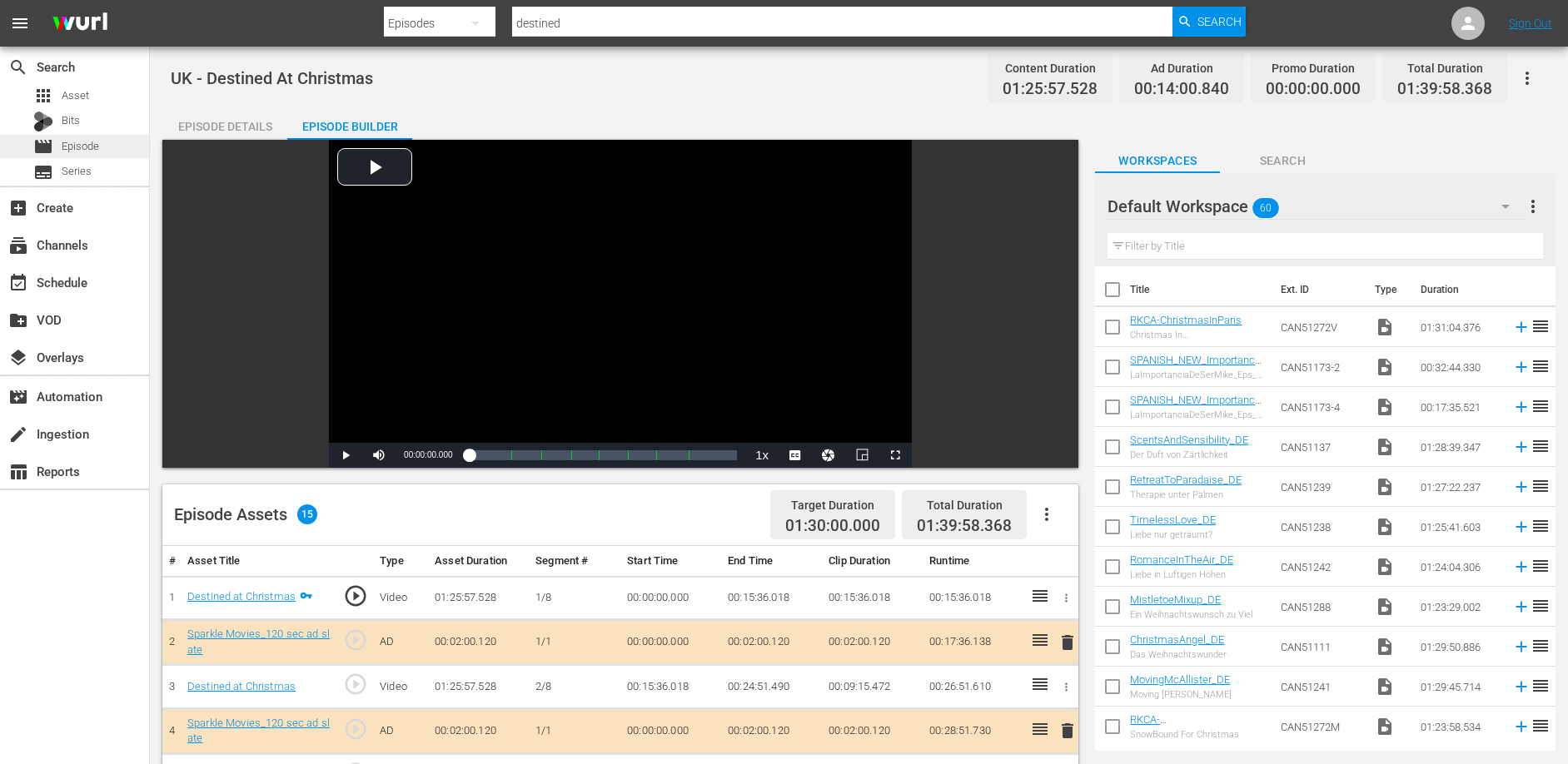
click at [88, 143] on span "Episode" at bounding box center [80, 147] width 38 height 17
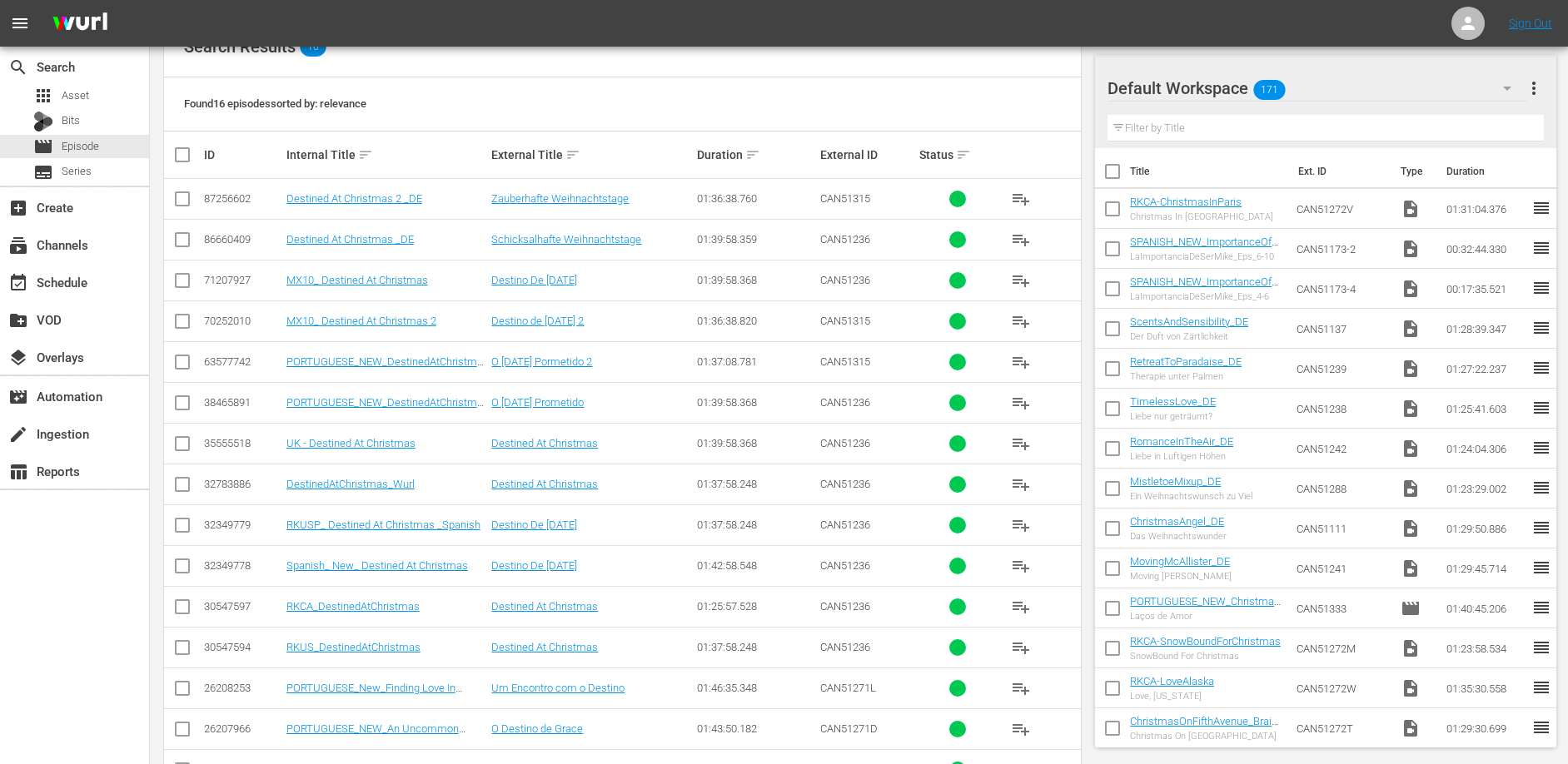
scroll to position [265, 0]
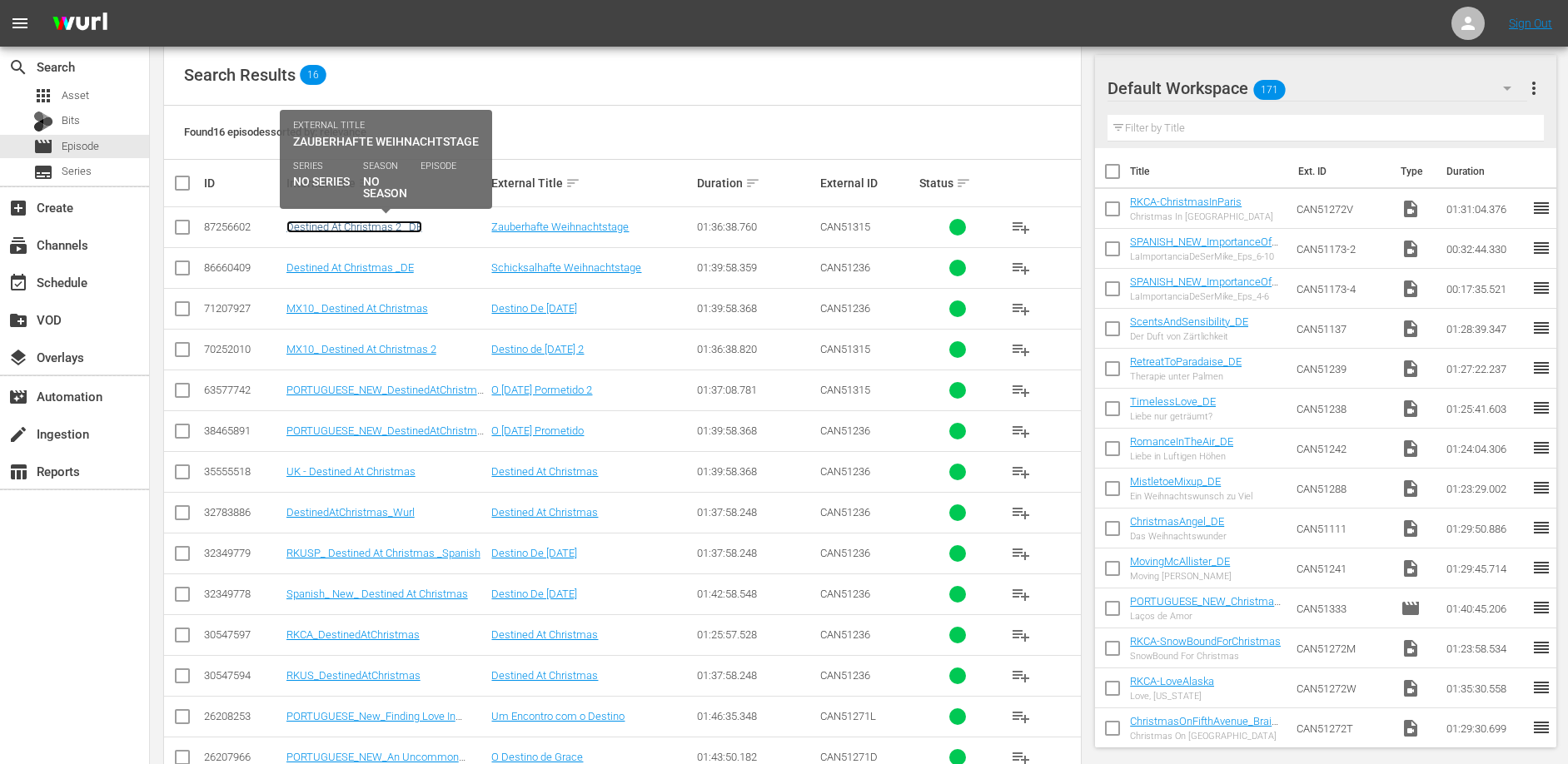
click at [407, 226] on link "Destined At Christmas 2 _DE" at bounding box center [354, 226] width 136 height 13
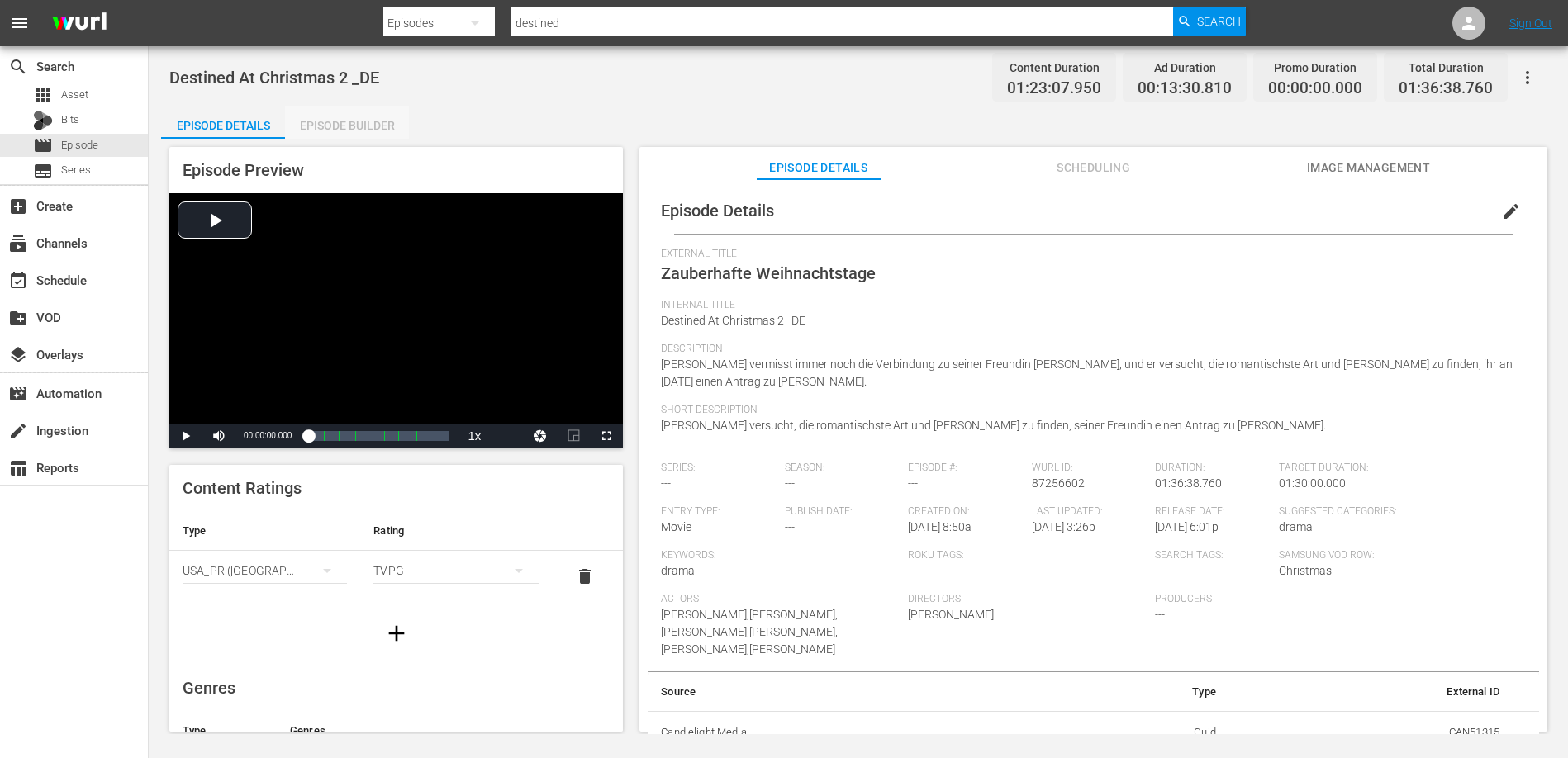
click at [369, 114] on div "Episode Builder" at bounding box center [347, 126] width 124 height 40
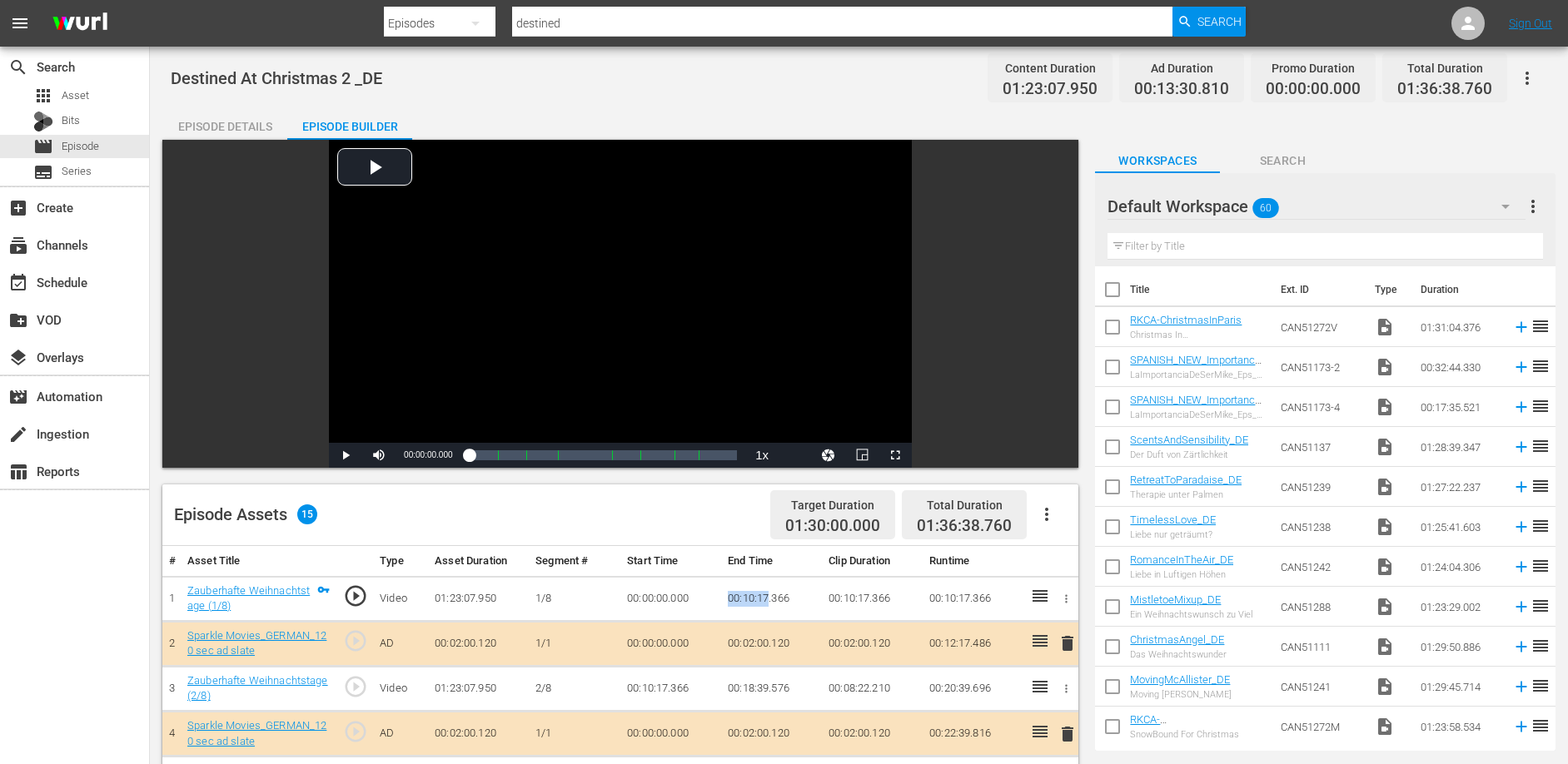
drag, startPoint x: 728, startPoint y: 595, endPoint x: 770, endPoint y: 595, distance: 42.0
click at [770, 595] on td "00:10:17.366" at bounding box center [771, 598] width 101 height 45
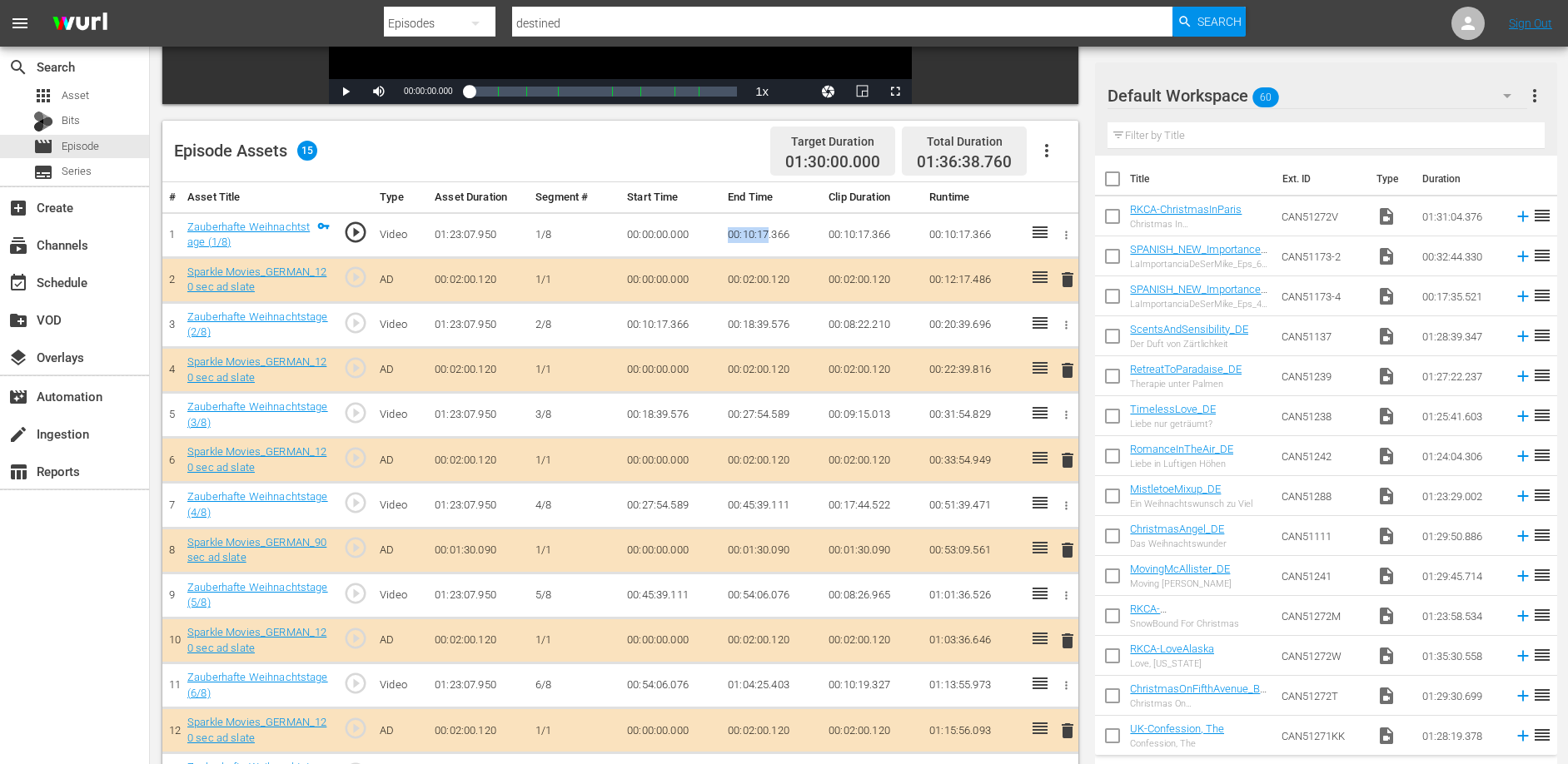
scroll to position [501, 0]
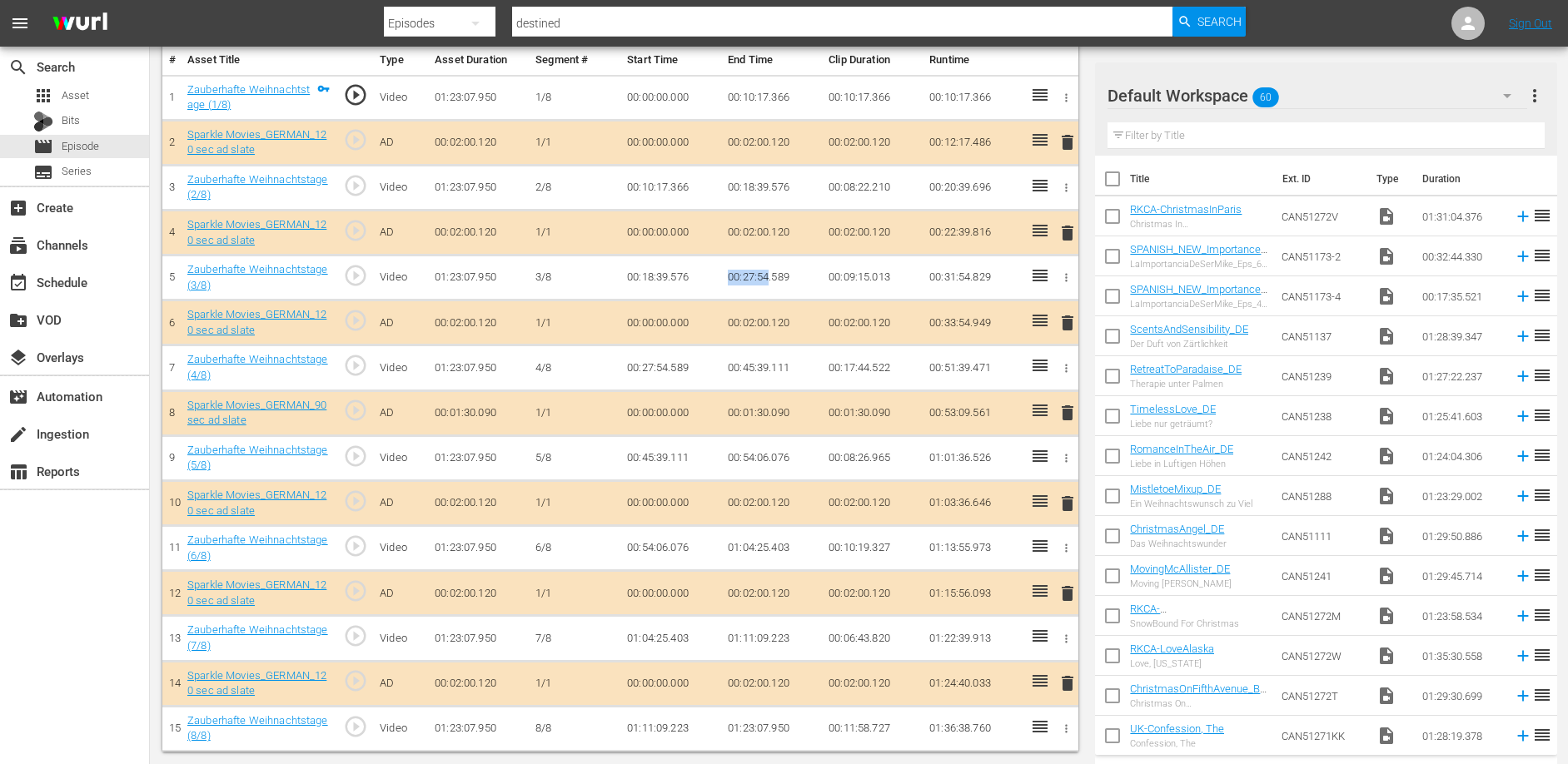
drag, startPoint x: 728, startPoint y: 274, endPoint x: 768, endPoint y: 277, distance: 40.1
click at [768, 277] on td "00:27:54.589" at bounding box center [771, 278] width 101 height 45
drag, startPoint x: 729, startPoint y: 367, endPoint x: 768, endPoint y: 369, distance: 39.1
click at [768, 369] on td "00:45:39.111" at bounding box center [771, 368] width 101 height 45
drag, startPoint x: 725, startPoint y: 545, endPoint x: 769, endPoint y: 550, distance: 44.3
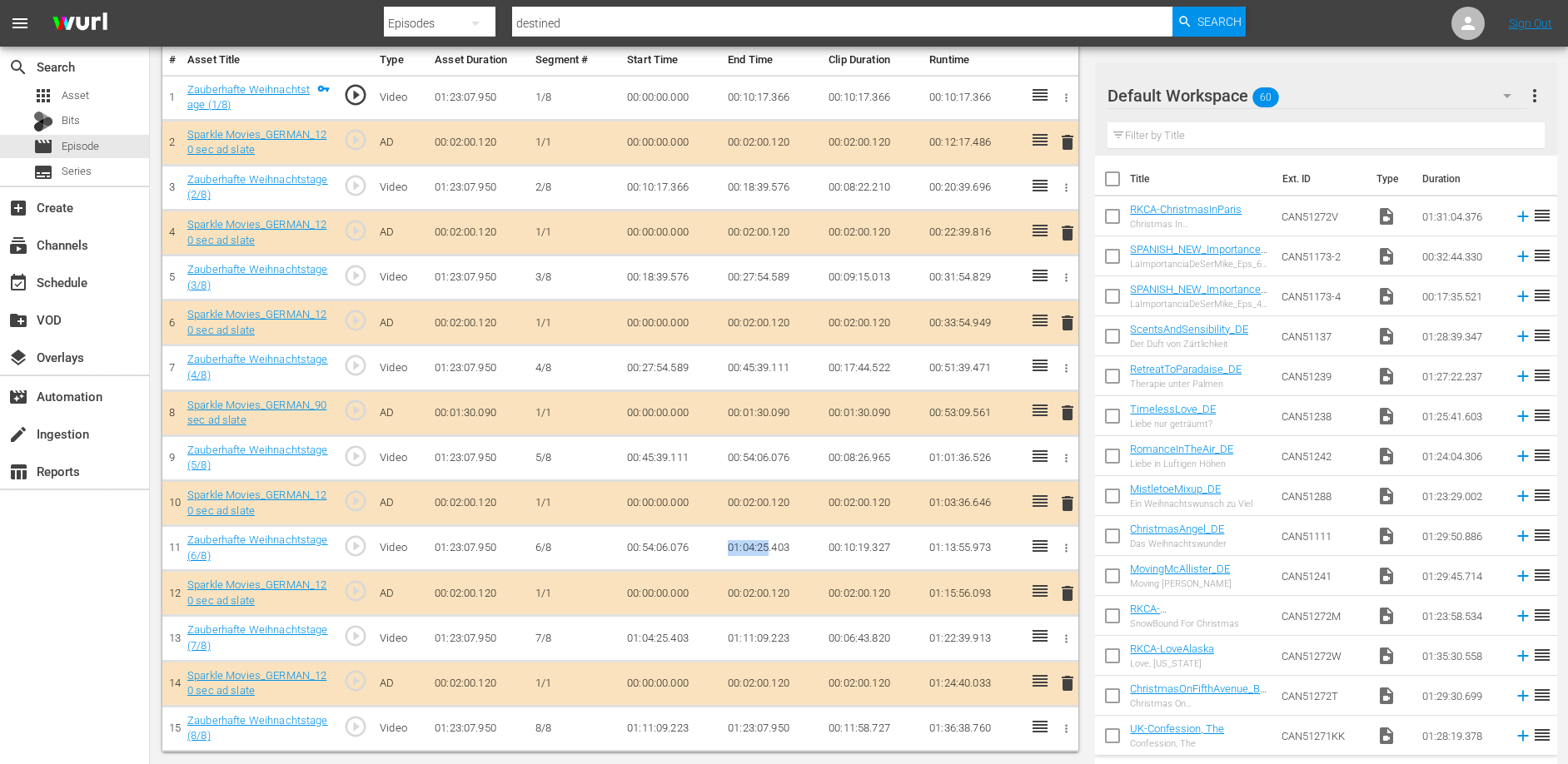
click at [769, 550] on td "01:04:25.403" at bounding box center [771, 549] width 101 height 45
drag, startPoint x: 725, startPoint y: 635, endPoint x: 768, endPoint y: 639, distance: 43.2
click at [768, 639] on td "01:11:09.223" at bounding box center [771, 638] width 101 height 45
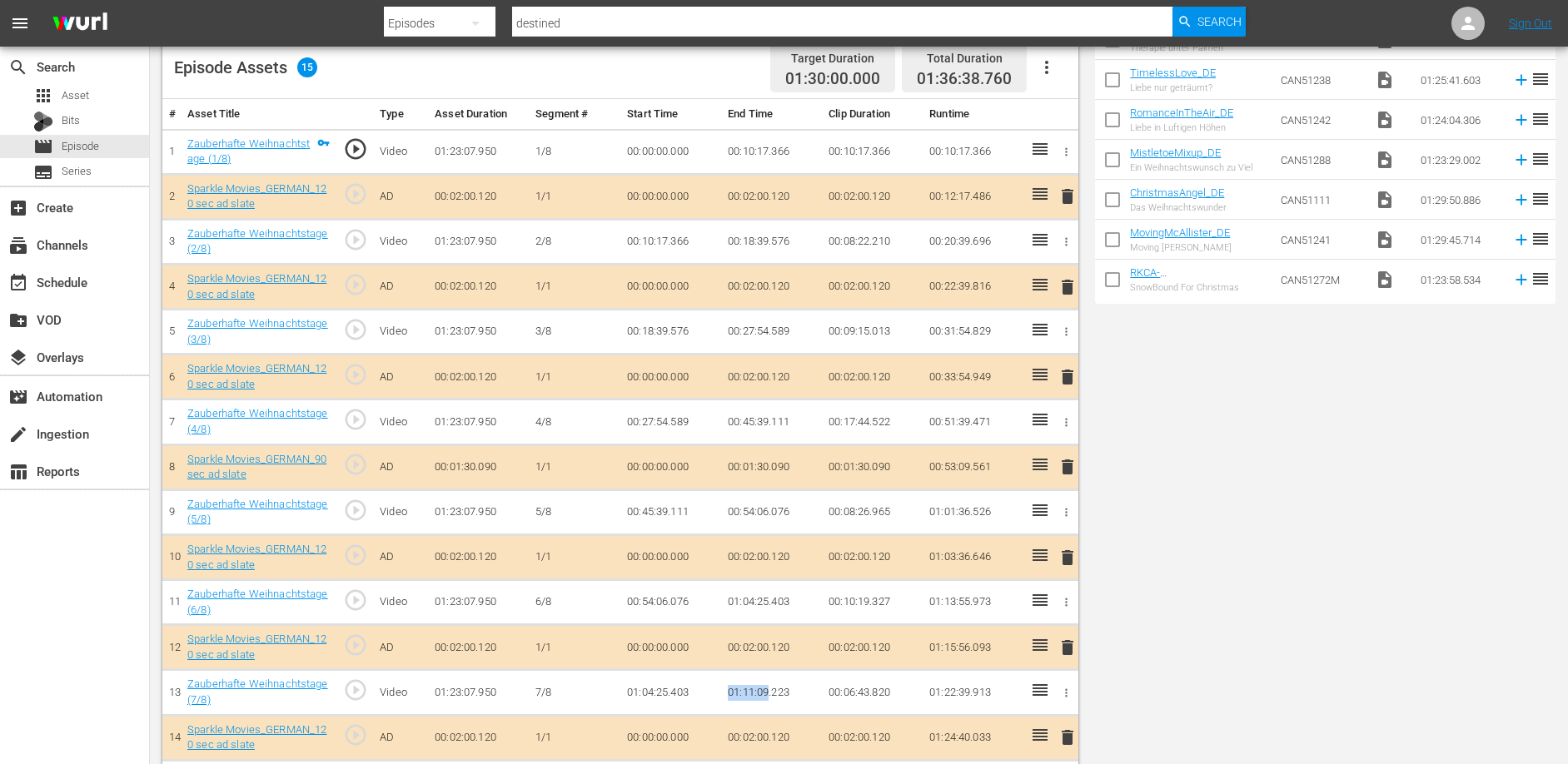
scroll to position [0, 0]
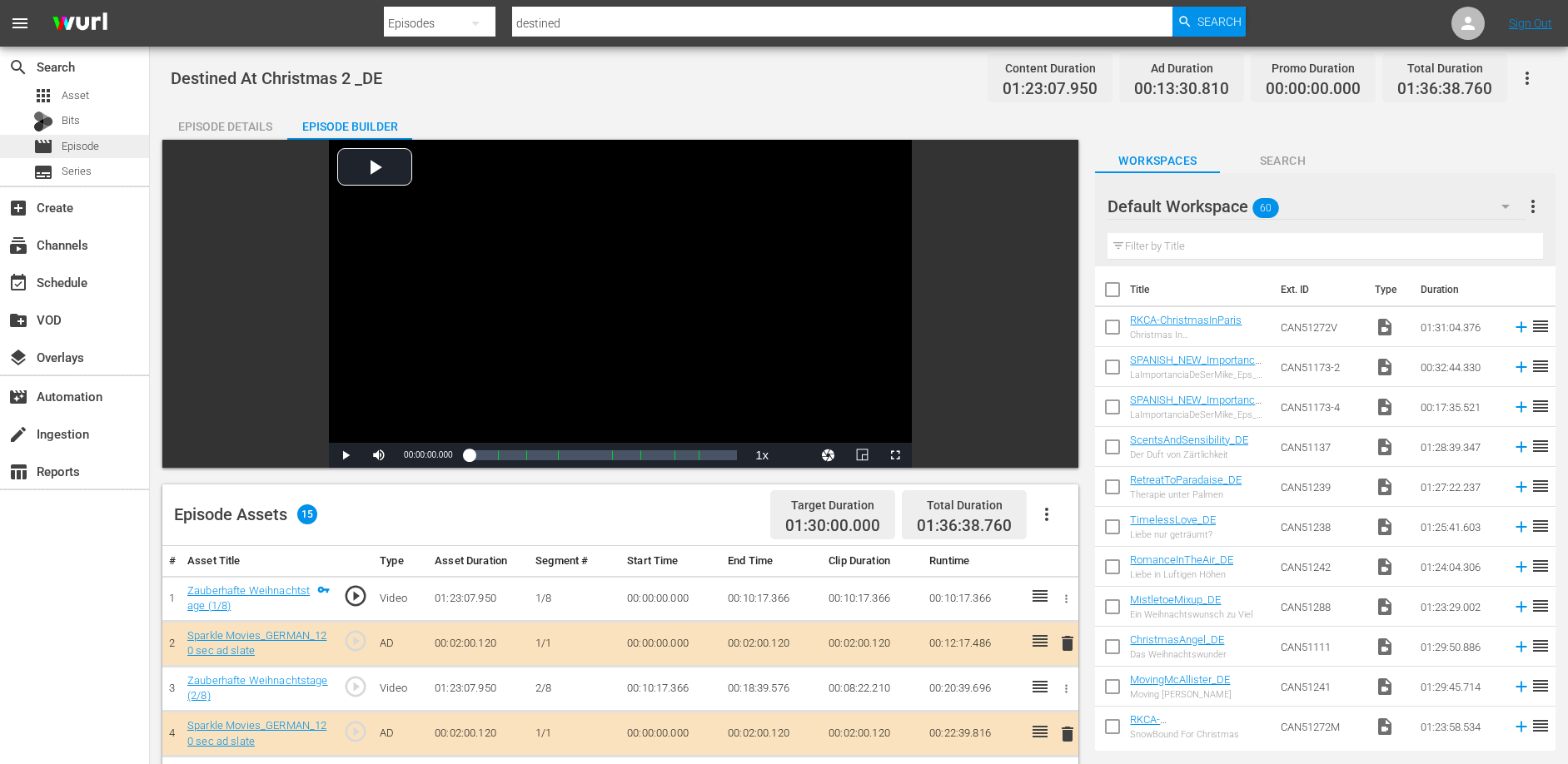
click at [77, 148] on span "Episode" at bounding box center [80, 147] width 38 height 17
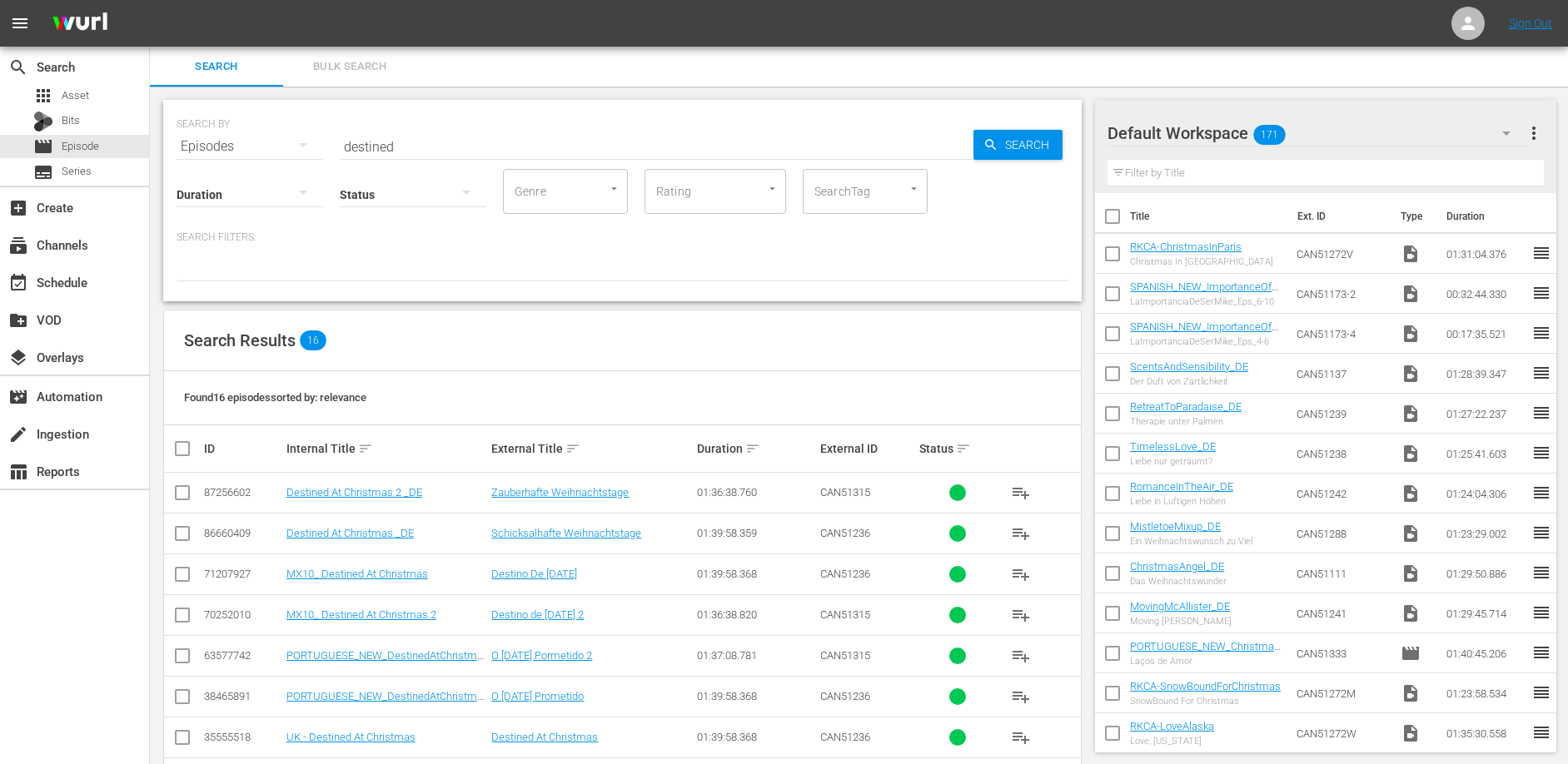
click at [408, 118] on div "SEARCH BY Search By Episodes Search ID, Title, Description, Keywords, or Catego…" at bounding box center [623, 137] width 892 height 60
click at [407, 137] on input "destined" at bounding box center [656, 147] width 633 height 40
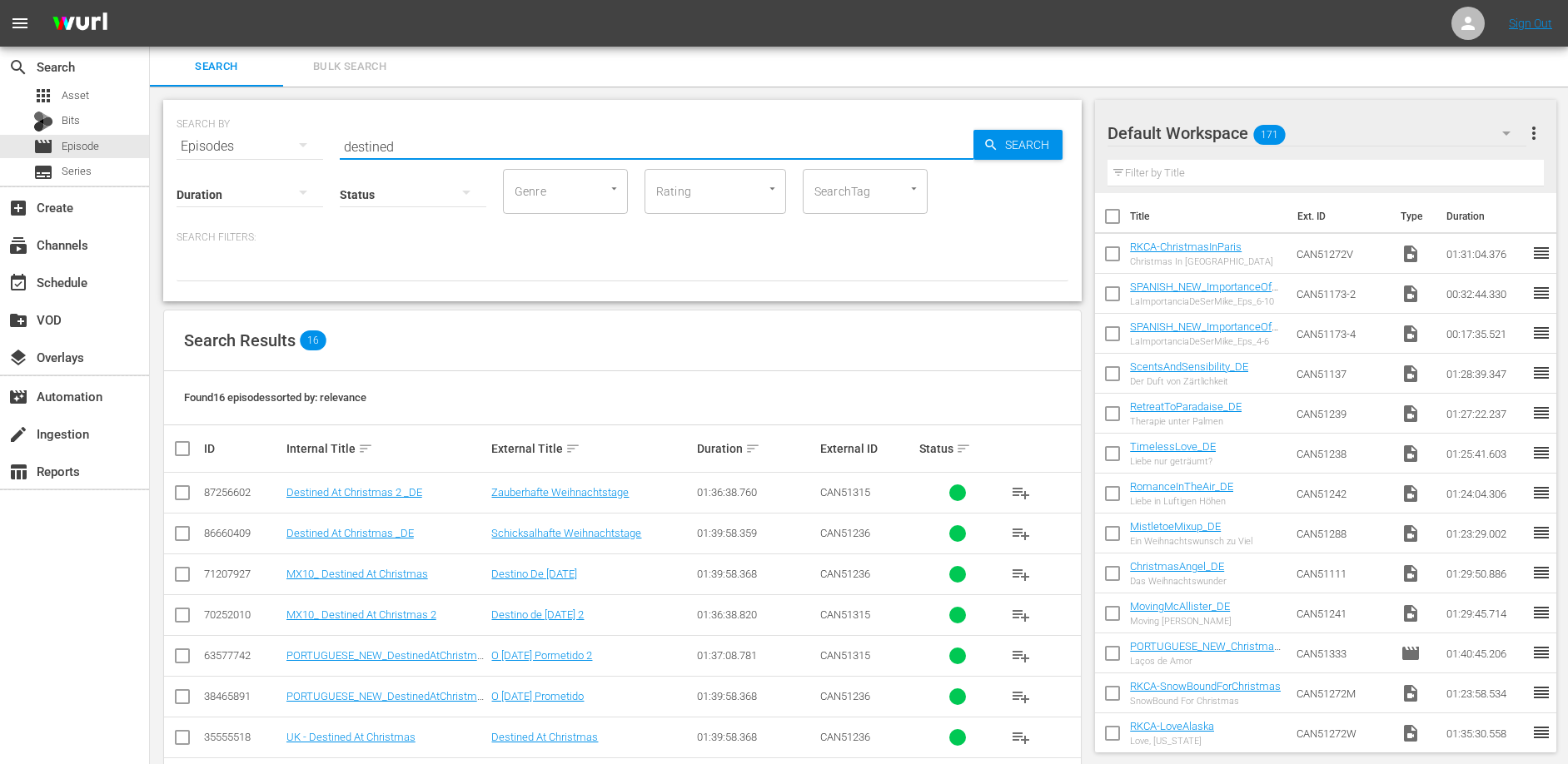
click at [407, 137] on input "destined" at bounding box center [656, 147] width 633 height 40
type input "Enchanting"
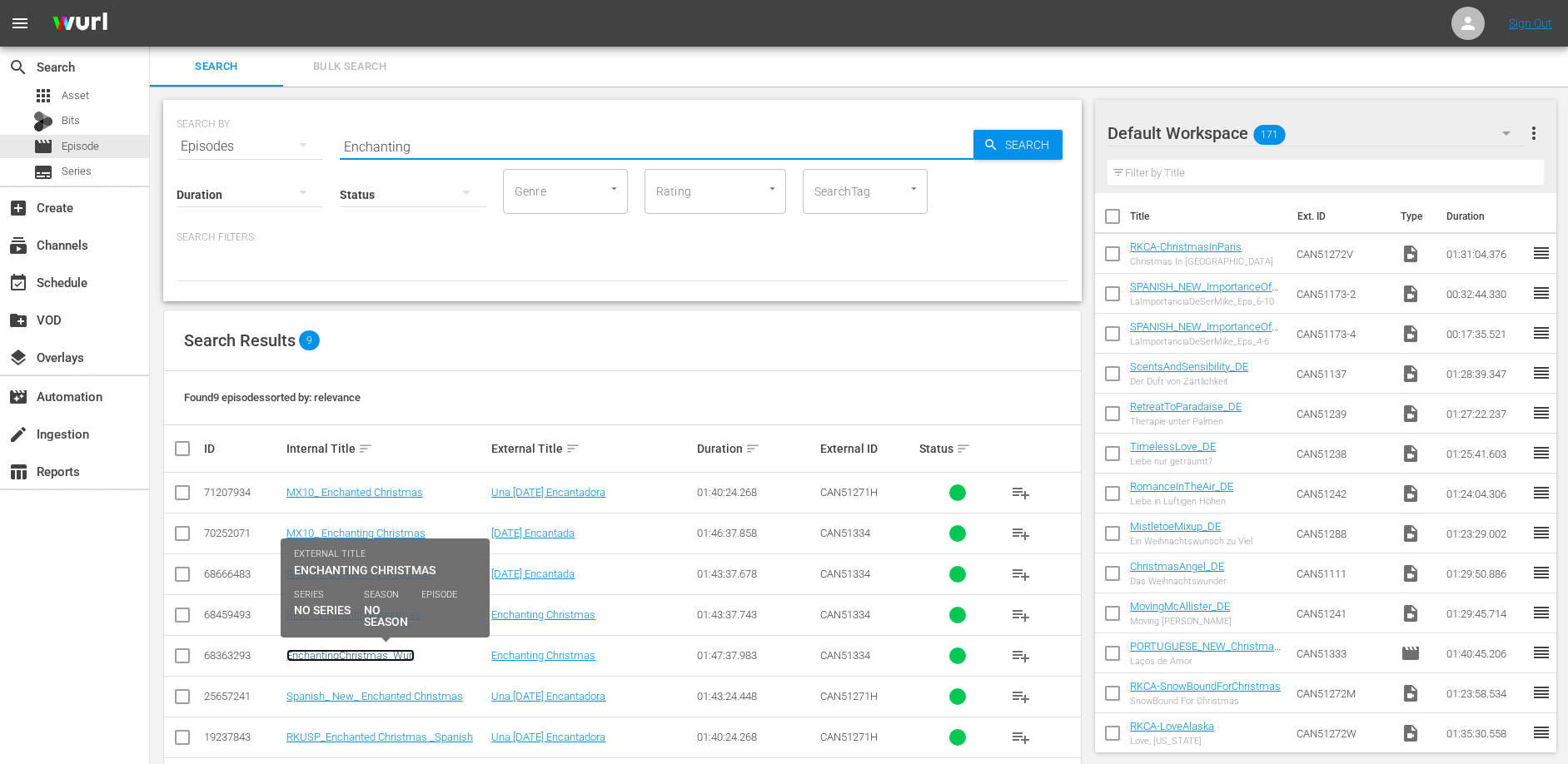
click at [386, 656] on link "EnchantingChristmas_Wurl" at bounding box center [350, 655] width 129 height 13
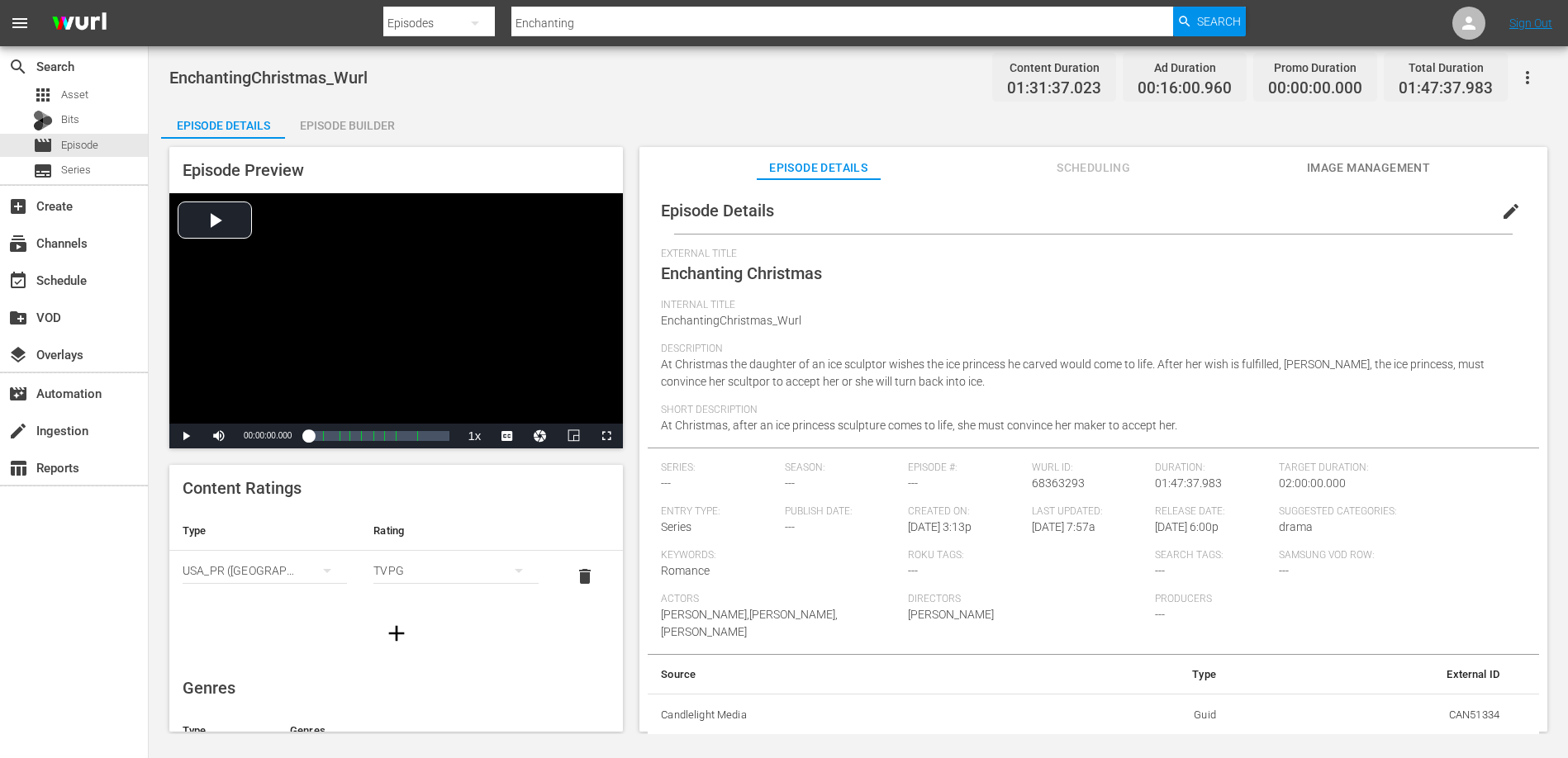
click at [351, 123] on div "Episode Builder" at bounding box center [347, 126] width 124 height 40
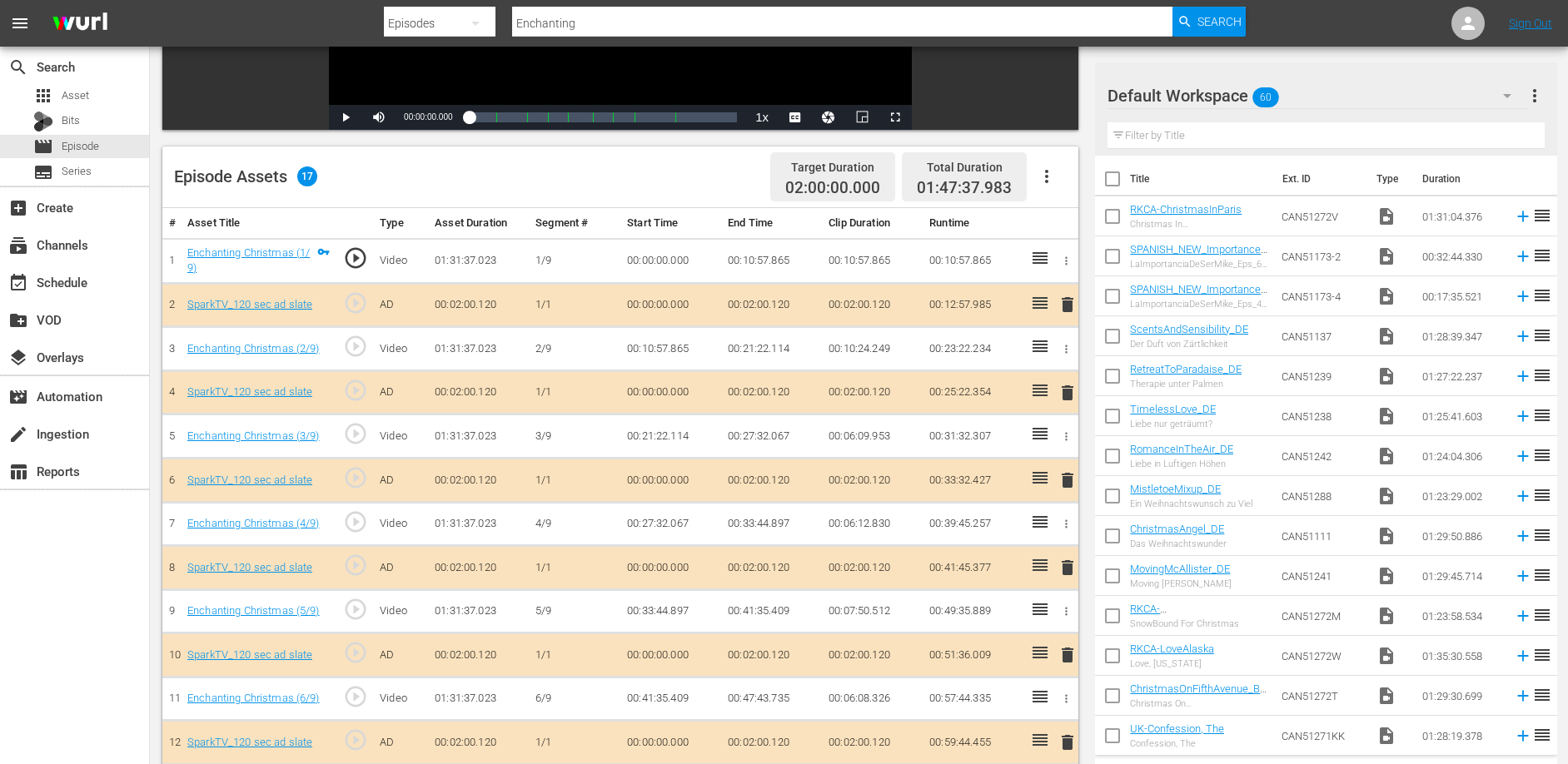
scroll to position [350, 0]
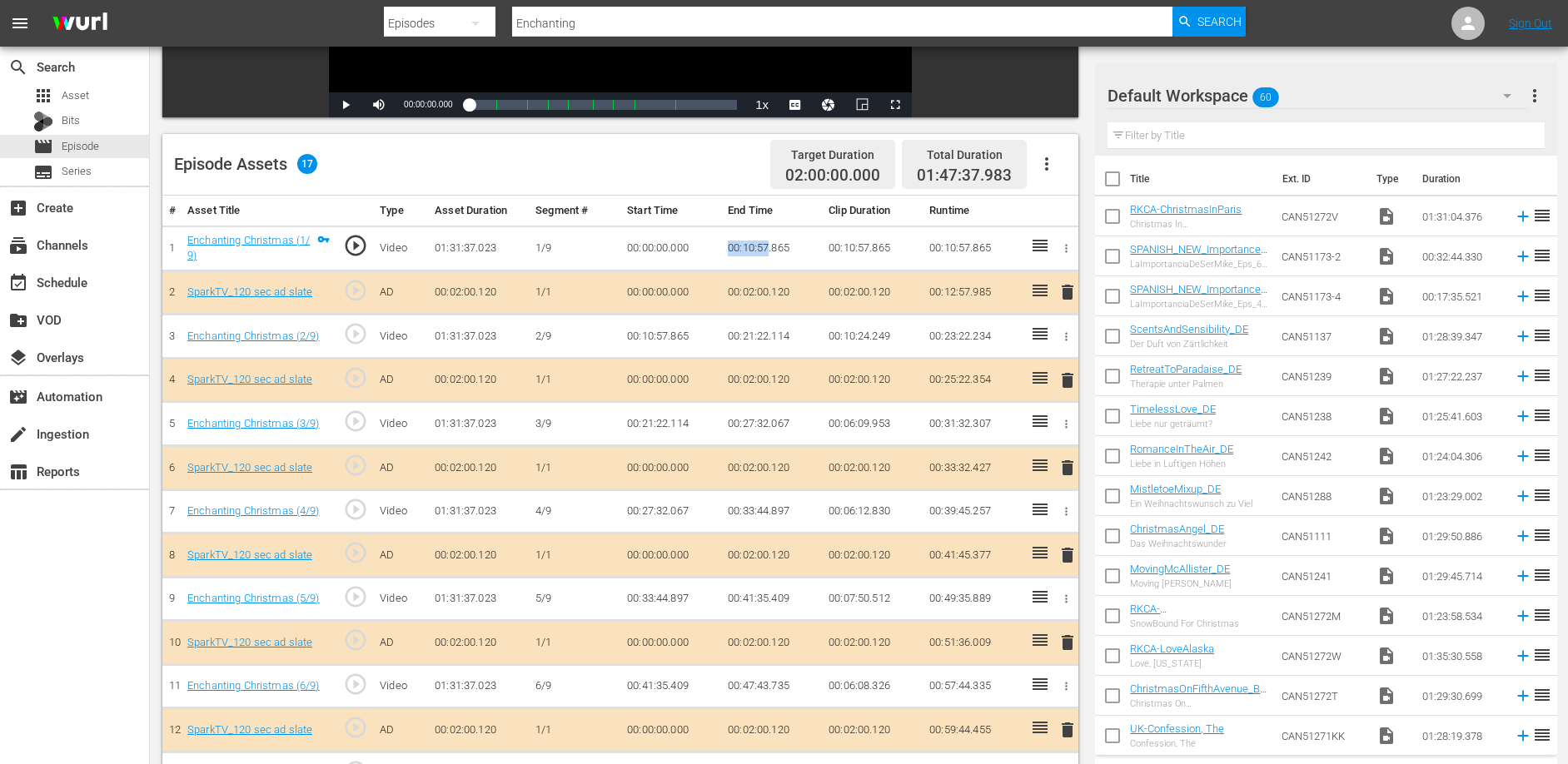
drag, startPoint x: 726, startPoint y: 247, endPoint x: 769, endPoint y: 249, distance: 43.0
click at [769, 249] on td "00:10:57.865" at bounding box center [771, 248] width 101 height 45
drag, startPoint x: 729, startPoint y: 338, endPoint x: 769, endPoint y: 334, distance: 40.2
click at [769, 334] on td "00:21:22.114" at bounding box center [771, 336] width 101 height 44
drag, startPoint x: 728, startPoint y: 510, endPoint x: 786, endPoint y: 504, distance: 58.3
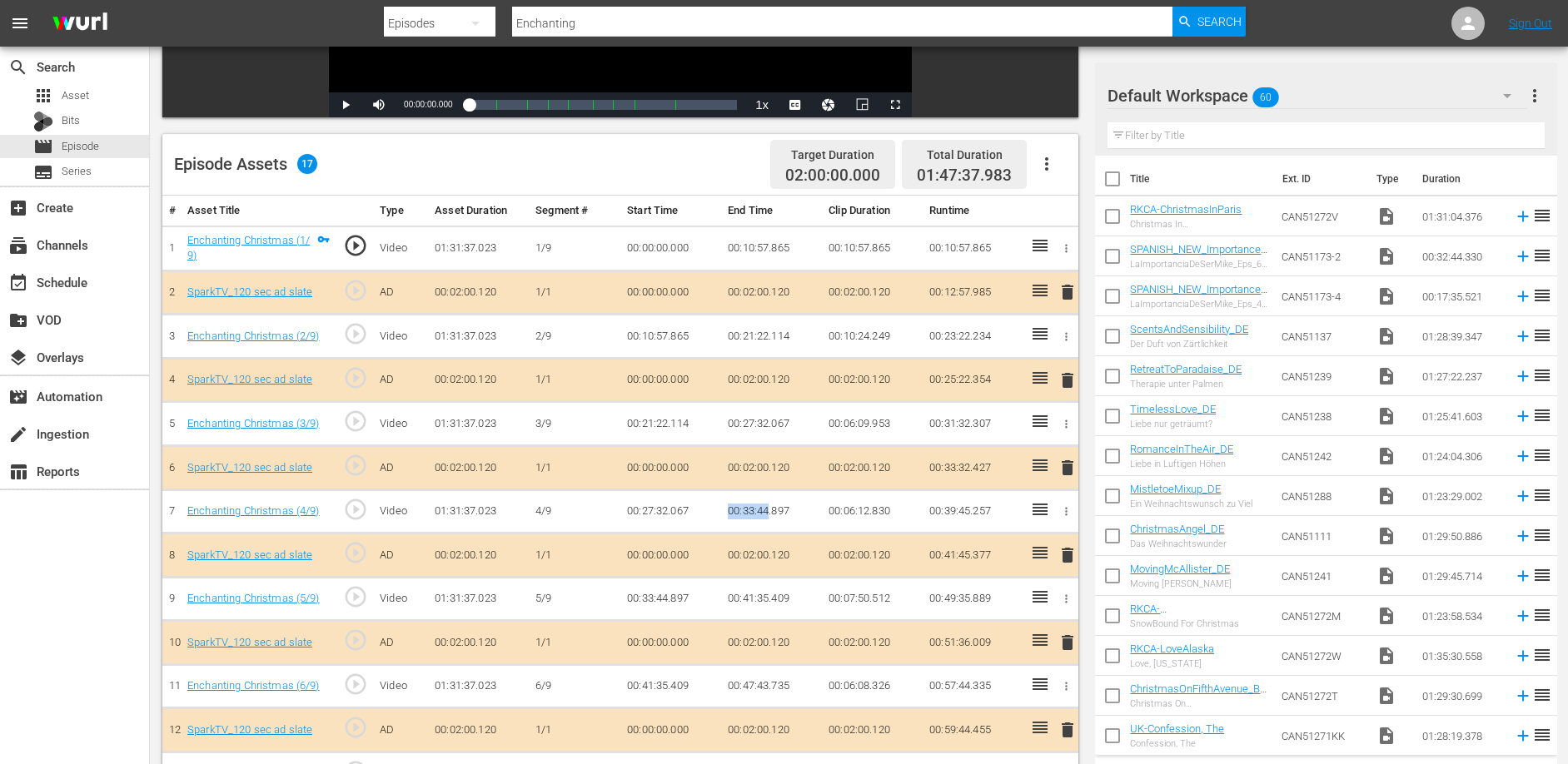
click at [769, 512] on td "00:33:44.897" at bounding box center [771, 511] width 101 height 44
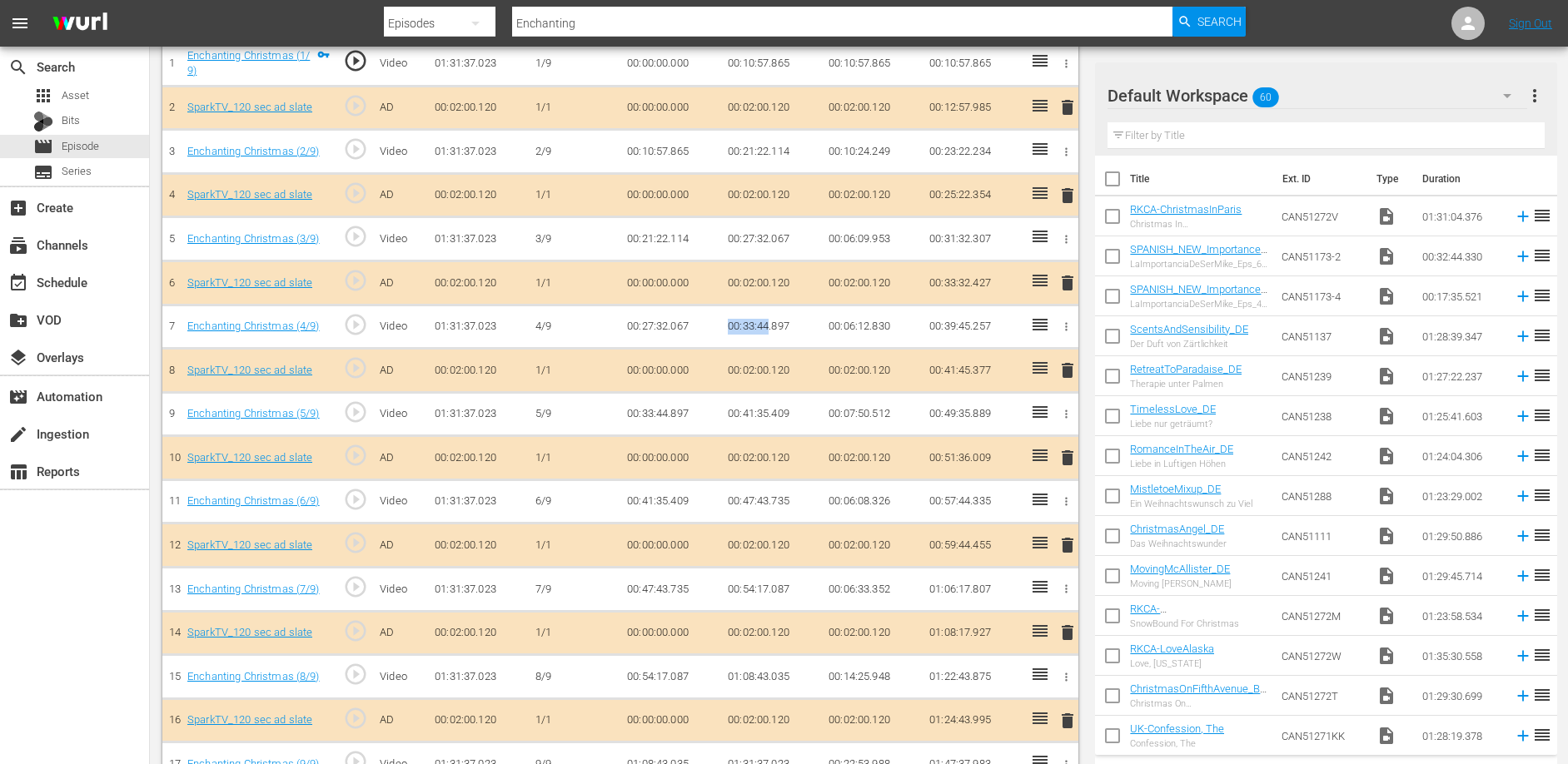
scroll to position [570, 0]
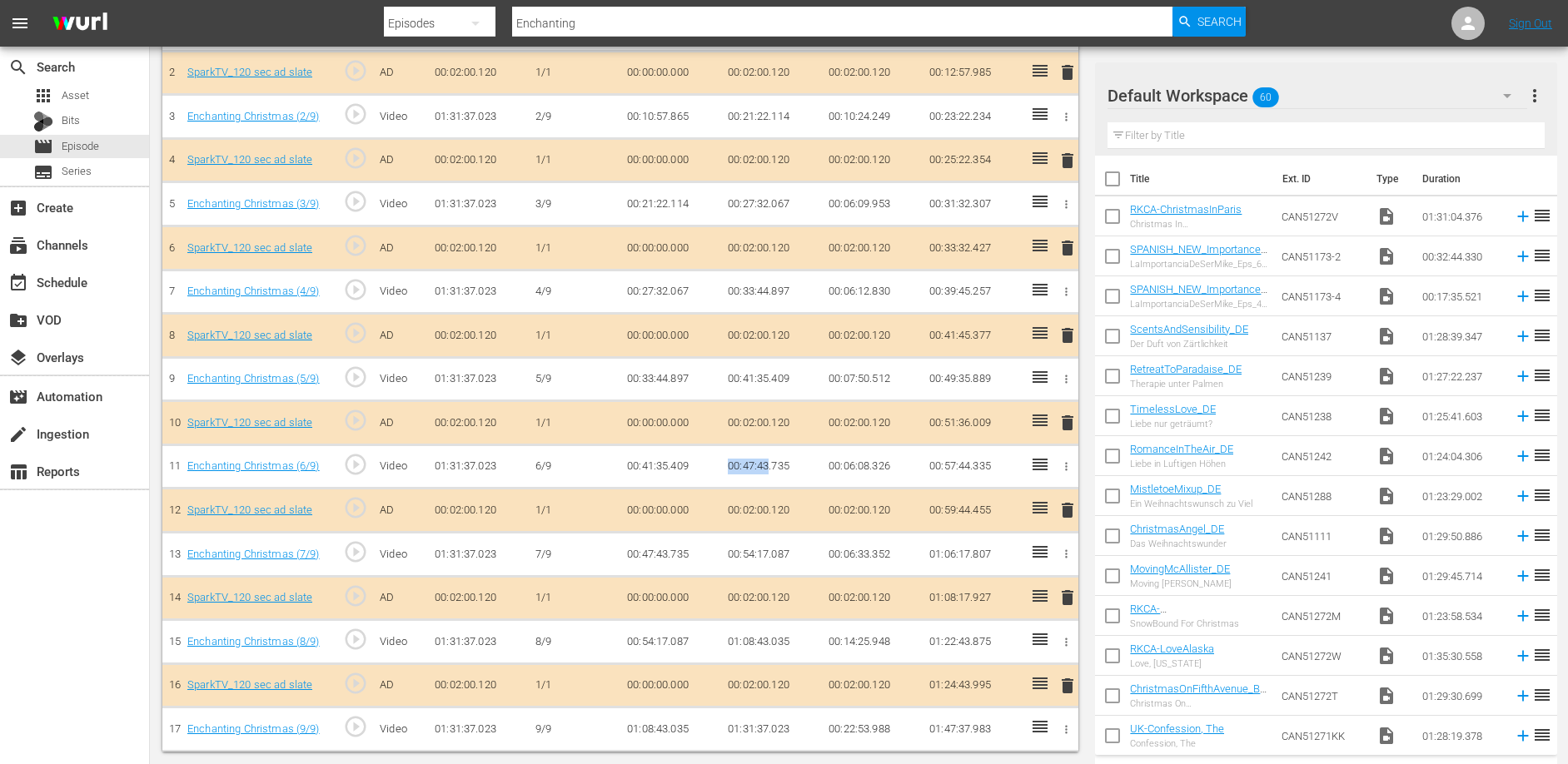
drag, startPoint x: 728, startPoint y: 463, endPoint x: 770, endPoint y: 465, distance: 42.0
click at [770, 465] on td "00:47:43.735" at bounding box center [771, 466] width 101 height 44
drag, startPoint x: 728, startPoint y: 551, endPoint x: 769, endPoint y: 549, distance: 41.0
click at [769, 549] on td "00:54:17.087" at bounding box center [771, 555] width 101 height 44
drag, startPoint x: 729, startPoint y: 639, endPoint x: 773, endPoint y: 638, distance: 44.0
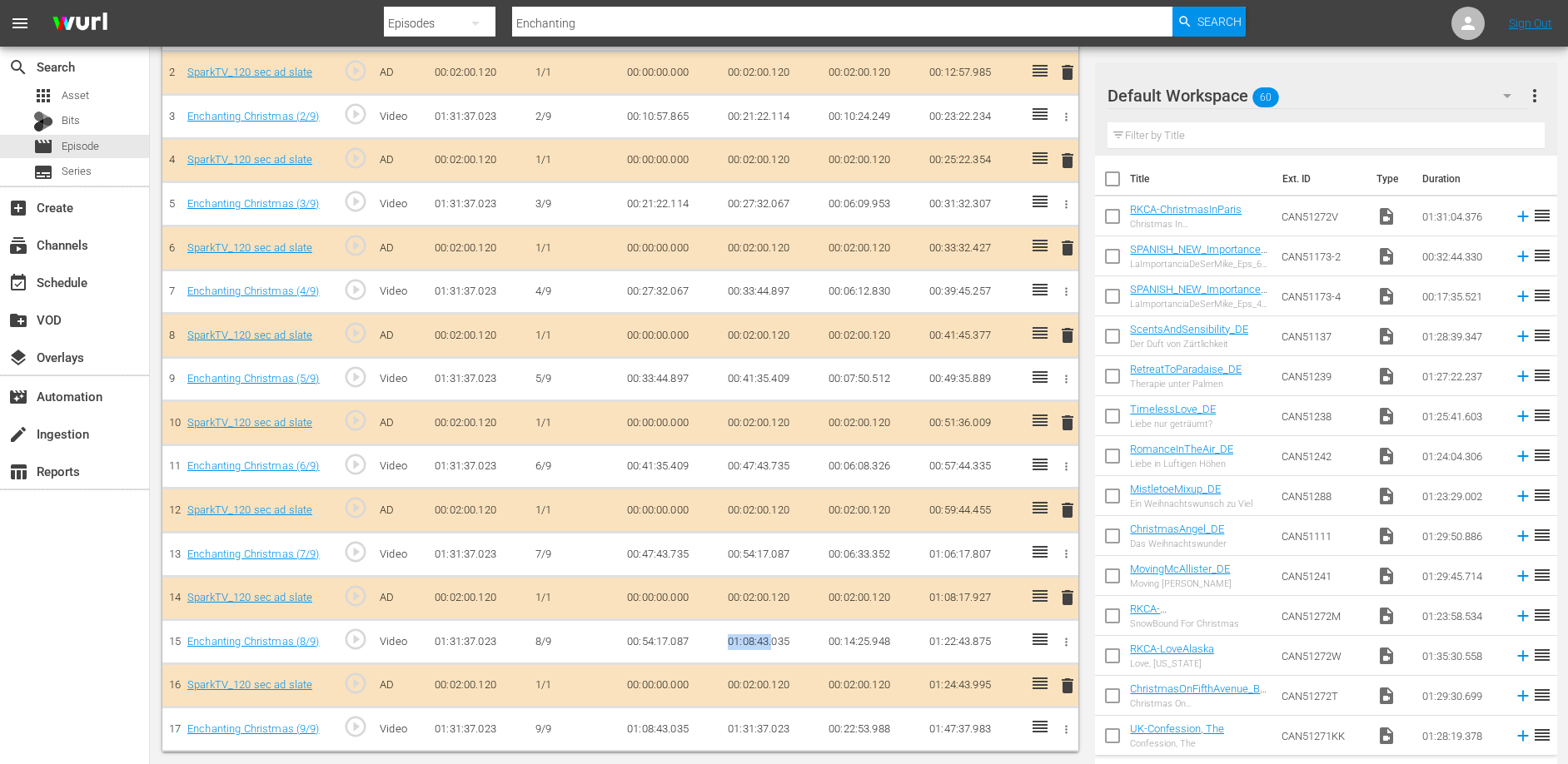
click at [773, 638] on td "01:08:43.035" at bounding box center [771, 641] width 101 height 44
